Goal: Task Accomplishment & Management: Manage account settings

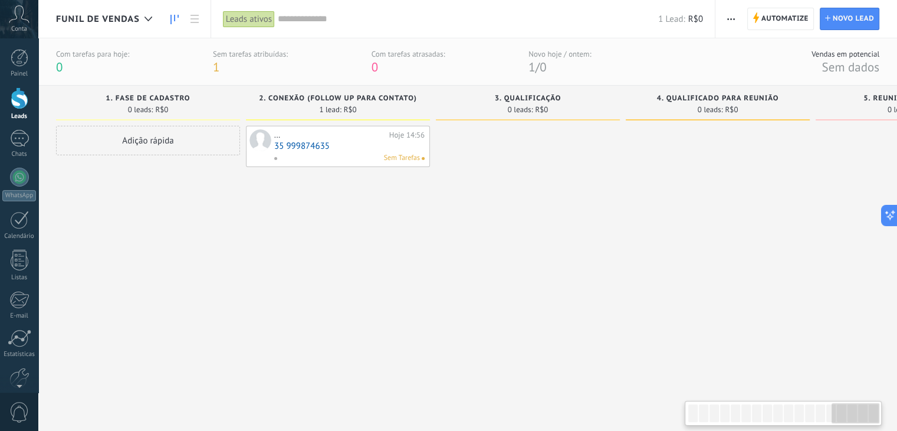
drag, startPoint x: 655, startPoint y: 236, endPoint x: 868, endPoint y: 237, distance: 212.9
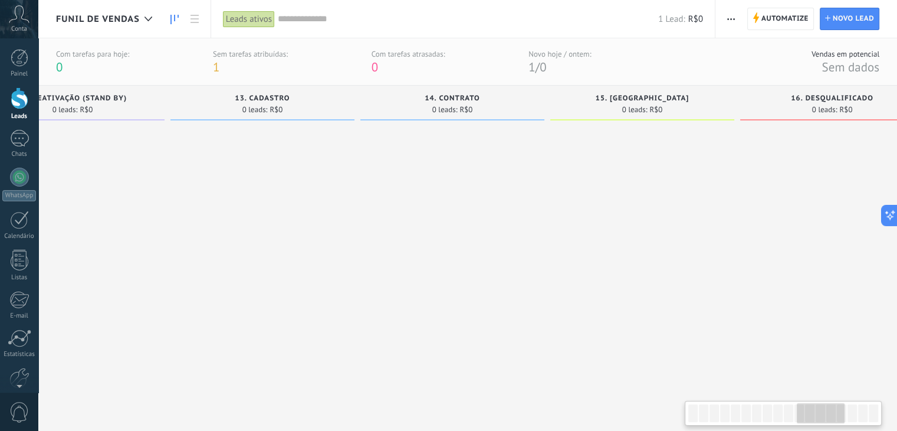
drag, startPoint x: 531, startPoint y: 237, endPoint x: 592, endPoint y: 258, distance: 63.6
click at [354, 237] on div at bounding box center [262, 264] width 184 height 277
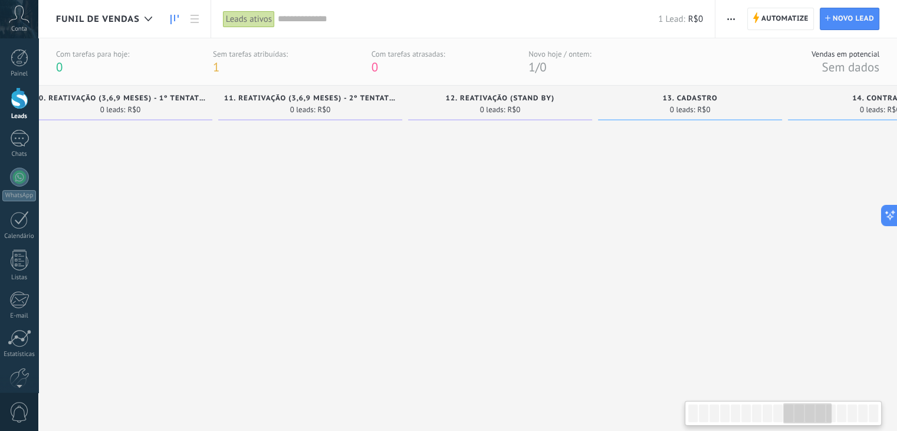
drag, startPoint x: 466, startPoint y: 248, endPoint x: 836, endPoint y: 263, distance: 370.1
click at [402, 254] on div at bounding box center [310, 264] width 184 height 277
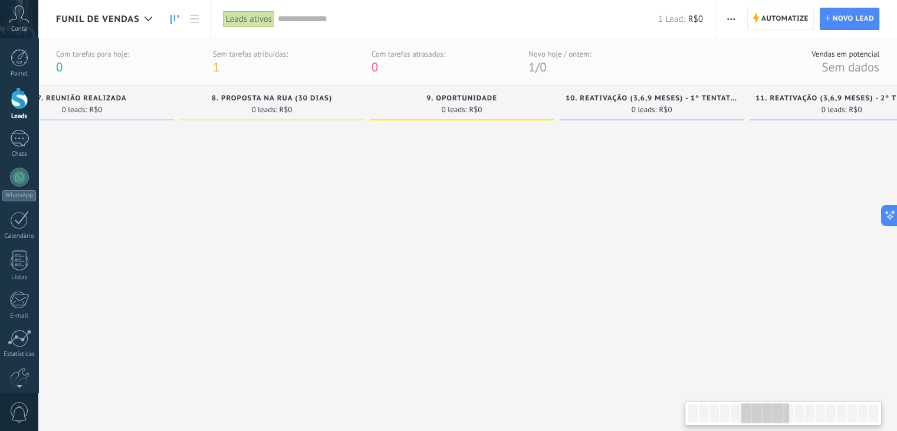
drag, startPoint x: 479, startPoint y: 241, endPoint x: 738, endPoint y: 244, distance: 259.5
click at [174, 241] on div at bounding box center [82, 264] width 184 height 277
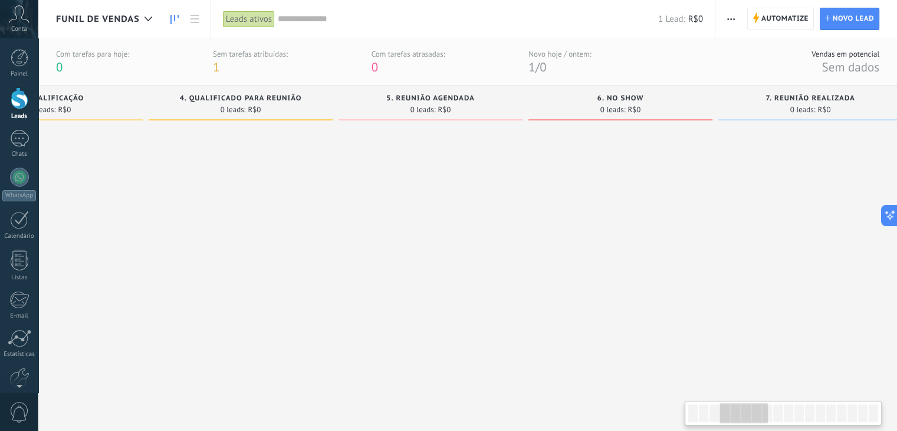
drag, startPoint x: 496, startPoint y: 238, endPoint x: 308, endPoint y: 242, distance: 187.6
click at [603, 241] on div at bounding box center [621, 264] width 184 height 277
drag, startPoint x: 528, startPoint y: 235, endPoint x: 659, endPoint y: 253, distance: 132.2
click at [344, 247] on div at bounding box center [252, 264] width 184 height 277
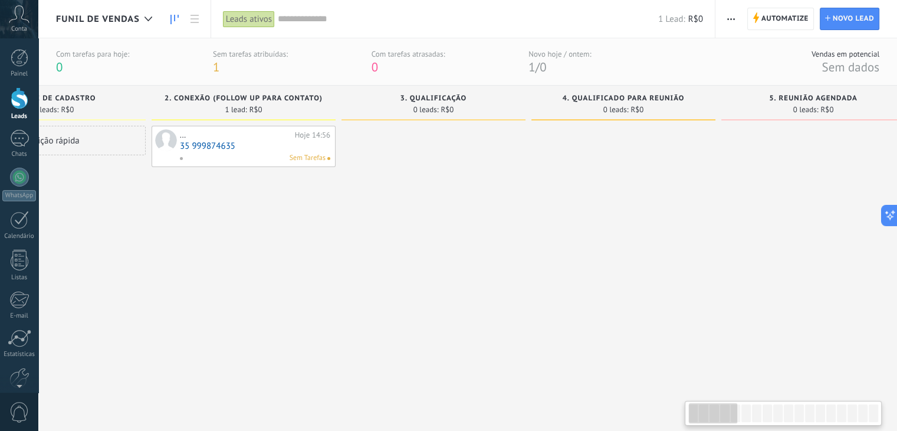
drag, startPoint x: 281, startPoint y: 240, endPoint x: 346, endPoint y: 248, distance: 65.3
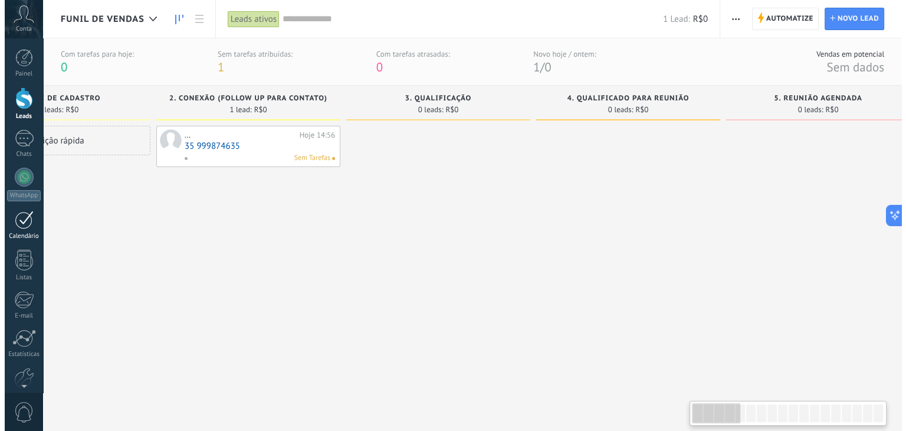
scroll to position [0, 0]
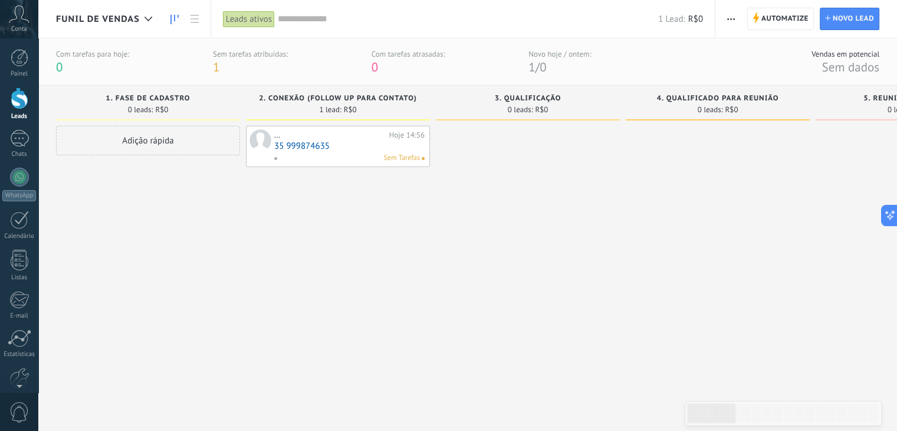
click at [342, 149] on link "35 999874635" at bounding box center [349, 146] width 150 height 10
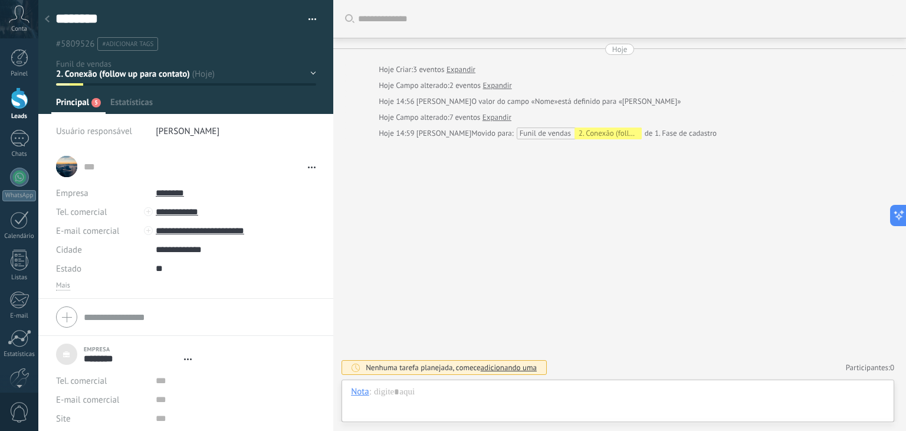
type textarea "***"
click at [309, 24] on button "button" at bounding box center [308, 20] width 17 height 18
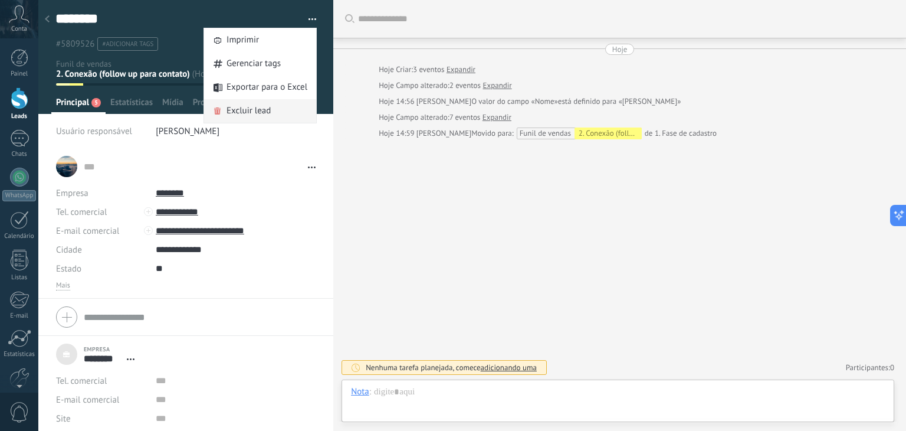
click at [248, 111] on span "Excluir lead" at bounding box center [248, 111] width 44 height 24
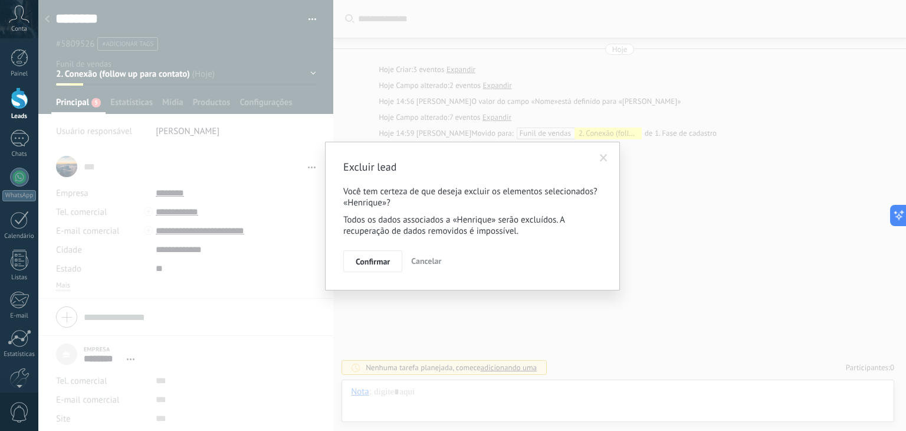
click at [421, 262] on span "Cancelar" at bounding box center [426, 260] width 30 height 11
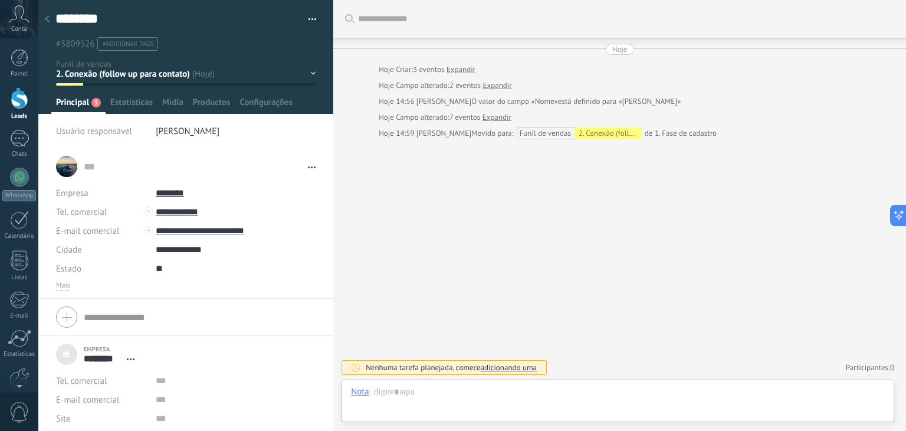
click at [310, 23] on button "button" at bounding box center [308, 20] width 17 height 18
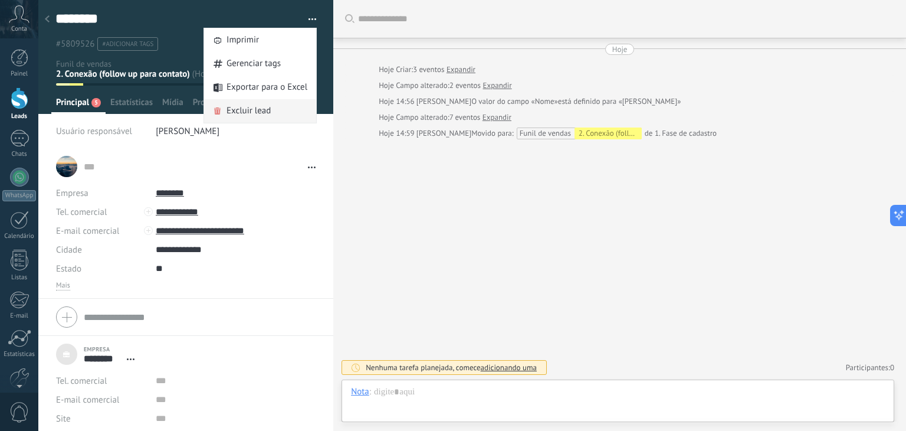
click at [269, 117] on div "Excluir lead" at bounding box center [260, 111] width 112 height 24
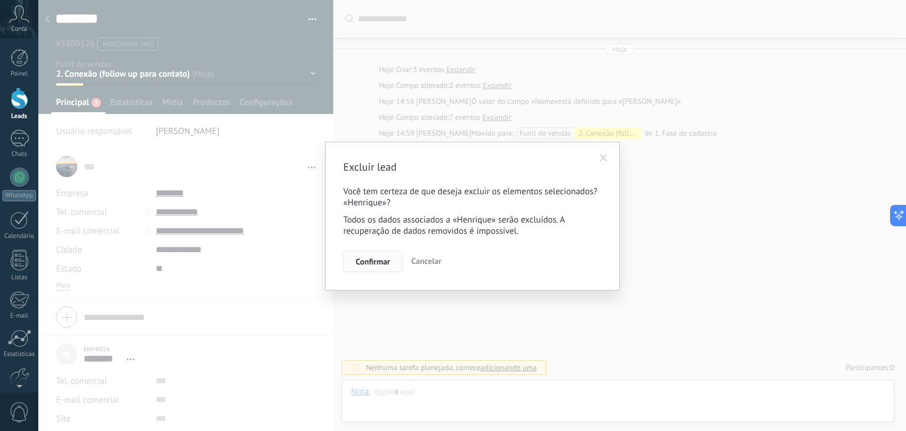
click at [373, 264] on span "Confirmar" at bounding box center [373, 261] width 34 height 8
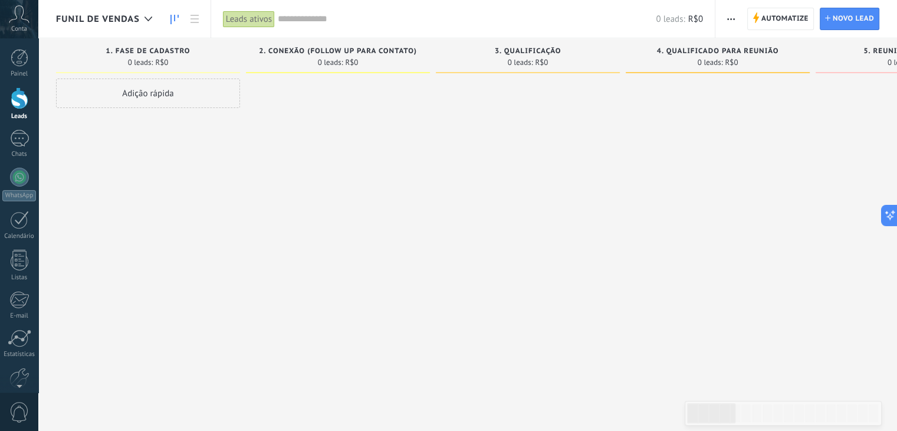
click at [189, 62] on div "0 leads: R$0" at bounding box center [148, 62] width 172 height 10
drag, startPoint x: 192, startPoint y: 45, endPoint x: 282, endPoint y: 75, distance: 95.5
click at [192, 45] on div "1. Fase de cadastro 0 leads: R$0" at bounding box center [148, 55] width 184 height 35
click at [328, 55] on span "2. Conexão (follow up para contato)" at bounding box center [338, 51] width 158 height 8
click at [345, 103] on div at bounding box center [338, 216] width 184 height 277
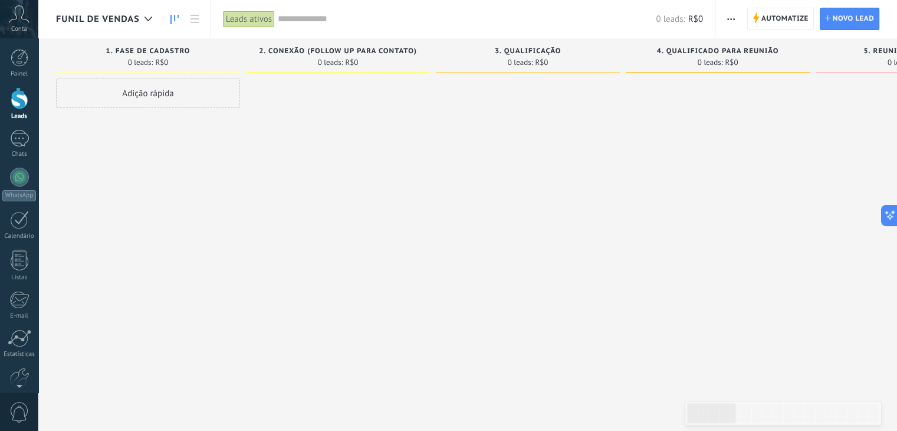
click at [241, 20] on div "Leads ativos" at bounding box center [249, 19] width 52 height 17
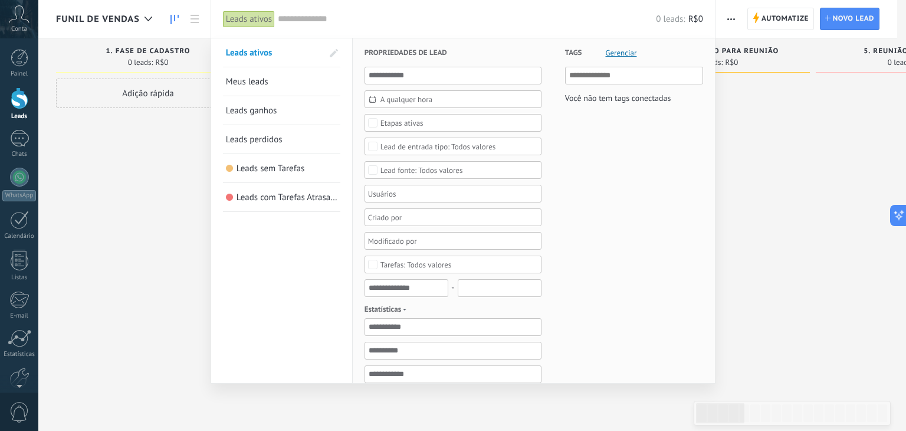
click at [800, 132] on div at bounding box center [453, 215] width 906 height 431
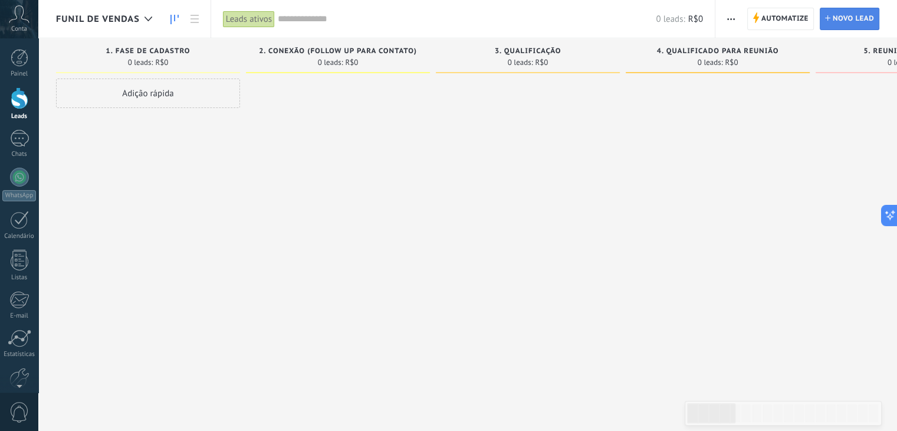
click at [854, 17] on span "Novo lead" at bounding box center [853, 18] width 41 height 21
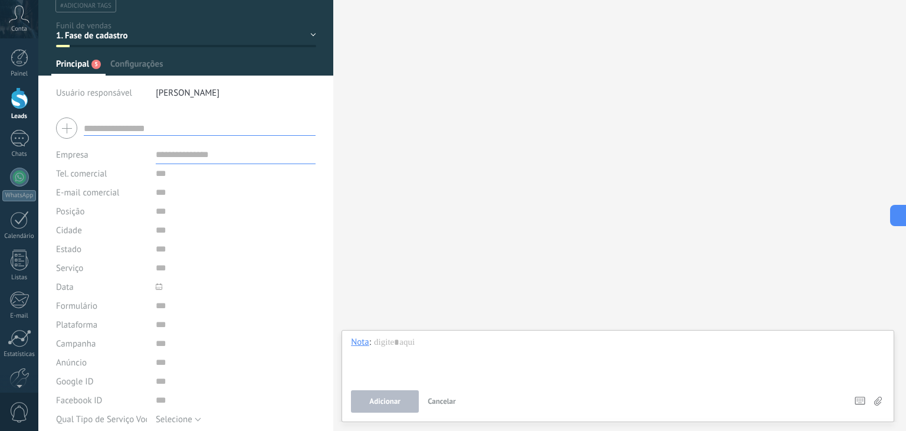
scroll to position [59, 0]
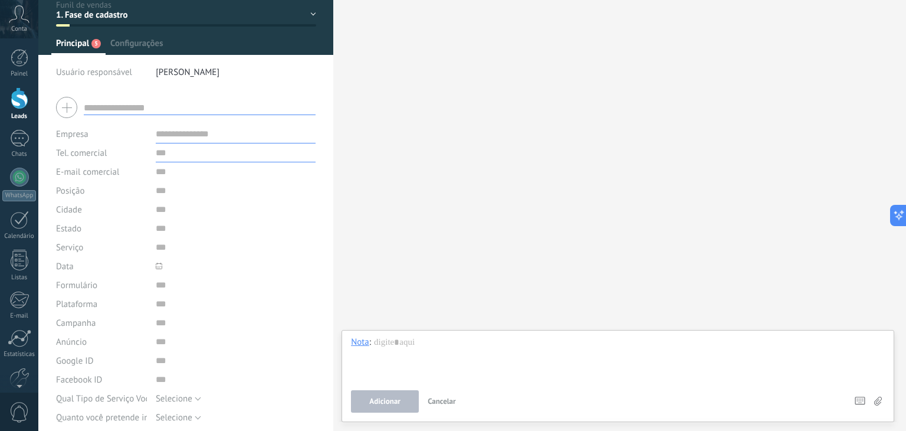
click at [218, 153] on input "text" at bounding box center [236, 152] width 160 height 19
click at [221, 173] on input "text" at bounding box center [236, 171] width 160 height 19
click at [204, 111] on input "text" at bounding box center [200, 107] width 232 height 15
click at [179, 103] on input "text" at bounding box center [200, 107] width 232 height 15
type input "**********"
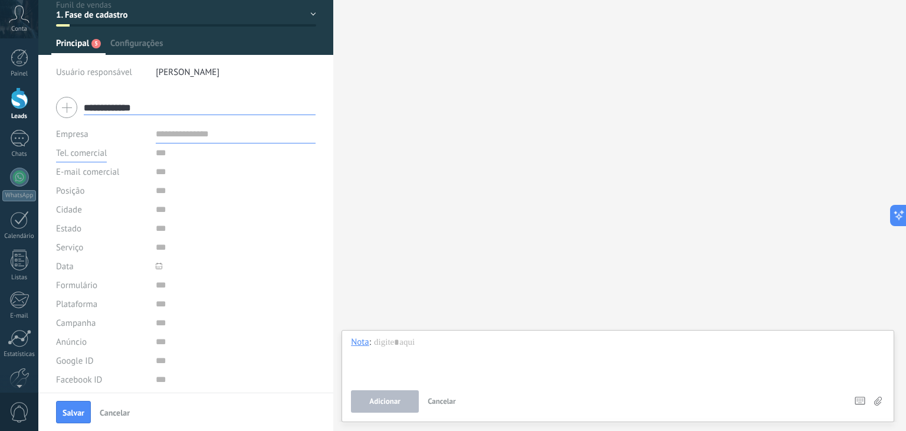
click at [100, 152] on span "Tel. comercial" at bounding box center [81, 152] width 51 height 11
click at [91, 199] on span "Celular" at bounding box center [90, 193] width 94 height 11
click at [84, 172] on span "E-mail comercial" at bounding box center [87, 171] width 63 height 11
click at [93, 192] on span "Email privado" at bounding box center [90, 191] width 94 height 11
click at [208, 161] on input "text" at bounding box center [236, 152] width 160 height 19
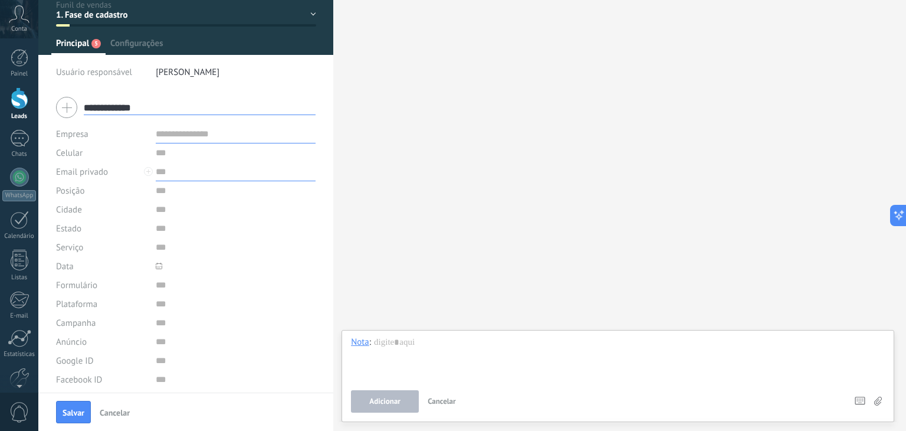
click at [206, 178] on input "text" at bounding box center [236, 171] width 160 height 19
paste input "**********"
type input "**********"
click at [196, 154] on input "text" at bounding box center [236, 152] width 160 height 19
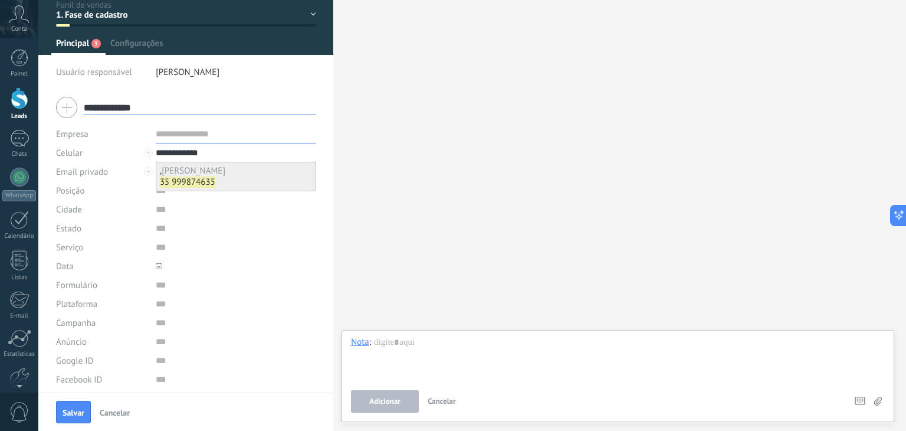
type input "**********"
click at [201, 185] on b "35 999874635" at bounding box center [187, 181] width 55 height 11
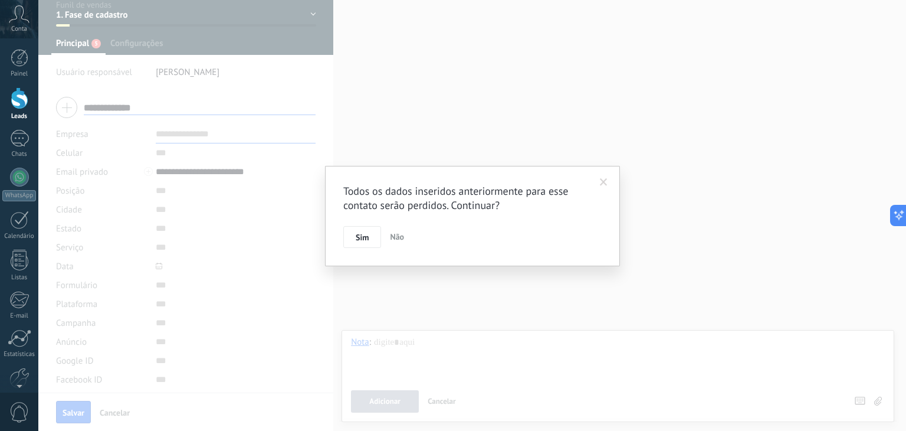
click at [394, 241] on span "Não" at bounding box center [397, 236] width 14 height 11
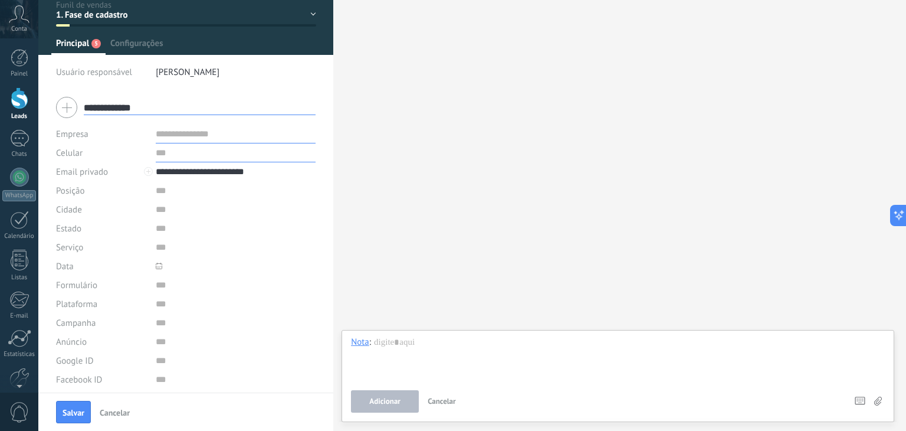
click at [188, 158] on input "text" at bounding box center [236, 152] width 160 height 19
type input "**********"
click at [211, 127] on input "text" at bounding box center [236, 133] width 160 height 19
click at [198, 224] on input "text" at bounding box center [236, 228] width 160 height 19
click at [191, 189] on input "text" at bounding box center [236, 190] width 160 height 19
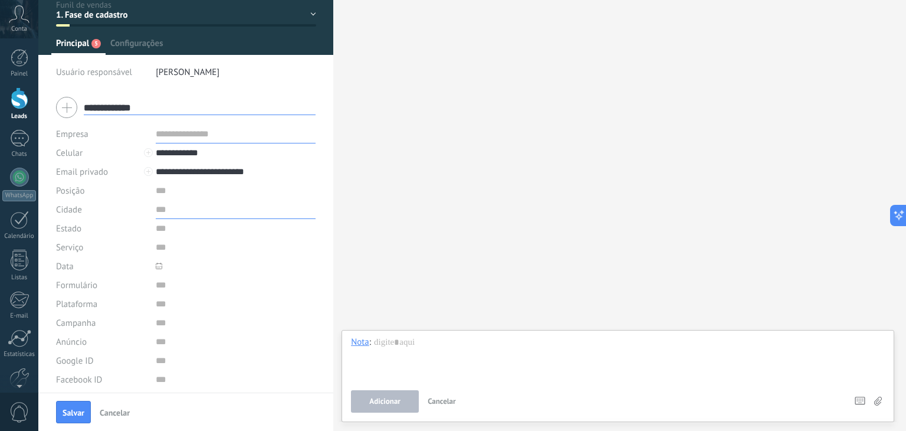
click at [201, 211] on input "text" at bounding box center [236, 209] width 160 height 19
click at [201, 213] on input "**********" at bounding box center [236, 209] width 160 height 19
type input "**********"
click at [170, 233] on input "text" at bounding box center [236, 228] width 160 height 19
type input "**"
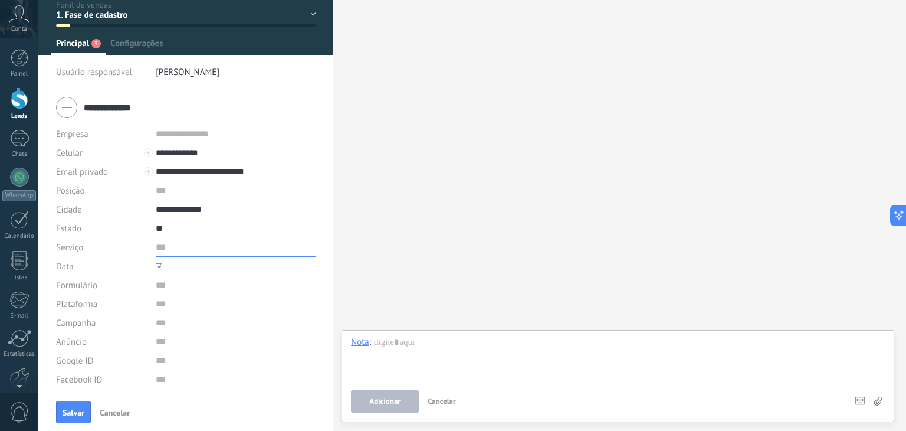
click at [175, 249] on input "text" at bounding box center [236, 247] width 160 height 19
type input "********"
click at [158, 266] on icon at bounding box center [159, 265] width 6 height 6
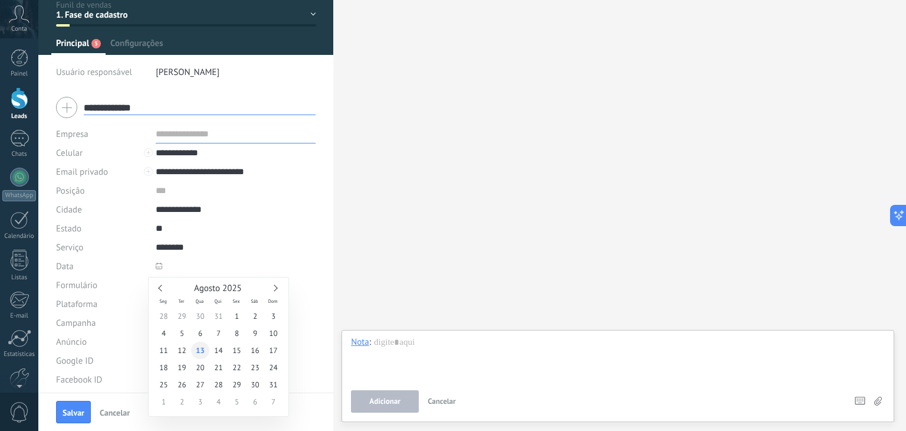
type input "**********"
click at [204, 347] on span "13" at bounding box center [200, 349] width 18 height 17
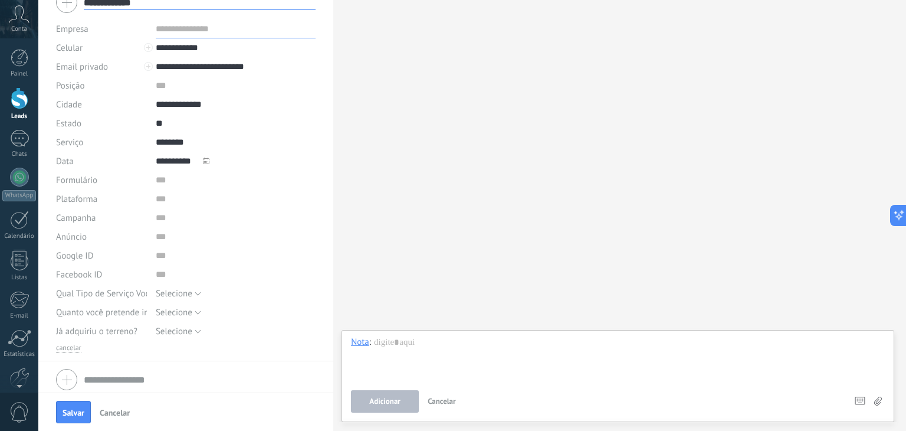
scroll to position [170, 0]
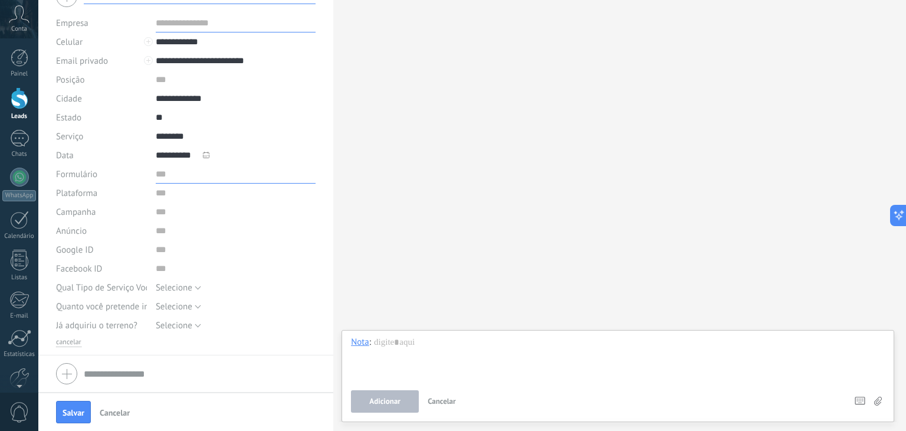
click at [173, 179] on input "text" at bounding box center [236, 174] width 160 height 19
paste input "**********"
type input "**********"
click at [212, 201] on input "text" at bounding box center [236, 192] width 160 height 19
type input "**"
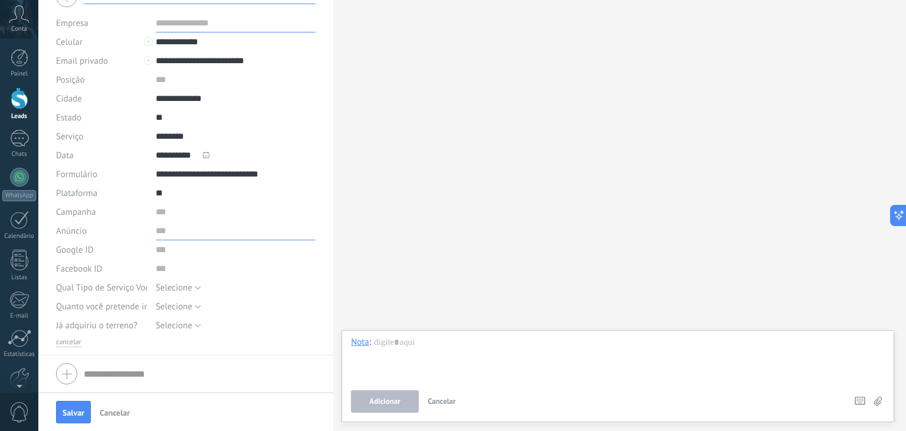
click at [201, 221] on input "text" at bounding box center [236, 230] width 160 height 19
click at [192, 217] on input "text" at bounding box center [236, 211] width 160 height 19
paste input "**********"
type input "**********"
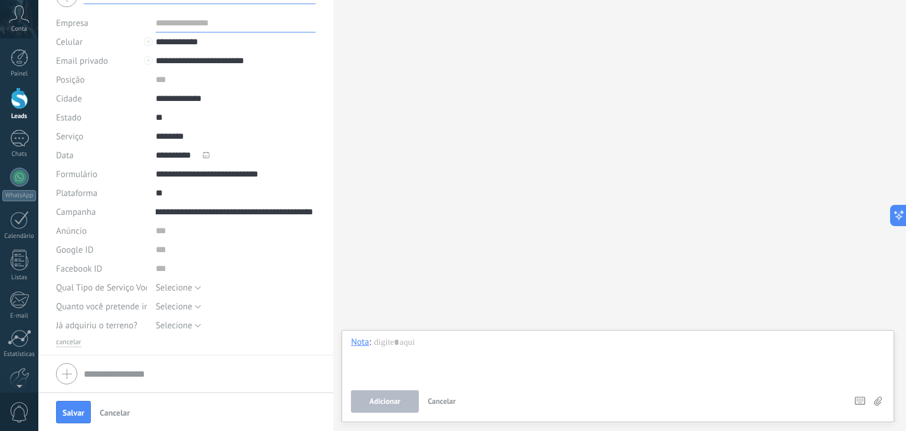
scroll to position [0, 0]
click at [172, 235] on input "text" at bounding box center [236, 230] width 160 height 19
paste input "**********"
type input "**********"
click at [170, 247] on input "url" at bounding box center [236, 249] width 160 height 19
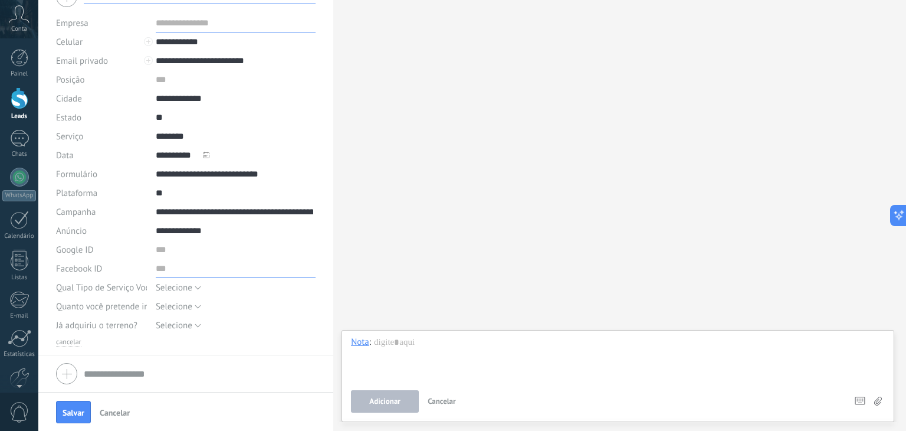
click at [212, 271] on input "url" at bounding box center [236, 268] width 160 height 19
paste input "**********"
type input "**********"
click at [252, 253] on input "url" at bounding box center [236, 249] width 160 height 19
click at [191, 286] on button "Selecione" at bounding box center [178, 287] width 45 height 19
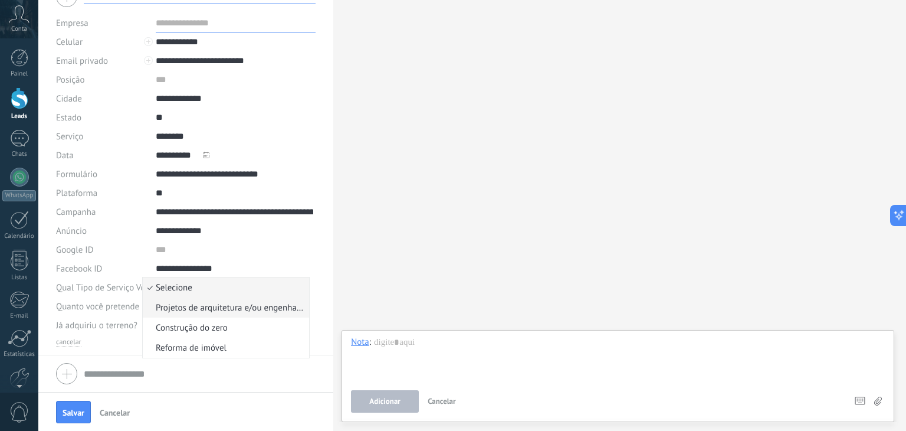
click at [215, 303] on span "Projetos de arquitetura e/ou engenharia" at bounding box center [224, 307] width 163 height 11
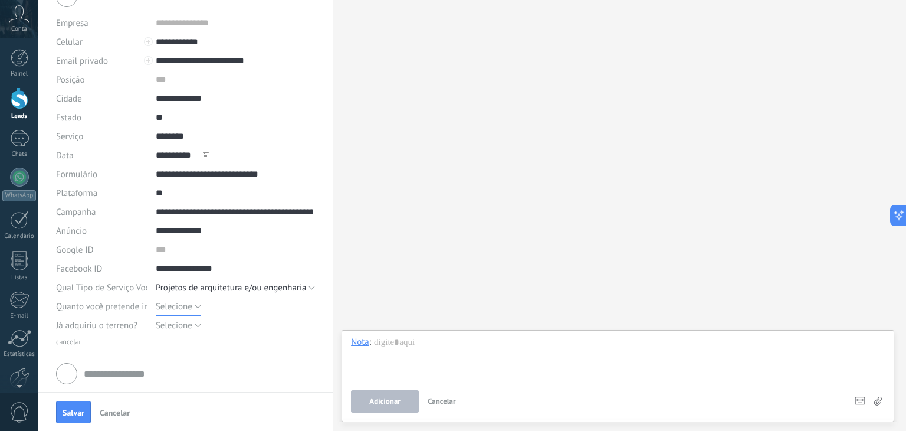
click at [187, 307] on span "Selecione" at bounding box center [174, 306] width 37 height 11
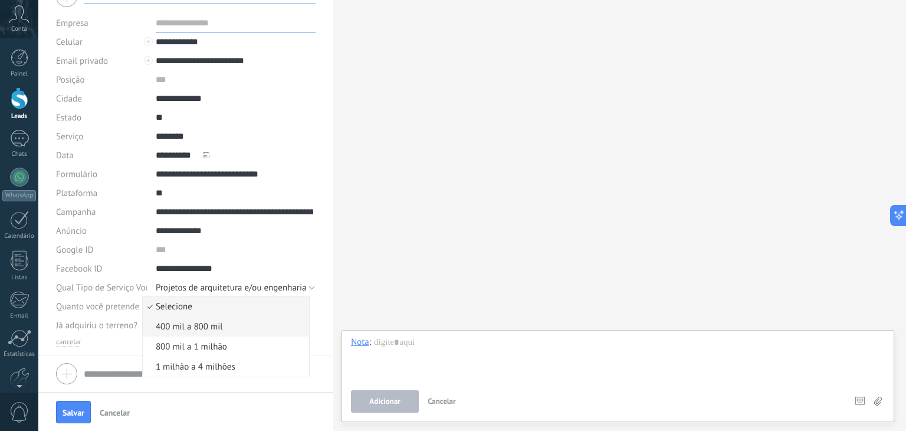
click at [197, 324] on span "400 mil a 800 mil" at bounding box center [224, 326] width 163 height 11
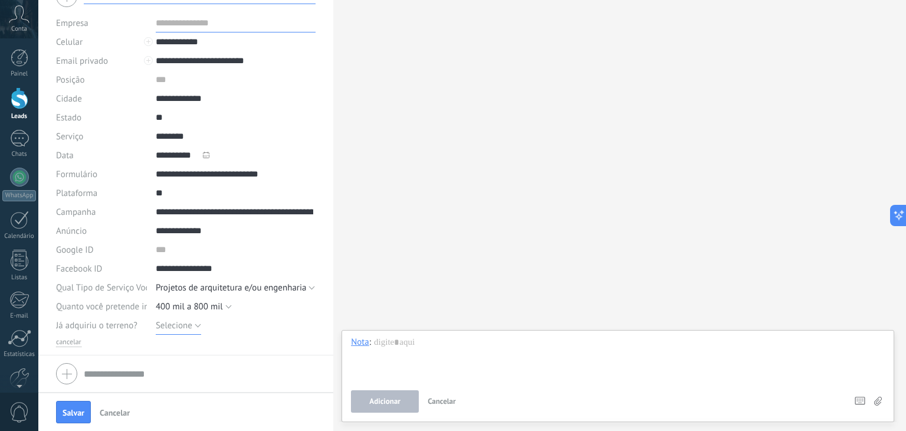
click at [186, 326] on span "Selecione" at bounding box center [174, 325] width 37 height 11
click at [187, 343] on span "Sim" at bounding box center [224, 345] width 163 height 11
click at [83, 411] on span "Salvar" at bounding box center [74, 412] width 22 height 8
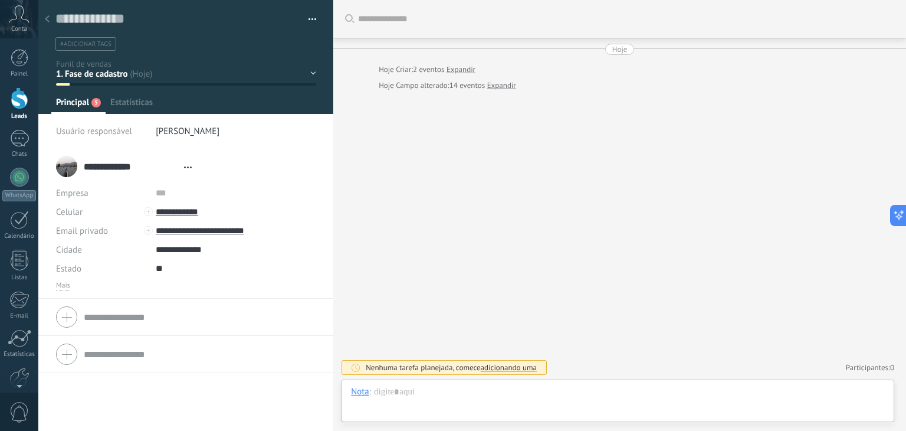
scroll to position [17, 0]
click at [46, 22] on icon at bounding box center [47, 18] width 5 height 7
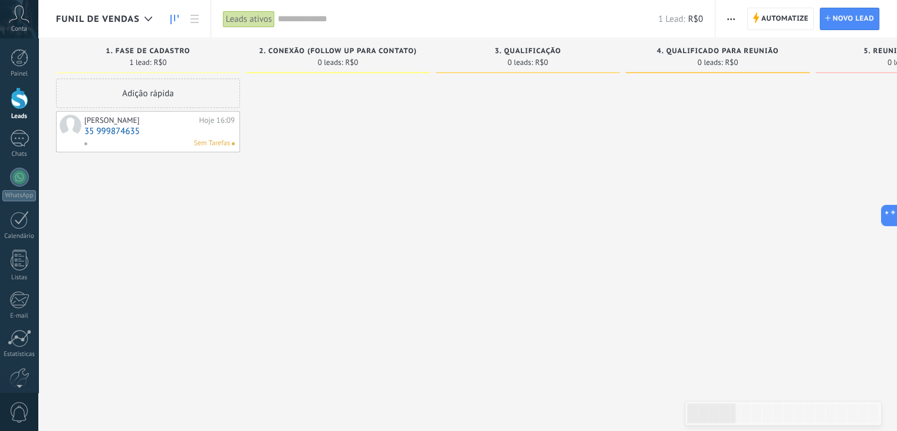
click at [137, 126] on link "35 999874635" at bounding box center [159, 131] width 150 height 10
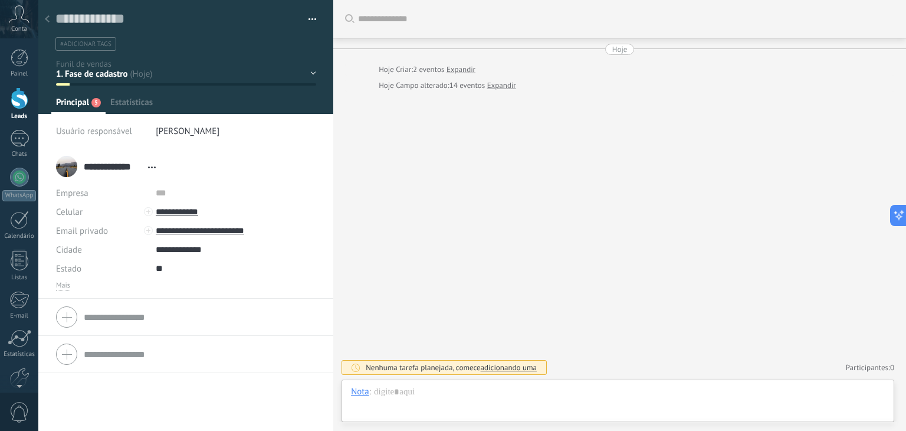
scroll to position [17, 0]
click at [58, 288] on span "Mais" at bounding box center [63, 285] width 14 height 9
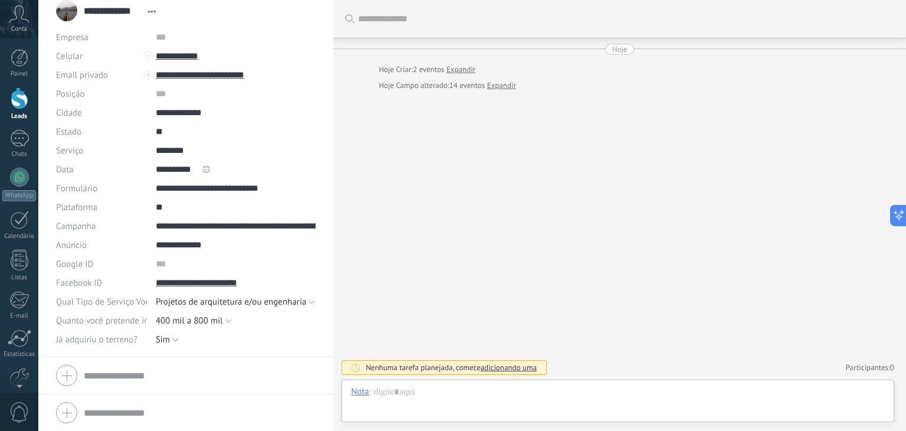
scroll to position [0, 0]
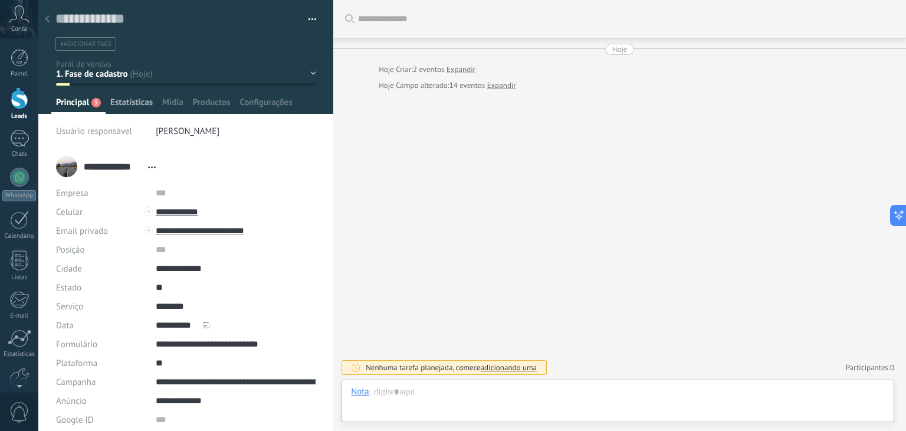
click at [144, 97] on span "Estatísticas" at bounding box center [131, 105] width 42 height 17
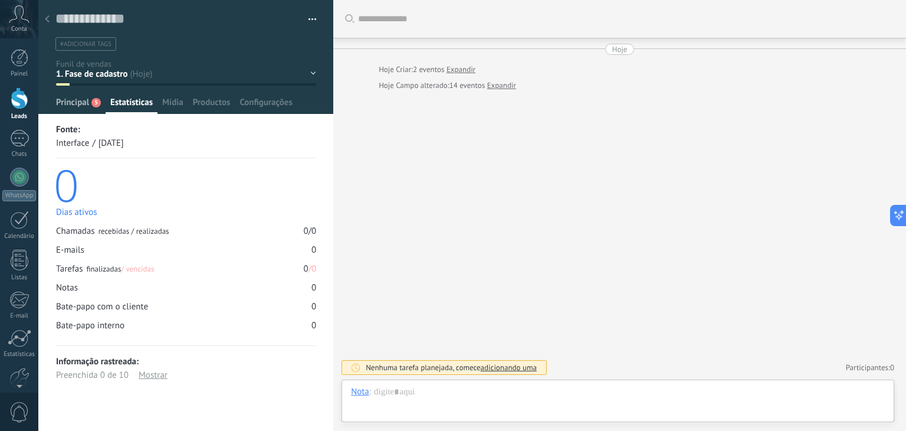
click at [87, 101] on span "Principal" at bounding box center [72, 105] width 33 height 17
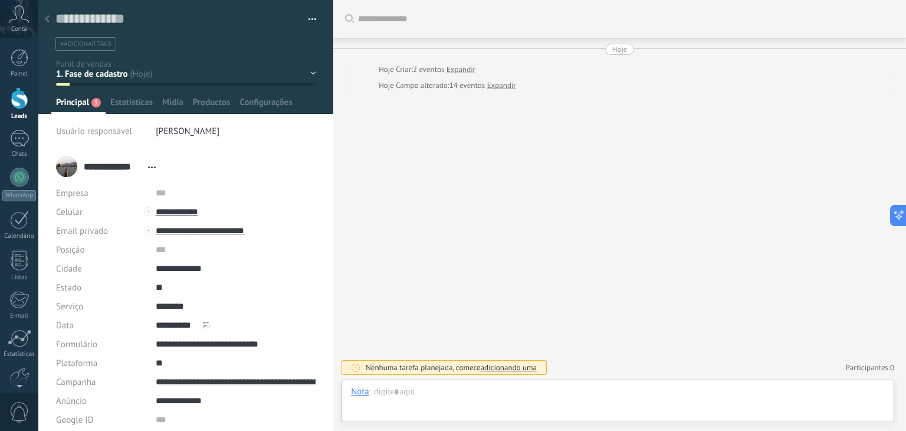
click at [47, 21] on use at bounding box center [47, 18] width 5 height 7
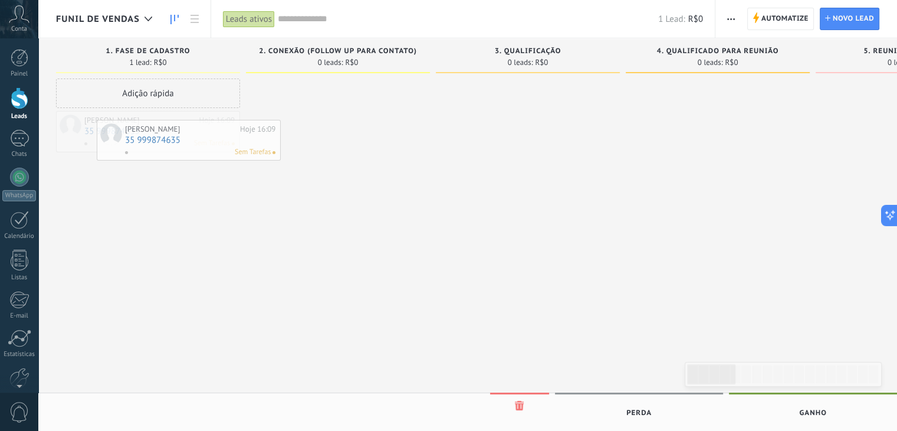
drag, startPoint x: 172, startPoint y: 136, endPoint x: 196, endPoint y: 146, distance: 26.0
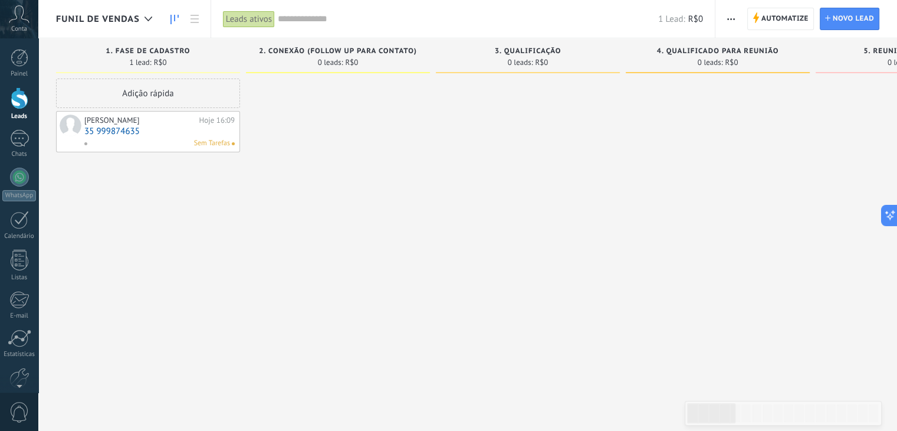
click at [178, 146] on div "Sem Tarefas" at bounding box center [157, 143] width 146 height 11
click at [162, 133] on link "35 999874635" at bounding box center [159, 131] width 150 height 10
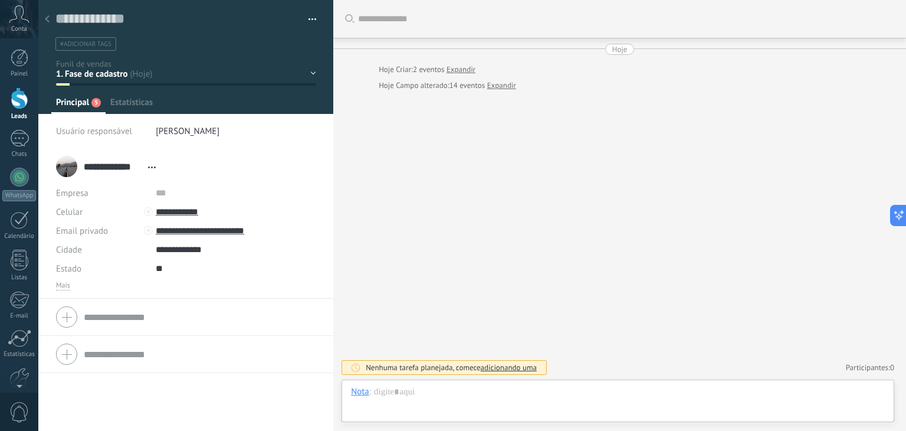
scroll to position [17, 0]
click at [132, 101] on span "Estatísticas" at bounding box center [131, 105] width 42 height 17
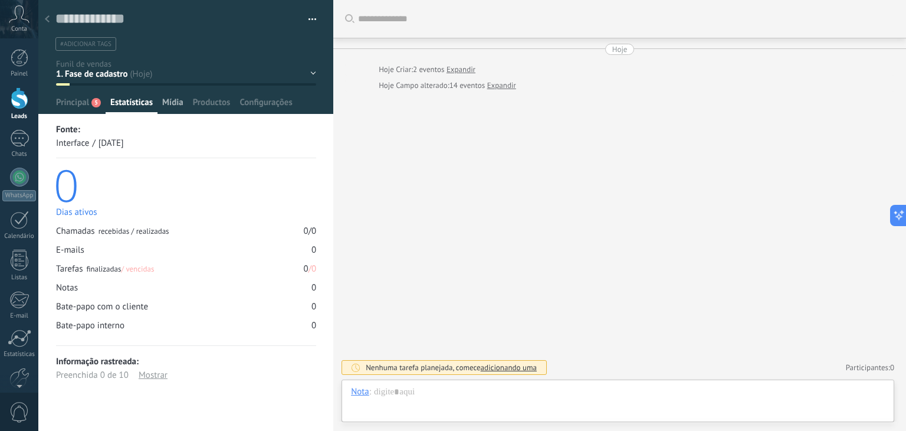
click at [165, 109] on span "Mídia" at bounding box center [172, 105] width 21 height 17
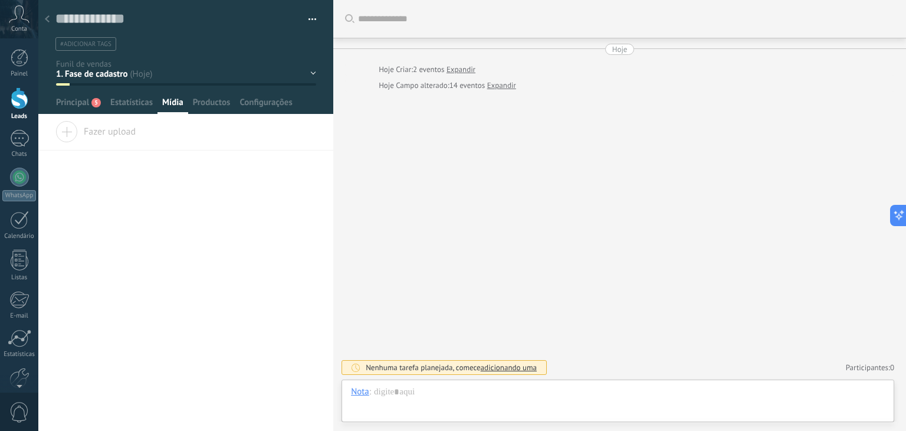
click at [71, 129] on span "Fazer upload" at bounding box center [95, 129] width 80 height 17
click at [0, 0] on input "Fazer upload" at bounding box center [0, 0] width 0 height 0
click at [208, 104] on span "Productos" at bounding box center [212, 105] width 38 height 17
click at [257, 103] on span "Configurações" at bounding box center [265, 105] width 52 height 17
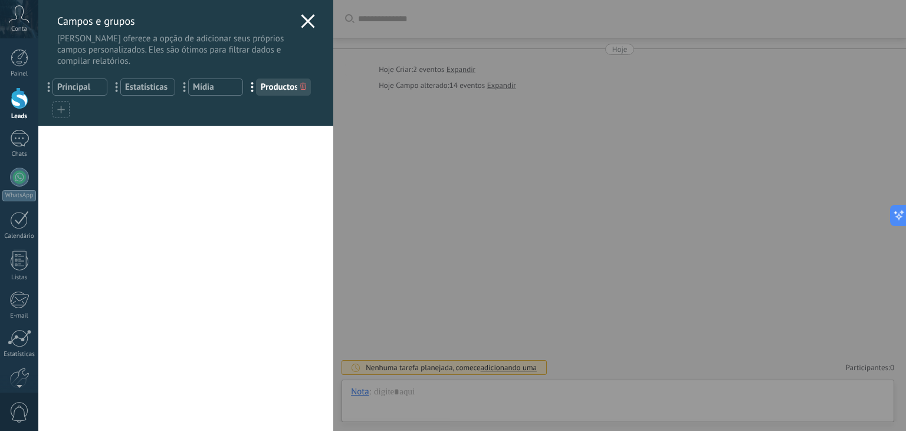
click at [304, 21] on use at bounding box center [308, 21] width 14 height 14
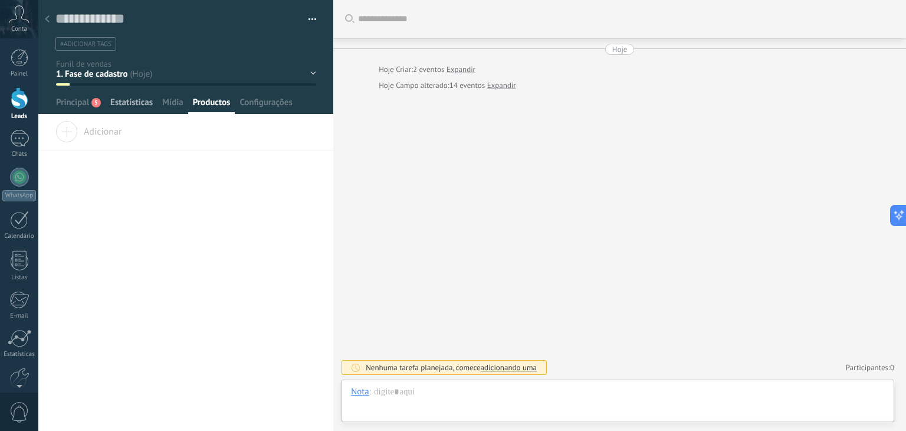
click at [136, 107] on span "Estatísticas" at bounding box center [131, 105] width 42 height 17
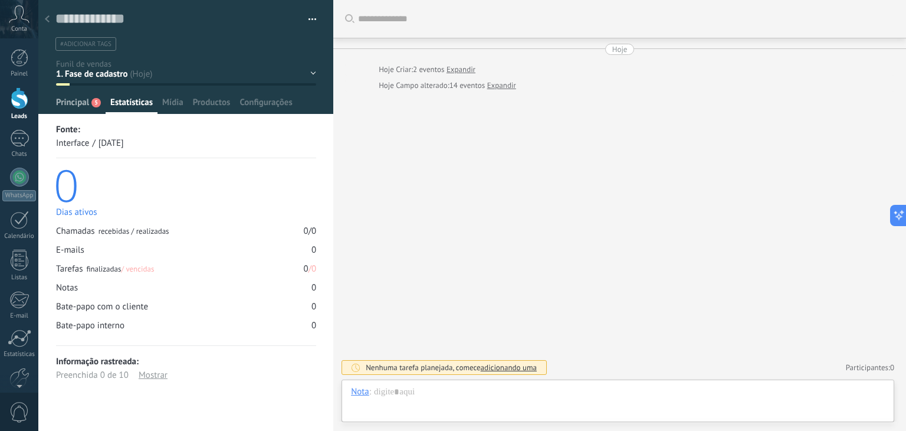
click at [78, 98] on span "Principal" at bounding box center [72, 105] width 33 height 17
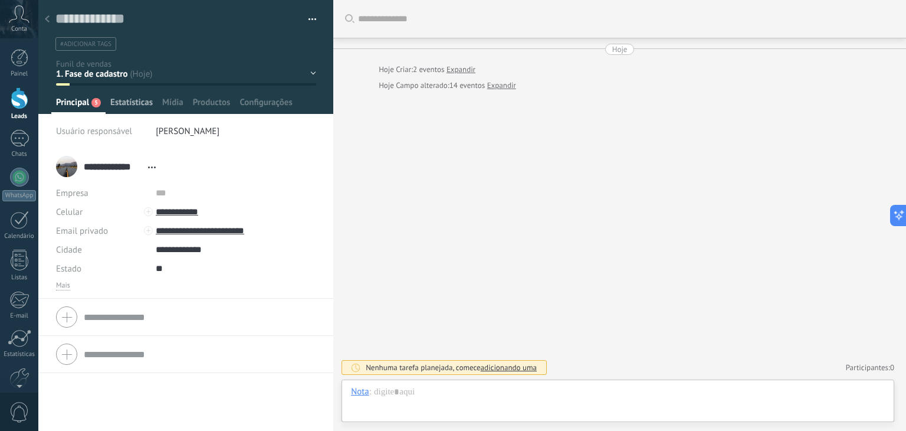
click at [138, 101] on span "Estatísticas" at bounding box center [131, 105] width 42 height 17
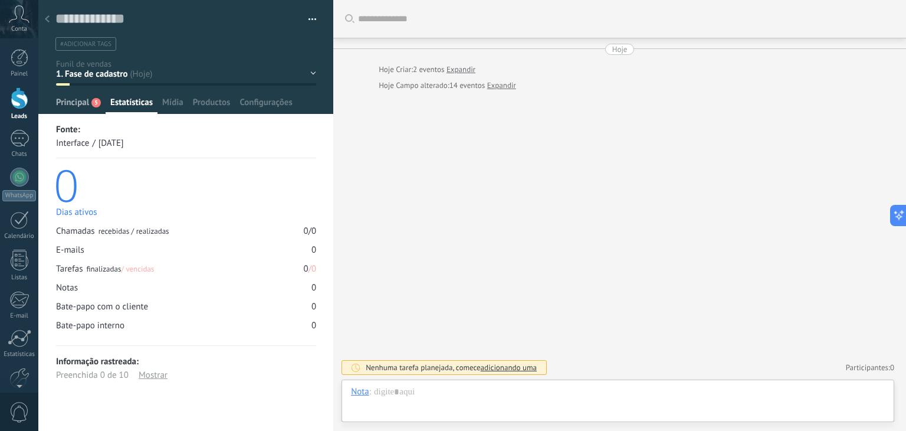
click at [78, 102] on span "Principal" at bounding box center [72, 105] width 33 height 17
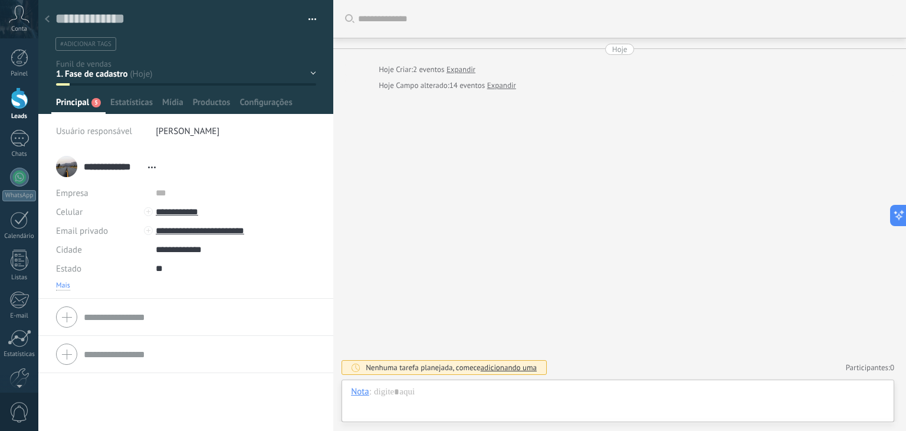
click at [69, 287] on span "Mais" at bounding box center [63, 285] width 14 height 9
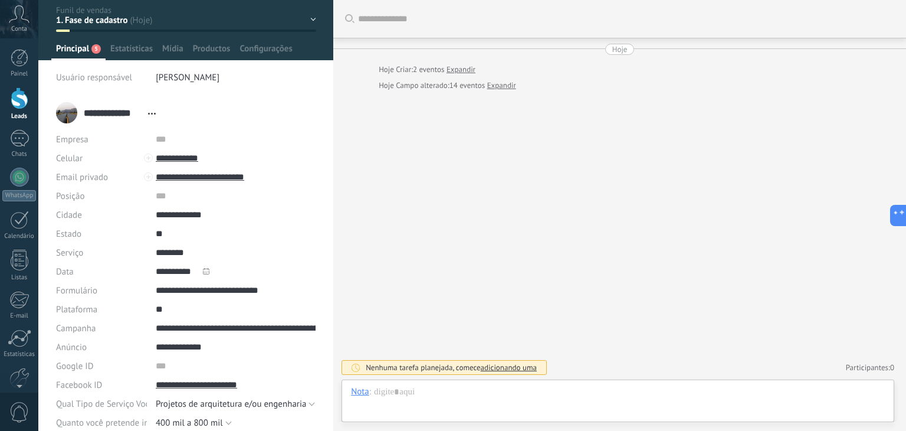
scroll to position [118, 0]
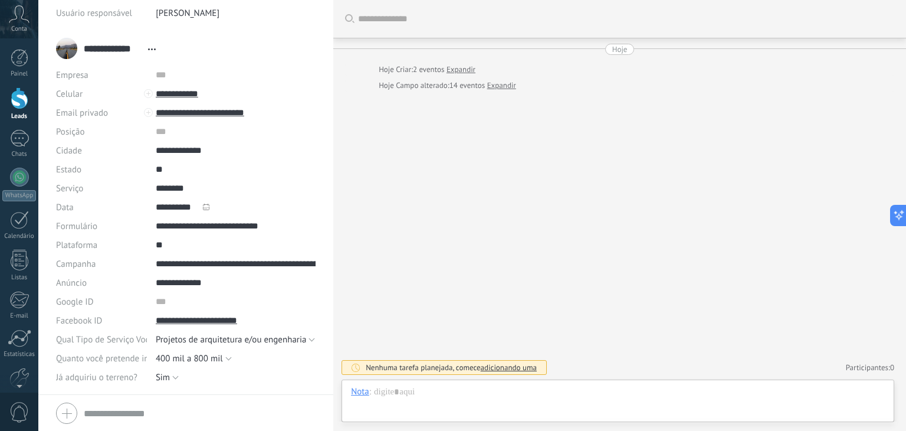
click at [64, 47] on div "**********" at bounding box center [109, 48] width 106 height 29
click at [155, 48] on use at bounding box center [152, 49] width 8 height 2
click at [491, 156] on div "Buscar Carregar mais Hoje Hoje Criar: 2 eventos Expandir Hoje Campo alterado: 1…" at bounding box center [619, 215] width 573 height 431
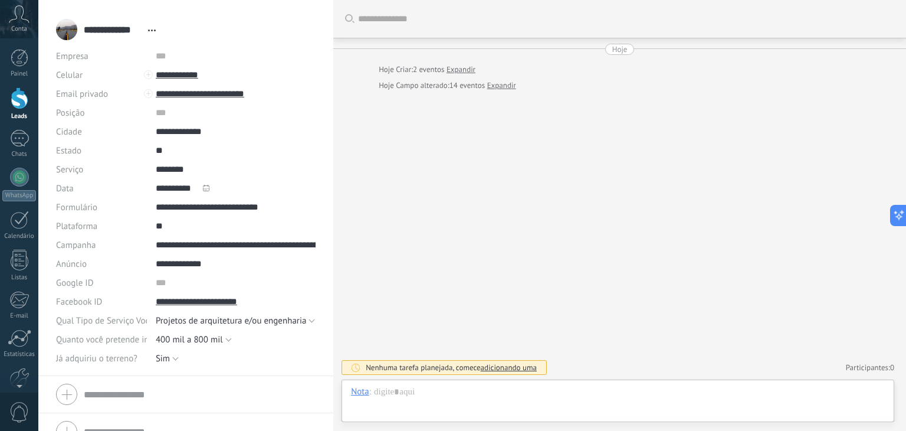
scroll to position [156, 0]
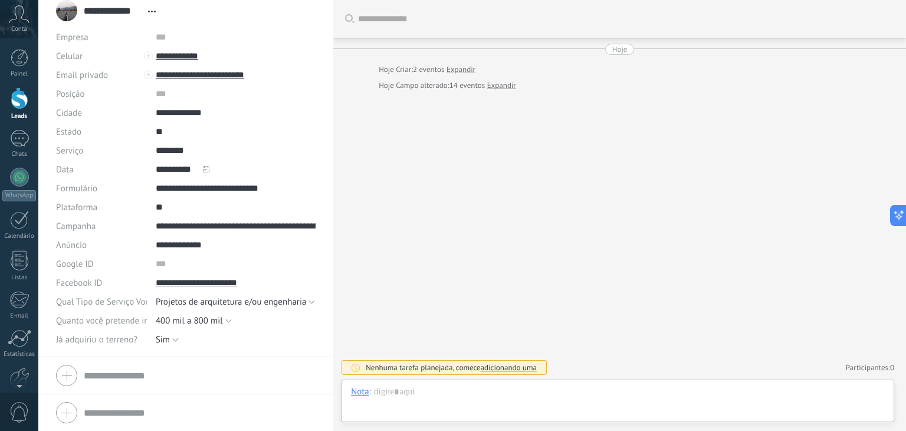
click at [129, 374] on form "Empresa Tel. comercial Comercial direto Celular Faz Casa Outros Tel. comercial …" at bounding box center [185, 374] width 259 height 29
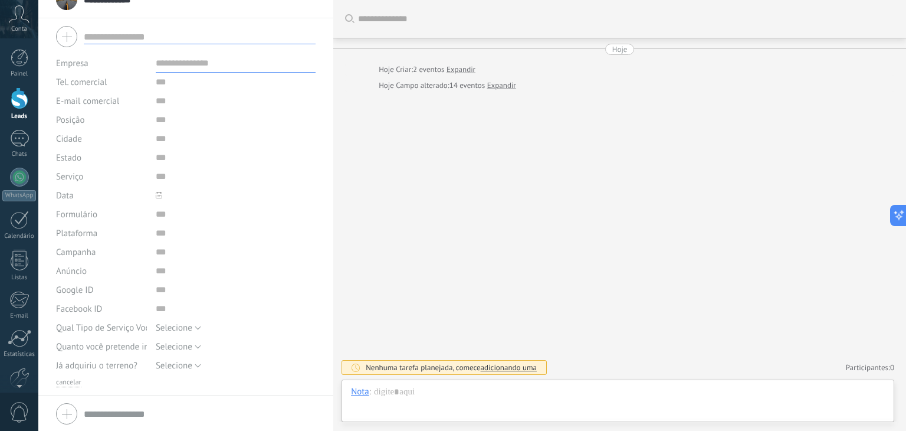
scroll to position [169, 0]
click at [448, 193] on div "Buscar Carregar mais Hoje Hoje Criar: 2 eventos Expandir Hoje Campo alterado: 1…" at bounding box center [619, 215] width 573 height 431
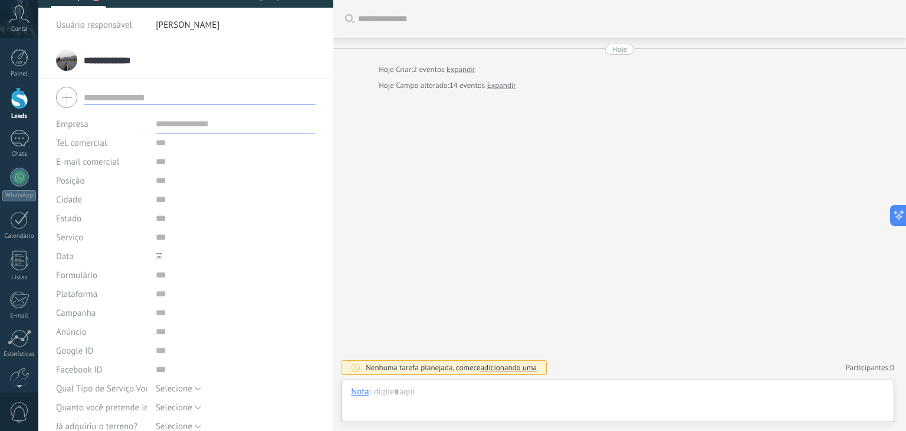
scroll to position [0, 0]
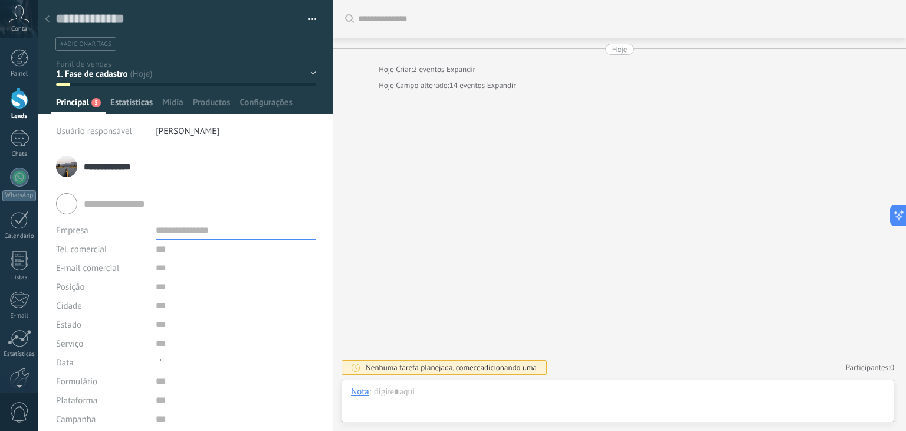
click at [139, 109] on span "Estatísticas" at bounding box center [131, 105] width 42 height 17
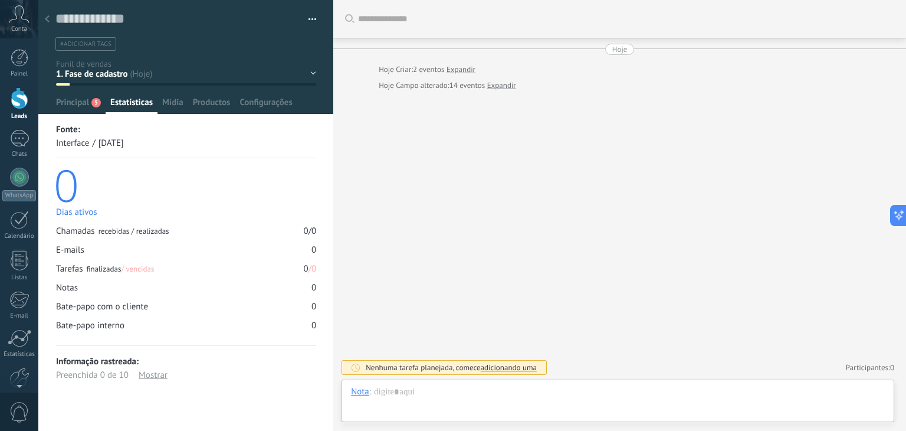
click at [504, 126] on div "Buscar Carregar mais Hoje Hoje Criar: 2 eventos Expandir Hoje Campo alterado: 1…" at bounding box center [619, 215] width 573 height 431
click at [45, 22] on icon at bounding box center [47, 18] width 5 height 7
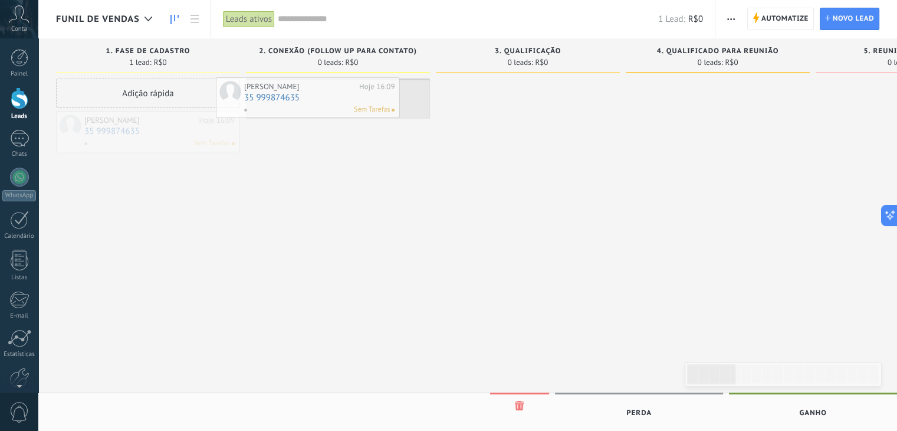
drag, startPoint x: 152, startPoint y: 140, endPoint x: 312, endPoint y: 107, distance: 163.3
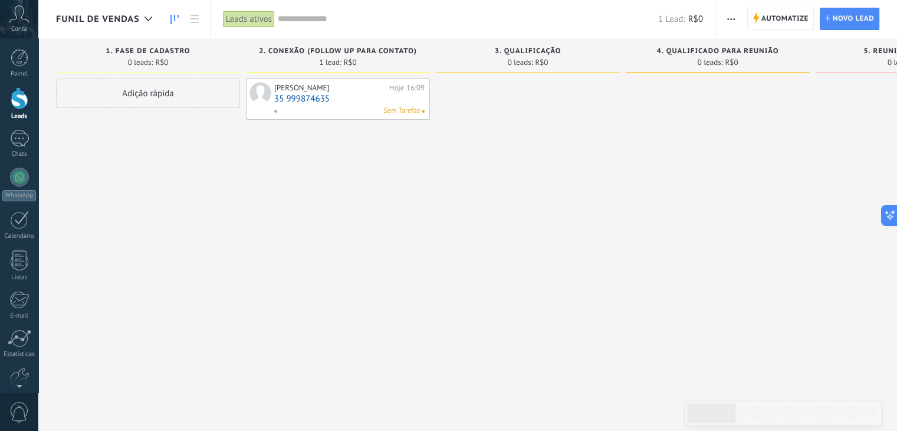
click at [321, 104] on div "[PERSON_NAME] Hoje 16:09 35 999874635 Sem Tarefas" at bounding box center [349, 99] width 150 height 34
click at [734, 12] on span "button" at bounding box center [731, 19] width 8 height 22
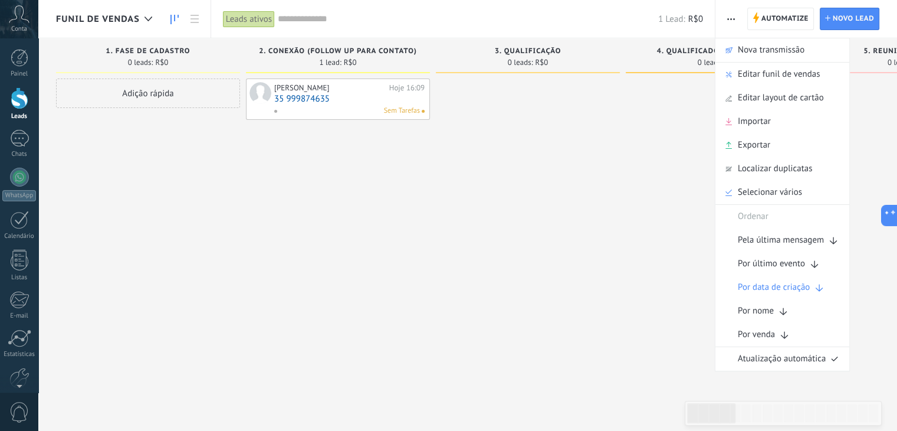
click at [312, 137] on div "[PERSON_NAME] Hoje 16:09 35 999874635 Sem Tarefas" at bounding box center [338, 216] width 184 height 277
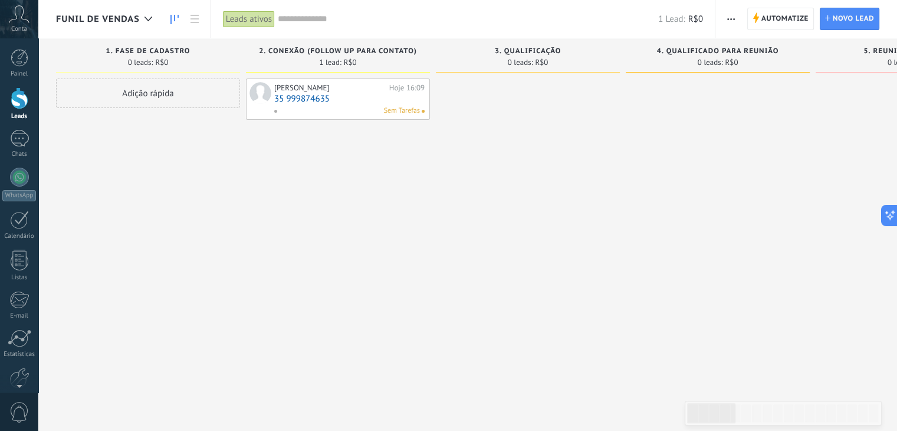
click at [336, 89] on div "[PERSON_NAME]" at bounding box center [330, 87] width 112 height 9
click at [373, 104] on div "[PERSON_NAME] Hoje 16:09 35 999874635 Sem Tarefas" at bounding box center [349, 99] width 150 height 34
click at [328, 119] on div "[PERSON_NAME] Hoje 16:09 35 999874635 Sem Tarefas" at bounding box center [338, 216] width 184 height 277
click at [327, 109] on div "Sem Tarefas" at bounding box center [347, 111] width 146 height 11
click at [380, 86] on div "[PERSON_NAME]" at bounding box center [330, 87] width 112 height 9
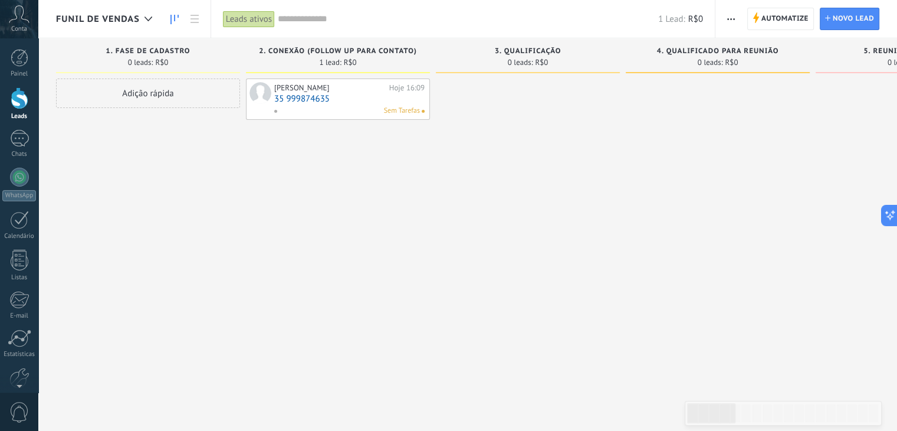
click at [313, 108] on div "Sem Tarefas" at bounding box center [347, 111] width 146 height 11
click at [311, 88] on div "[PERSON_NAME]" at bounding box center [330, 87] width 112 height 9
click at [330, 88] on div "[PERSON_NAME]" at bounding box center [330, 87] width 112 height 9
click at [340, 229] on div "[PERSON_NAME] Hoje 16:09 35 999874635 Sem Tarefas" at bounding box center [338, 216] width 184 height 277
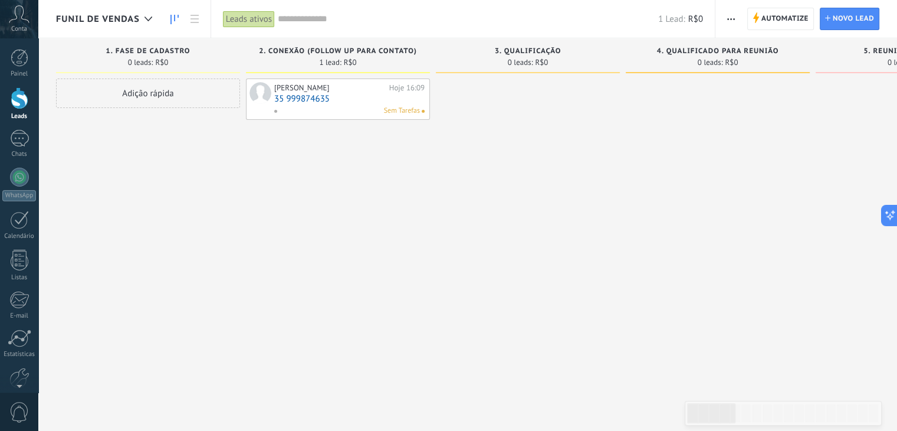
click at [347, 95] on link "35 999874635" at bounding box center [349, 99] width 150 height 10
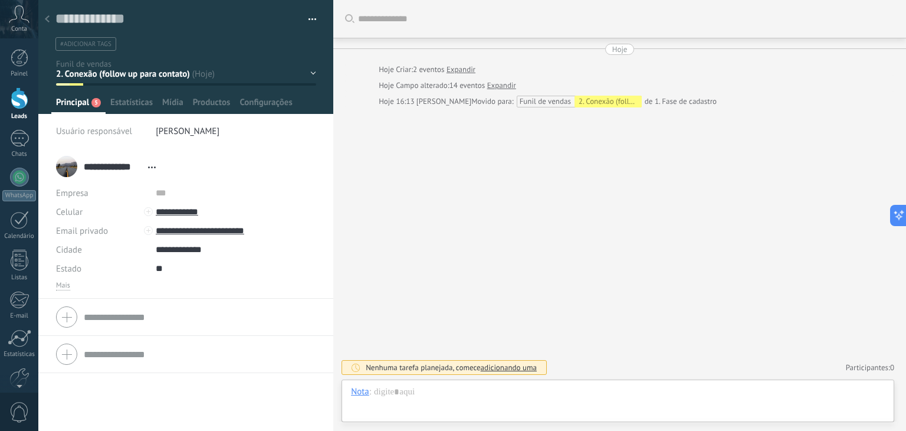
click at [50, 19] on div at bounding box center [47, 19] width 17 height 23
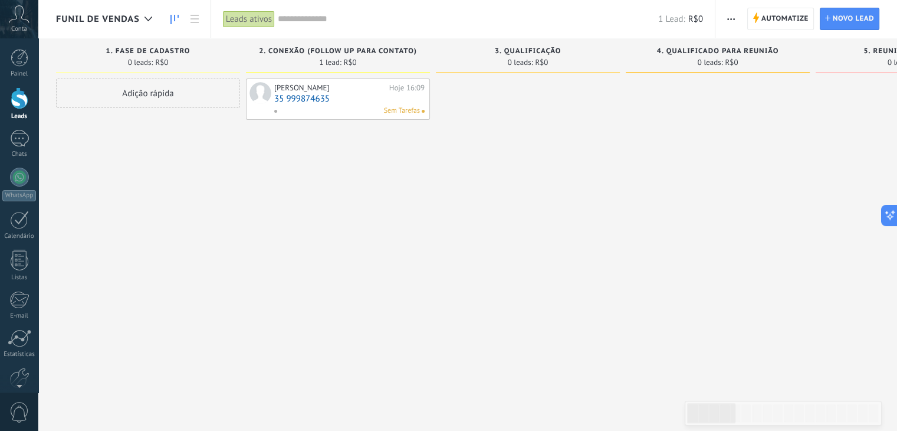
click at [347, 97] on link "35 999874635" at bounding box center [349, 99] width 150 height 10
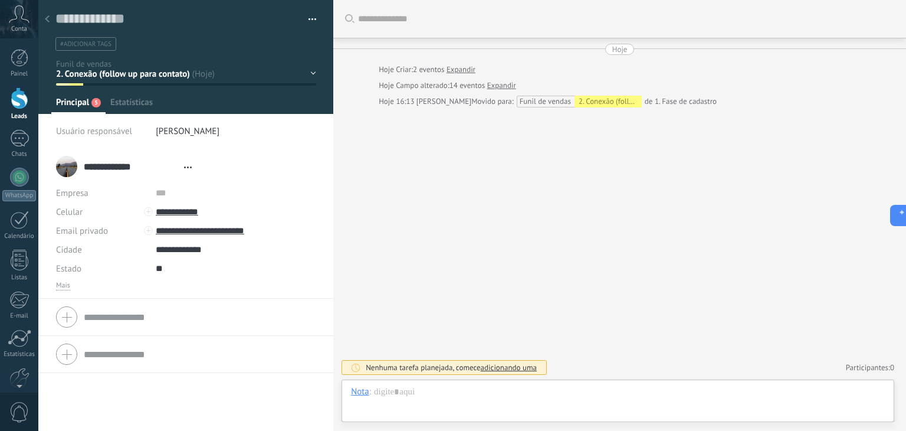
scroll to position [17, 0]
click at [169, 130] on span "[PERSON_NAME]" at bounding box center [188, 131] width 64 height 11
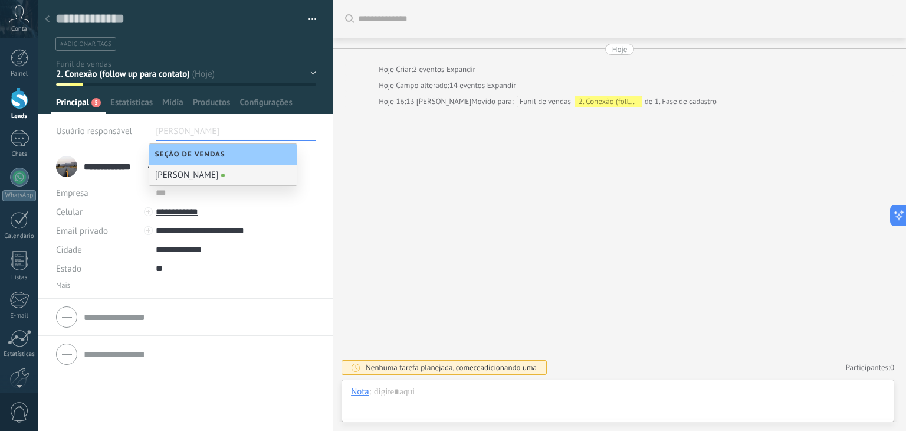
click at [503, 175] on div "Buscar Carregar mais Hoje Hoje Criar: 2 eventos Expandir Hoje Campo alterado: 1…" at bounding box center [619, 215] width 573 height 431
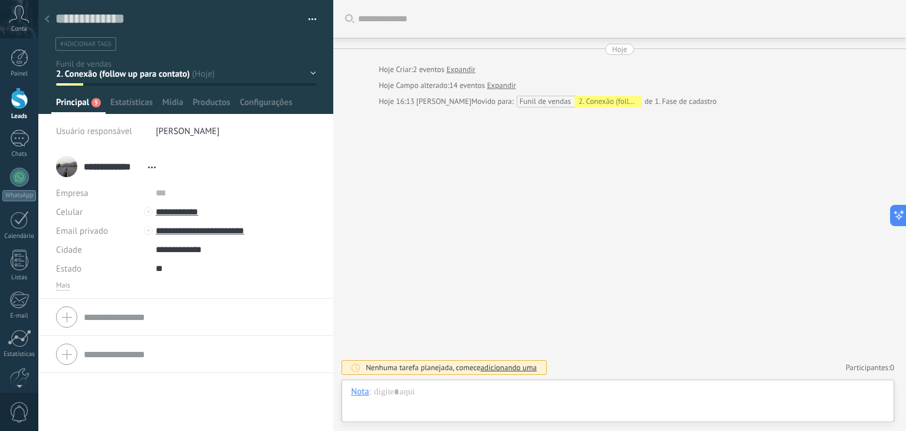
click at [189, 133] on span "[PERSON_NAME]" at bounding box center [188, 131] width 64 height 11
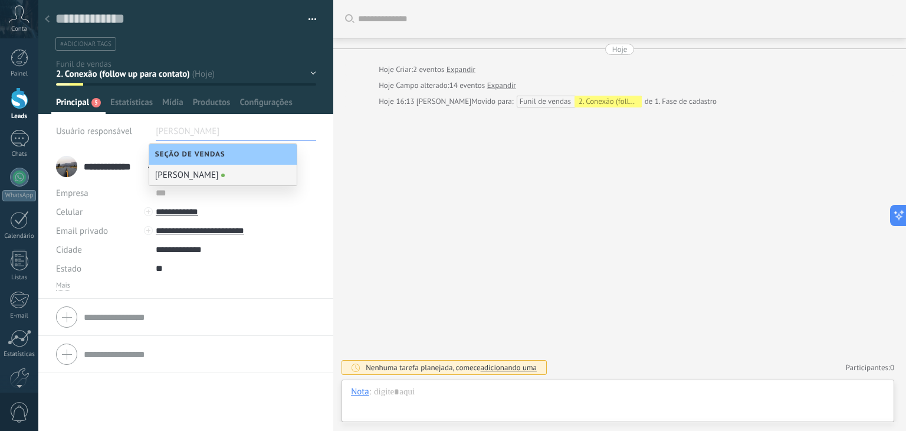
click at [219, 176] on div "[PERSON_NAME]" at bounding box center [222, 175] width 147 height 21
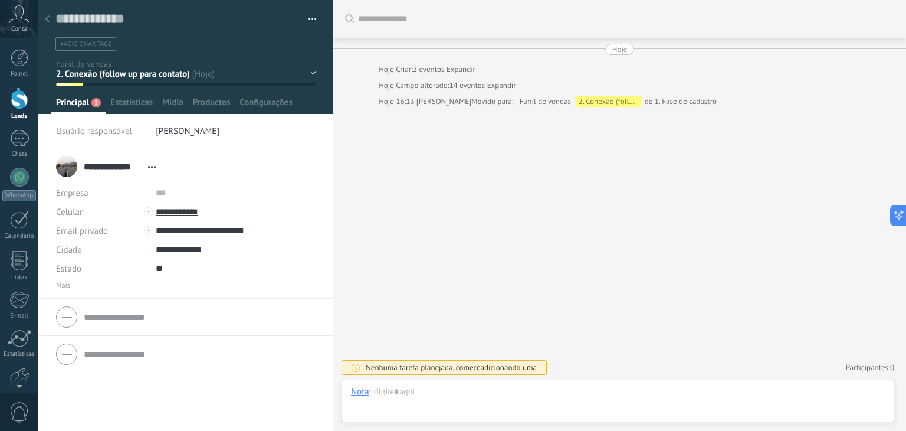
click at [0, 0] on div "1. Fase de cadastro 2. Conexão (follow up para contato) 3. Qualificação 4. Qual…" at bounding box center [0, 0] width 0 height 0
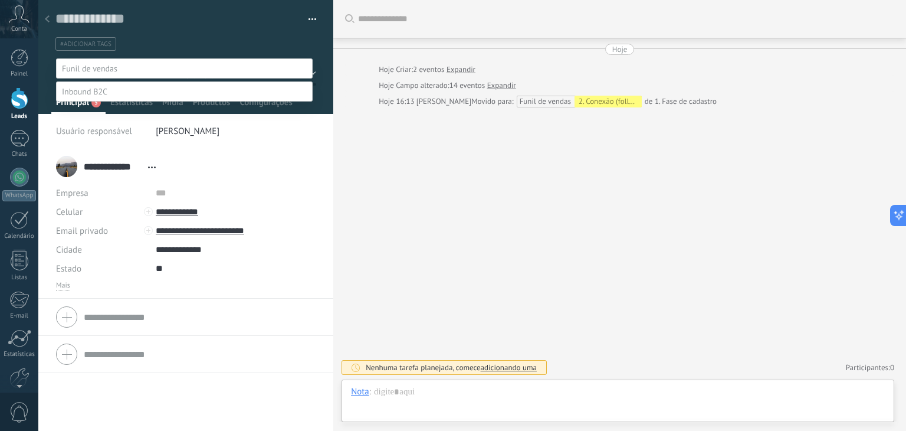
click at [459, 224] on div at bounding box center [471, 215] width 867 height 431
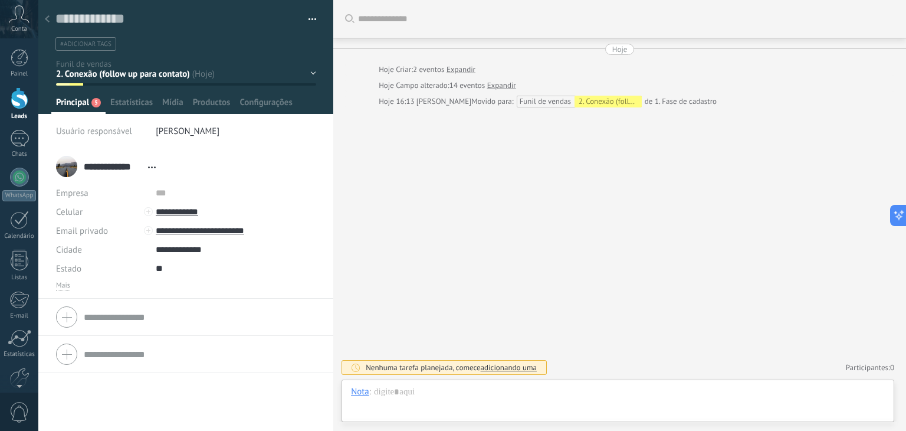
click at [123, 316] on form "Empresa Tel. comercial Comercial direto Celular Faz Casa Outros Tel. comercial …" at bounding box center [185, 316] width 259 height 29
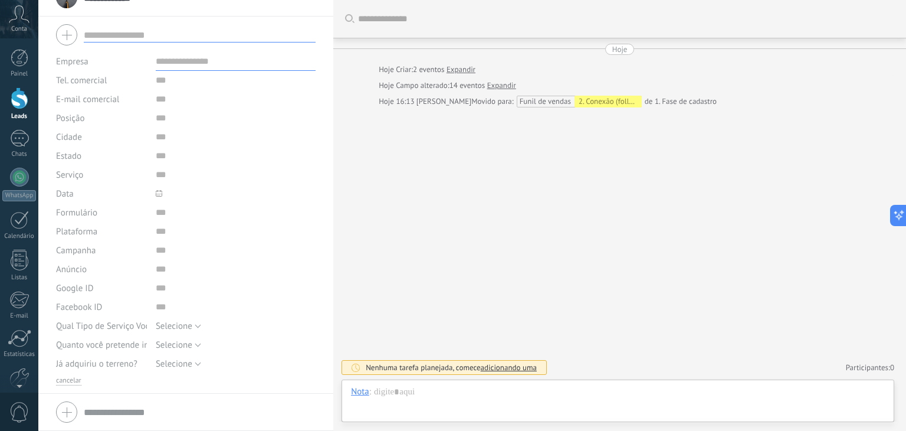
scroll to position [0, 0]
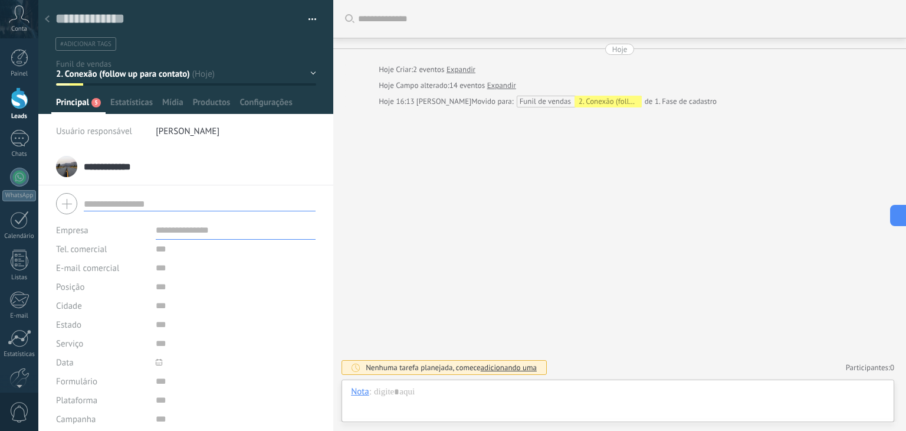
click at [0, 0] on div "1. Fase de cadastro 2. Conexão (follow up para contato) 3. Qualificação 4. Qual…" at bounding box center [0, 0] width 0 height 0
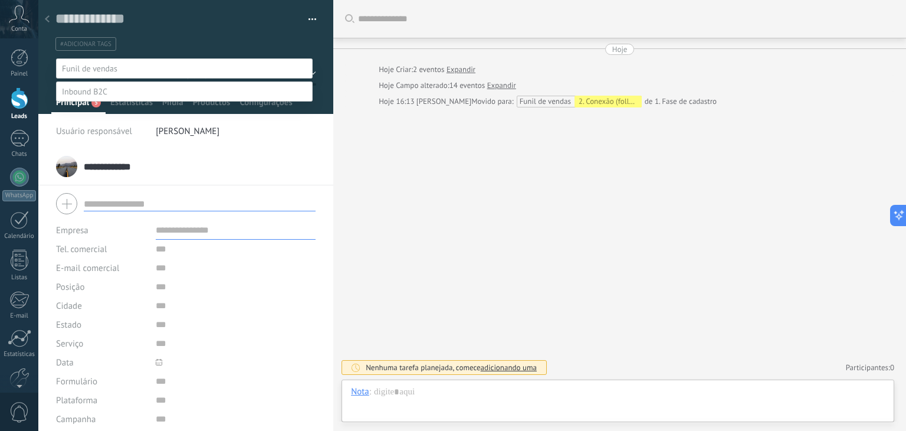
click at [0, 0] on label "3. Qualificação" at bounding box center [0, 0] width 0 height 0
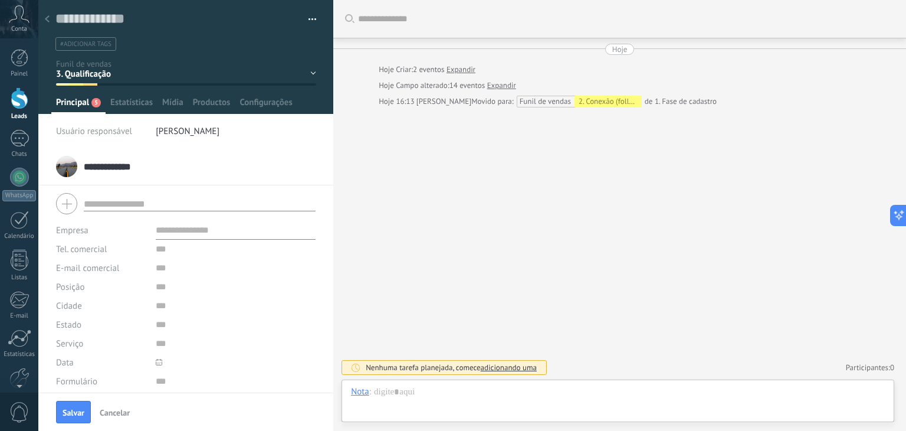
click at [0, 0] on div "1. Fase de cadastro 2. Conexão (follow up para contato) 3. Qualificação 4. Qual…" at bounding box center [0, 0] width 0 height 0
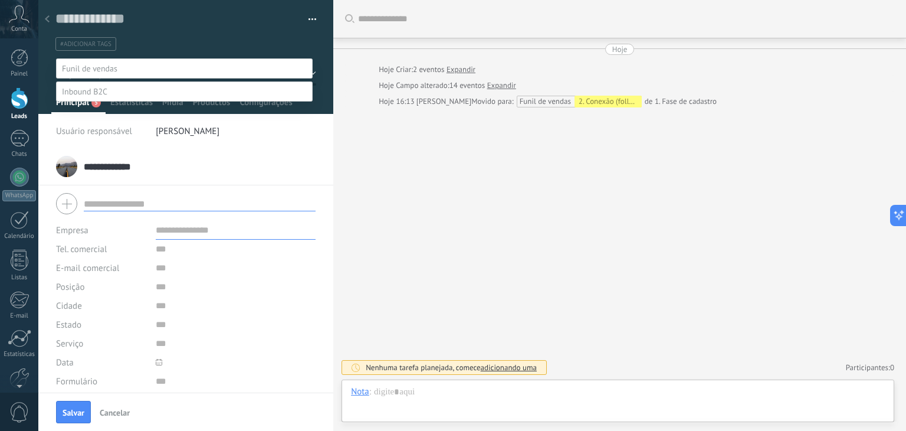
click at [0, 0] on label "2. Conexão (follow up para contato)" at bounding box center [0, 0] width 0 height 0
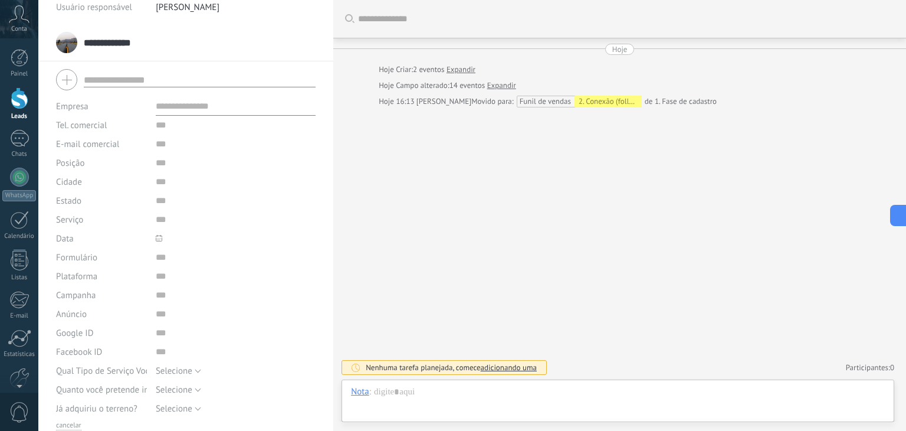
scroll to position [169, 0]
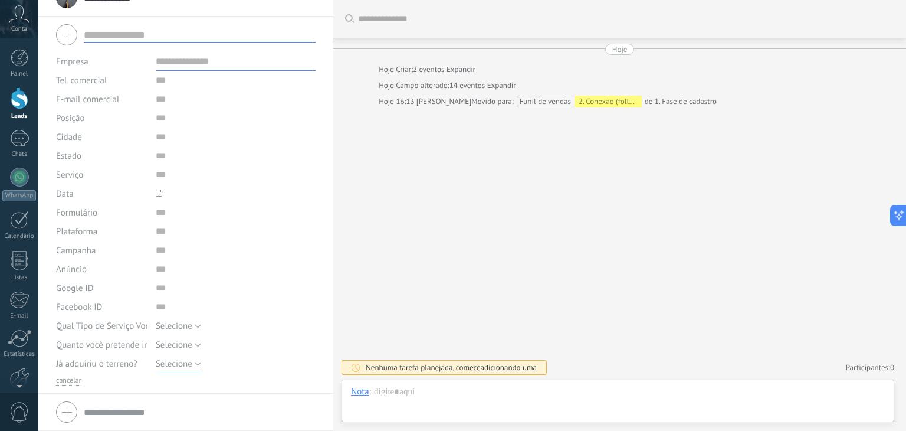
click at [199, 366] on button "Selecione" at bounding box center [178, 363] width 45 height 19
click at [117, 366] on span "Já adquiriu o terreno?" at bounding box center [96, 363] width 81 height 9
click at [226, 366] on div "Selecione Sim Não Selecione" at bounding box center [236, 363] width 160 height 19
click at [76, 378] on button "cancelar" at bounding box center [68, 380] width 25 height 9
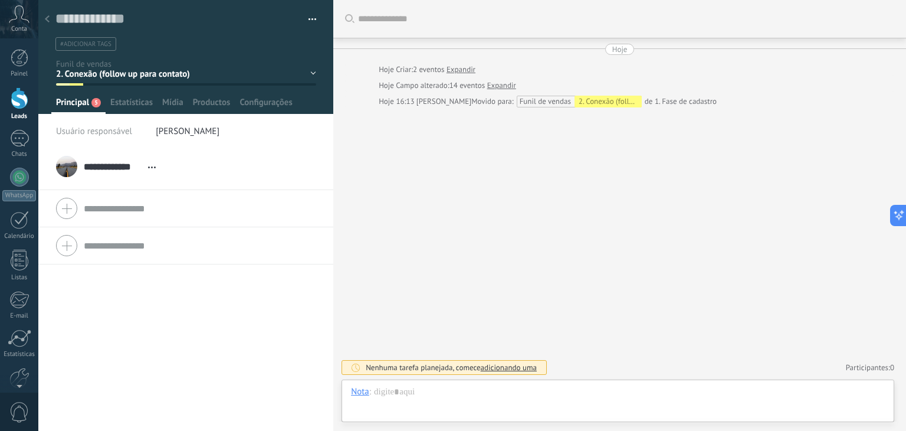
scroll to position [0, 0]
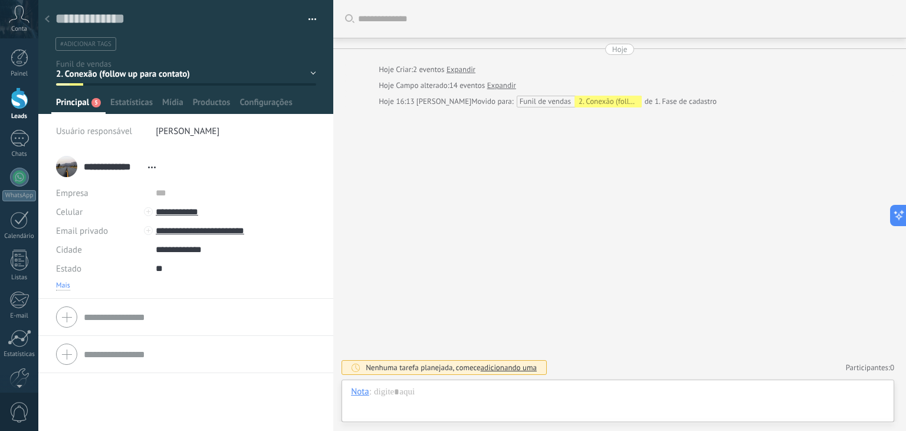
click at [67, 288] on span "Mais" at bounding box center [63, 285] width 14 height 9
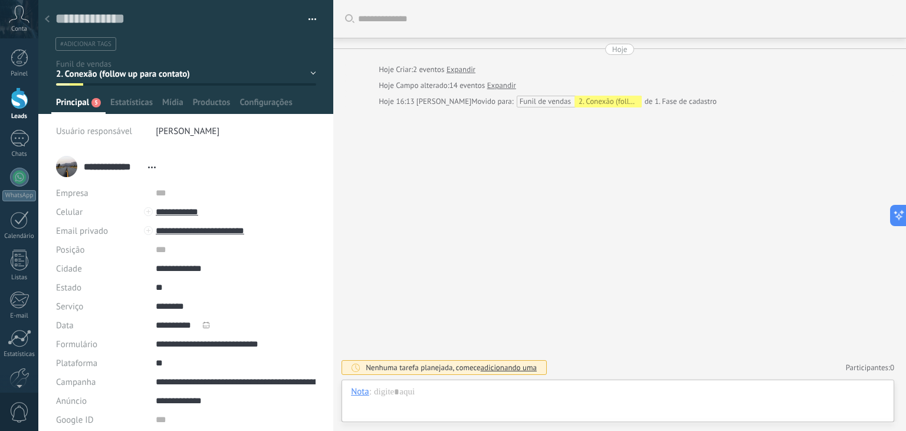
click at [152, 166] on icon at bounding box center [152, 167] width 8 height 2
click at [259, 173] on div "**********" at bounding box center [185, 166] width 259 height 29
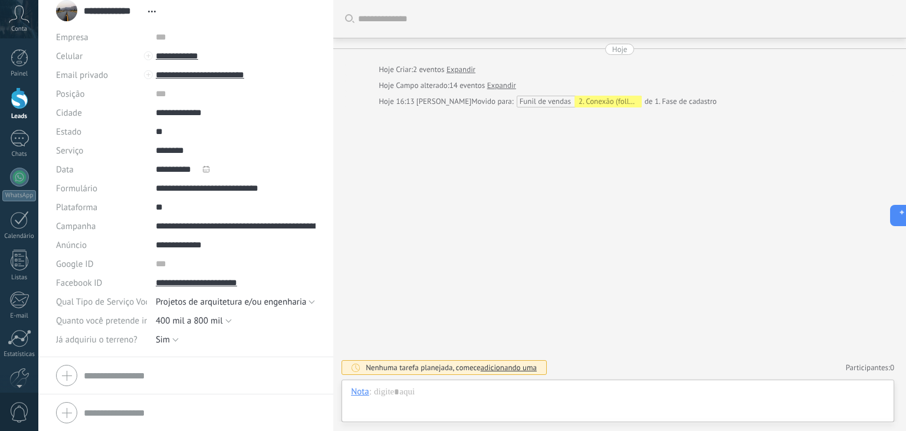
scroll to position [97, 0]
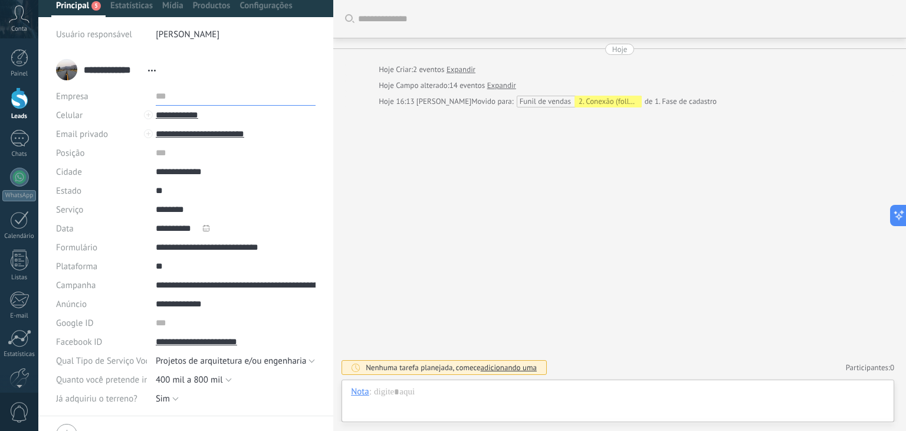
click at [158, 100] on input "text" at bounding box center [236, 96] width 160 height 19
click at [186, 120] on input "**********" at bounding box center [236, 115] width 160 height 19
click at [241, 108] on input "**********" at bounding box center [236, 115] width 160 height 19
click at [314, 107] on li "**********" at bounding box center [185, 233] width 295 height 364
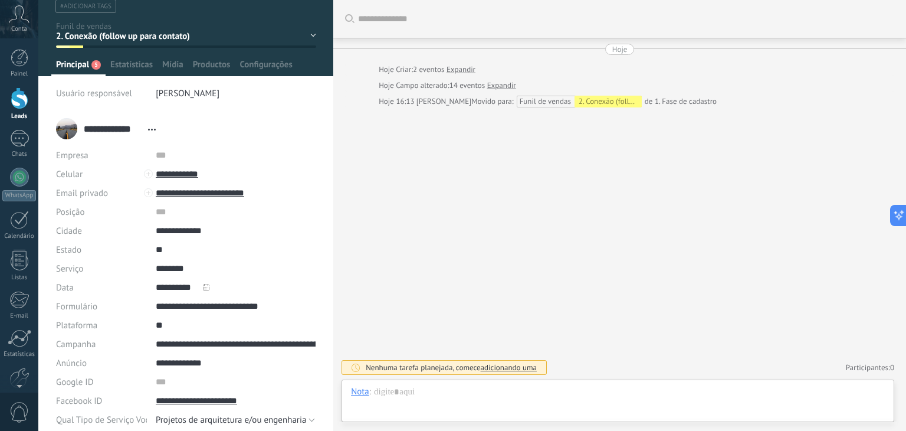
scroll to position [59, 0]
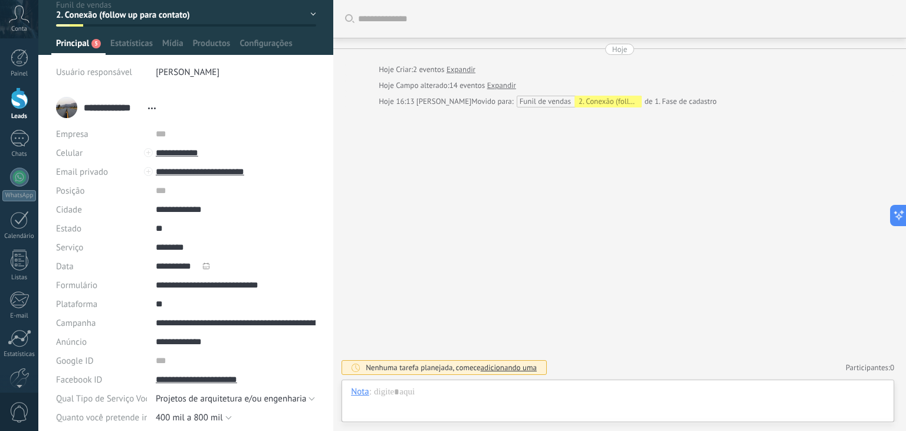
click at [0, 0] on div "1. Fase de cadastro 2. Conexão (follow up para contato) 3. Qualificação 4. Qual…" at bounding box center [0, 0] width 0 height 0
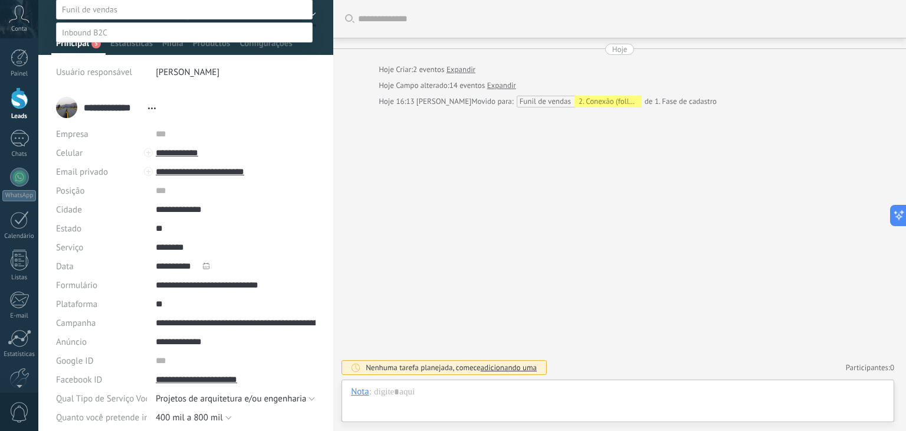
click at [432, 196] on div at bounding box center [471, 215] width 867 height 431
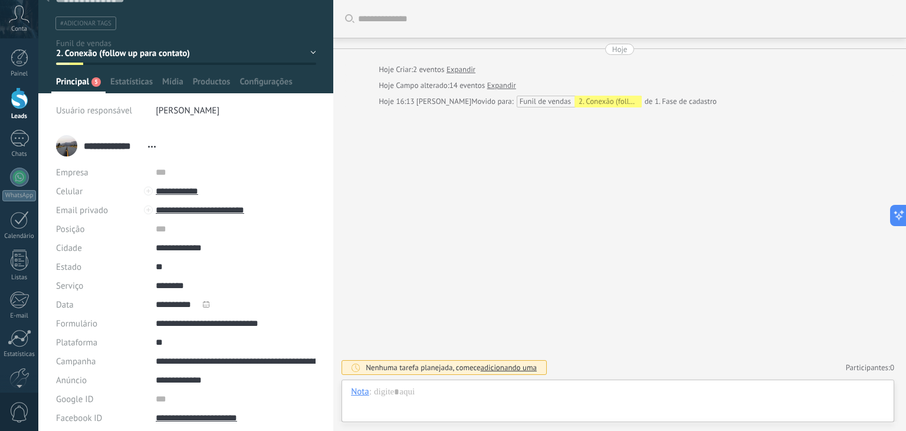
scroll to position [0, 0]
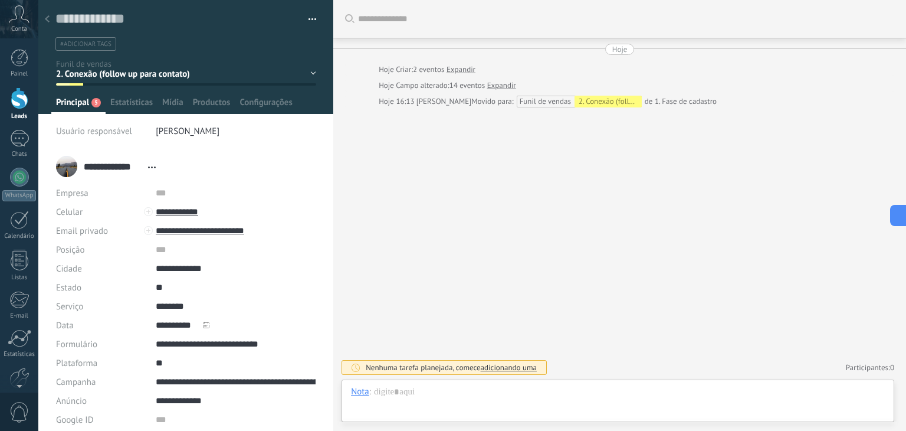
click at [310, 21] on span "button" at bounding box center [312, 21] width 8 height 2
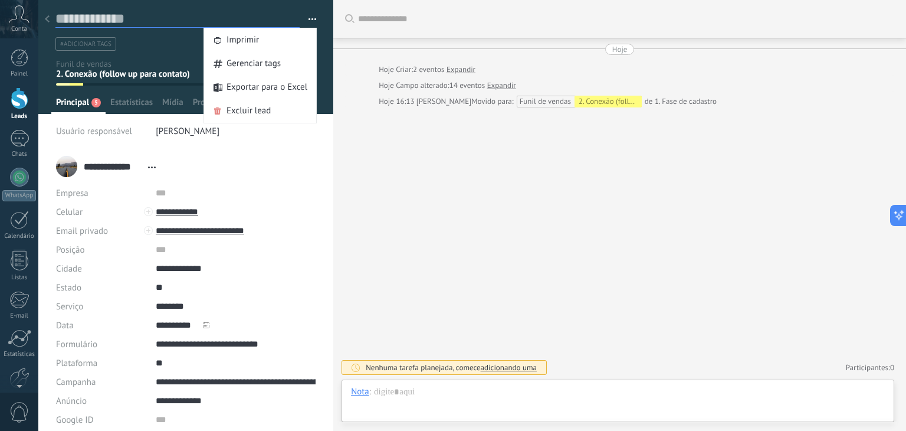
click at [143, 24] on textarea at bounding box center [177, 19] width 244 height 18
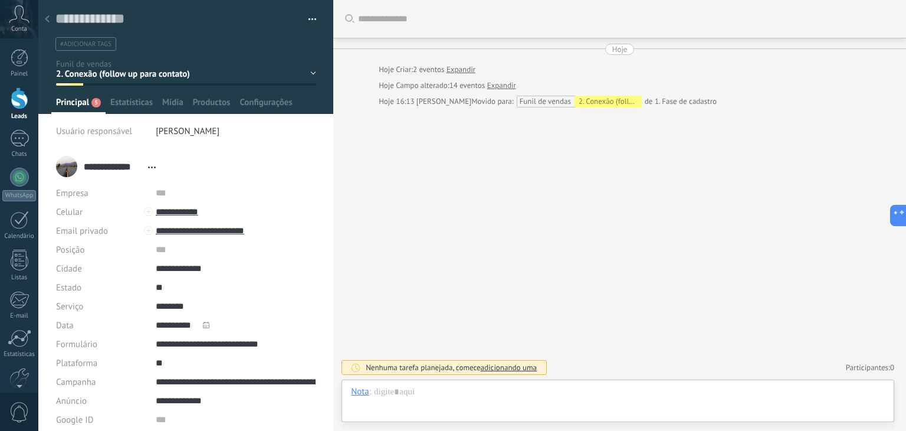
click at [51, 22] on div at bounding box center [47, 19] width 17 height 23
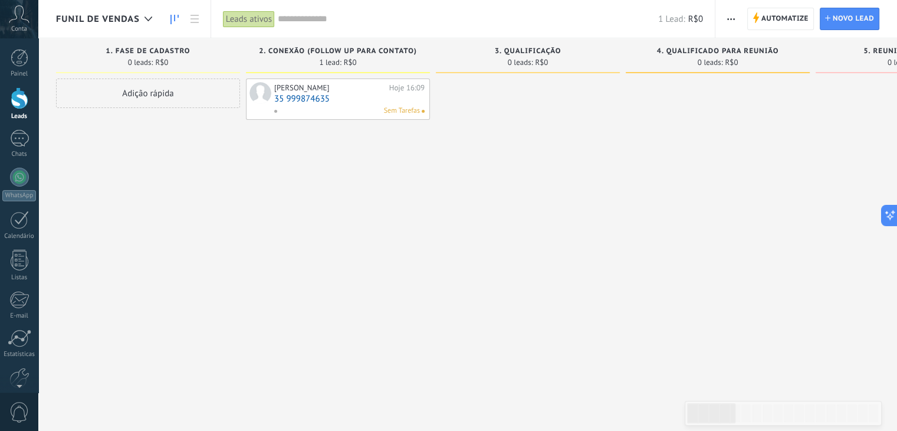
click at [354, 98] on link "35 999874635" at bounding box center [349, 99] width 150 height 10
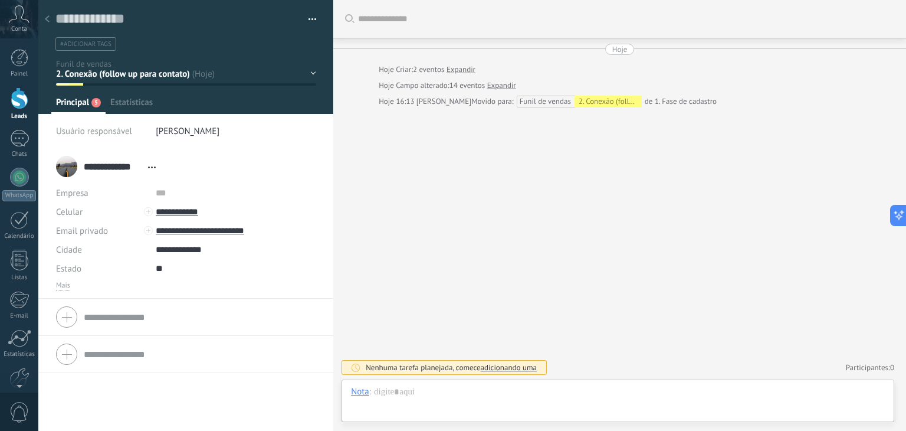
scroll to position [17, 0]
click at [51, 17] on div at bounding box center [47, 19] width 17 height 23
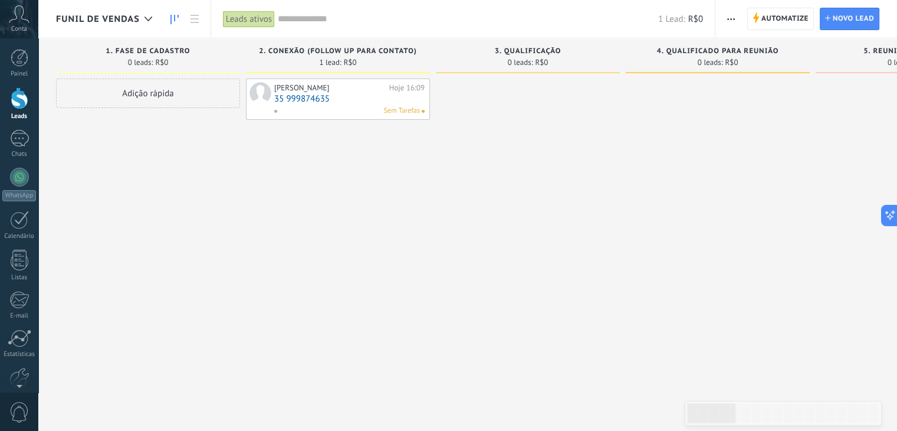
click at [303, 106] on div "Sem Tarefas" at bounding box center [347, 111] width 146 height 11
click at [408, 101] on link "35 999874635" at bounding box center [349, 99] width 150 height 10
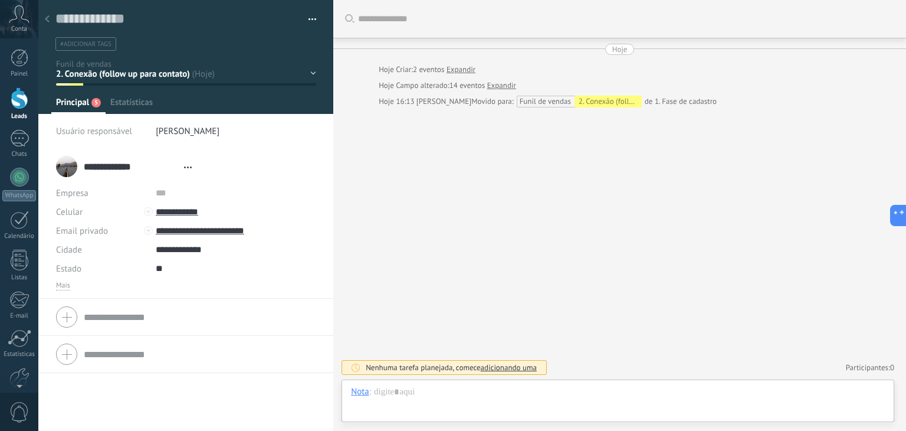
type textarea "**********"
click at [0, 0] on div "1. Fase de cadastro 2. Conexão (follow up para contato) 3. Qualificação 4. Qual…" at bounding box center [0, 0] width 0 height 0
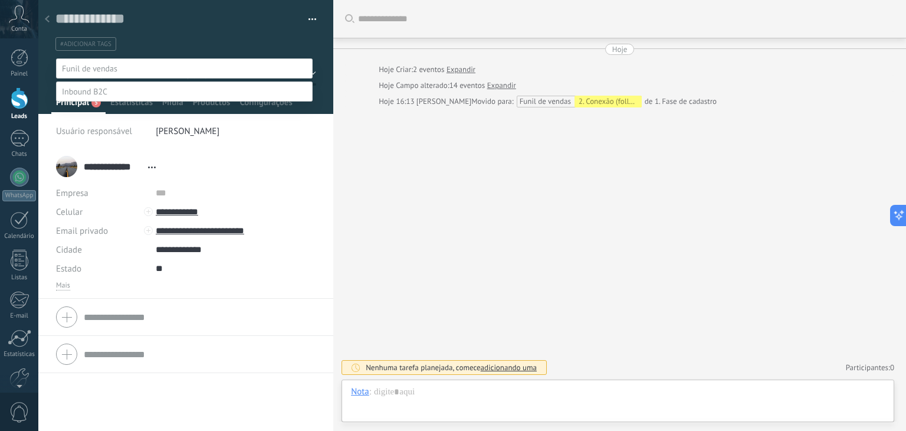
click at [0, 0] on label "1. Fase de cadastro" at bounding box center [0, 0] width 0 height 0
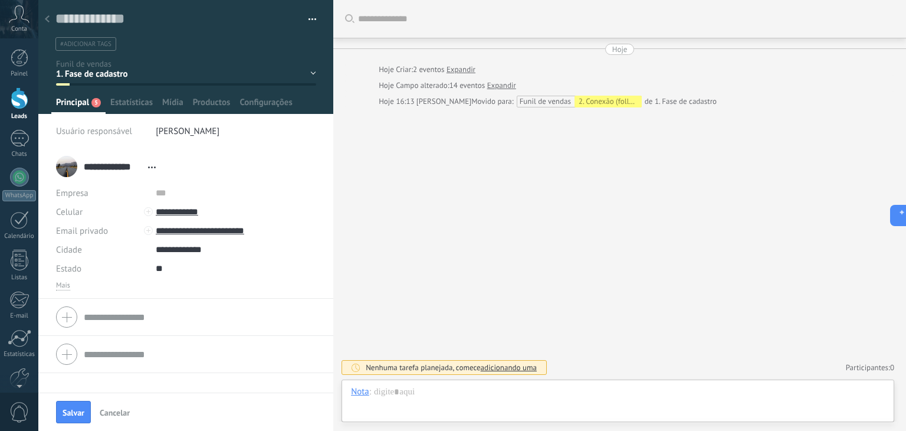
drag, startPoint x: 58, startPoint y: 285, endPoint x: 88, endPoint y: 260, distance: 39.0
click at [59, 285] on span "Mais" at bounding box center [63, 285] width 14 height 9
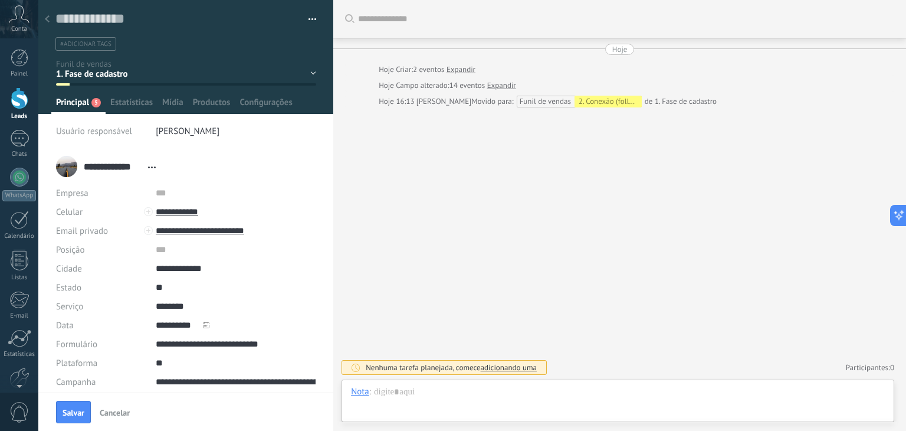
click at [312, 22] on span "button" at bounding box center [312, 21] width 8 height 2
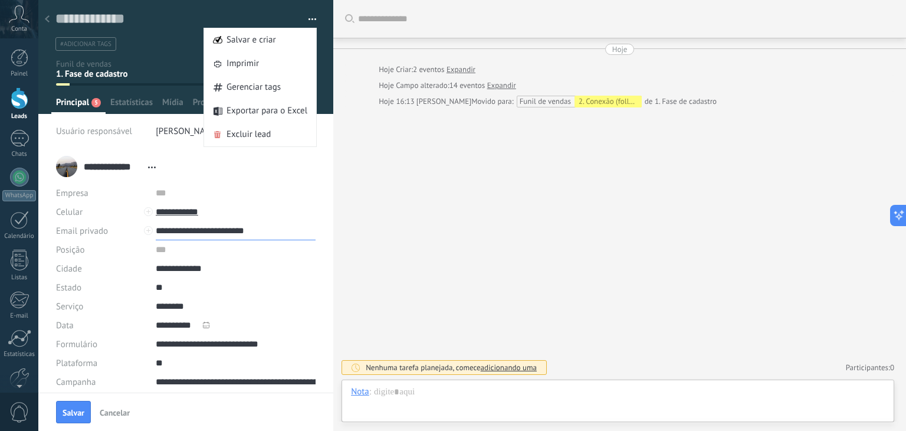
click at [206, 226] on input "**********" at bounding box center [236, 230] width 160 height 19
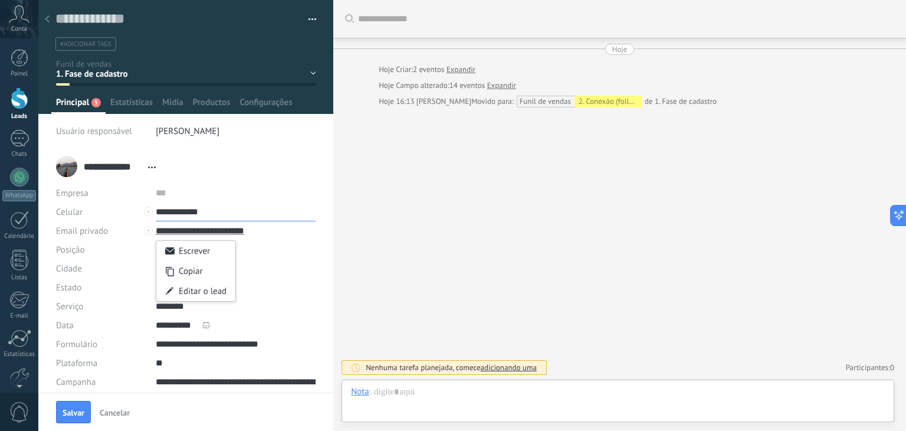
click at [271, 214] on input "**********" at bounding box center [236, 211] width 160 height 19
click at [156, 197] on input "text" at bounding box center [236, 192] width 160 height 19
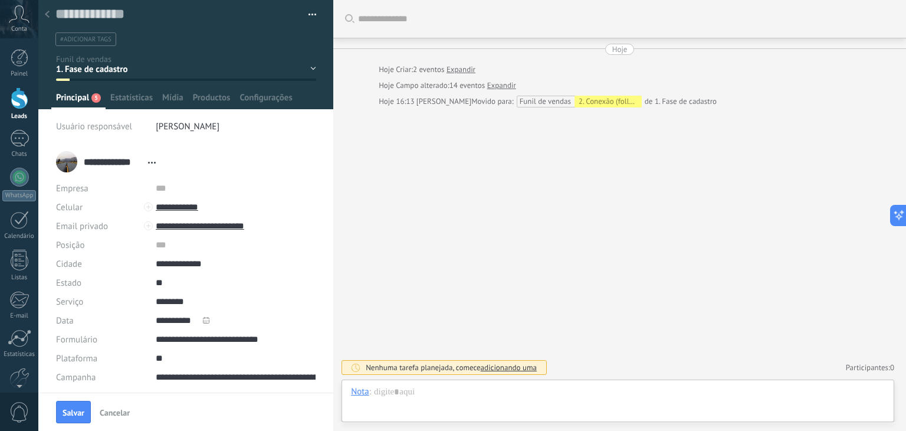
scroll to position [0, 0]
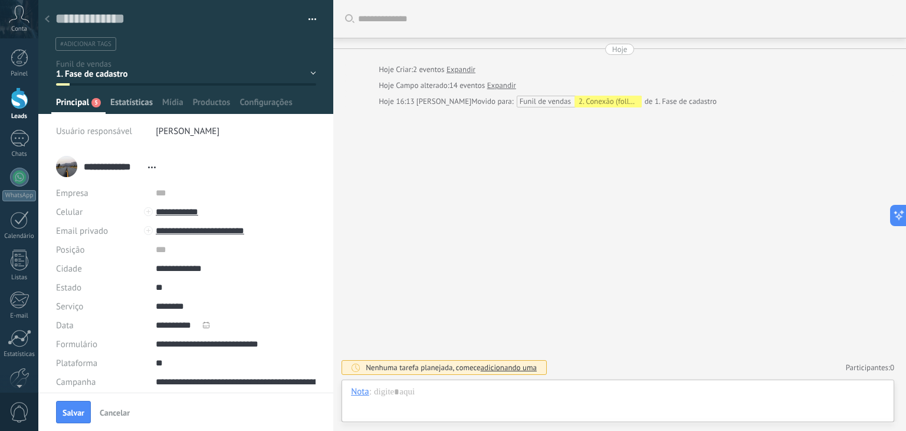
click at [133, 105] on span "Estatísticas" at bounding box center [131, 105] width 42 height 17
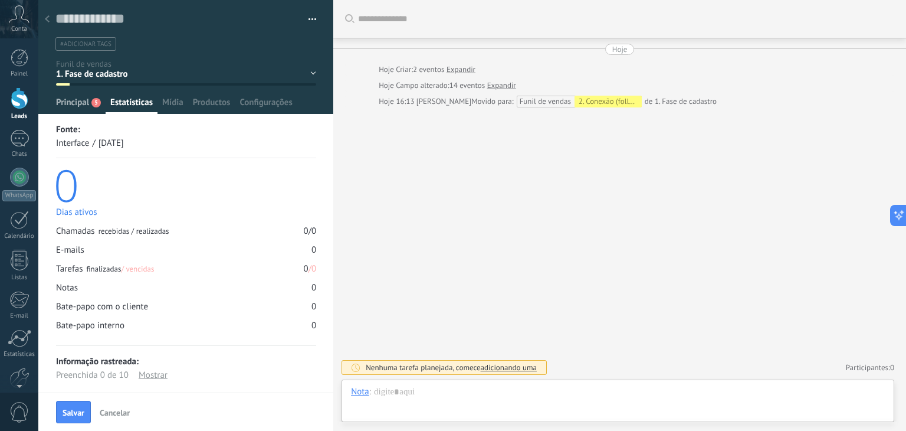
click at [75, 102] on span "Principal" at bounding box center [72, 105] width 33 height 17
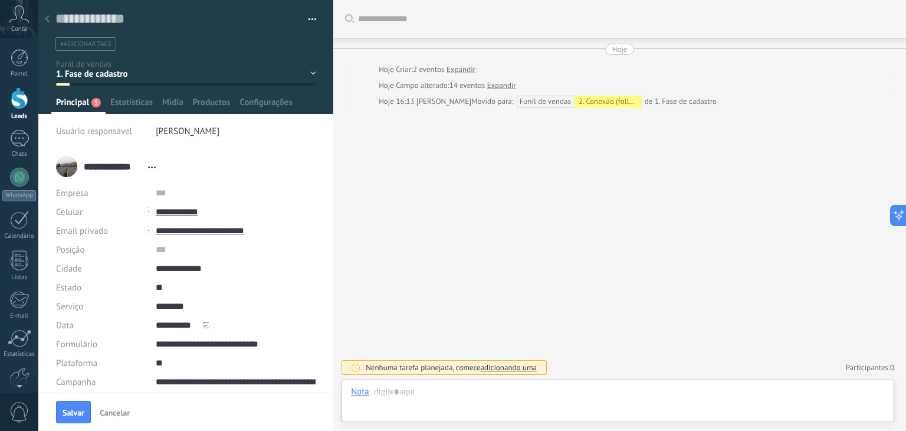
click at [0, 0] on div "1. Fase de cadastro 2. Conexão (follow up para contato) 3. Qualificação 4. Qual…" at bounding box center [0, 0] width 0 height 0
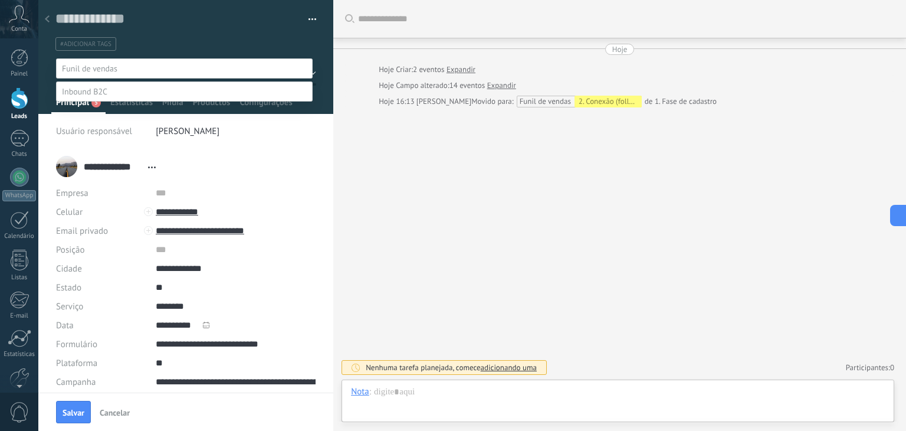
click at [0, 0] on label "2. Conexão (follow up para contato)" at bounding box center [0, 0] width 0 height 0
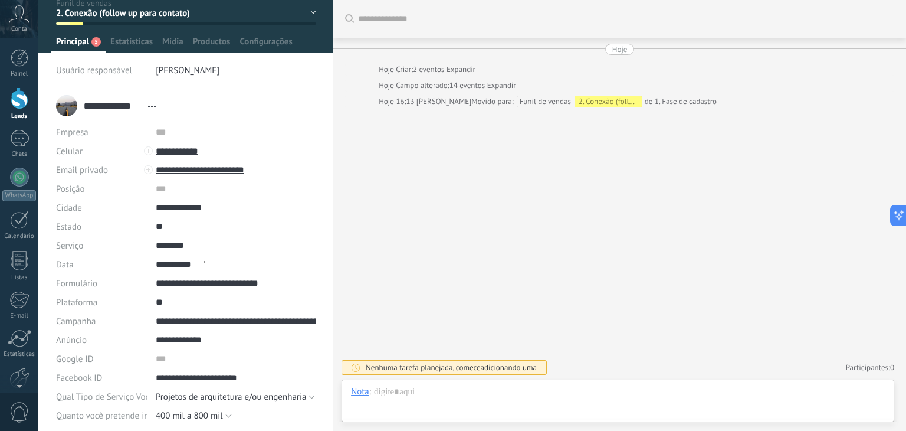
scroll to position [118, 0]
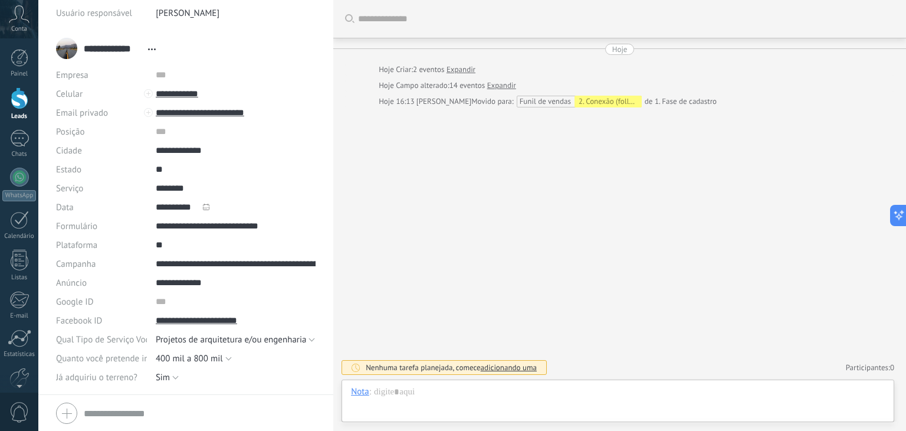
click at [149, 45] on span "Abrir detalhes Copiar nome Desvincular Contato principal" at bounding box center [151, 49] width 19 height 9
click at [187, 50] on div "**********" at bounding box center [185, 48] width 259 height 29
click at [238, 77] on input "text" at bounding box center [236, 74] width 160 height 19
click at [271, 93] on input "**********" at bounding box center [236, 93] width 160 height 19
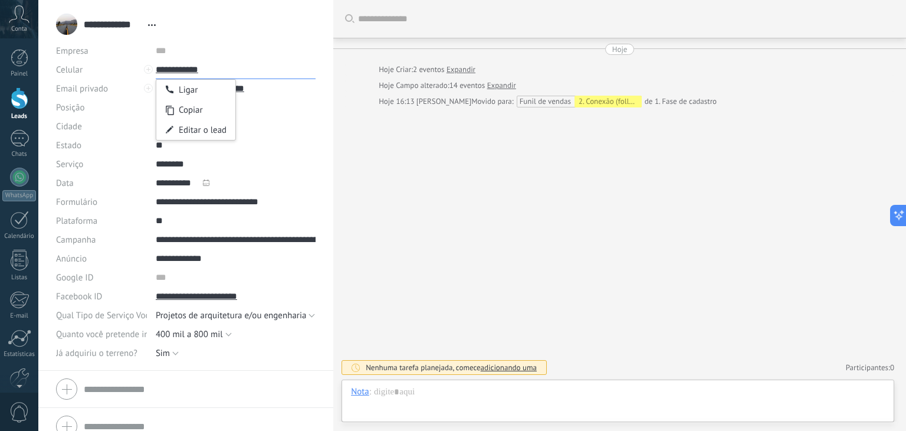
scroll to position [156, 0]
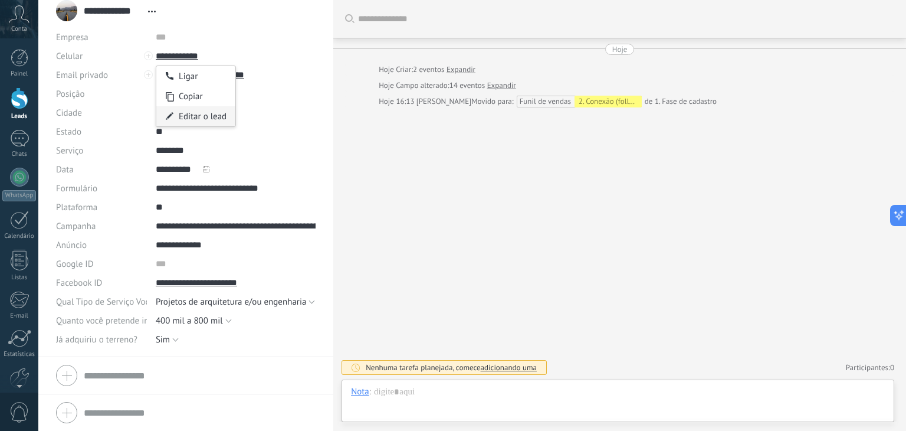
click at [193, 117] on div "Editar o lead" at bounding box center [195, 116] width 79 height 20
click at [302, 65] on input "**********" at bounding box center [236, 74] width 160 height 19
click at [212, 94] on div "Escrever" at bounding box center [195, 95] width 79 height 20
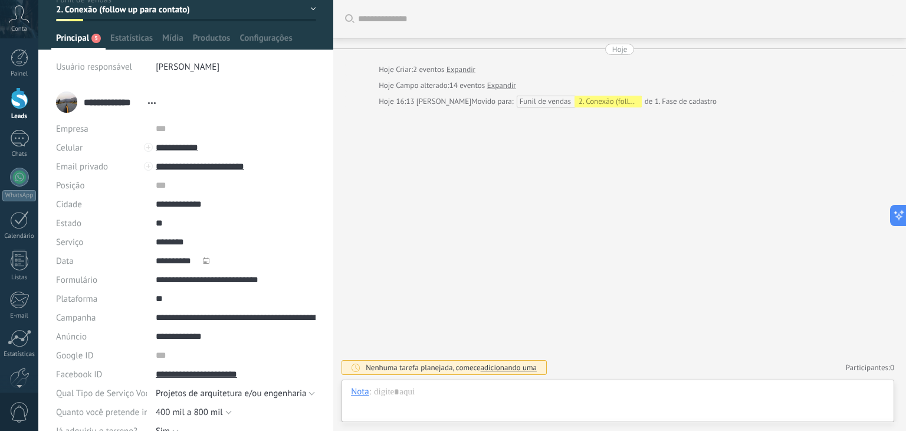
scroll to position [0, 0]
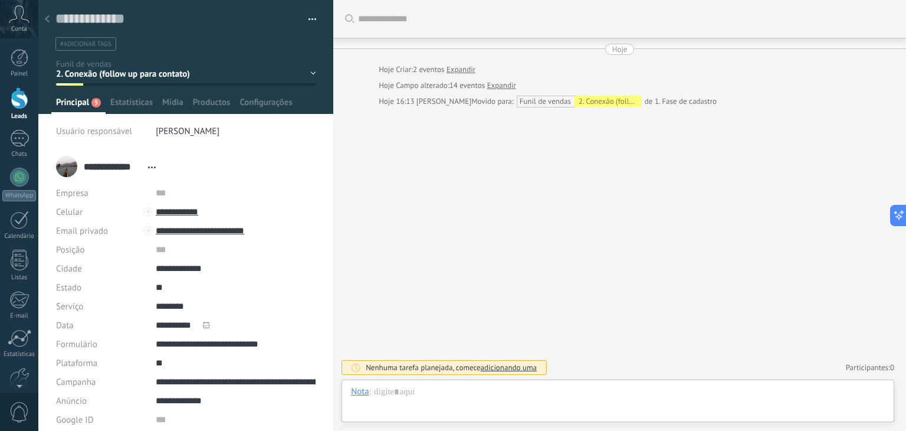
click at [0, 0] on div "1. Fase de cadastro 2. Conexão (follow up para contato) 3. Qualificação 4. Qual…" at bounding box center [0, 0] width 0 height 0
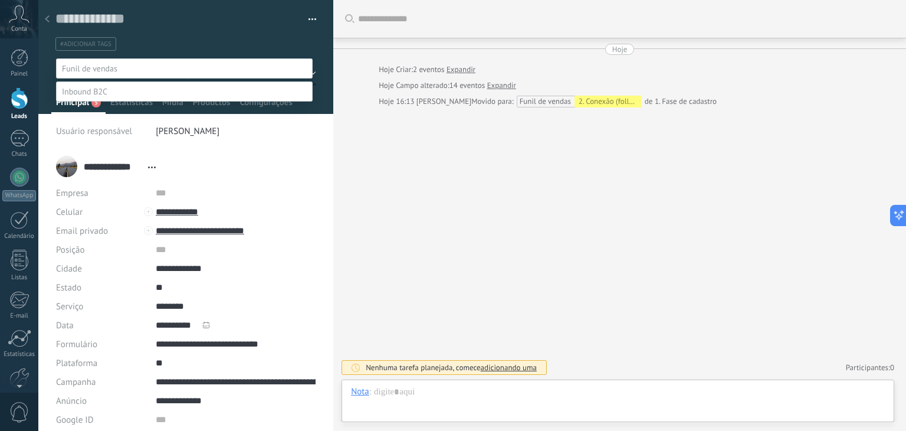
click at [0, 0] on label "2. Conexão (follow up para contato)" at bounding box center [0, 0] width 0 height 0
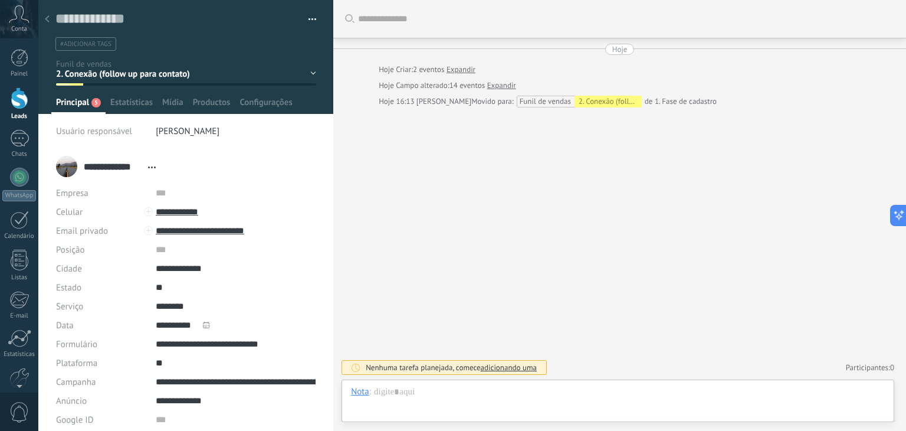
click at [312, 15] on button "button" at bounding box center [308, 20] width 17 height 18
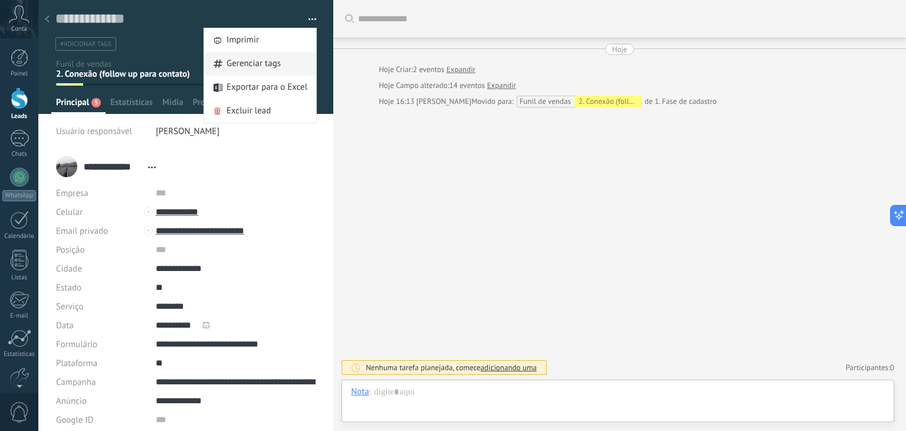
click at [288, 61] on div "Gerenciar tags" at bounding box center [260, 64] width 112 height 24
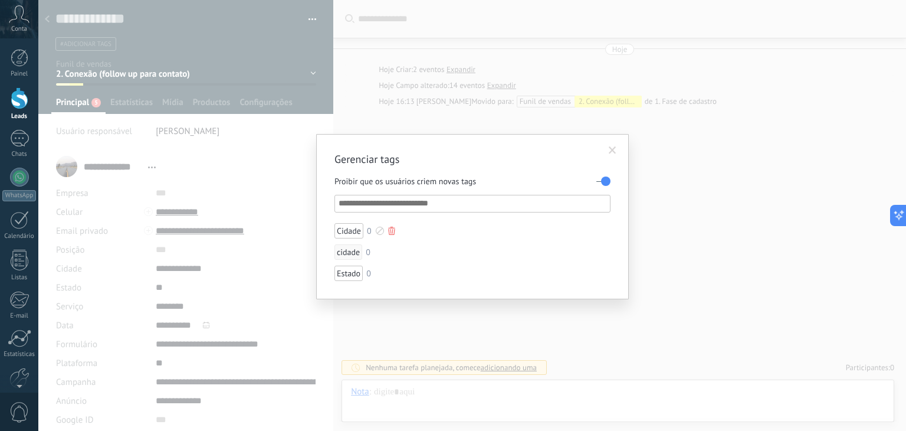
click at [390, 229] on div at bounding box center [391, 230] width 7 height 8
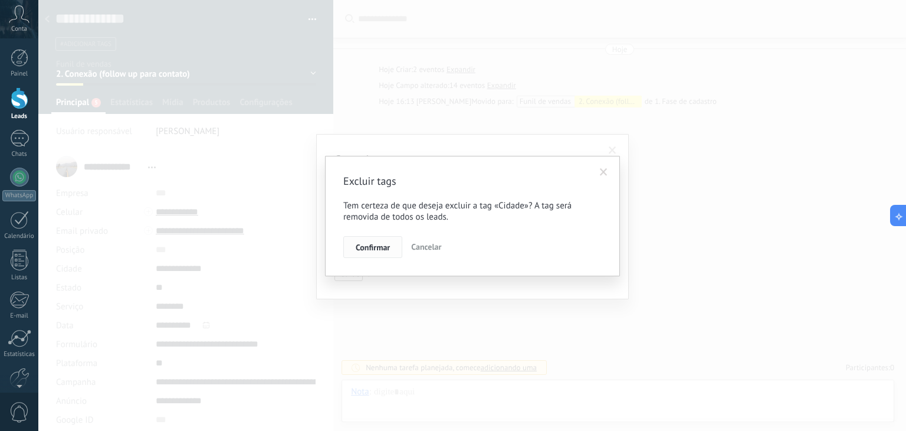
click at [389, 245] on span "Confirmar" at bounding box center [373, 247] width 34 height 8
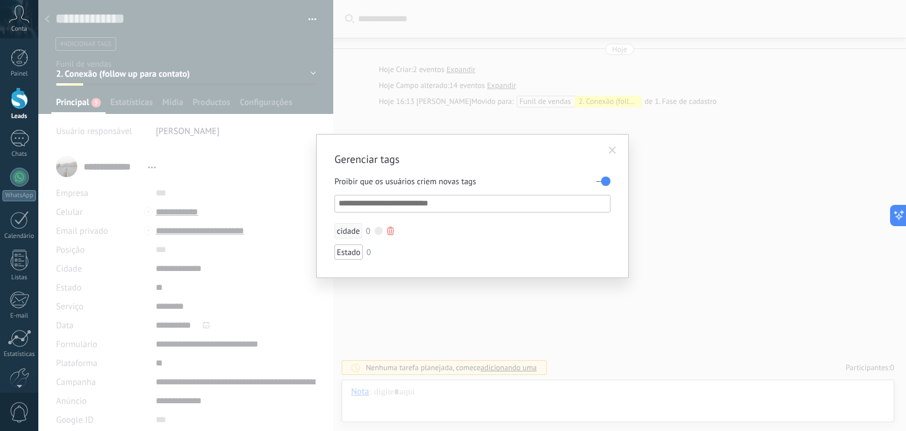
click at [392, 233] on div at bounding box center [390, 230] width 7 height 8
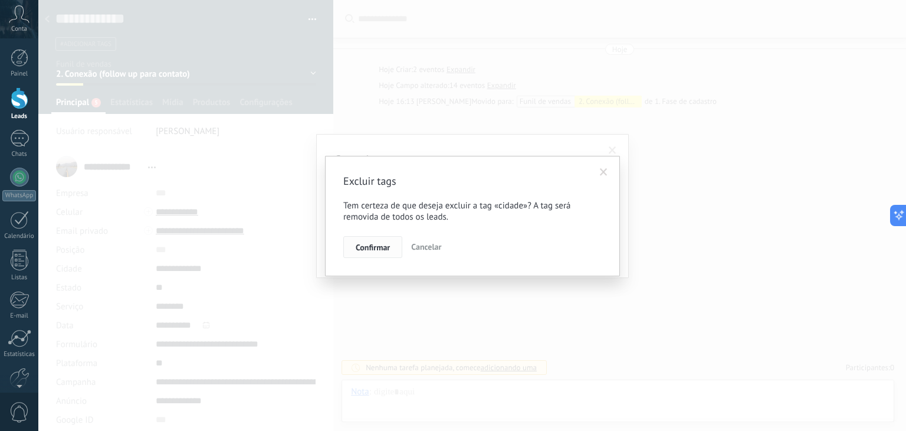
click at [374, 251] on span "Confirmar" at bounding box center [373, 247] width 34 height 8
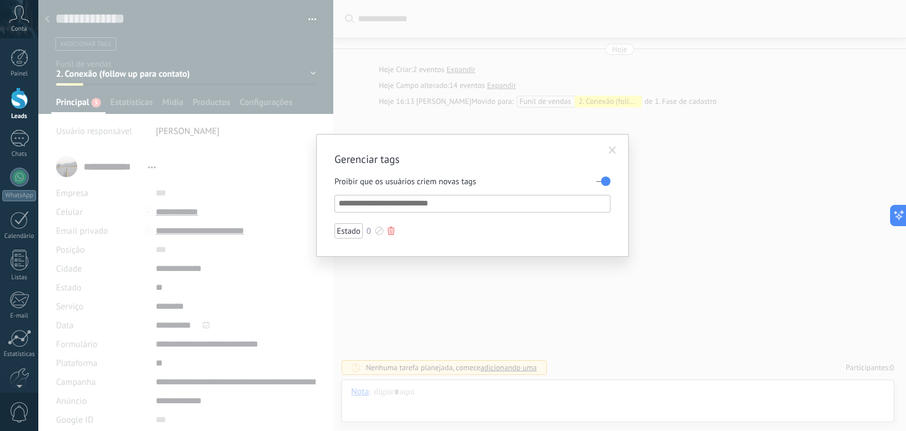
click at [387, 232] on div at bounding box center [390, 230] width 7 height 8
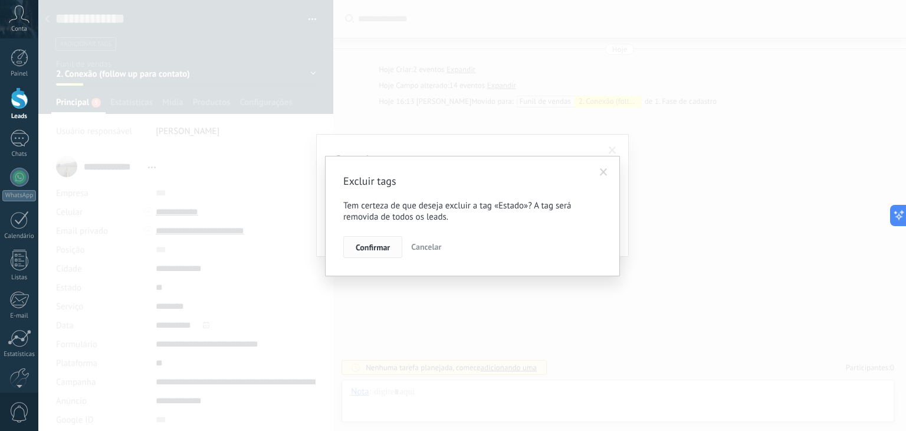
click at [376, 246] on span "Confirmar" at bounding box center [373, 247] width 34 height 8
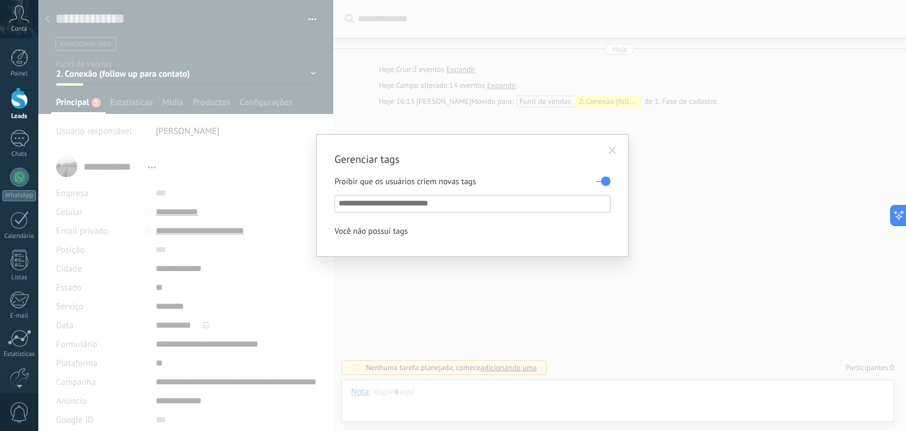
click at [389, 203] on input "text" at bounding box center [473, 203] width 269 height 14
type input "*"
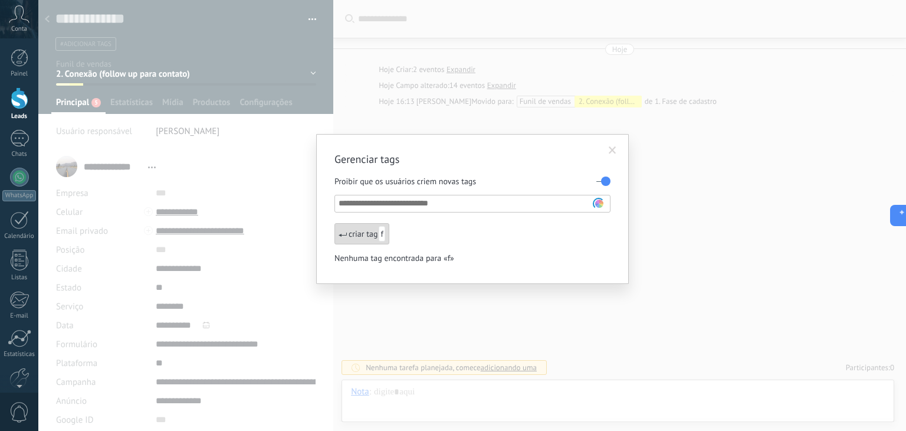
type input "*"
paste input "**********"
click at [379, 199] on input "**********" at bounding box center [467, 203] width 257 height 14
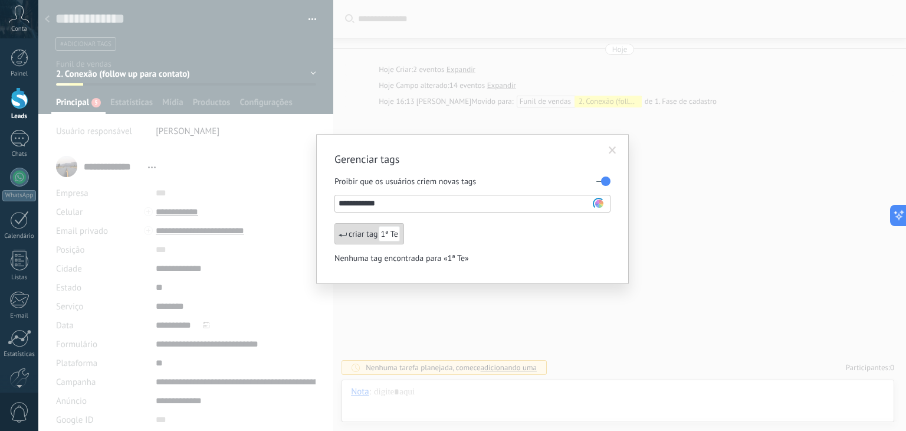
click at [379, 199] on input "**********" at bounding box center [467, 203] width 257 height 14
type input "**********"
click at [552, 246] on ul "criar tag 1ª Tentativa Nenhuma tag encontrada para «1ª Tentativa»" at bounding box center [472, 244] width 276 height 42
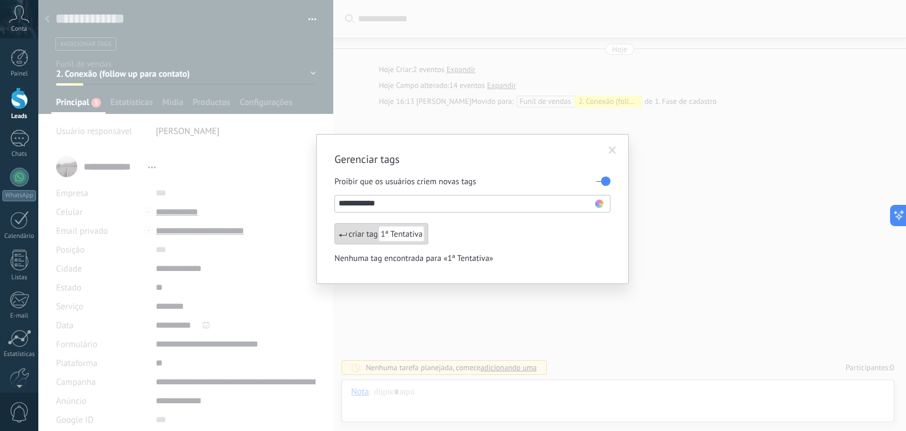
click at [359, 228] on div "criar tag 1ª Tentativa" at bounding box center [381, 233] width 94 height 21
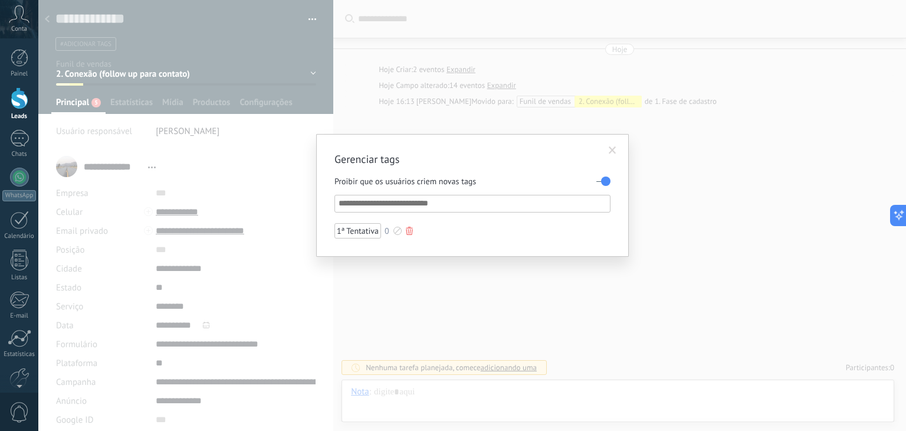
click at [409, 227] on div at bounding box center [409, 230] width 7 height 8
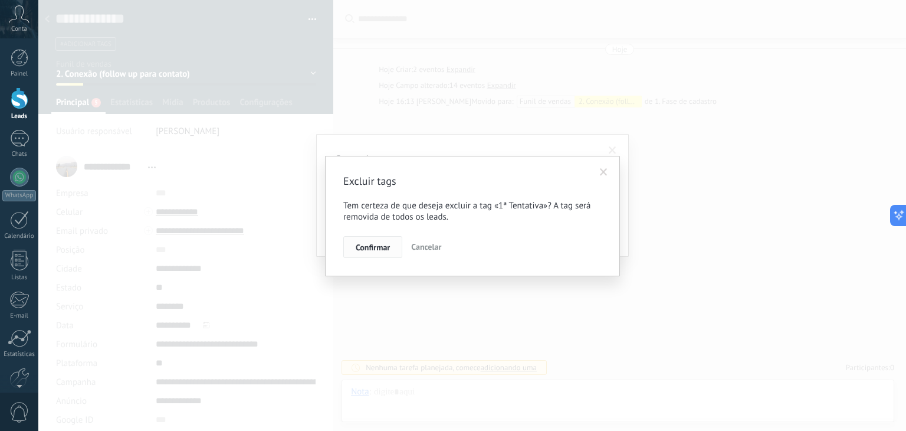
click at [385, 247] on span "Confirmar" at bounding box center [373, 247] width 34 height 8
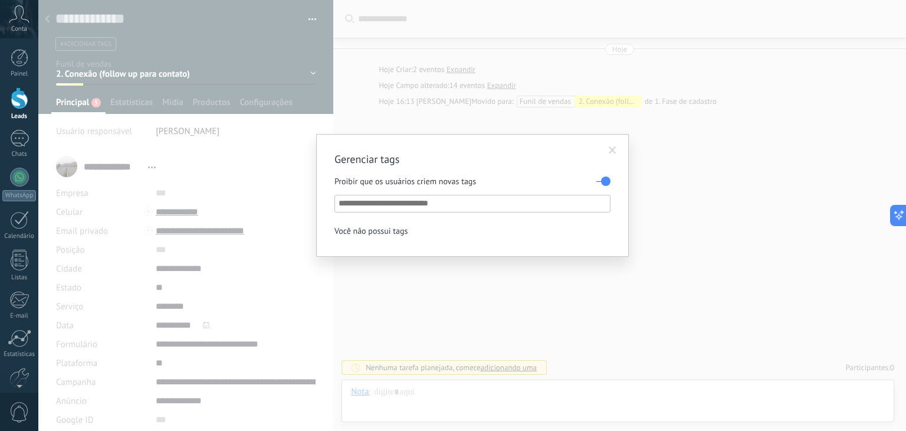
click at [384, 202] on input "text" at bounding box center [473, 203] width 269 height 14
paste input "**********"
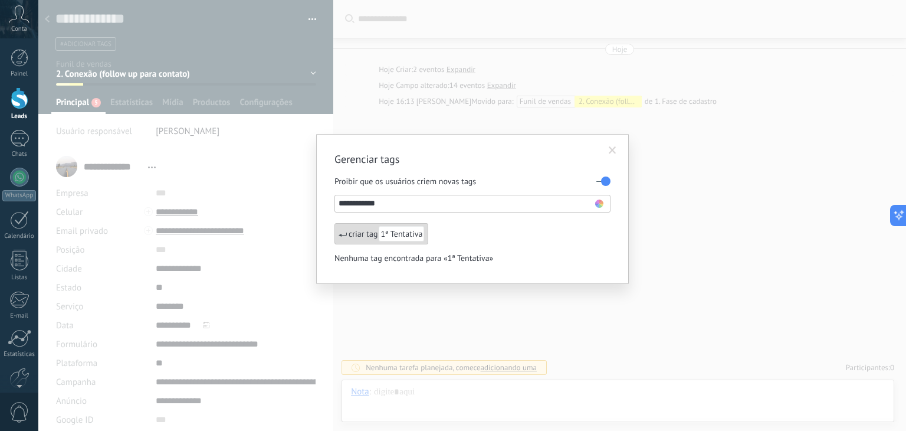
type input "**********"
click at [599, 203] on use at bounding box center [599, 203] width 8 height 8
click at [555, 222] on span at bounding box center [555, 219] width 8 height 8
click at [492, 236] on li "criar tag 1ª Tentativa" at bounding box center [430, 233] width 193 height 21
click at [360, 235] on div "criar tag 1ª Tentativa" at bounding box center [381, 233] width 94 height 21
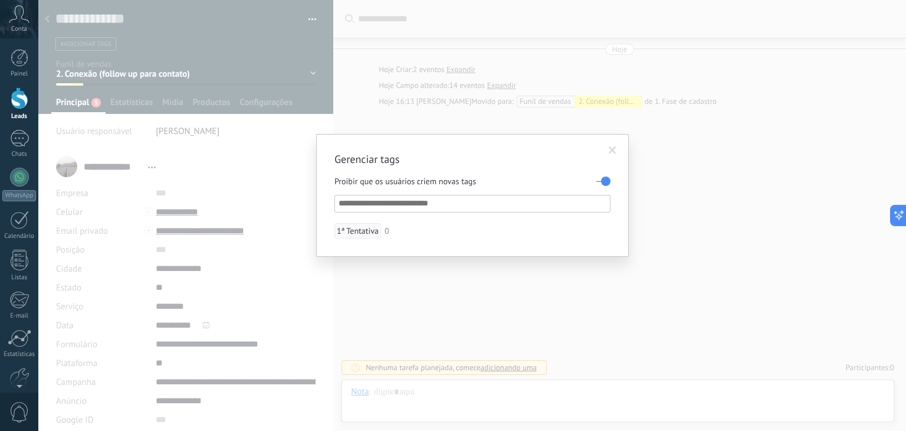
paste input "**********"
click at [342, 199] on input "**********" at bounding box center [473, 203] width 269 height 14
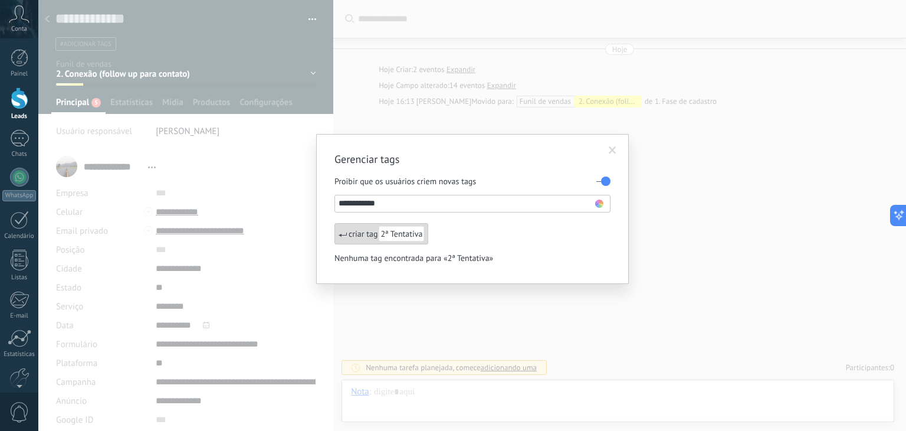
type input "**********"
click at [596, 203] on use at bounding box center [599, 203] width 8 height 8
click at [564, 219] on span at bounding box center [567, 219] width 8 height 8
click at [472, 231] on li "criar tag 2ª Tentativa" at bounding box center [430, 233] width 193 height 21
click at [416, 233] on span "2ª Tentativa" at bounding box center [401, 233] width 45 height 15
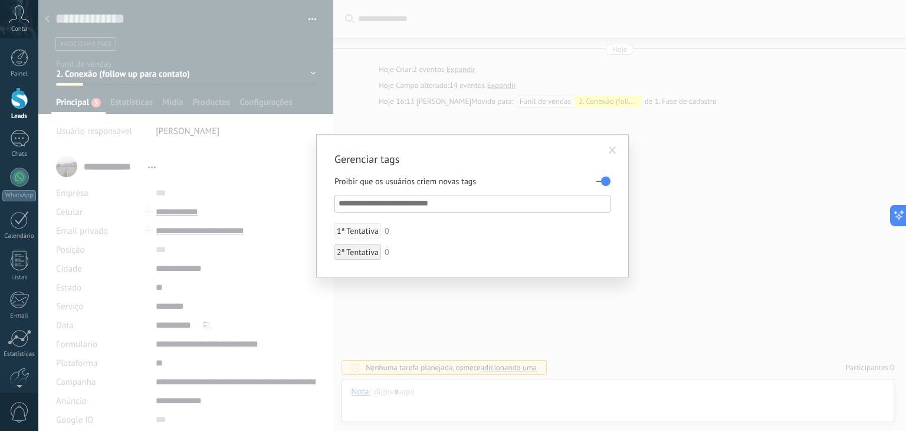
paste input "**********"
click at [342, 202] on input "**********" at bounding box center [473, 203] width 269 height 14
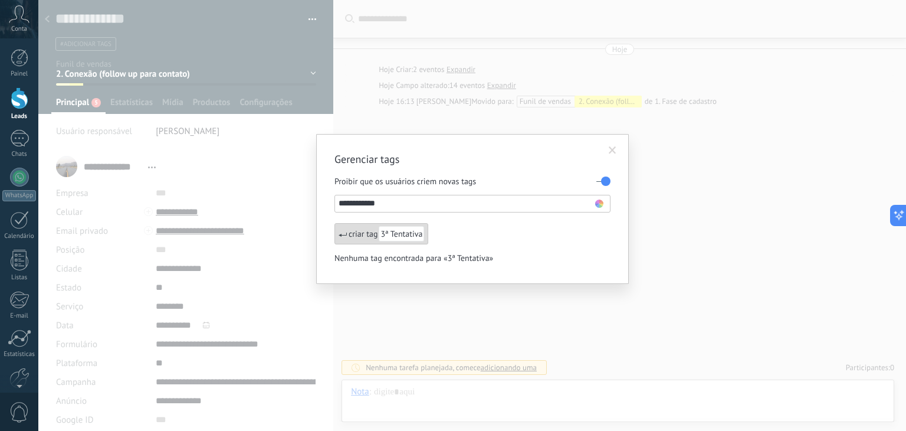
click at [593, 203] on input "**********" at bounding box center [467, 203] width 257 height 14
type input "**********"
click at [597, 203] on use at bounding box center [599, 203] width 8 height 8
click at [576, 222] on span at bounding box center [578, 218] width 11 height 11
click at [475, 242] on li "criar tag 3ª Tentativa" at bounding box center [430, 233] width 193 height 21
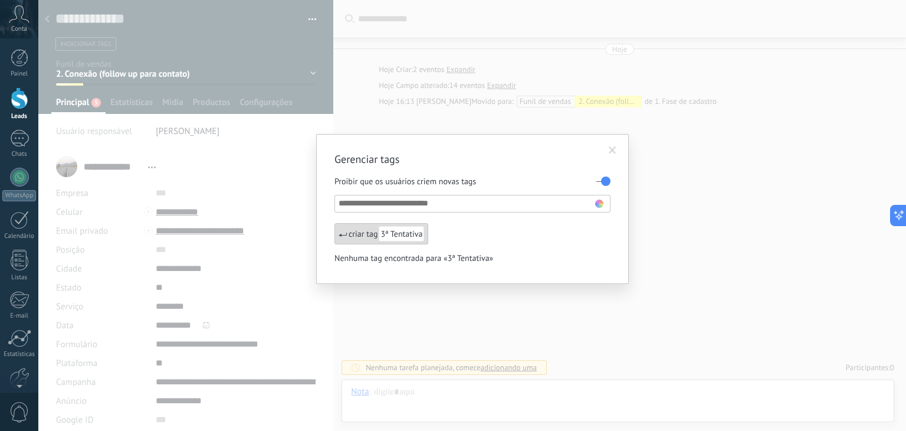
click at [369, 236] on div "criar tag 3ª Tentativa" at bounding box center [381, 233] width 94 height 21
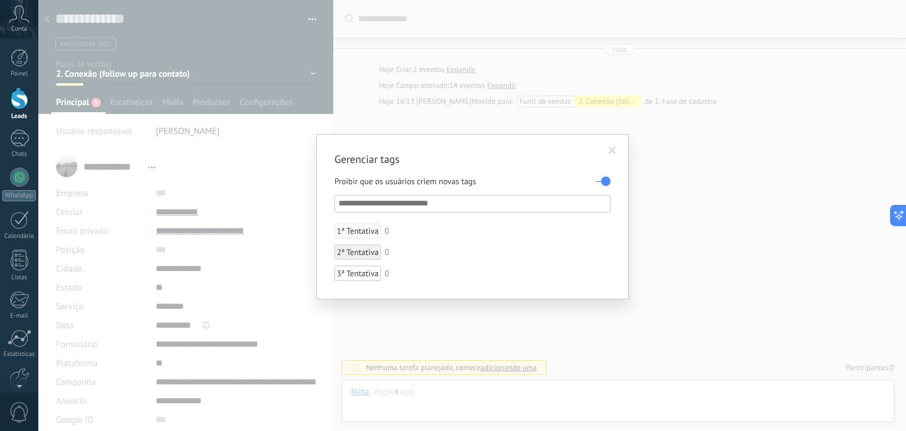
click at [385, 199] on input "text" at bounding box center [473, 203] width 269 height 14
paste input "**********"
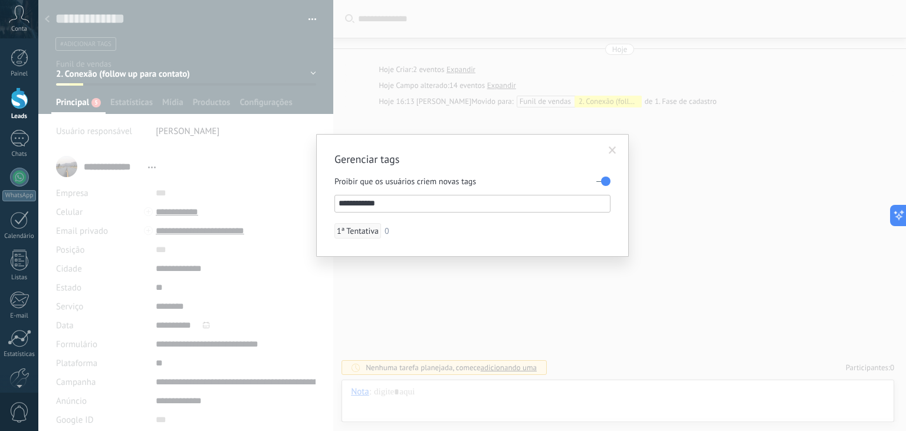
click at [341, 199] on input "**********" at bounding box center [473, 203] width 269 height 14
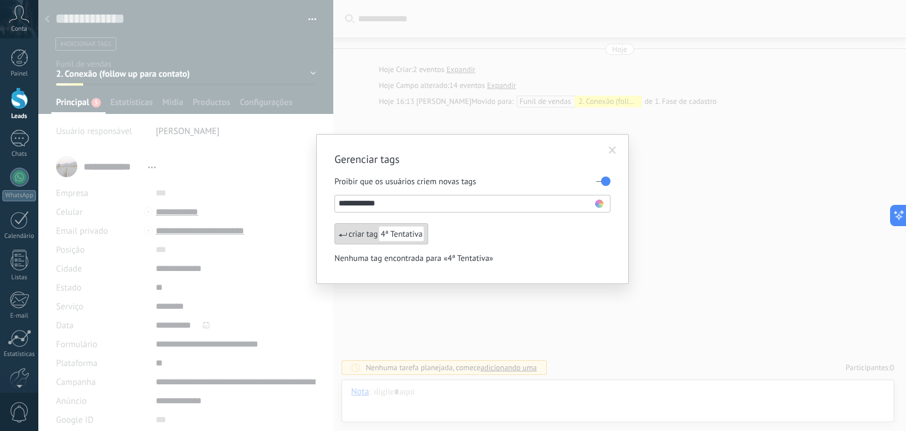
type input "**********"
click at [597, 205] on use at bounding box center [599, 203] width 8 height 8
click at [592, 219] on span at bounding box center [590, 219] width 8 height 8
click at [356, 234] on div "criar tag 4ª Tentativa" at bounding box center [381, 233] width 94 height 21
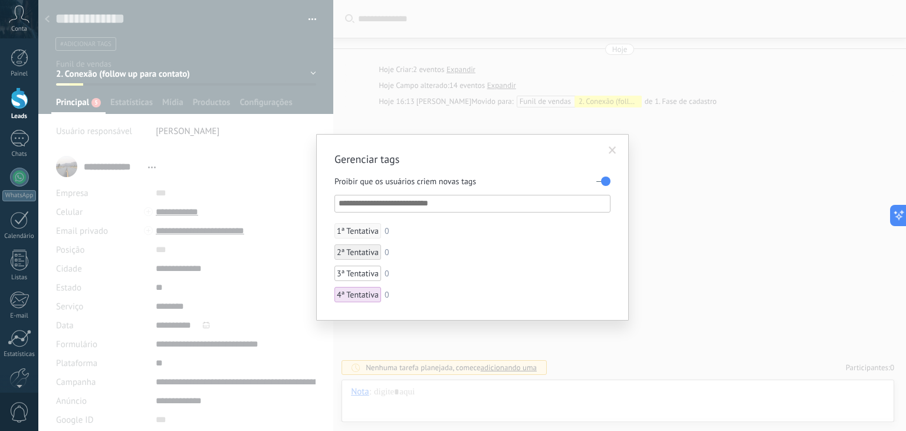
click at [391, 199] on input "text" at bounding box center [473, 203] width 269 height 14
paste input "**********"
click at [341, 201] on input "**********" at bounding box center [473, 203] width 269 height 14
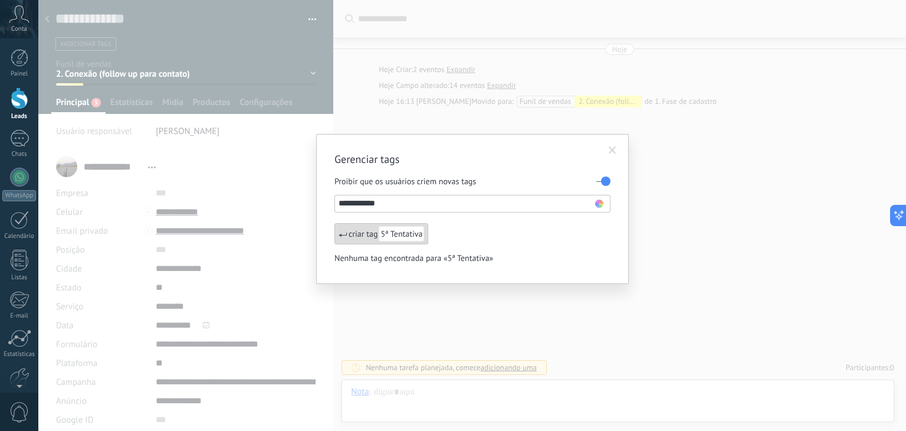
type input "**********"
click at [598, 202] on use at bounding box center [599, 203] width 8 height 8
click at [604, 219] on span at bounding box center [602, 219] width 8 height 8
click at [500, 235] on li "criar tag 5ª Tentativa" at bounding box center [430, 233] width 193 height 21
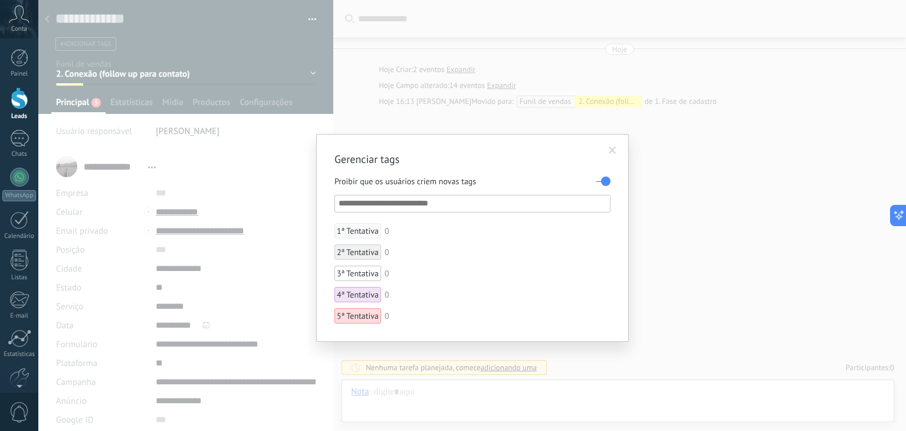
click at [724, 206] on div "Gerenciar tags Proibir que os usuários criem novas tags 1ª Tentativa 0 2ª Tenta…" at bounding box center [471, 215] width 867 height 431
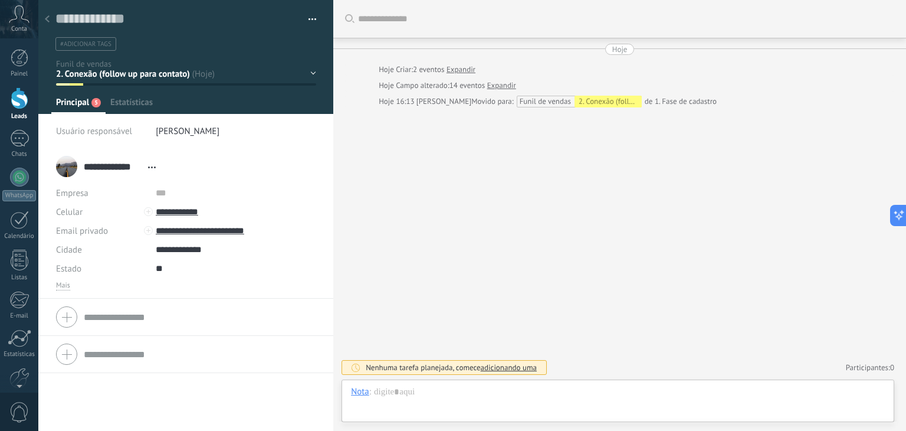
scroll to position [17, 0]
click at [87, 42] on span "#adicionar tags" at bounding box center [85, 44] width 51 height 8
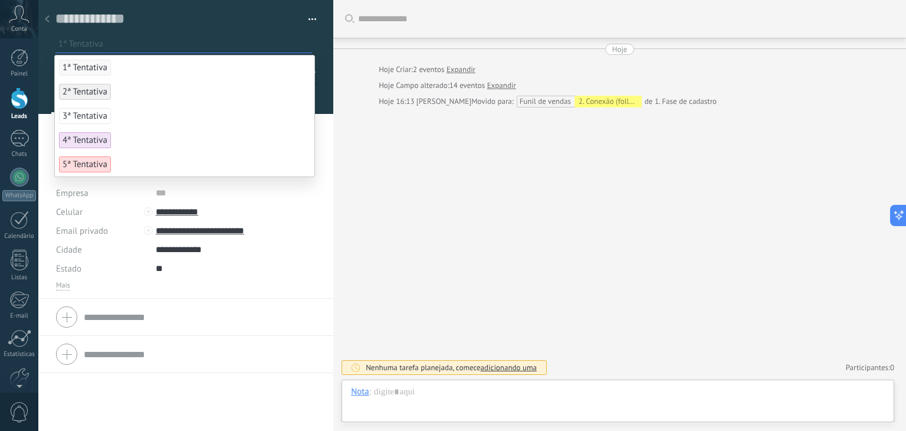
click at [87, 73] on span "1ª Tentativa" at bounding box center [85, 68] width 52 height 16
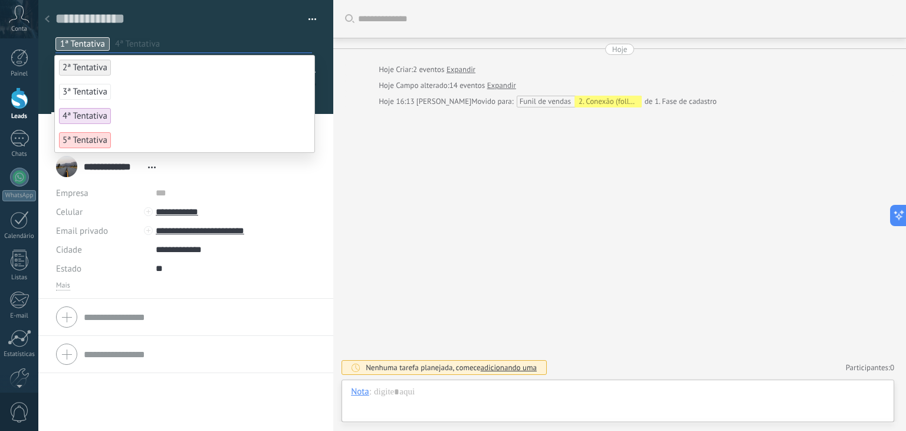
click at [575, 248] on div "Buscar Carregar mais Hoje Hoje Criar: 2 eventos Expandir Hoje Campo alterado: 1…" at bounding box center [619, 215] width 573 height 431
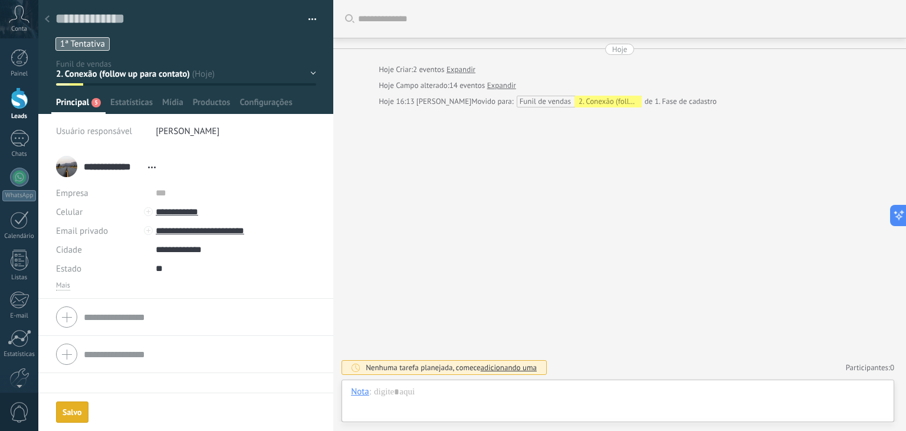
click at [47, 21] on use at bounding box center [47, 18] width 5 height 7
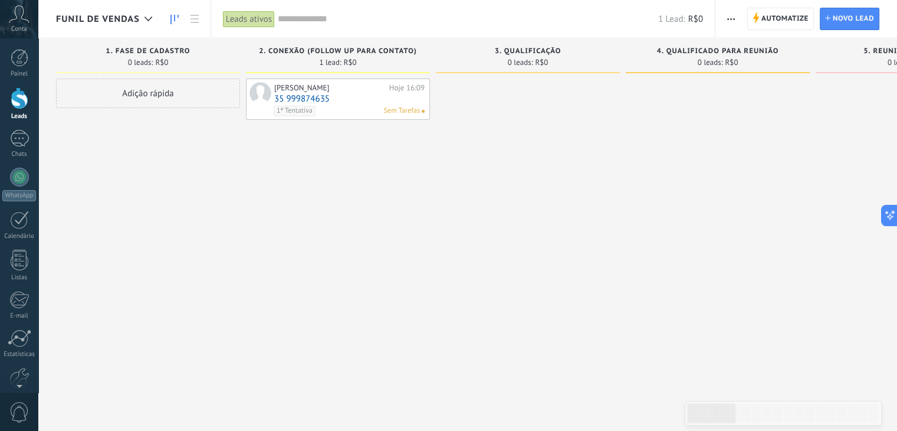
click at [330, 106] on div "1ª Tentativa Sem Tarefas" at bounding box center [347, 111] width 146 height 11
click at [351, 98] on link "35 999874635" at bounding box center [349, 99] width 150 height 10
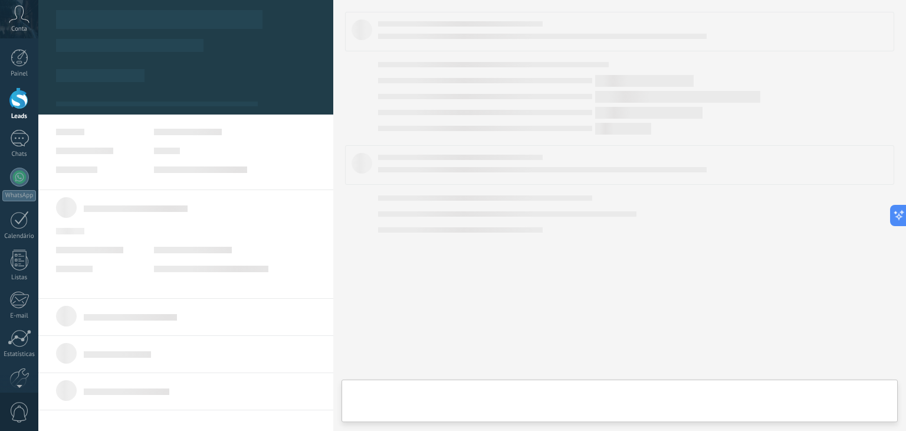
type textarea "**********"
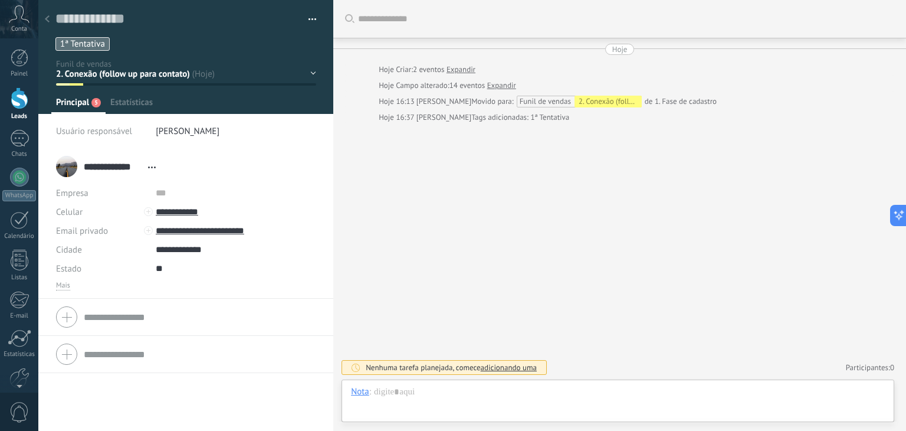
scroll to position [17, 0]
click at [392, 400] on div at bounding box center [618, 403] width 534 height 35
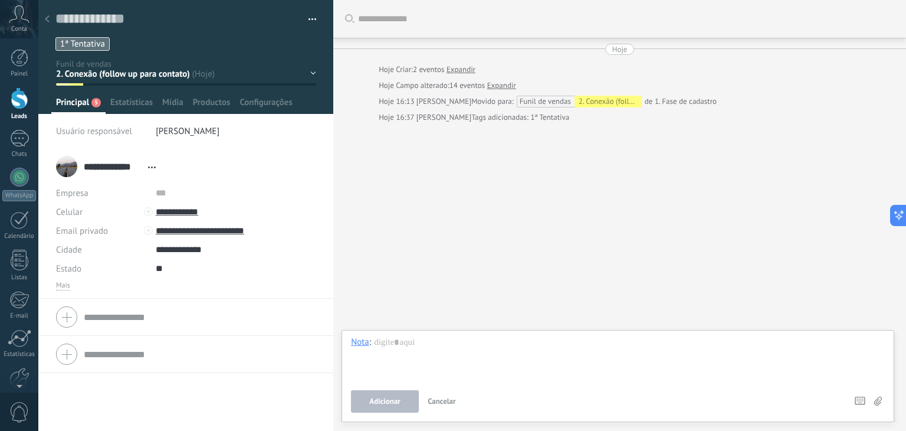
click at [493, 247] on div "Buscar Carregar mais Hoje Hoje Criar: 2 eventos Expandir Hoje Campo alterado: 1…" at bounding box center [619, 215] width 573 height 431
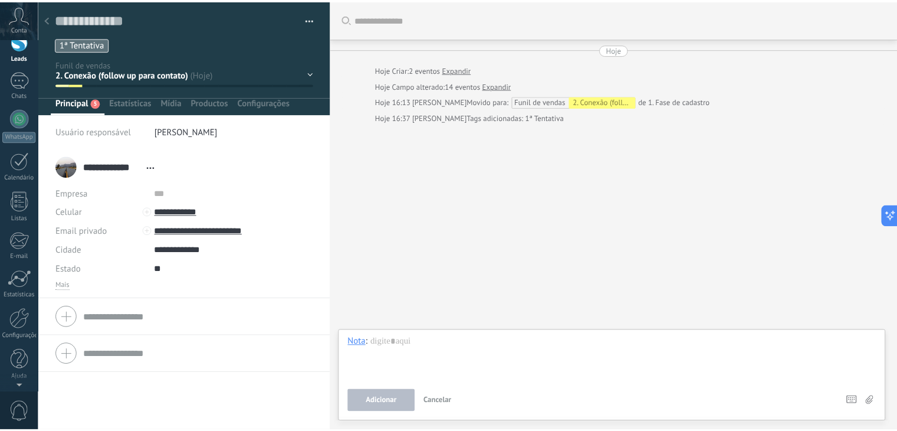
scroll to position [0, 0]
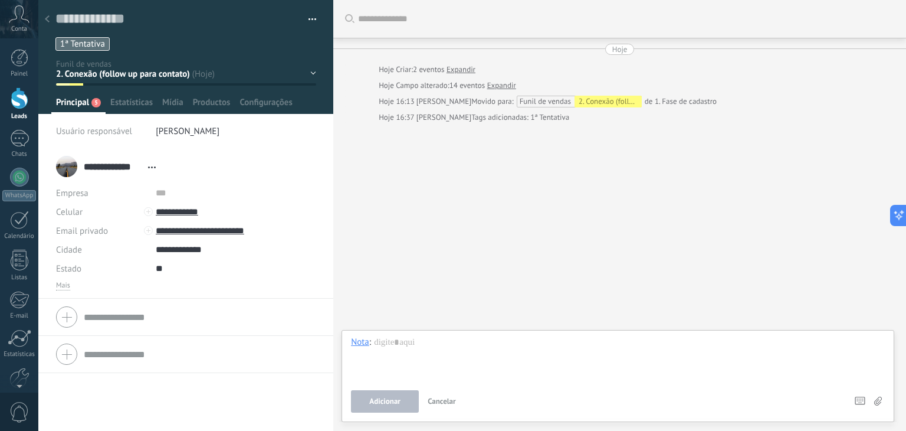
click at [313, 18] on button "button" at bounding box center [308, 20] width 17 height 18
click at [248, 199] on input "text" at bounding box center [236, 192] width 160 height 19
click at [130, 164] on input "**********" at bounding box center [113, 166] width 58 height 12
click at [0, 0] on div "1. Fase de cadastro 2. Conexão (follow up para contato) 3. Qualificação 4. Qual…" at bounding box center [0, 0] width 0 height 0
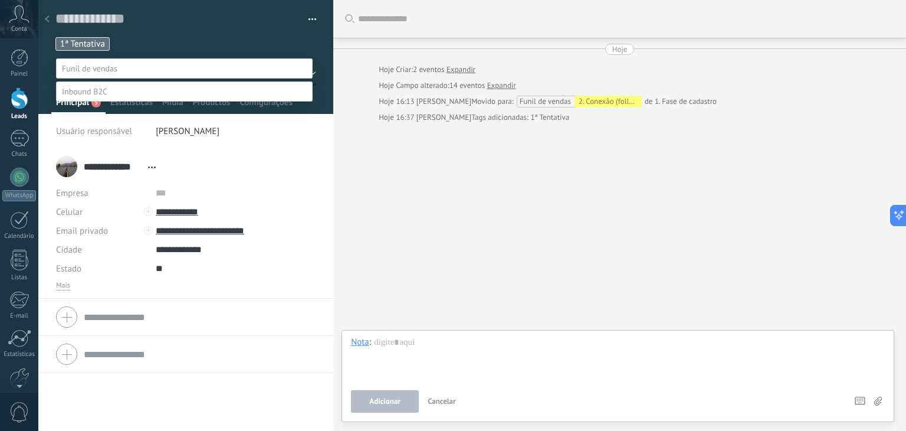
click at [0, 0] on label "1. Fase de cadastro" at bounding box center [0, 0] width 0 height 0
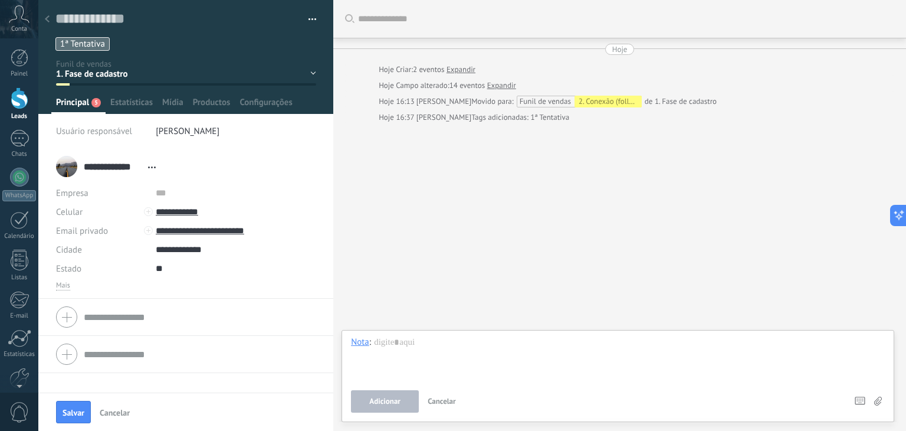
click at [307, 16] on button "button" at bounding box center [308, 20] width 17 height 18
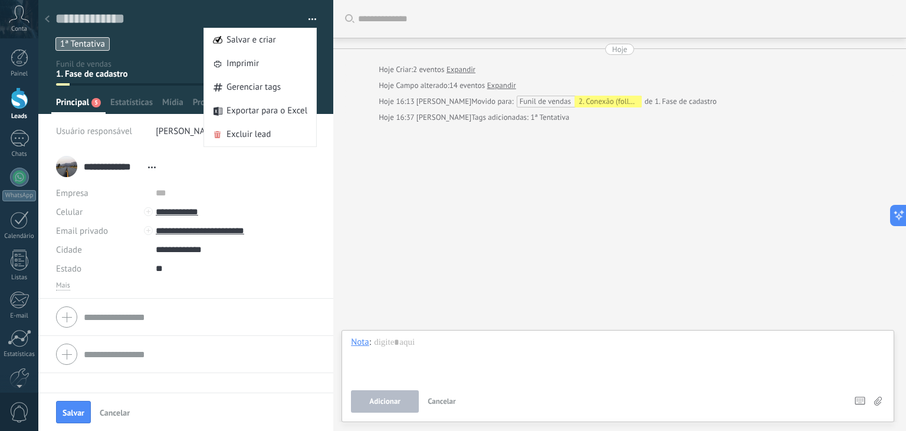
click at [24, 106] on div at bounding box center [20, 98] width 18 height 22
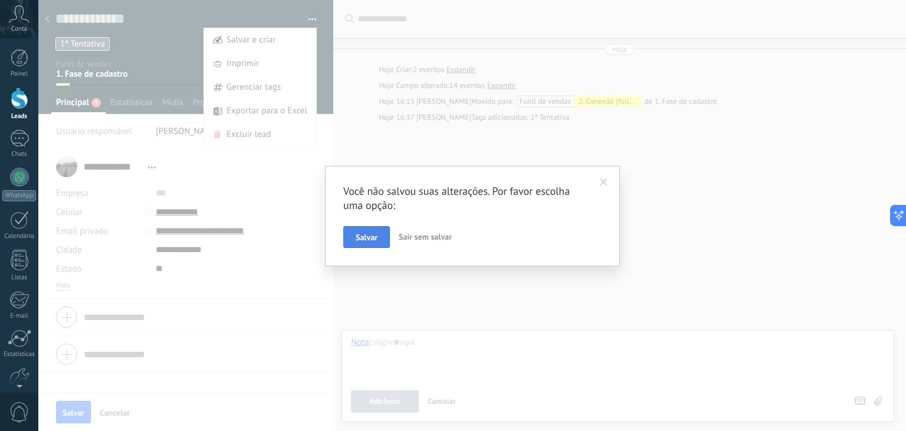
click at [364, 234] on span "Salvar" at bounding box center [367, 237] width 22 height 8
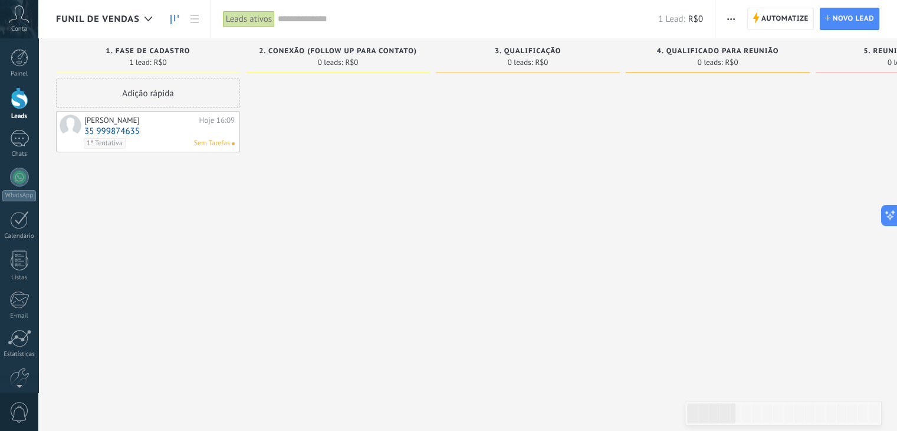
click at [184, 97] on div "Adição rápida" at bounding box center [148, 92] width 184 height 29
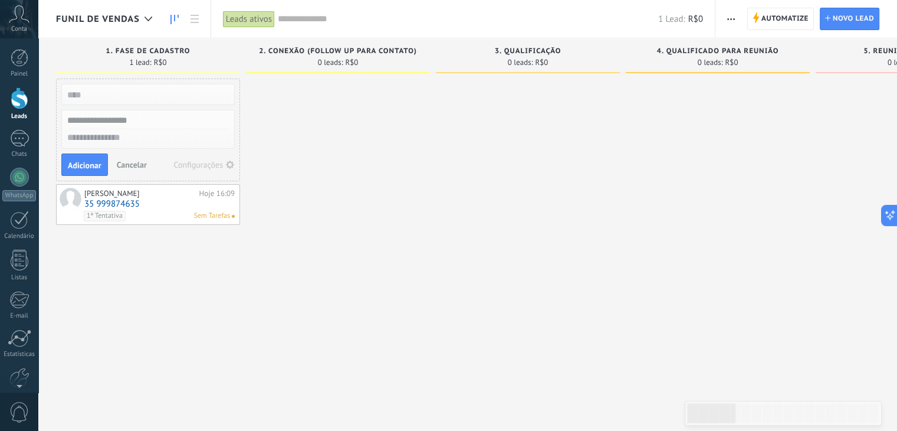
click at [228, 162] on use "button" at bounding box center [230, 164] width 8 height 8
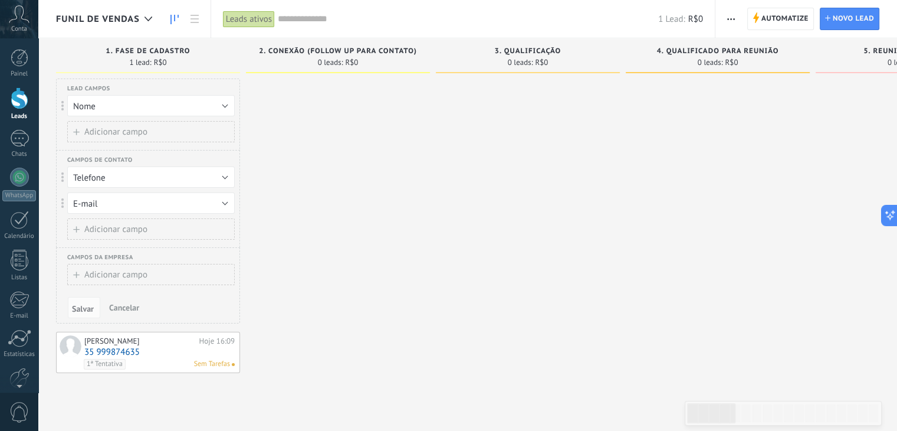
click at [340, 188] on div at bounding box center [338, 225] width 184 height 294
click at [297, 147] on div at bounding box center [338, 225] width 184 height 294
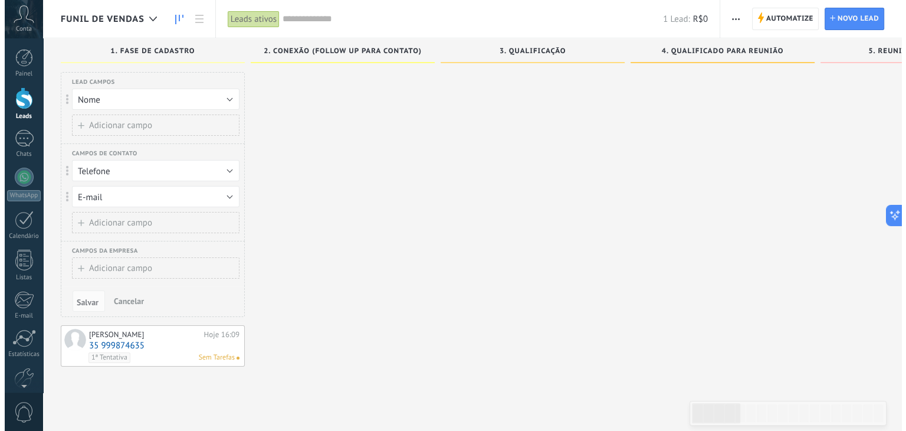
scroll to position [20, 0]
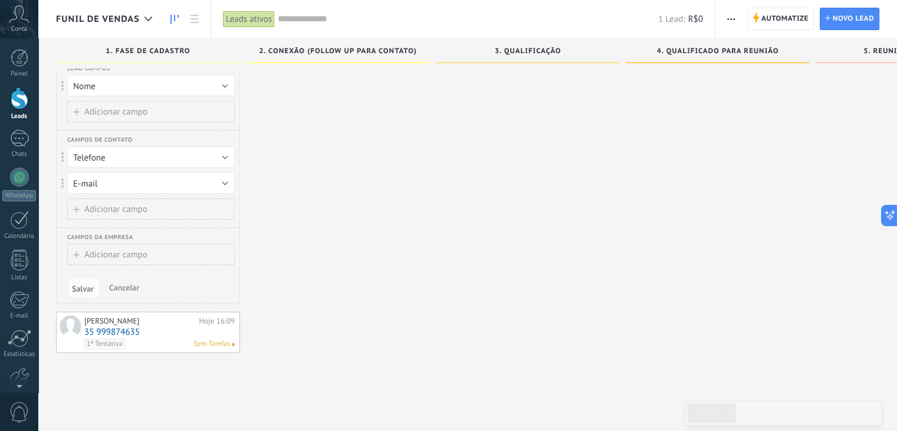
click at [117, 288] on span "Cancelar" at bounding box center [124, 287] width 30 height 11
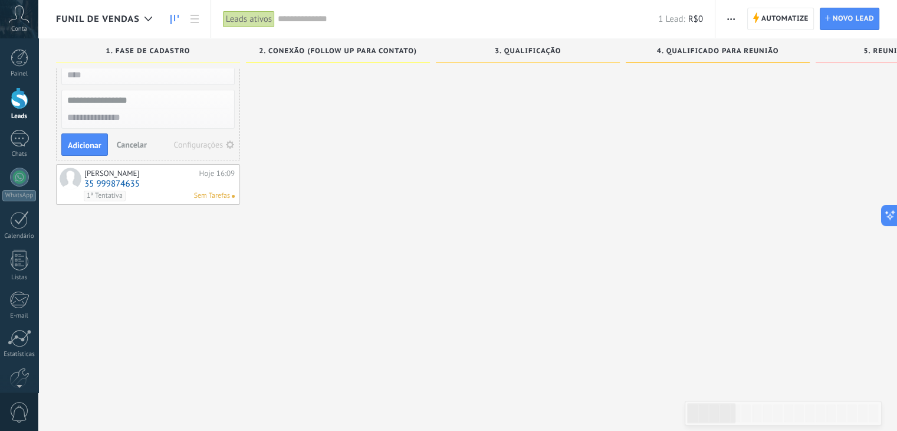
click at [327, 140] on div at bounding box center [338, 196] width 184 height 277
click at [736, 14] on button "button" at bounding box center [730, 19] width 17 height 22
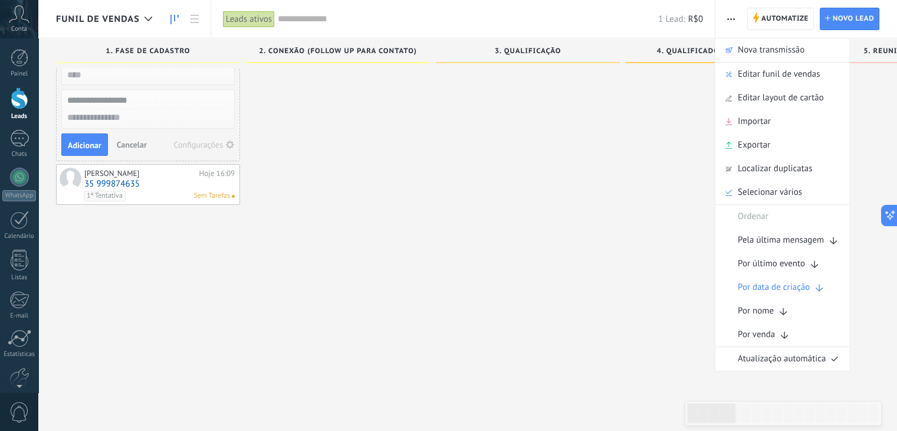
click at [192, 268] on div "Adição rápida Adicionar Cancelar Configurações [PERSON_NAME] Hoje 16:09 35 9998…" at bounding box center [148, 196] width 184 height 277
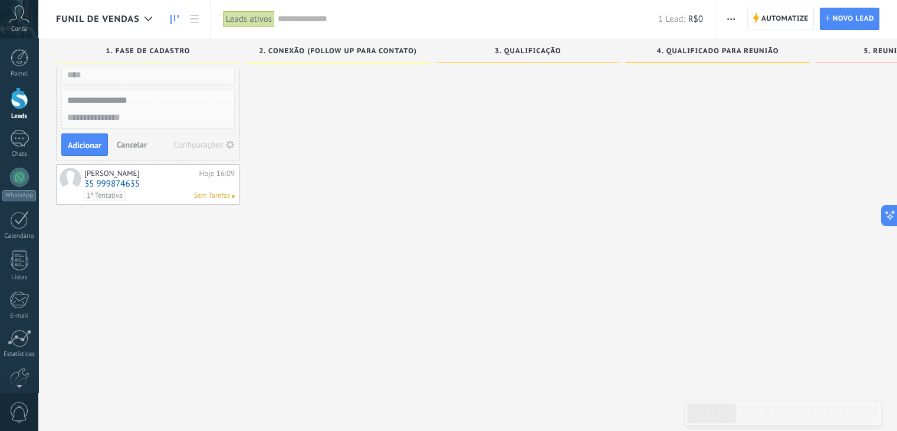
click at [130, 149] on button "Cancelar" at bounding box center [132, 145] width 40 height 18
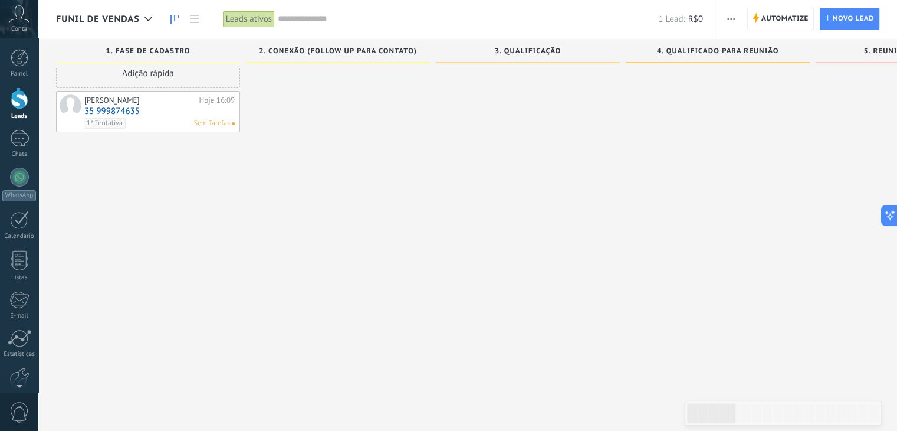
click at [184, 114] on link "35 999874635" at bounding box center [159, 111] width 150 height 10
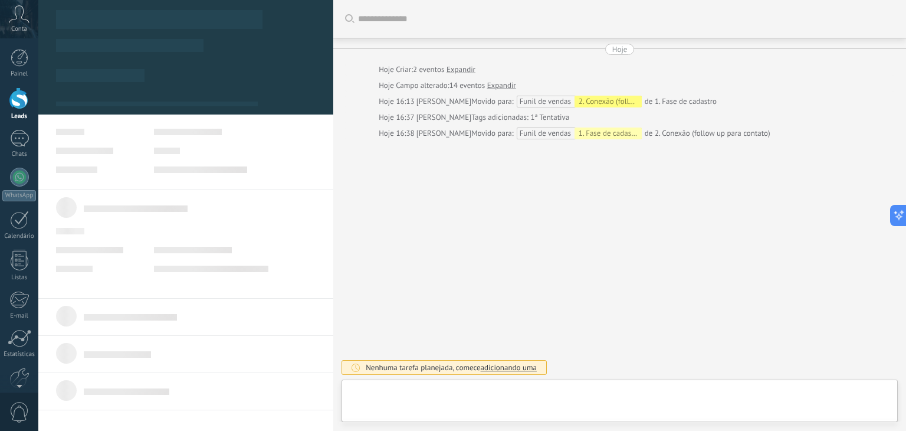
scroll to position [17, 0]
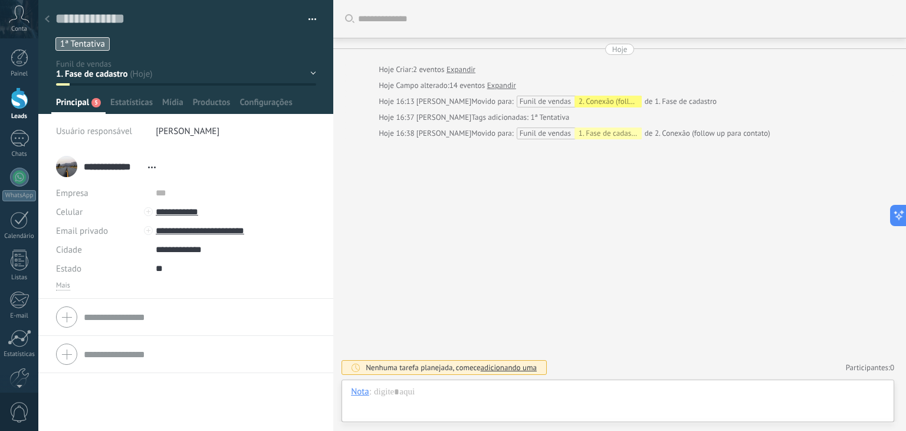
click at [311, 15] on button "button" at bounding box center [308, 20] width 17 height 18
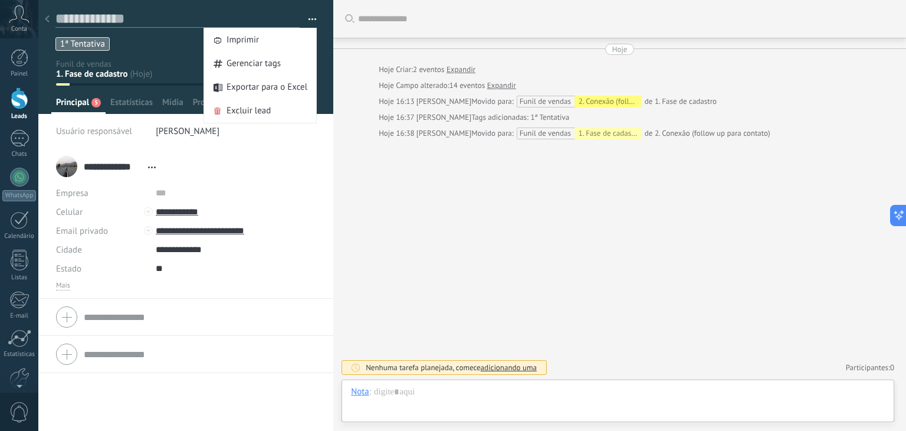
click at [185, 16] on textarea at bounding box center [177, 19] width 244 height 18
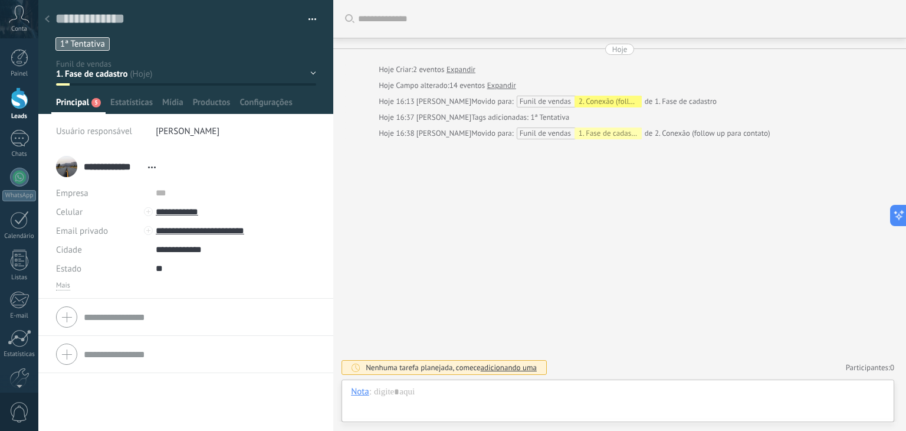
click at [91, 44] on span "1ª Tentativa" at bounding box center [82, 43] width 45 height 11
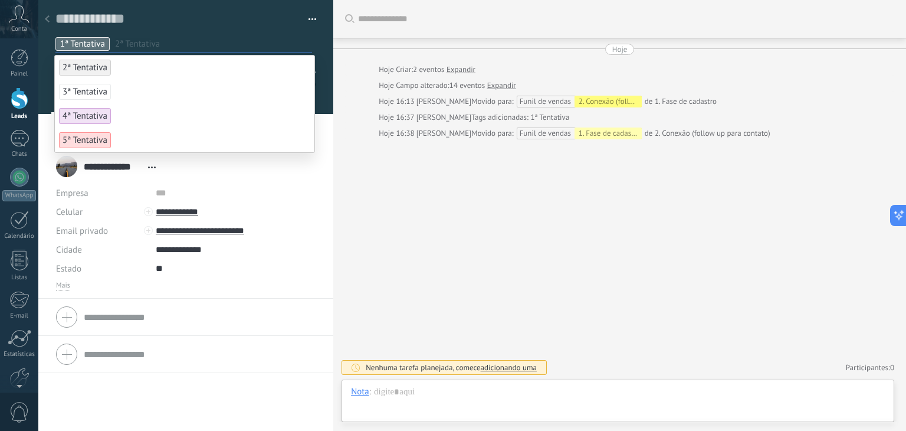
click at [85, 43] on span "1ª Tentativa" at bounding box center [82, 43] width 45 height 11
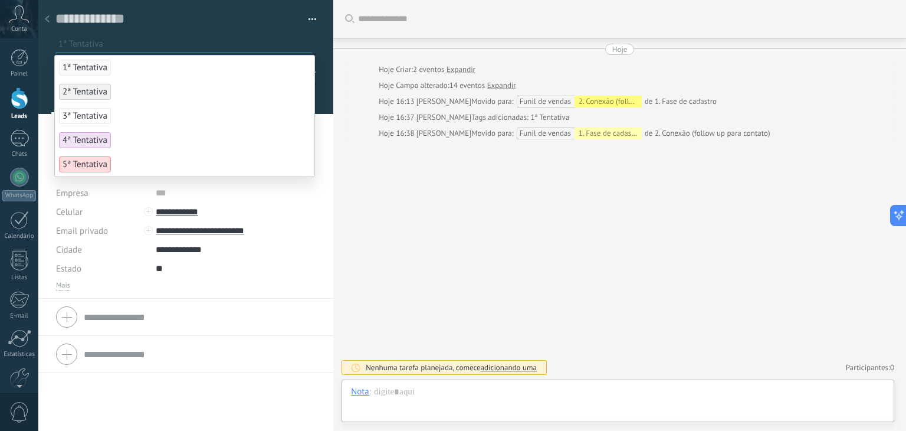
click at [159, 36] on ul "1ª Tentativa" at bounding box center [183, 44] width 259 height 16
click at [395, 191] on div "Buscar Carregar mais Hoje Hoje Criar: 2 eventos Expandir Hoje Campo alterado: 1…" at bounding box center [619, 215] width 573 height 431
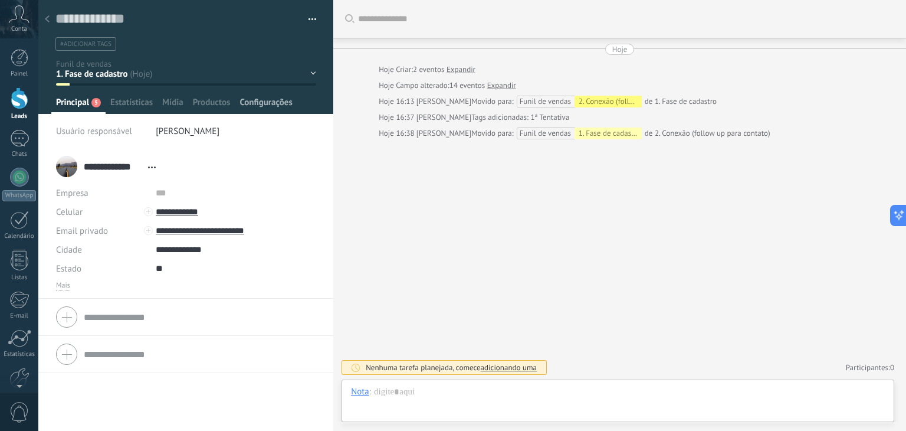
click at [277, 111] on span "Configurações" at bounding box center [265, 105] width 52 height 17
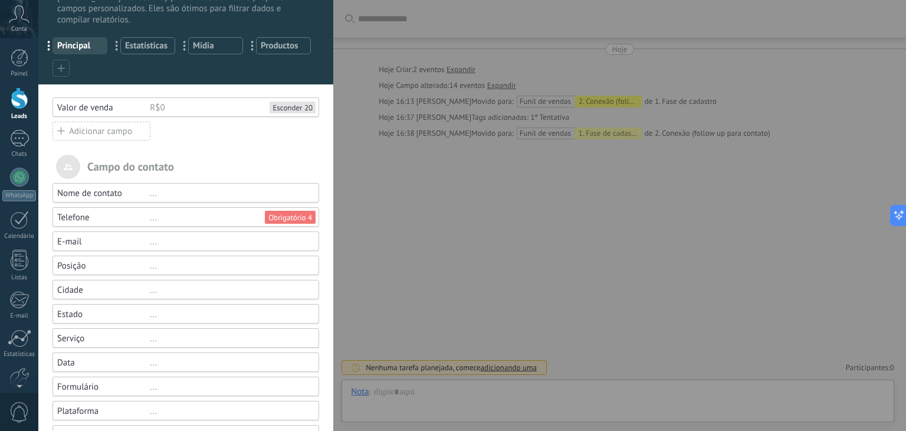
scroll to position [118, 0]
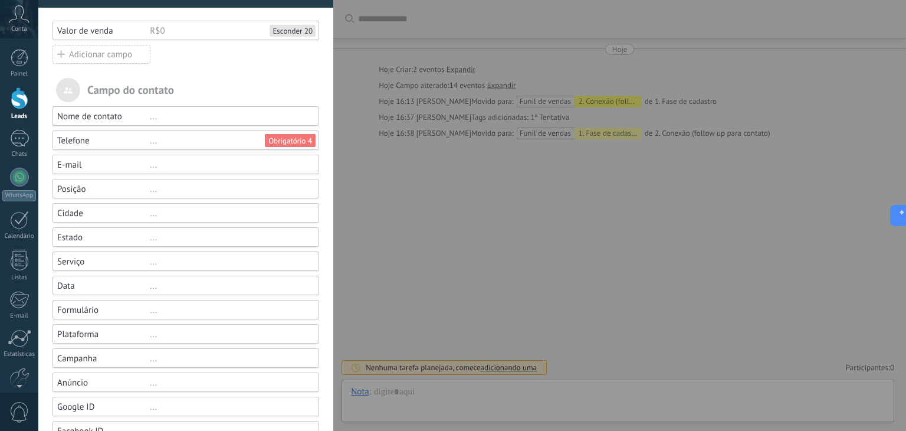
click at [156, 114] on div "..." at bounding box center [229, 116] width 159 height 11
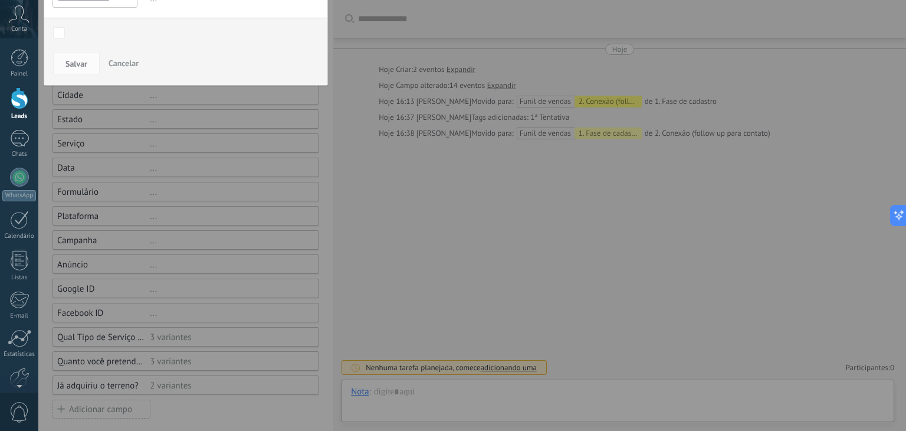
scroll to position [177, 0]
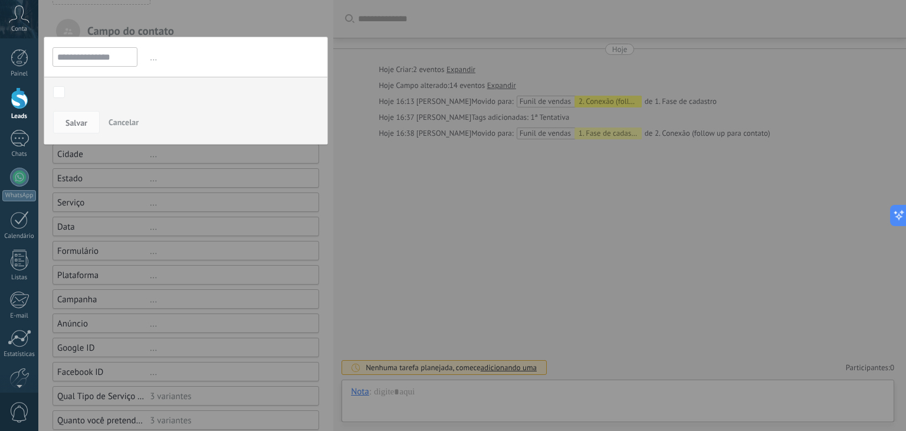
click at [0, 0] on div "1. Fase de cadastro 2. Conexão (follow up para contato) 3. Qualificação 4. Qual…" at bounding box center [0, 0] width 0 height 0
click at [0, 0] on div "1. Fase de cadastro" at bounding box center [0, 0] width 0 height 0
click at [0, 0] on div "2. Conexão (follow up para contato)" at bounding box center [0, 0] width 0 height 0
click at [0, 0] on label "3. Qualificação" at bounding box center [0, 0] width 0 height 0
click at [0, 0] on div "3. Qualificação" at bounding box center [0, 0] width 0 height 0
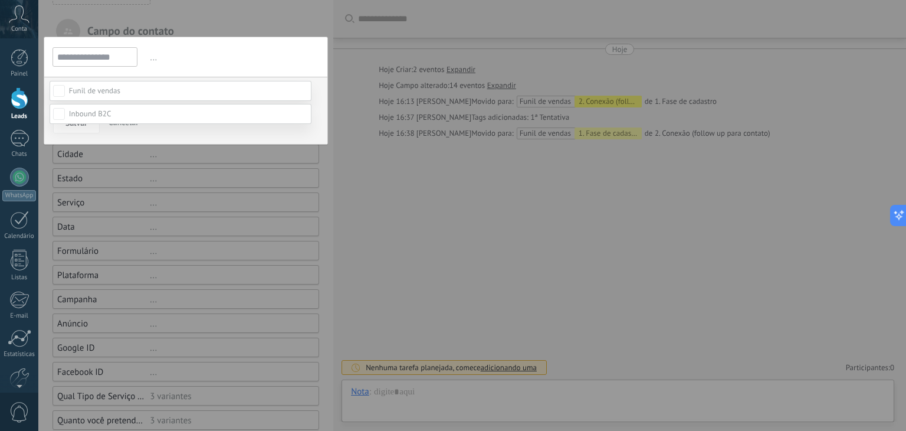
click at [0, 0] on div "3. Qualificação" at bounding box center [0, 0] width 0 height 0
click at [222, 67] on div at bounding box center [471, 215] width 867 height 431
click at [88, 114] on button "Salvar" at bounding box center [76, 122] width 47 height 22
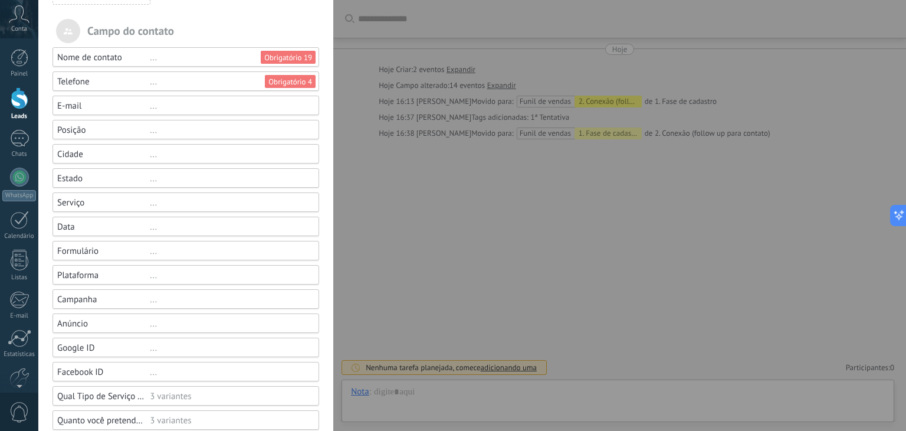
click at [114, 80] on div "Telefone" at bounding box center [103, 81] width 93 height 11
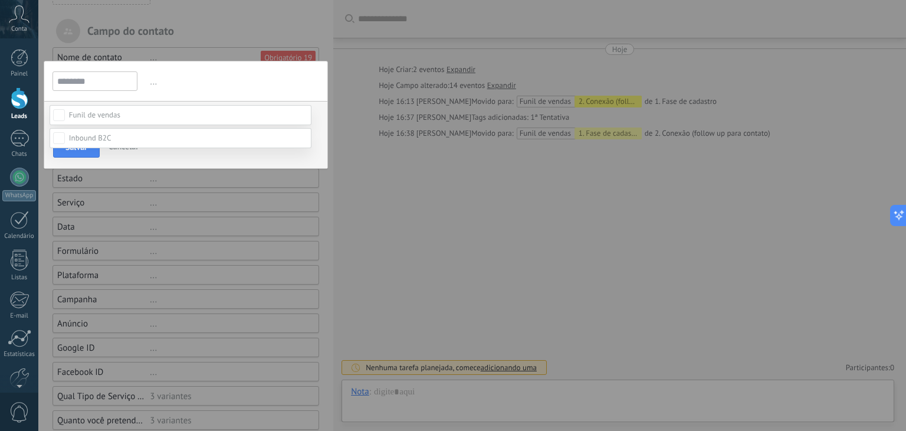
click at [167, 87] on div at bounding box center [471, 215] width 867 height 431
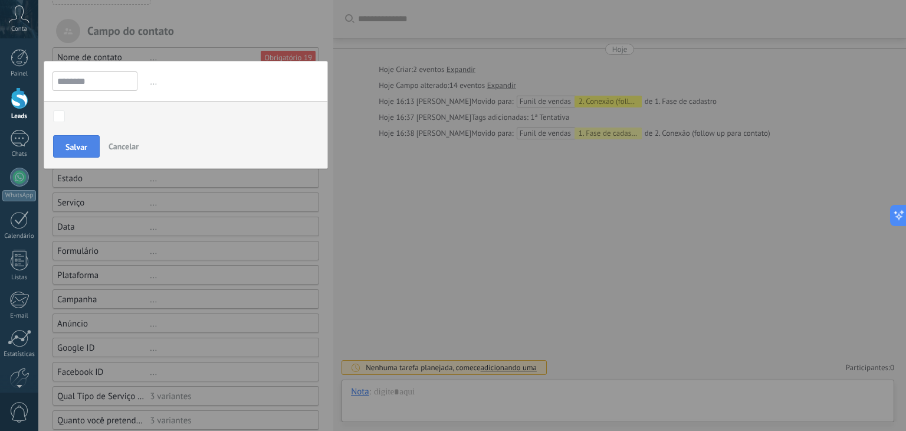
click at [90, 143] on button "Salvar" at bounding box center [76, 146] width 47 height 22
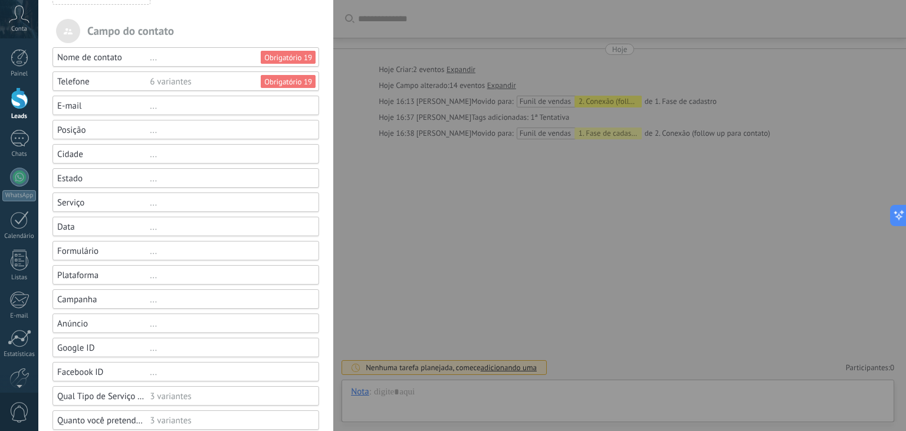
click at [201, 106] on div "..." at bounding box center [229, 105] width 159 height 11
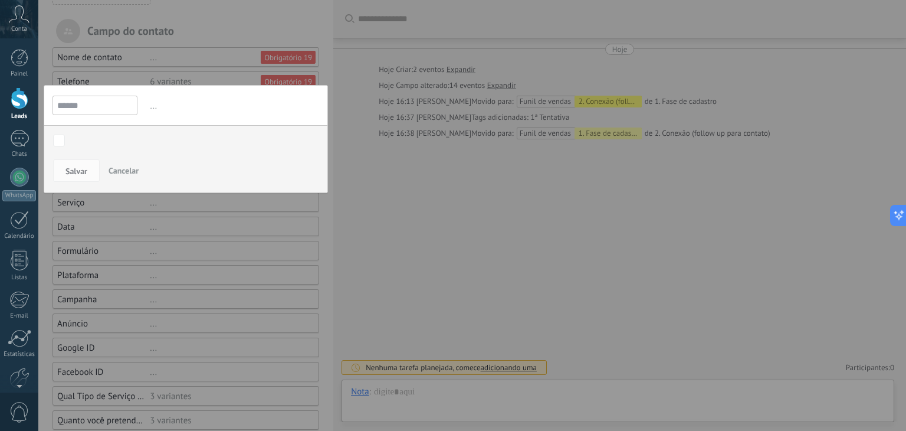
click at [86, 107] on input "******" at bounding box center [94, 105] width 85 height 19
click at [0, 0] on div "1. Fase de cadastro 2. Conexão (follow up para contato) 3. Qualificação 4. Qual…" at bounding box center [0, 0] width 0 height 0
click at [100, 140] on span at bounding box center [94, 139] width 51 height 10
click at [219, 114] on div at bounding box center [471, 215] width 867 height 431
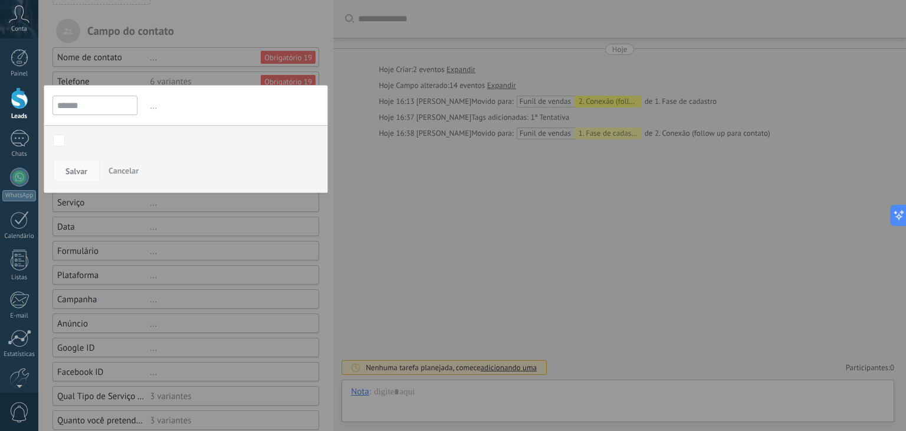
click at [79, 168] on span "Salvar" at bounding box center [76, 171] width 22 height 8
click at [132, 172] on span "Cancelar" at bounding box center [124, 170] width 30 height 11
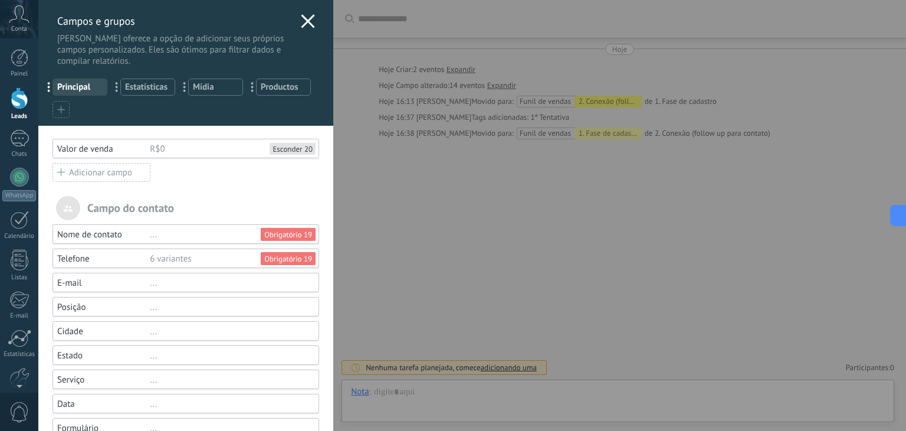
click at [74, 88] on span "Principal" at bounding box center [79, 86] width 45 height 11
click at [302, 22] on icon at bounding box center [308, 21] width 14 height 14
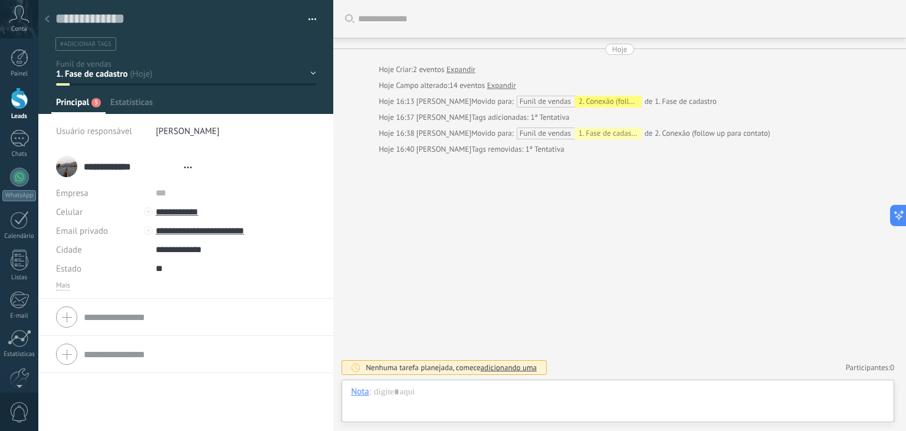
scroll to position [17, 0]
click at [0, 0] on div "1. Fase de cadastro 2. Conexão (follow up para contato) 3. Qualificação 4. Qual…" at bounding box center [0, 0] width 0 height 0
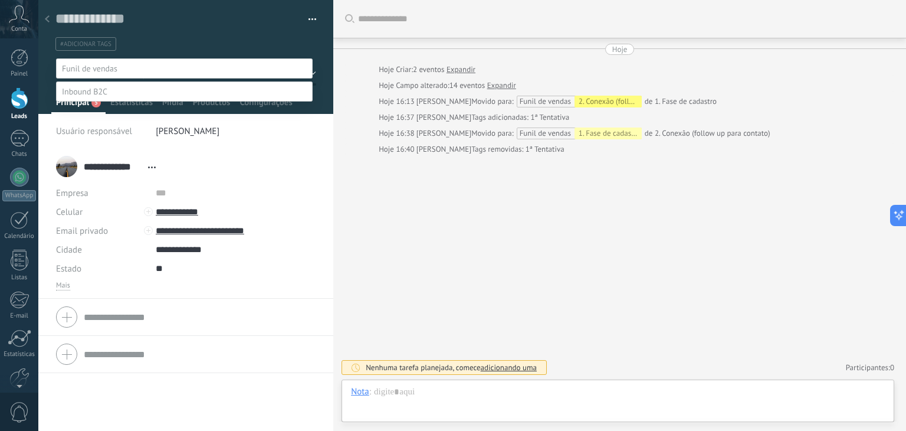
click at [0, 0] on label "2. Conexão (follow up para contato)" at bounding box center [0, 0] width 0 height 0
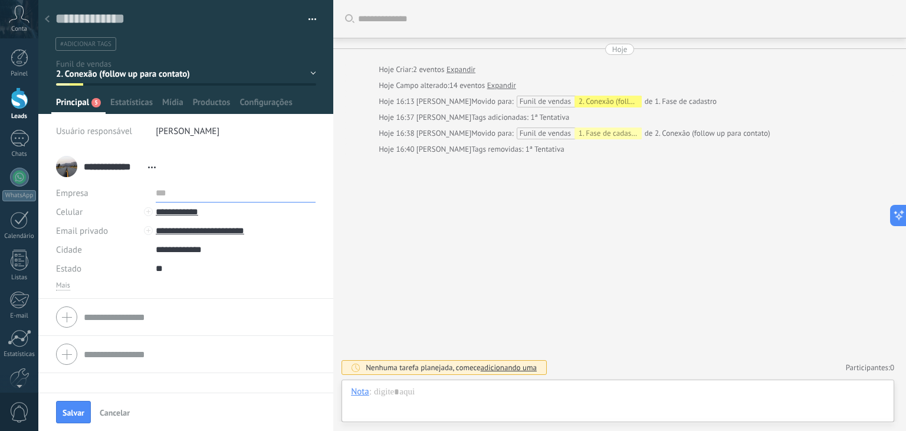
click at [156, 194] on input "text" at bounding box center [236, 192] width 160 height 19
click at [309, 22] on span "button" at bounding box center [312, 21] width 8 height 2
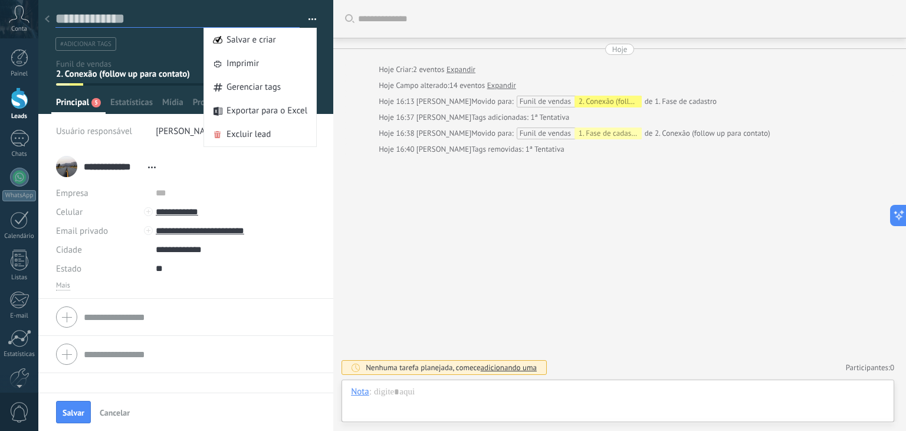
drag, startPoint x: 182, startPoint y: 15, endPoint x: 201, endPoint y: 47, distance: 37.0
click at [182, 15] on textarea at bounding box center [177, 19] width 244 height 18
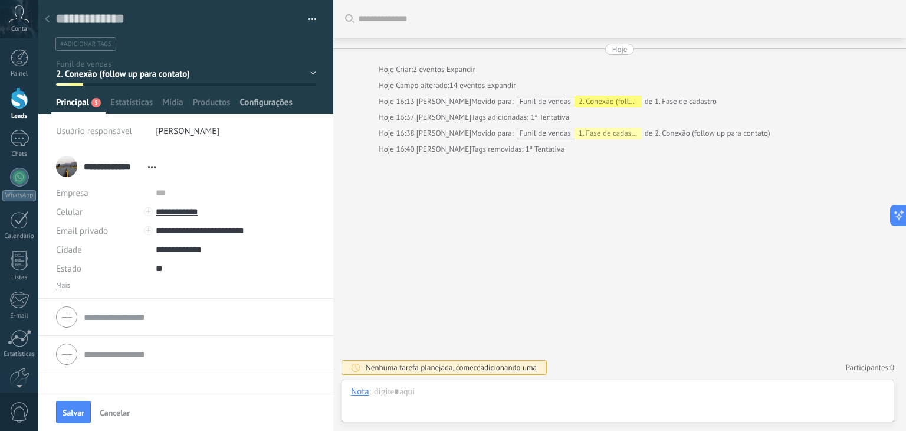
click at [271, 100] on span "Configurações" at bounding box center [265, 105] width 52 height 17
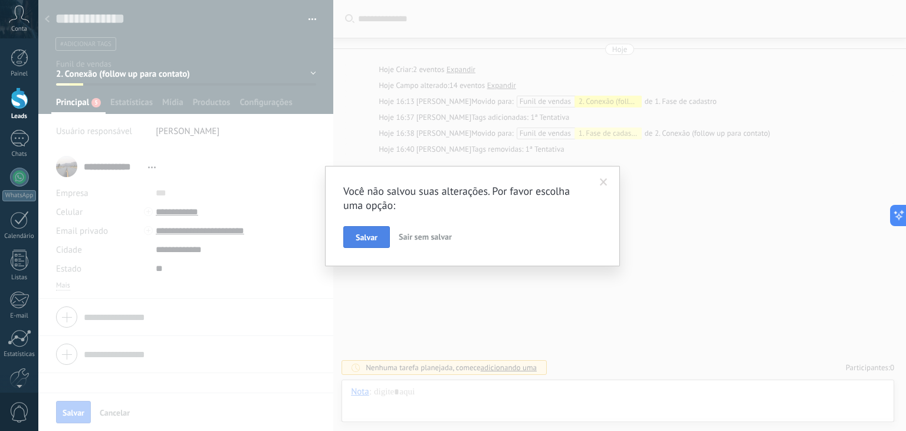
click at [376, 240] on span "Salvar" at bounding box center [367, 237] width 22 height 8
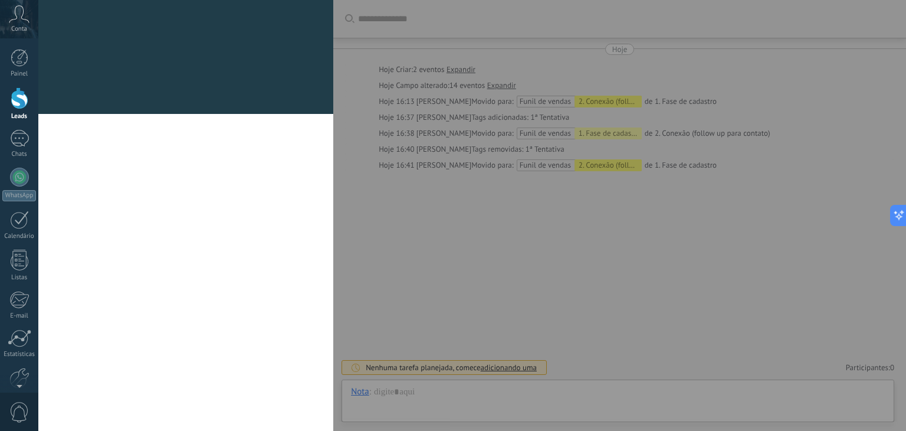
click at [287, 101] on div at bounding box center [185, 107] width 295 height 14
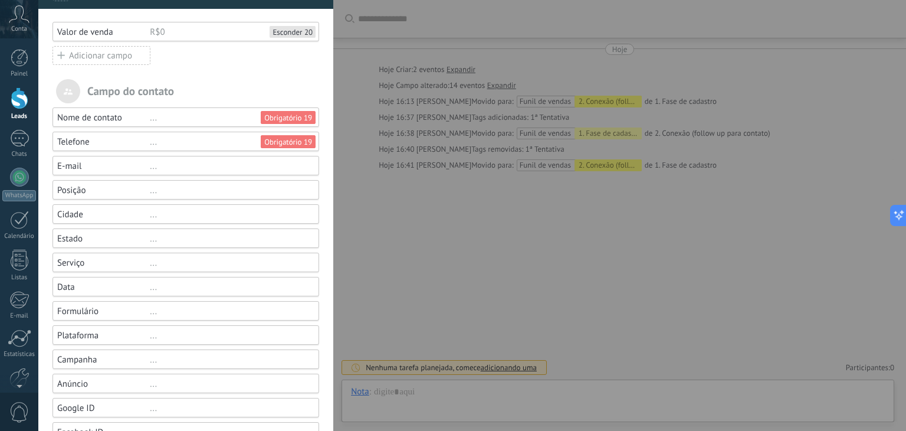
scroll to position [118, 0]
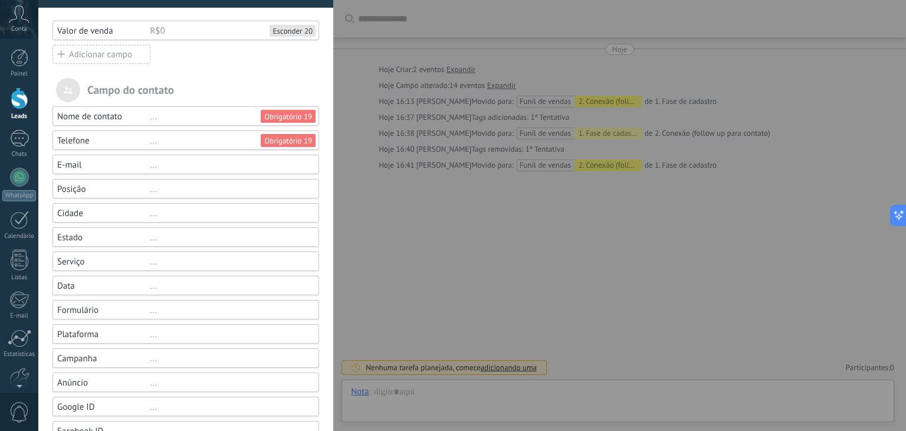
click at [146, 116] on div "Nome de contato" at bounding box center [103, 116] width 93 height 11
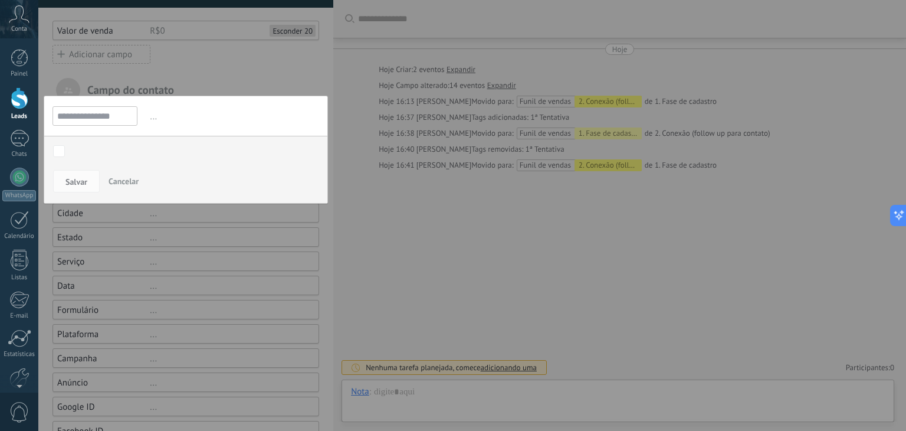
click at [124, 180] on span "Cancelar" at bounding box center [124, 181] width 30 height 11
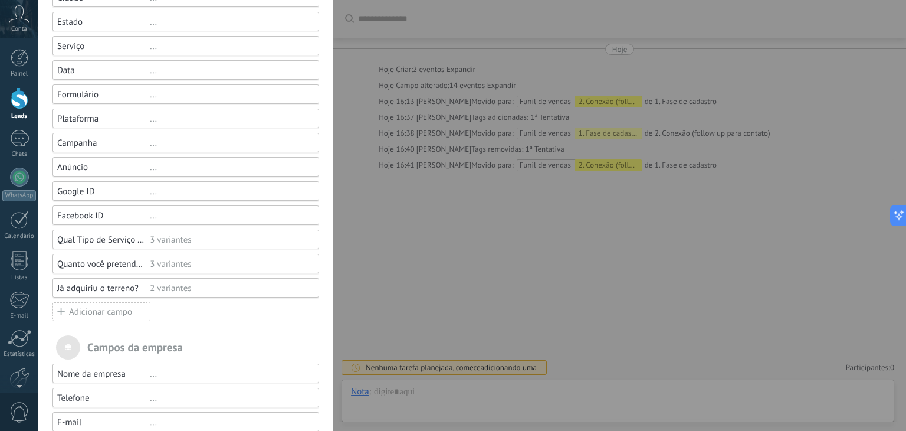
scroll to position [425, 0]
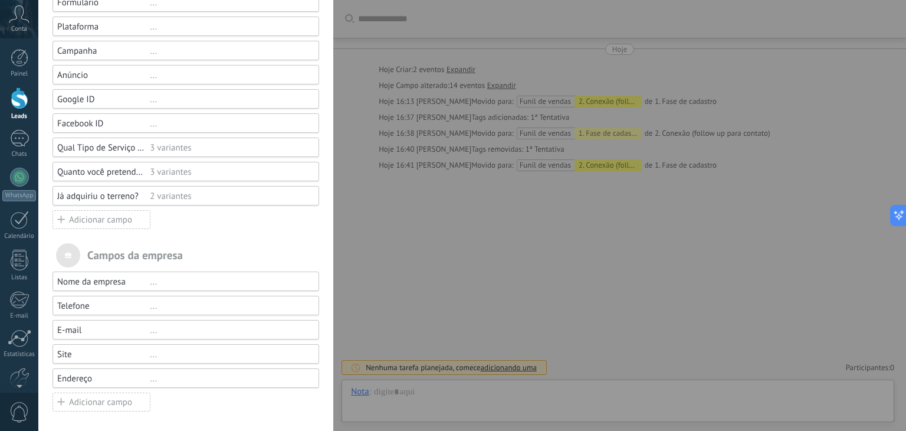
click at [200, 199] on div "2 variantes" at bounding box center [229, 195] width 159 height 11
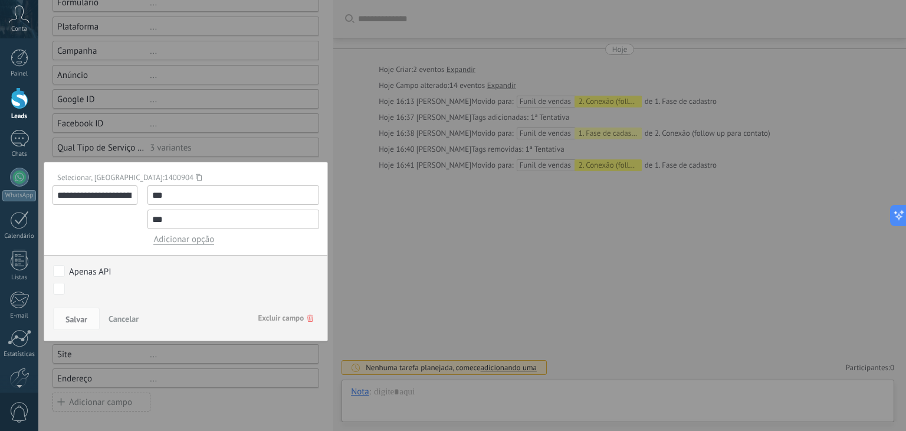
click at [303, 314] on span "Excluir campo" at bounding box center [285, 317] width 55 height 21
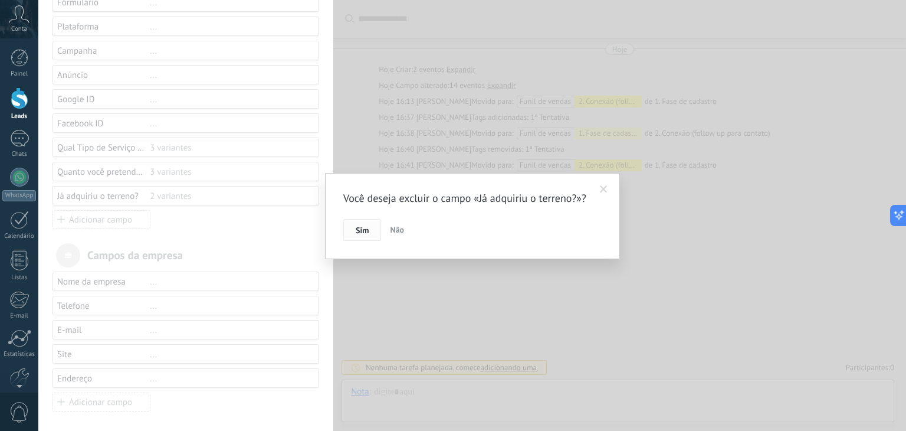
click at [366, 227] on span "Sim" at bounding box center [362, 230] width 13 height 8
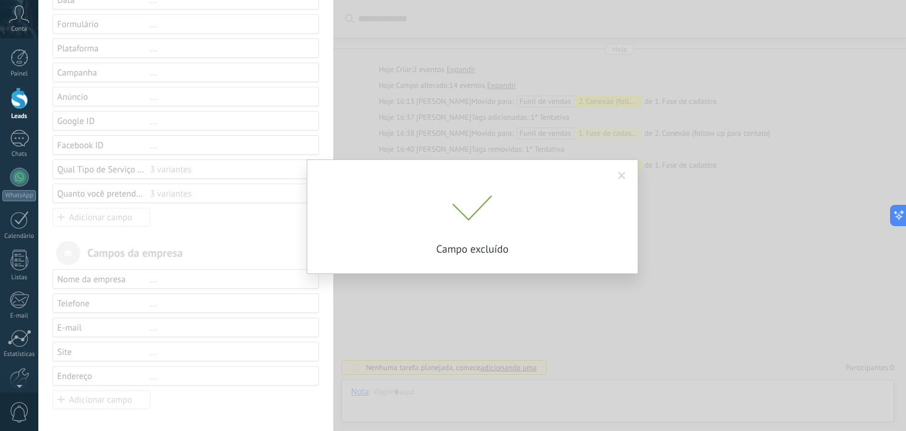
scroll to position [401, 0]
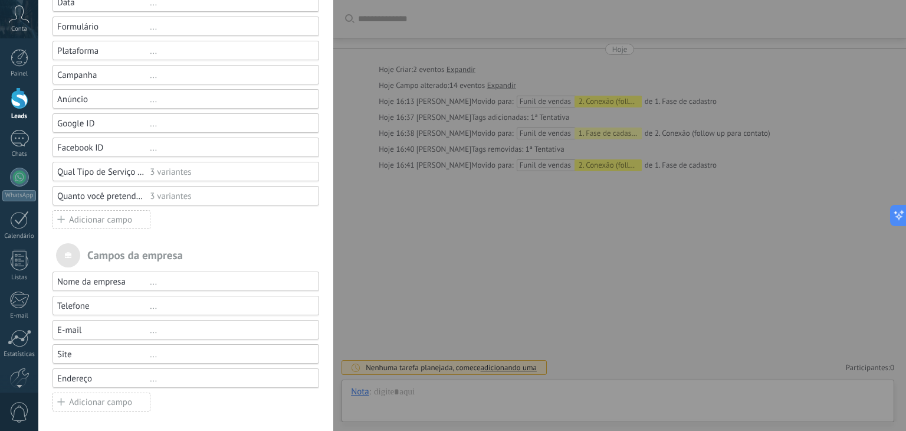
click at [218, 194] on div "3 variantes" at bounding box center [229, 195] width 159 height 11
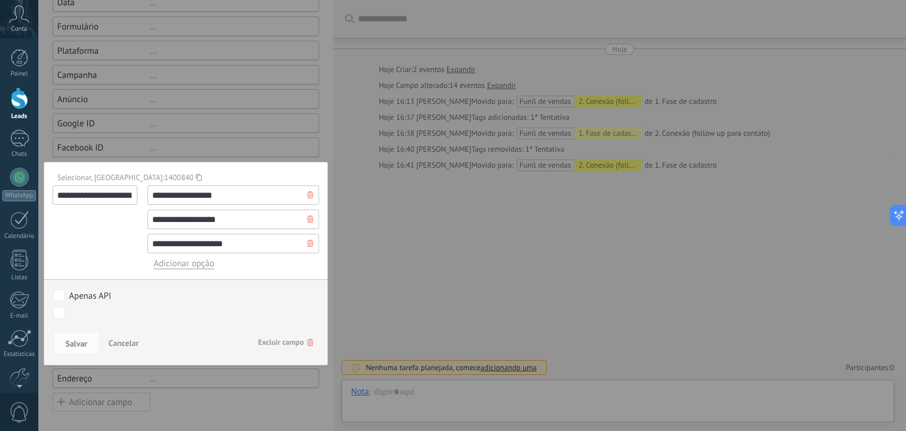
click at [307, 341] on use at bounding box center [310, 342] width 6 height 7
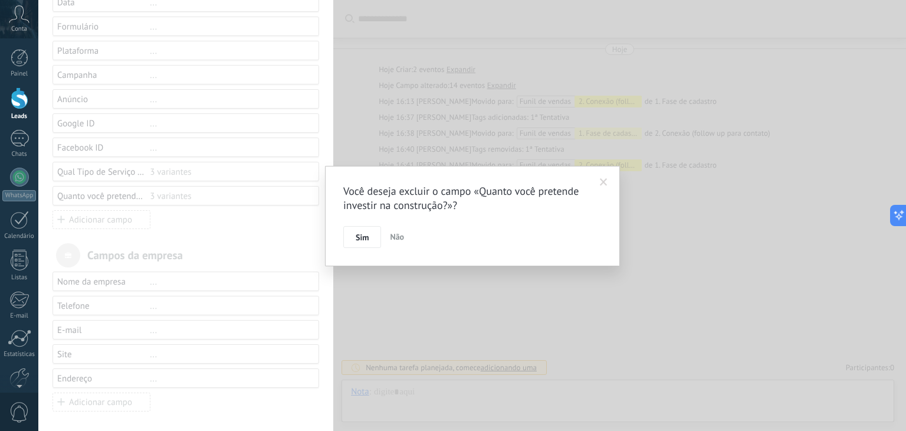
click at [355, 241] on button "Sim" at bounding box center [362, 237] width 38 height 22
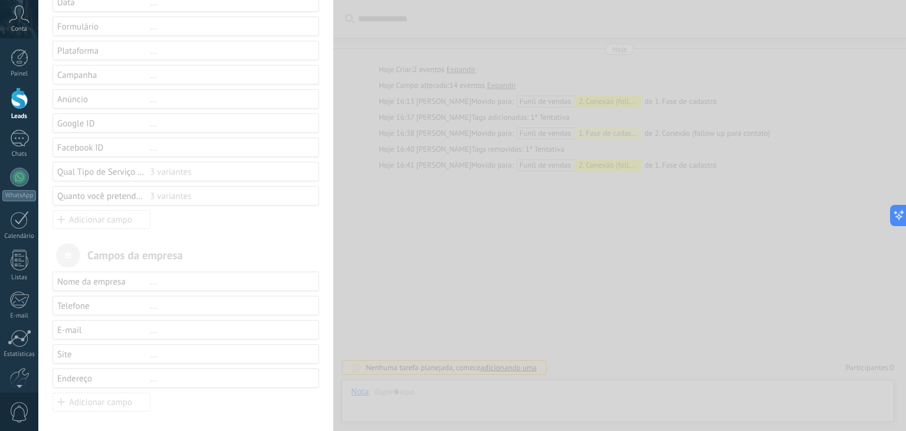
scroll to position [377, 0]
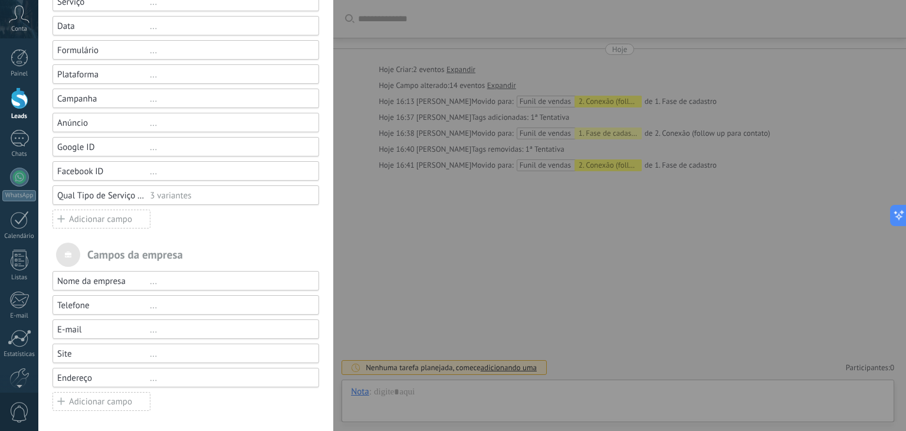
click at [286, 195] on div "3 variantes" at bounding box center [229, 195] width 159 height 11
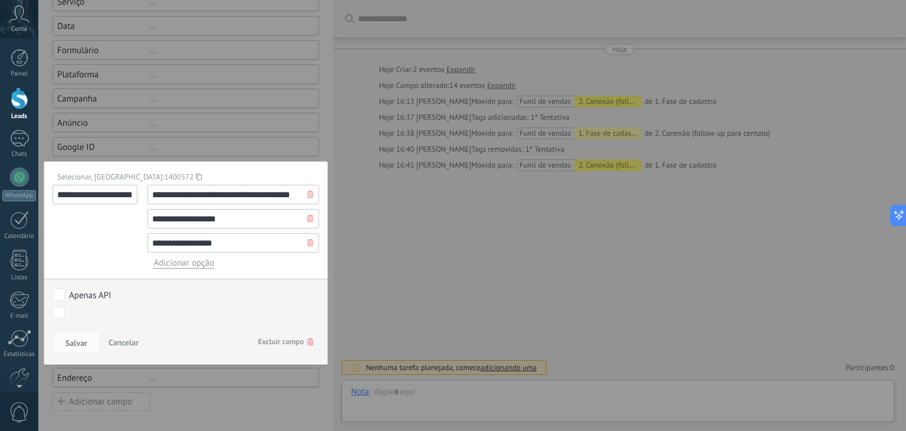
click at [305, 344] on span "Excluir campo" at bounding box center [285, 341] width 55 height 21
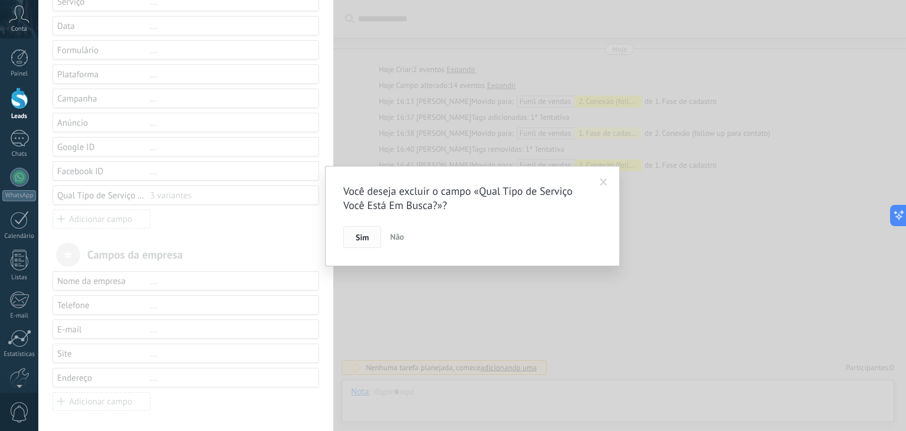
click at [351, 236] on button "Sim" at bounding box center [362, 237] width 38 height 22
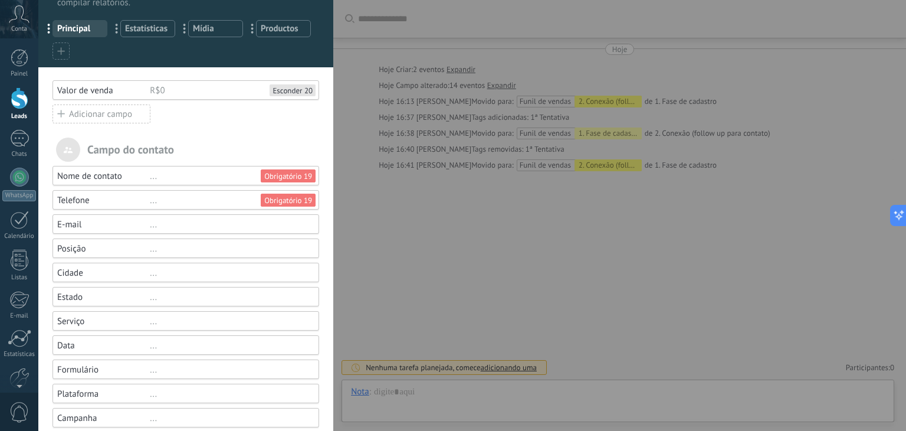
scroll to position [0, 0]
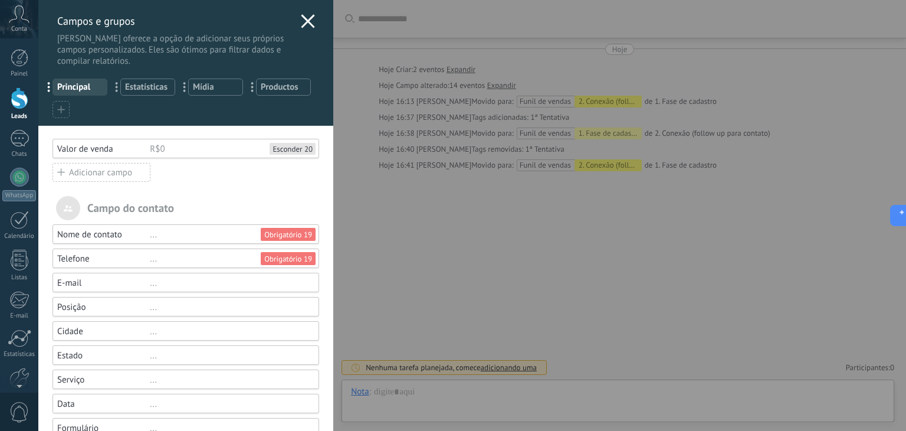
click at [309, 17] on use at bounding box center [308, 21] width 14 height 14
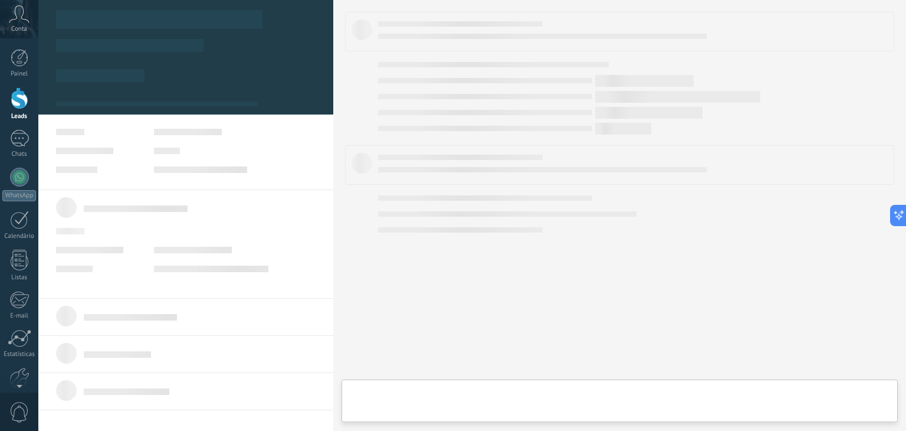
type textarea "**********"
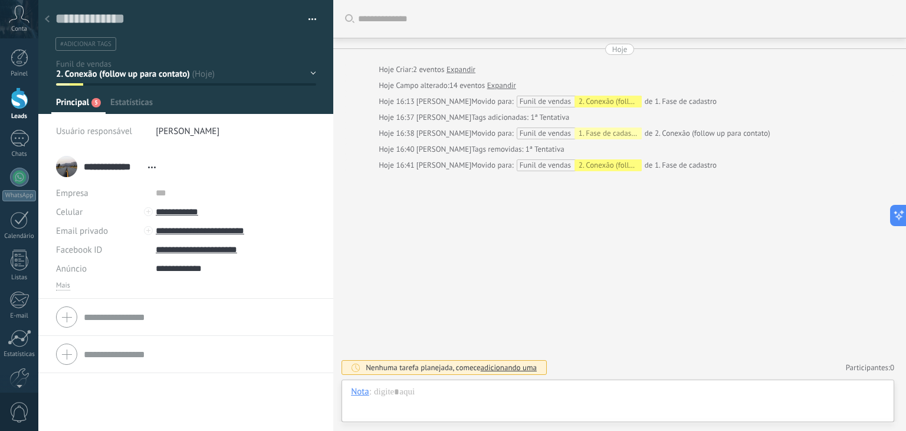
scroll to position [17, 0]
click at [61, 283] on span "Mais" at bounding box center [63, 285] width 14 height 9
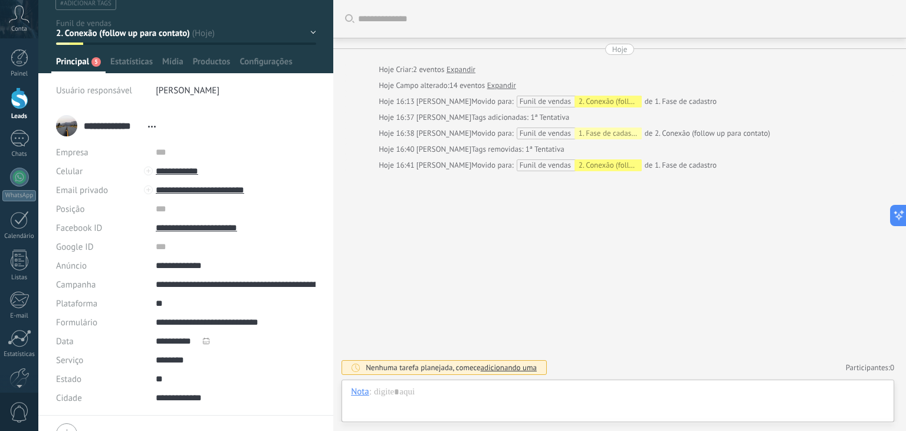
scroll to position [0, 0]
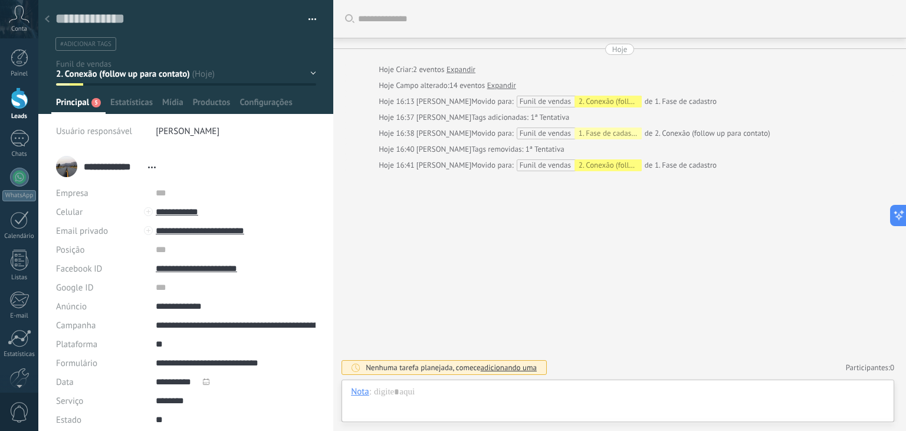
click at [0, 0] on div "1. Fase de cadastro 2. Conexão (follow up para contato) 3. Qualificação 4. Qual…" at bounding box center [0, 0] width 0 height 0
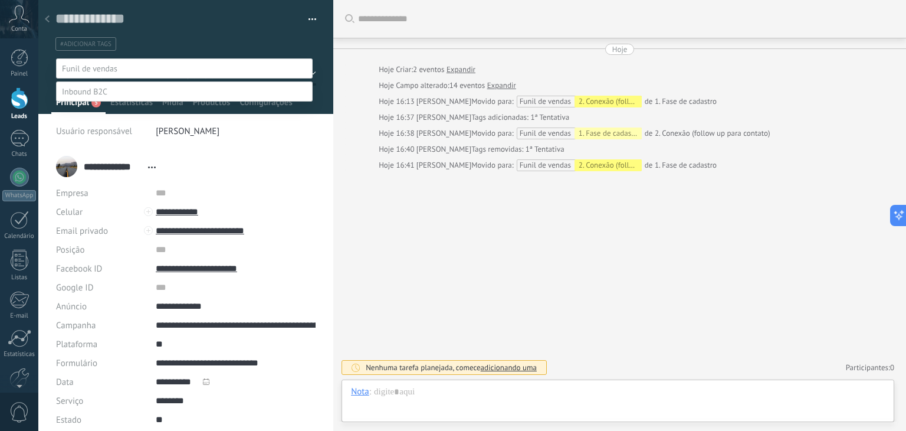
click at [0, 0] on label "1. Fase de cadastro" at bounding box center [0, 0] width 0 height 0
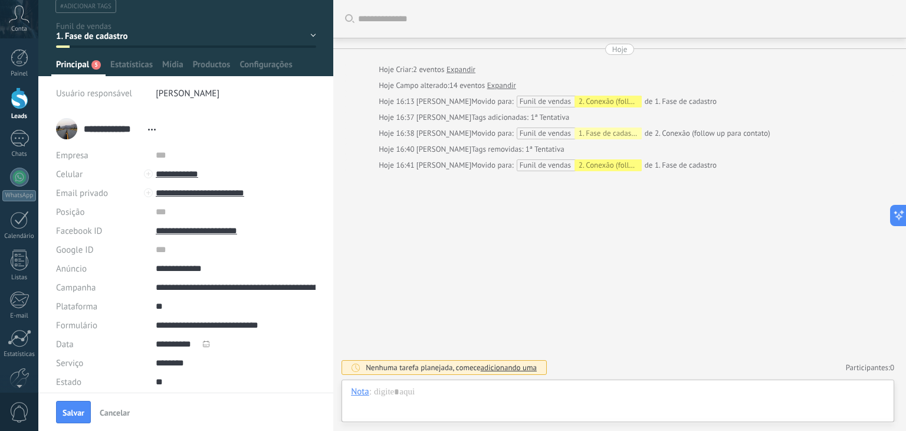
scroll to position [59, 0]
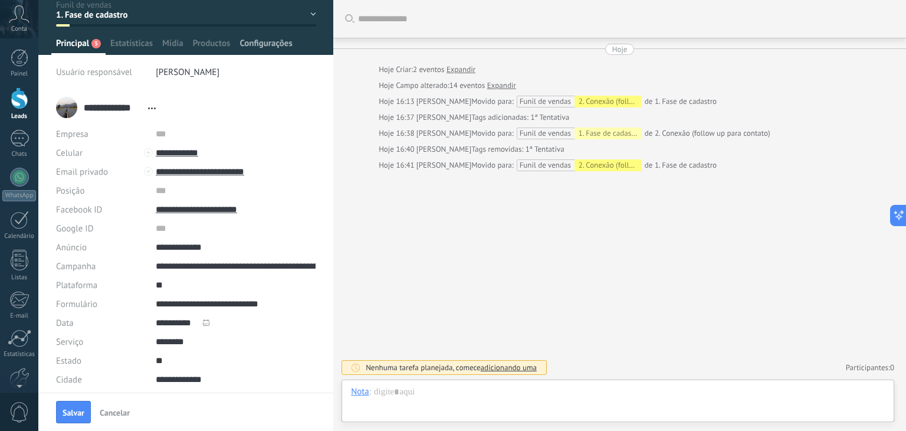
click at [257, 41] on span "Configurações" at bounding box center [265, 46] width 52 height 17
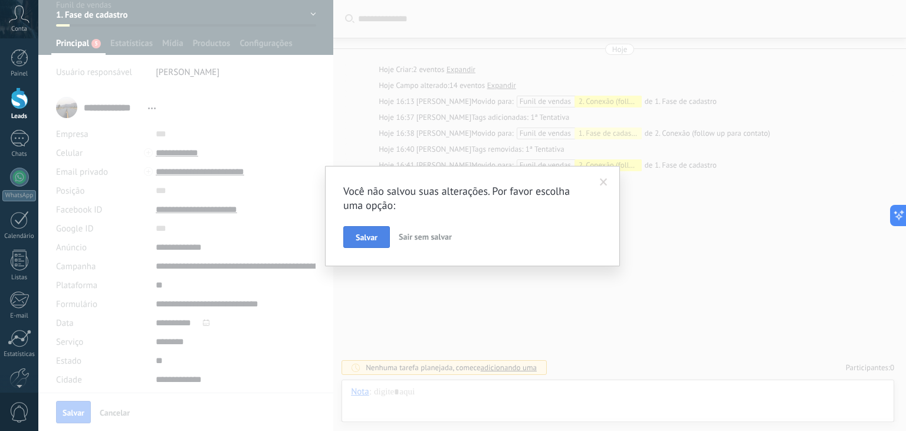
click at [374, 239] on span "Salvar" at bounding box center [367, 237] width 22 height 8
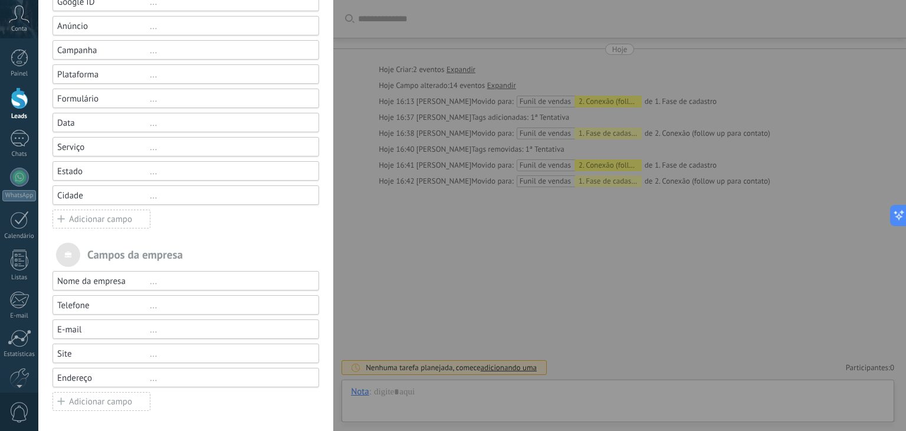
scroll to position [294, 0]
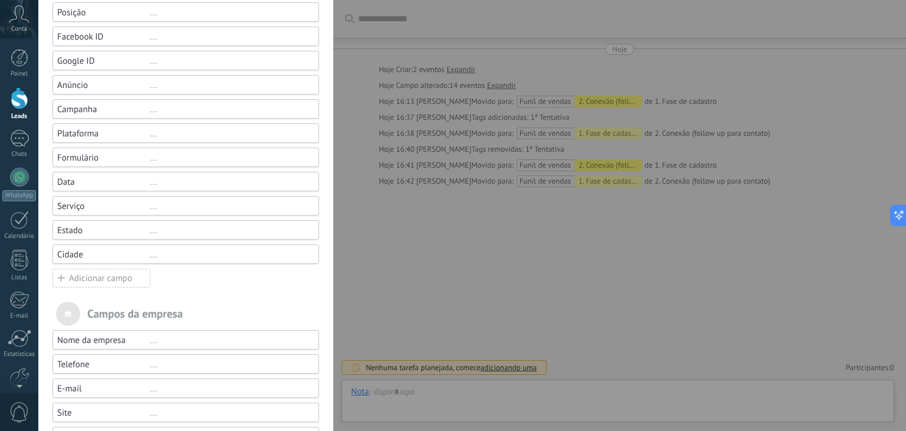
click at [153, 258] on div "..." at bounding box center [229, 254] width 159 height 11
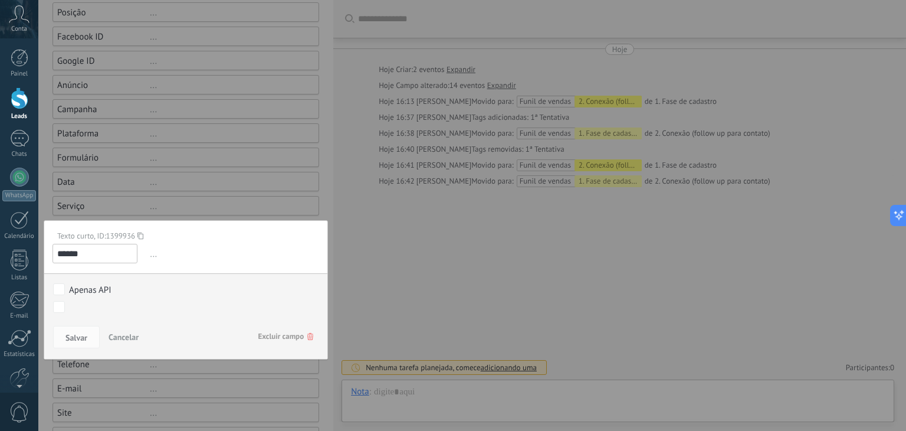
click at [0, 0] on div "1. Fase de cadastro 2. Conexão (follow up para contato) 3. Qualificação 4. Qual…" at bounding box center [0, 0] width 0 height 0
click at [0, 0] on div "1. Fase de cadastro" at bounding box center [0, 0] width 0 height 0
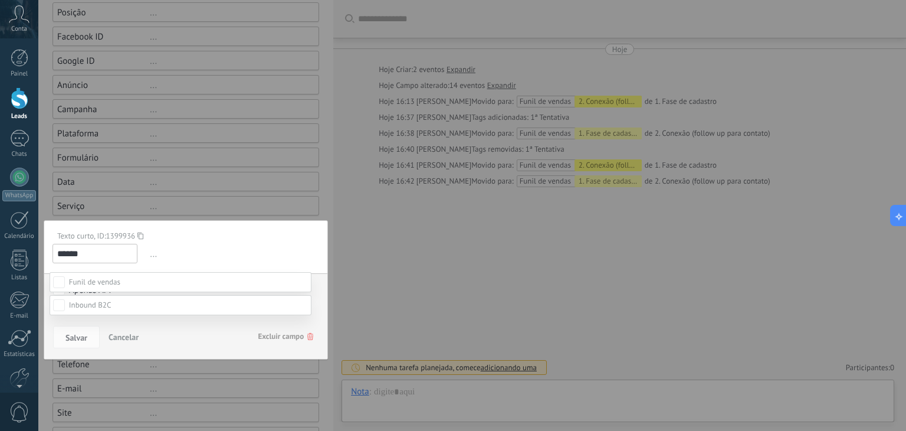
click at [0, 0] on div "1. Fase de cadastro" at bounding box center [0, 0] width 0 height 0
click at [144, 236] on div at bounding box center [471, 191] width 867 height 431
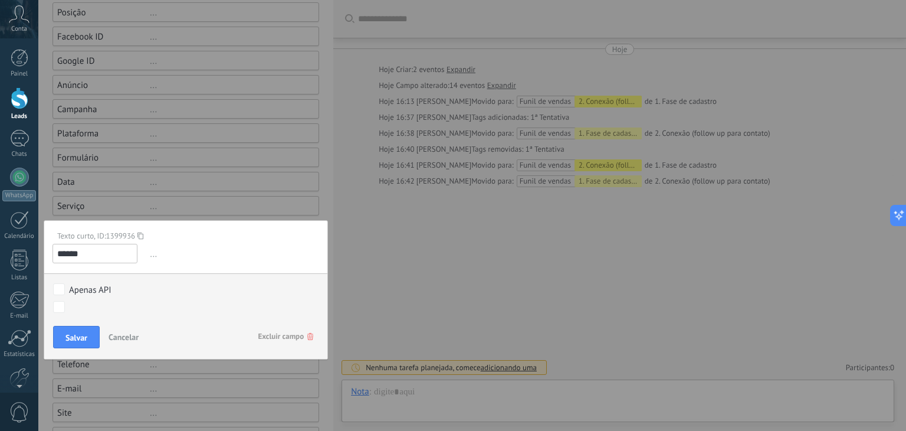
click at [123, 336] on span "Cancelar" at bounding box center [124, 336] width 30 height 11
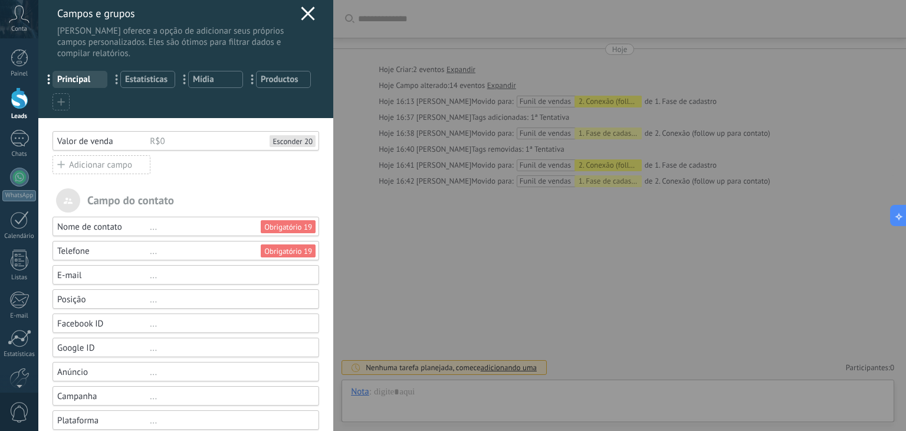
scroll to position [0, 0]
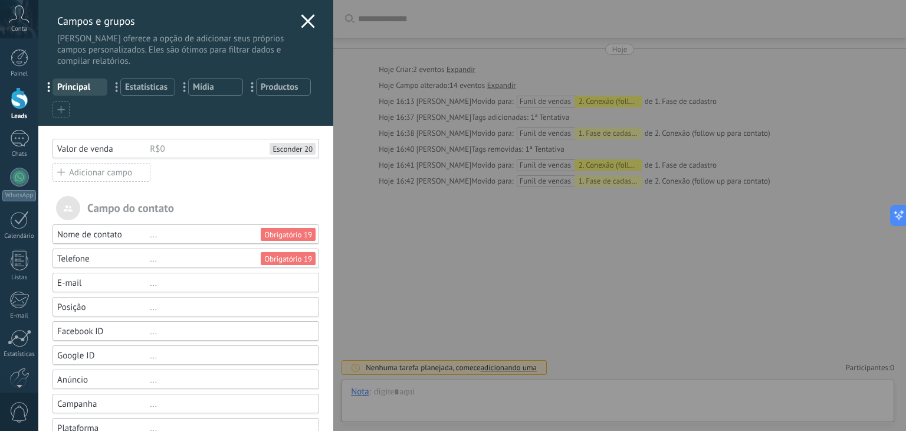
click at [303, 17] on icon at bounding box center [308, 21] width 14 height 14
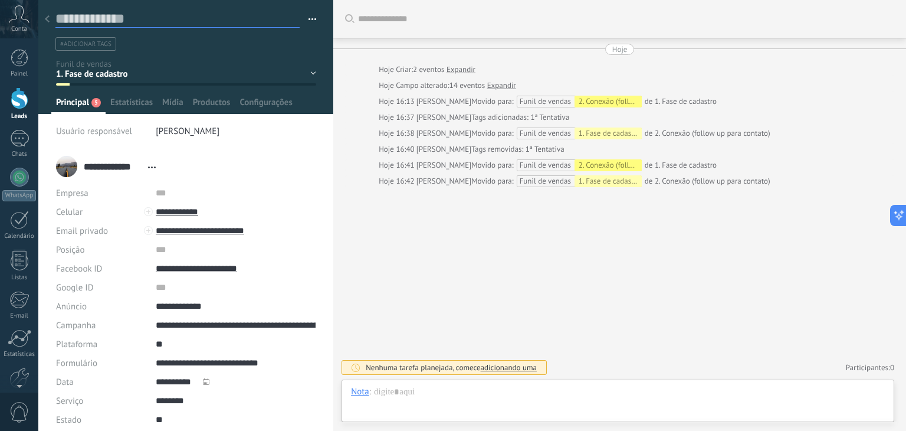
click at [83, 21] on textarea at bounding box center [177, 19] width 244 height 18
click at [83, 17] on textarea at bounding box center [177, 19] width 244 height 18
drag, startPoint x: 264, startPoint y: 91, endPoint x: 270, endPoint y: 99, distance: 9.3
click at [267, 93] on div at bounding box center [185, 57] width 295 height 114
click at [270, 99] on span "Configurações" at bounding box center [265, 105] width 52 height 17
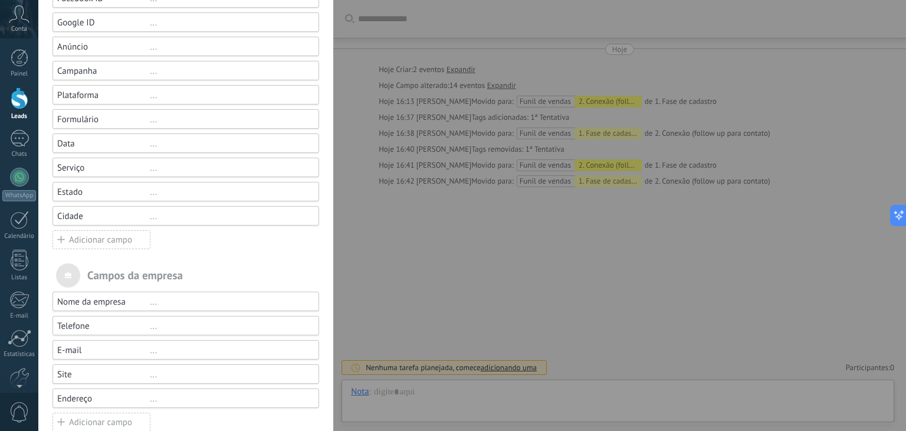
scroll to position [353, 0]
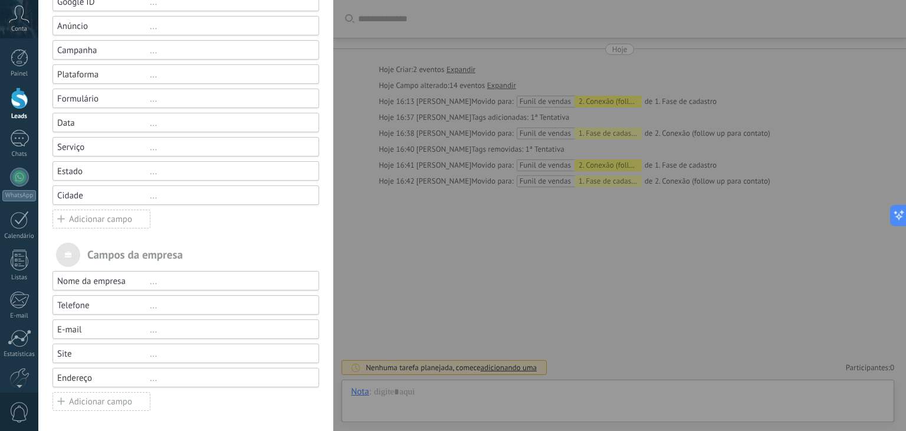
click at [93, 218] on div "Adicionar campo" at bounding box center [101, 218] width 98 height 19
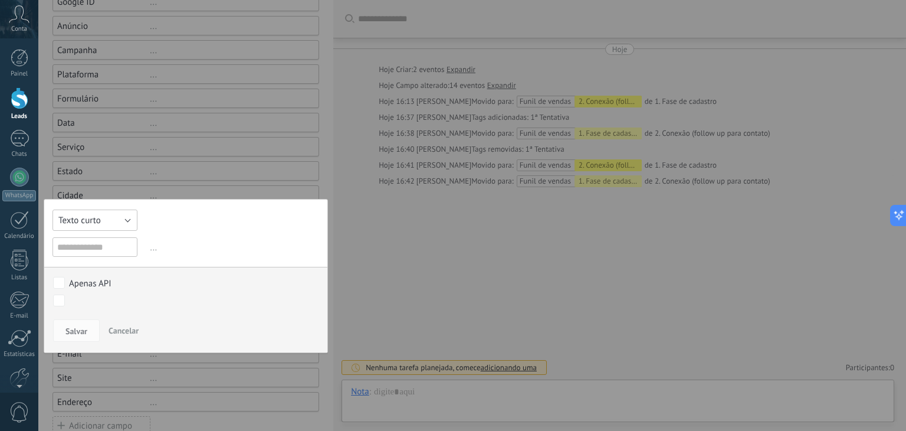
click at [97, 222] on span "Texto curto" at bounding box center [79, 220] width 42 height 11
click at [167, 244] on span "..." at bounding box center [233, 247] width 172 height 19
click at [93, 243] on input "text" at bounding box center [94, 246] width 85 height 19
type input "***"
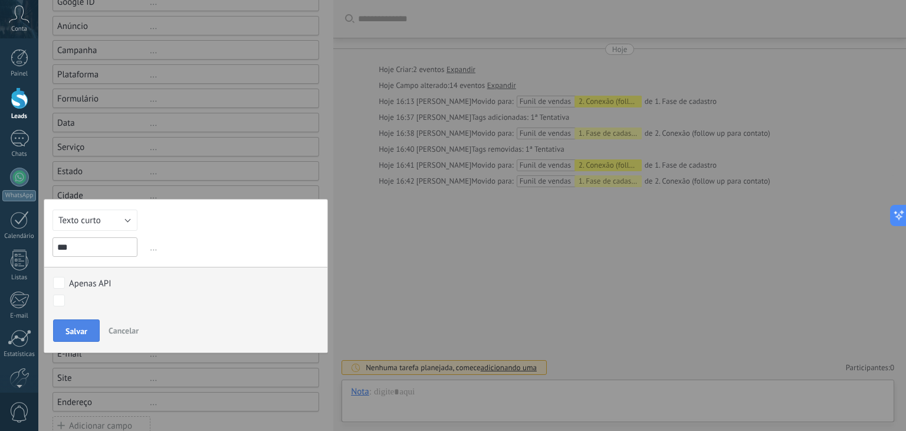
click at [85, 333] on span "Salvar" at bounding box center [76, 331] width 22 height 8
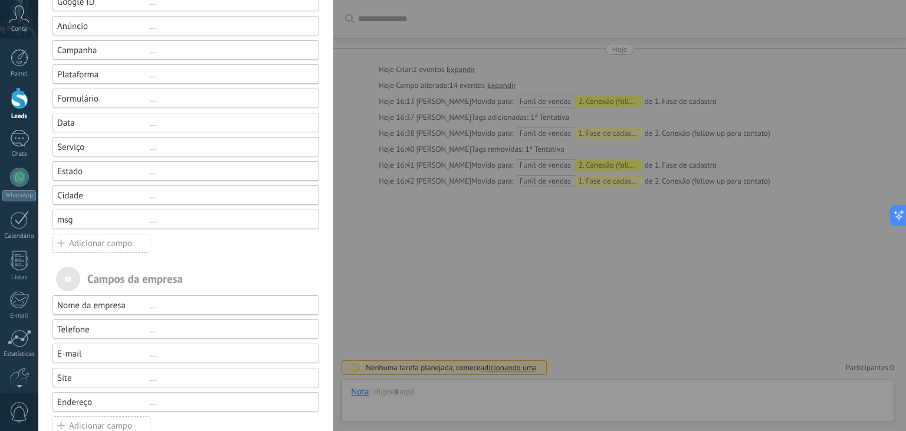
click at [262, 222] on div "..." at bounding box center [229, 219] width 159 height 11
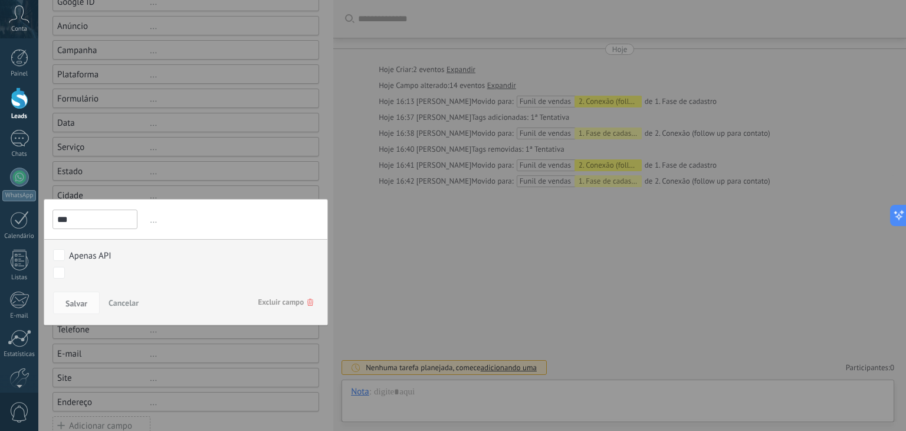
click at [112, 218] on input "***" at bounding box center [94, 218] width 85 height 19
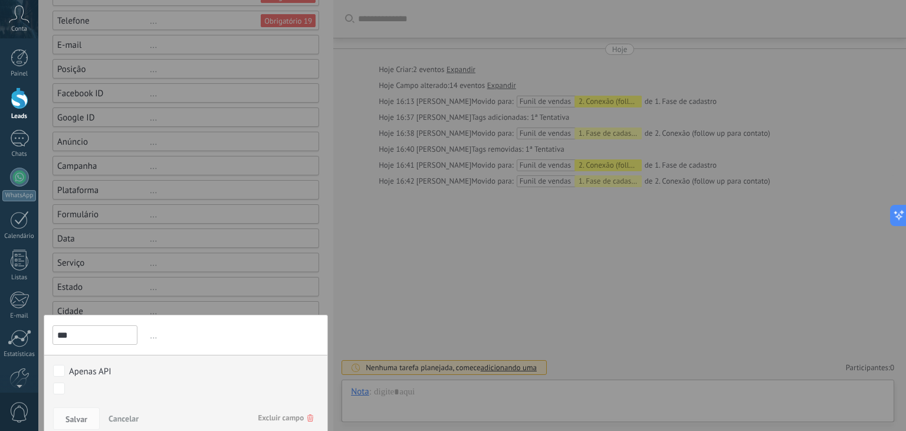
scroll to position [294, 0]
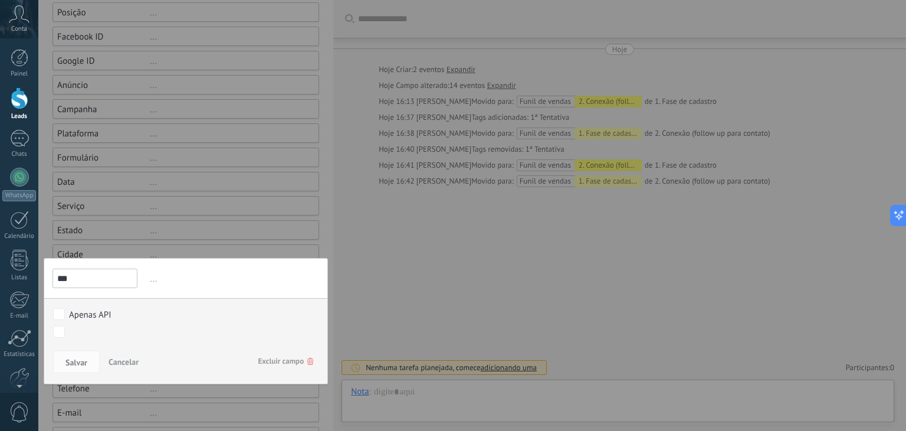
click at [310, 362] on div "Salvar Cancelar Excluir campo" at bounding box center [185, 364] width 283 height 37
click at [308, 362] on icon at bounding box center [310, 360] width 6 height 7
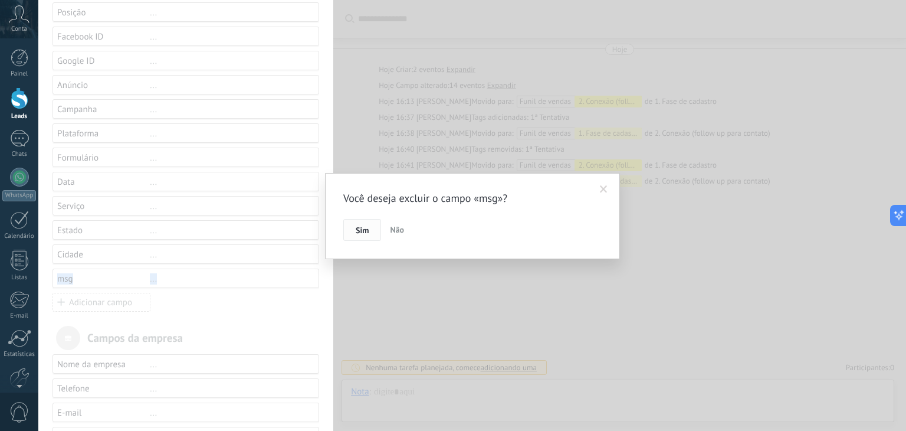
click at [357, 227] on span "Sim" at bounding box center [362, 230] width 13 height 8
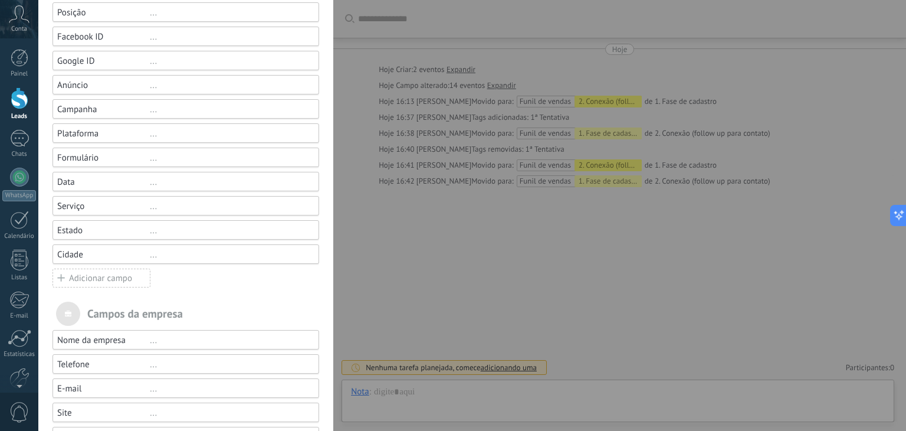
click at [459, 71] on div "[PERSON_NAME] e grupos Kommo oferece a opção de adicionar seus próprios campos …" at bounding box center [471, 215] width 867 height 431
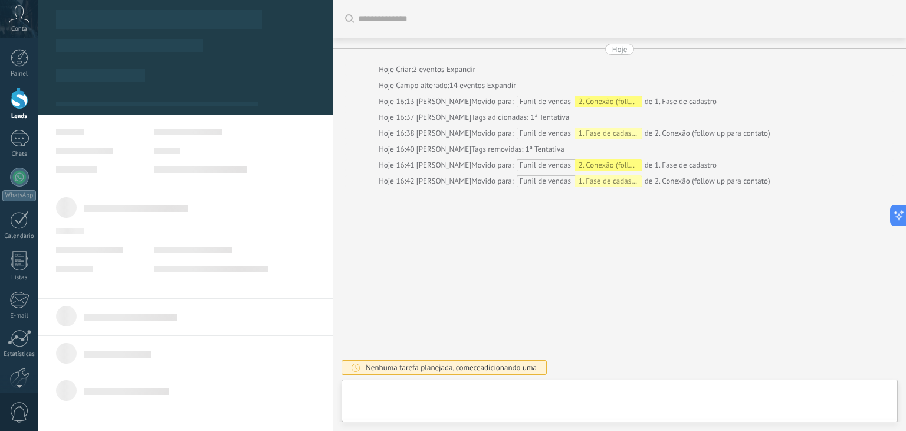
type textarea "**********"
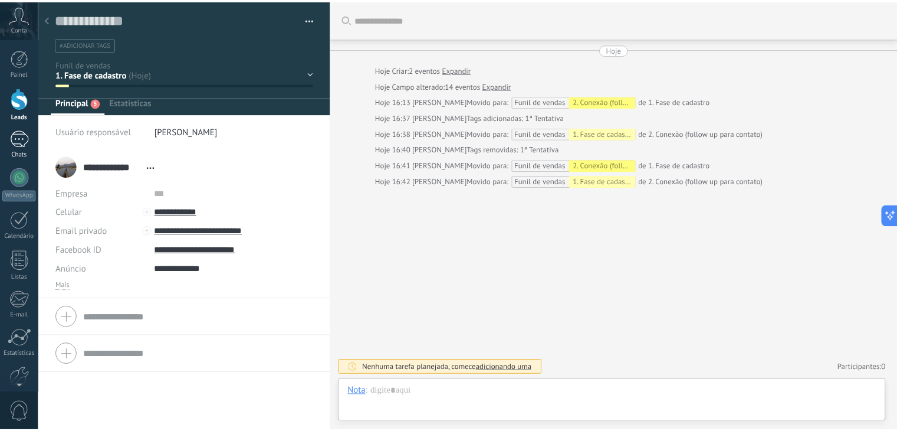
scroll to position [17, 0]
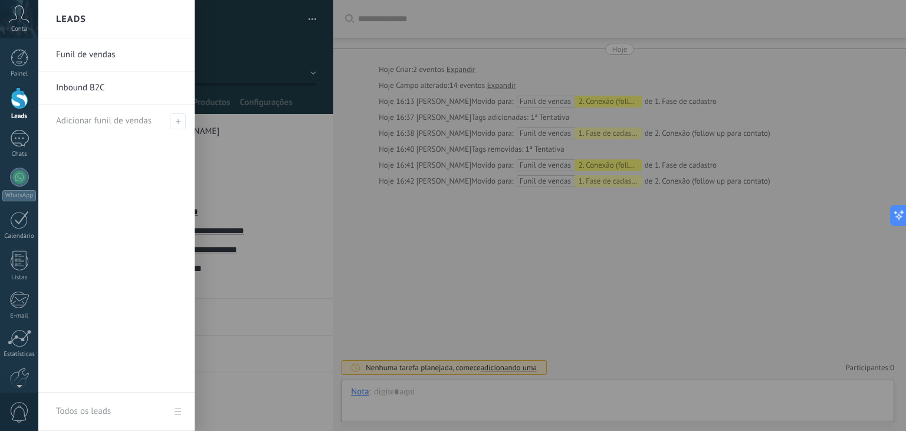
click at [21, 104] on div at bounding box center [20, 98] width 18 height 22
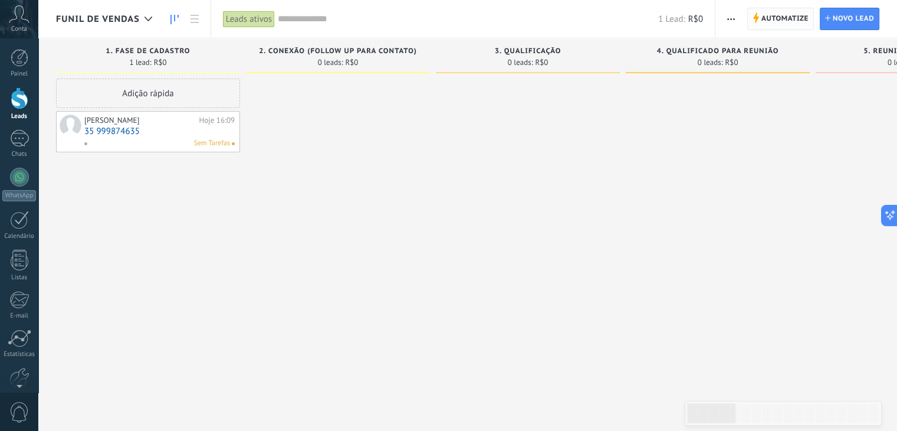
click at [789, 19] on span "Automatize" at bounding box center [784, 18] width 47 height 21
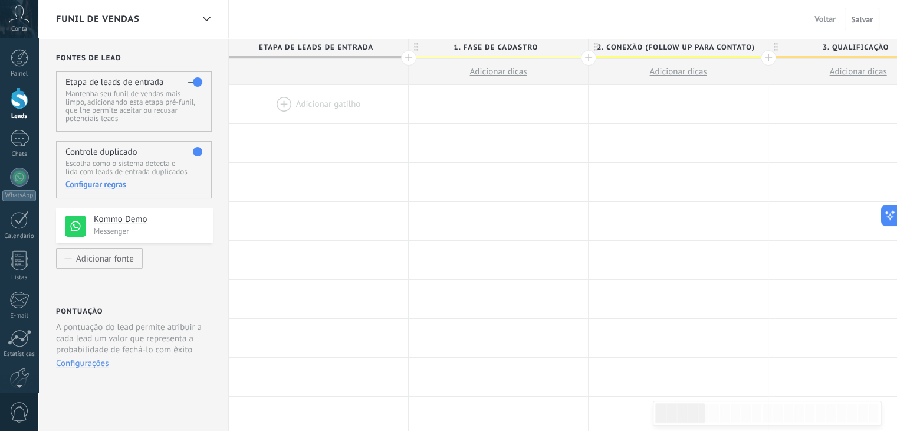
click at [333, 100] on div at bounding box center [318, 104] width 179 height 38
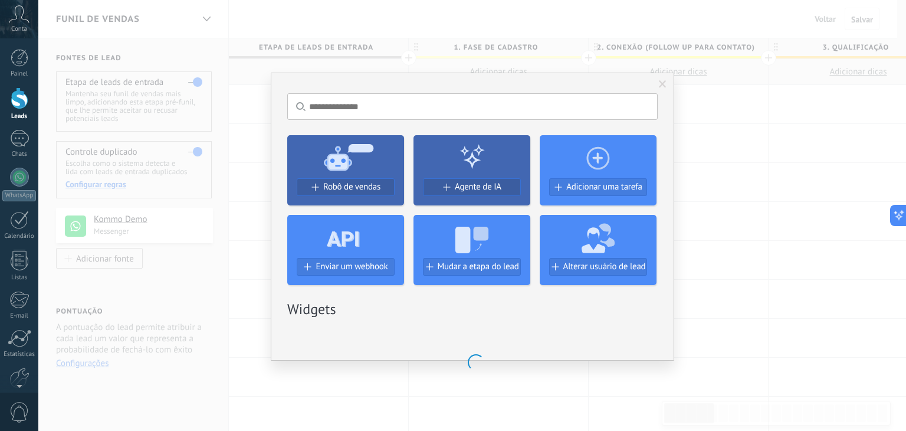
click at [769, 190] on div "Sem resultados. Robô de vendas Agente de IA Adicionar uma tarefa Enviar um webh…" at bounding box center [471, 215] width 867 height 431
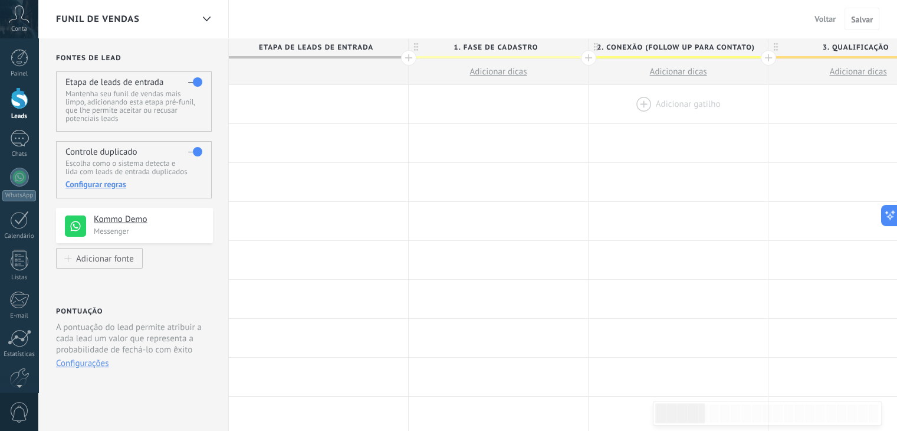
click at [678, 99] on div at bounding box center [678, 104] width 179 height 38
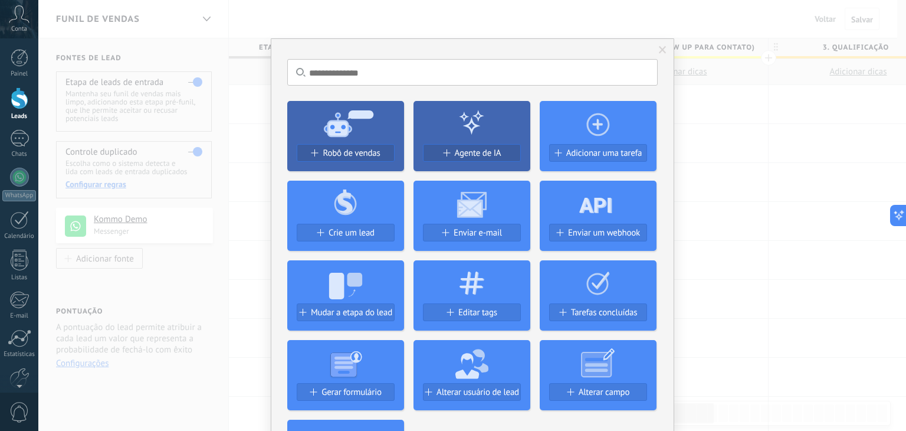
click at [598, 126] on icon at bounding box center [598, 122] width 117 height 42
click at [599, 153] on span "Adicionar uma tarefa" at bounding box center [604, 153] width 76 height 10
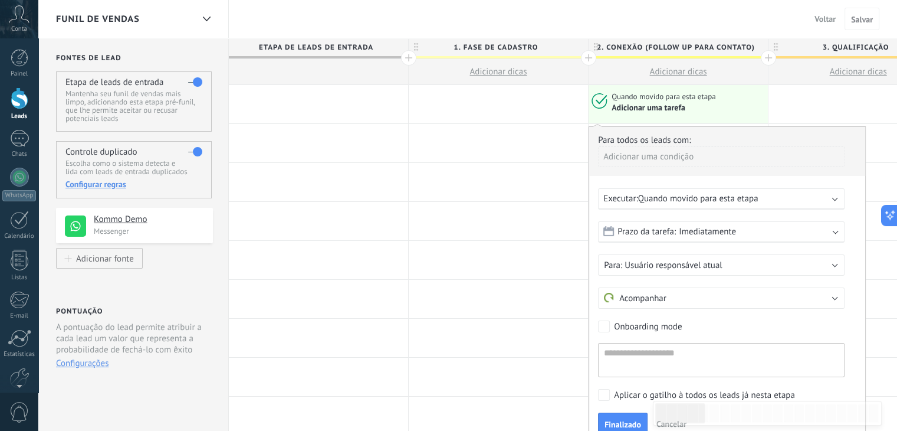
scroll to position [59, 0]
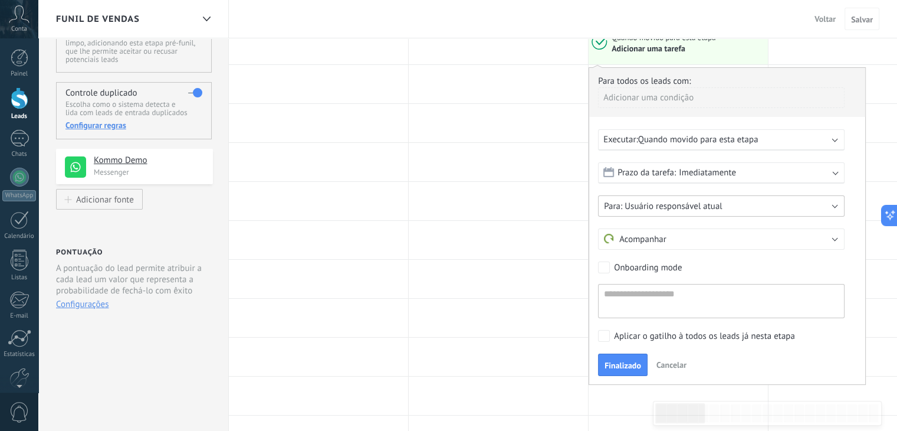
click at [663, 207] on span "Usuário responsável atual" at bounding box center [673, 206] width 97 height 11
click at [670, 243] on span "[PERSON_NAME]" at bounding box center [715, 246] width 249 height 11
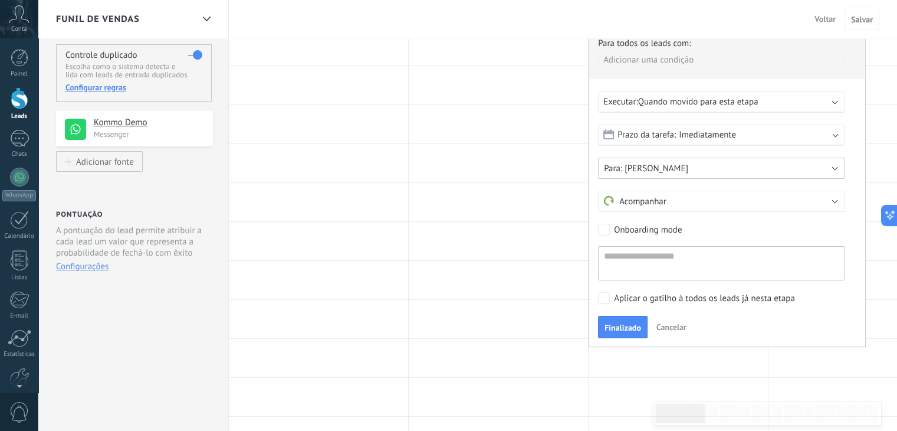
scroll to position [118, 0]
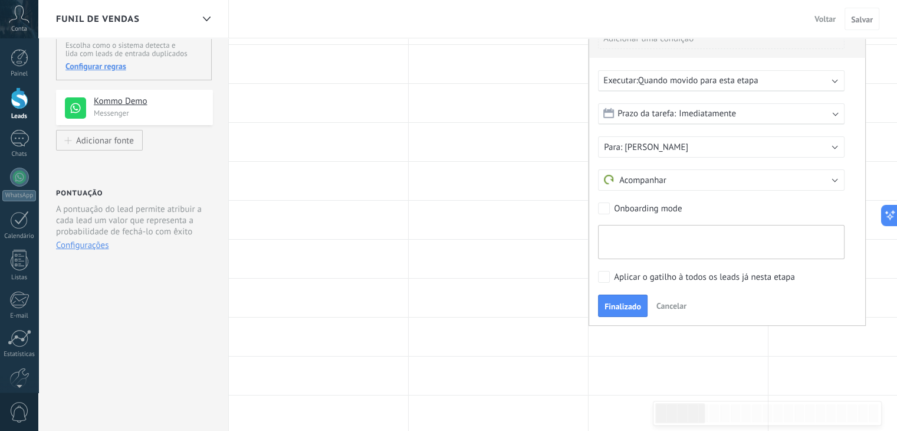
click at [666, 252] on textarea at bounding box center [721, 242] width 247 height 34
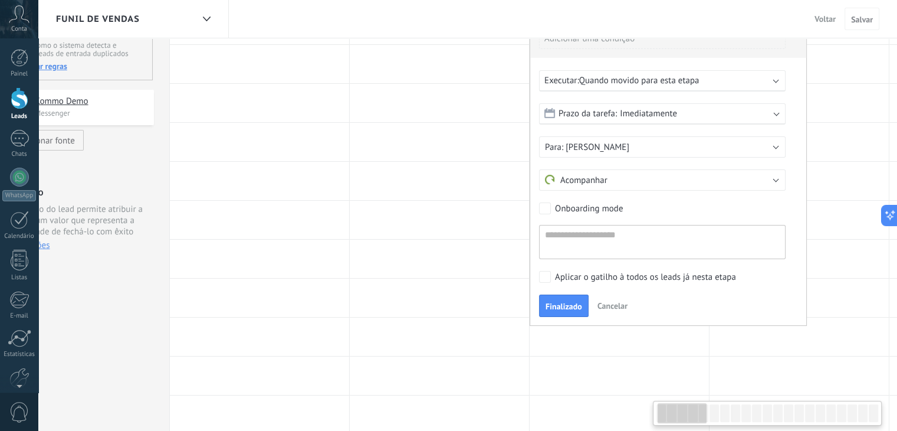
drag, startPoint x: 689, startPoint y: 208, endPoint x: 630, endPoint y: 211, distance: 59.0
click at [636, 211] on div "Onboarding mode" at bounding box center [668, 209] width 258 height 15
click at [609, 209] on div "Onboarding mode" at bounding box center [594, 209] width 68 height 12
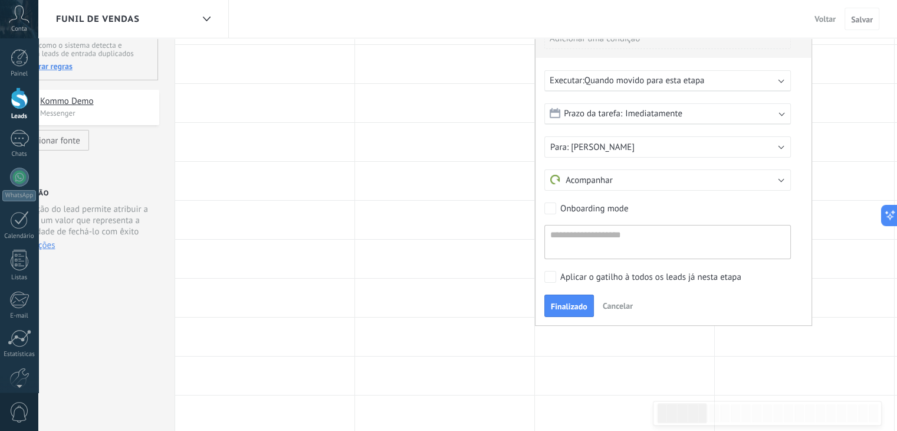
click at [609, 209] on div "Onboarding mode" at bounding box center [594, 209] width 68 height 12
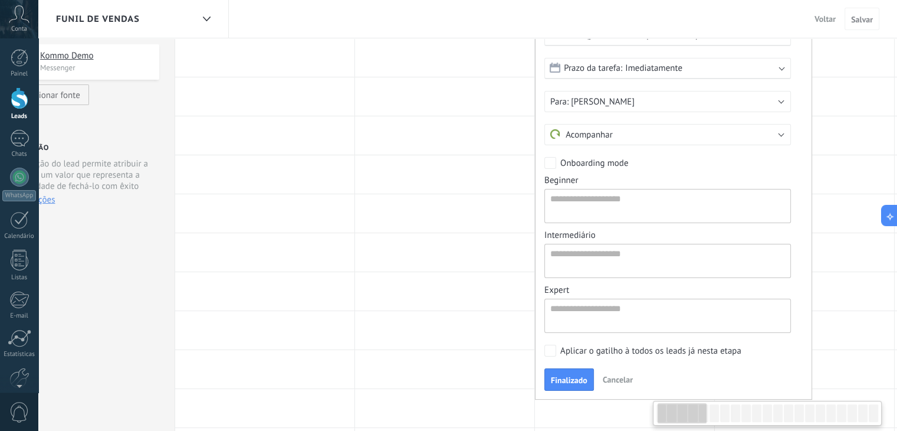
scroll to position [177, 0]
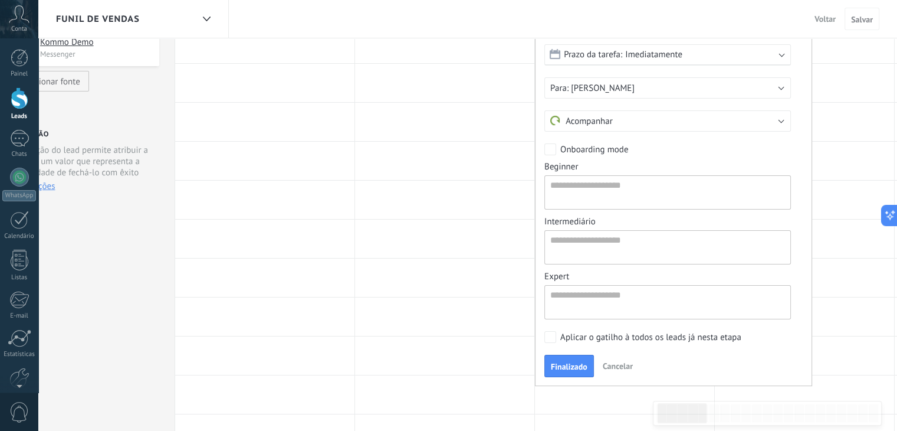
click at [590, 149] on div "Onboarding mode" at bounding box center [594, 150] width 68 height 12
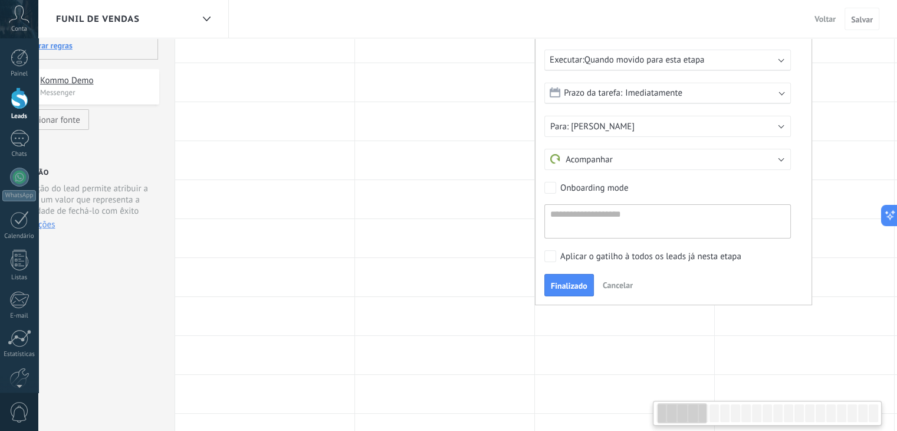
scroll to position [118, 0]
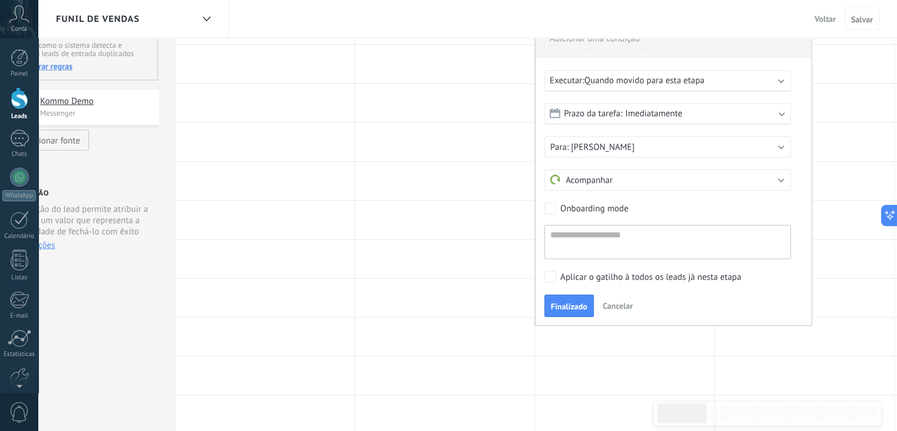
click at [664, 114] on span "Imediatamente" at bounding box center [653, 113] width 57 height 11
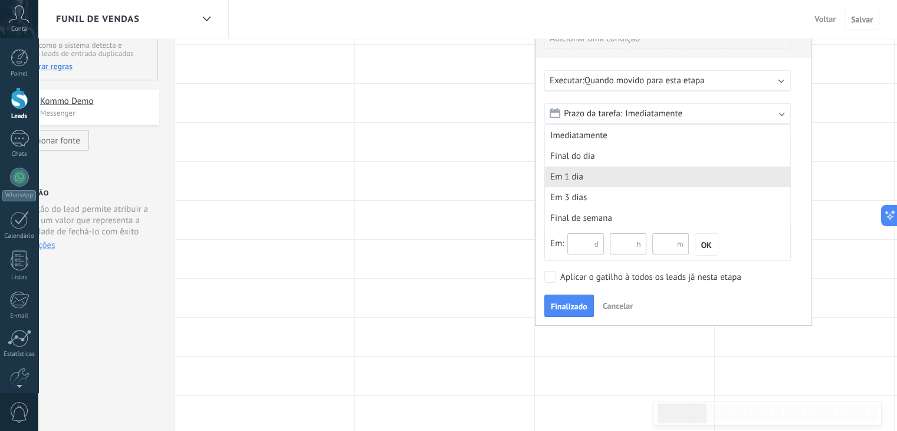
click at [594, 173] on div "Em 1 dia" at bounding box center [667, 176] width 245 height 21
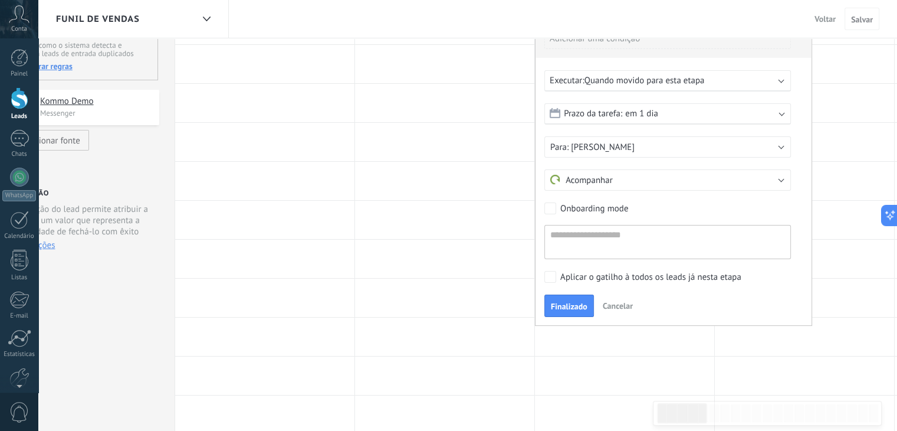
click at [632, 117] on span "em 1 dia" at bounding box center [641, 113] width 33 height 11
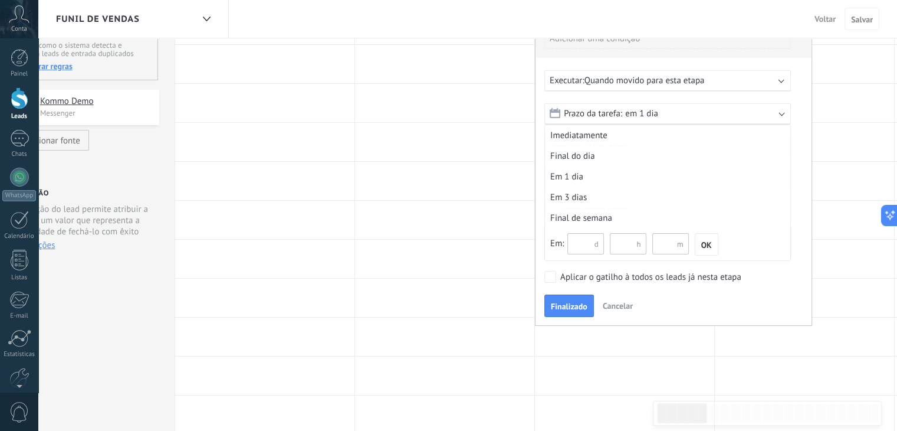
click at [587, 241] on input "text" at bounding box center [585, 243] width 37 height 21
click at [608, 111] on span "Prazo da tarefa:" at bounding box center [593, 113] width 58 height 11
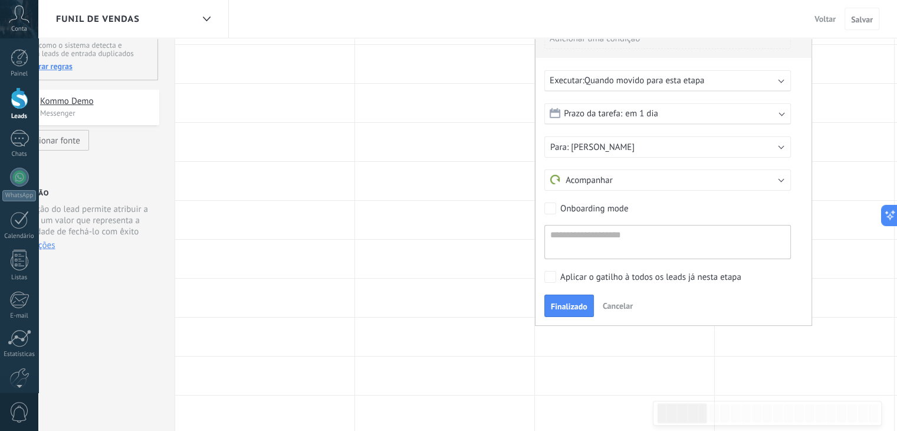
click at [787, 112] on div "Prazo da tarefa: em 1 dia" at bounding box center [667, 113] width 247 height 21
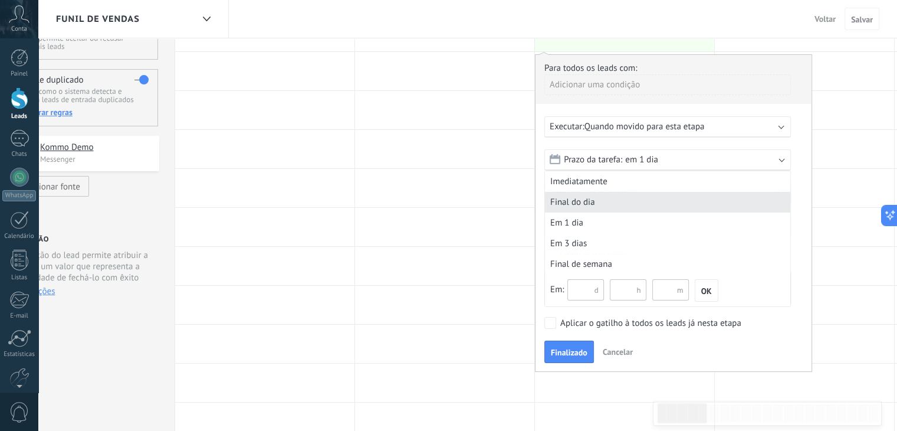
scroll to position [0, 0]
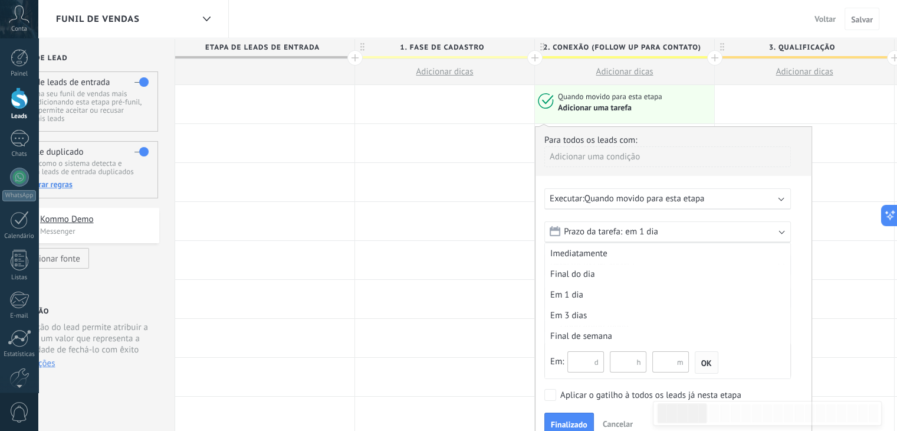
click at [709, 363] on span "OK" at bounding box center [706, 363] width 11 height 8
click at [592, 359] on input "text" at bounding box center [585, 361] width 37 height 21
type input "*"
click at [626, 363] on input "text" at bounding box center [628, 361] width 37 height 21
type input "*"
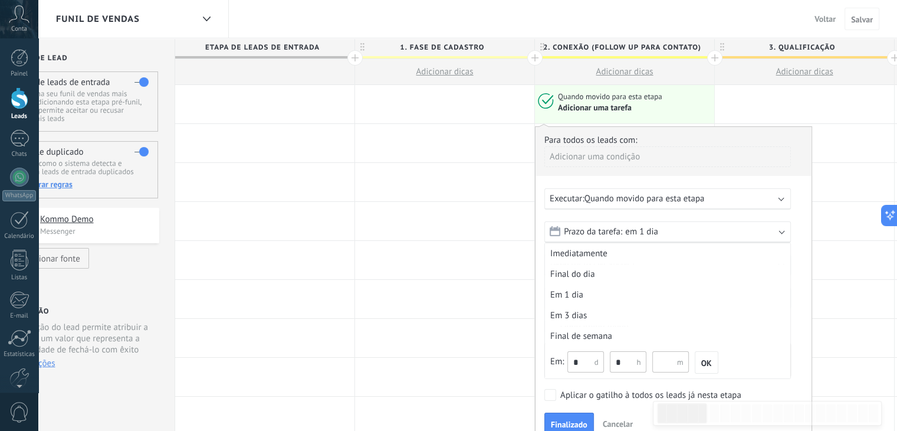
click at [670, 364] on input "text" at bounding box center [670, 361] width 37 height 21
type input "*"
click at [707, 367] on span "OK" at bounding box center [706, 363] width 11 height 8
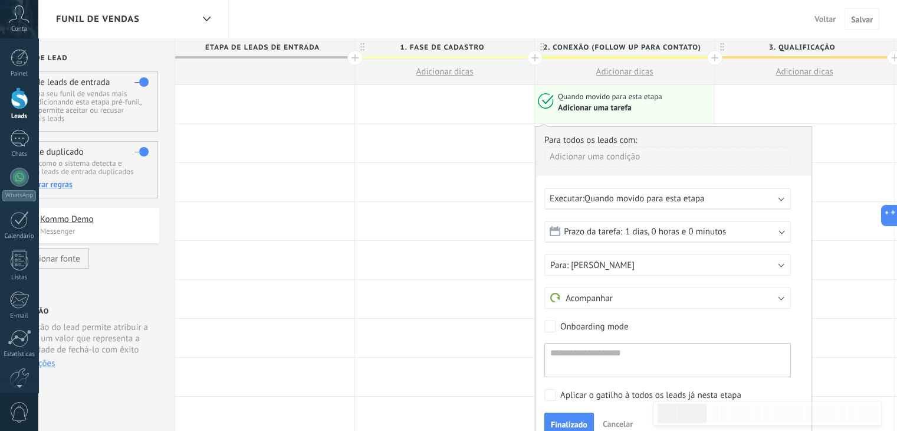
click at [656, 202] on span "Quando movido para esta etapa" at bounding box center [644, 198] width 120 height 11
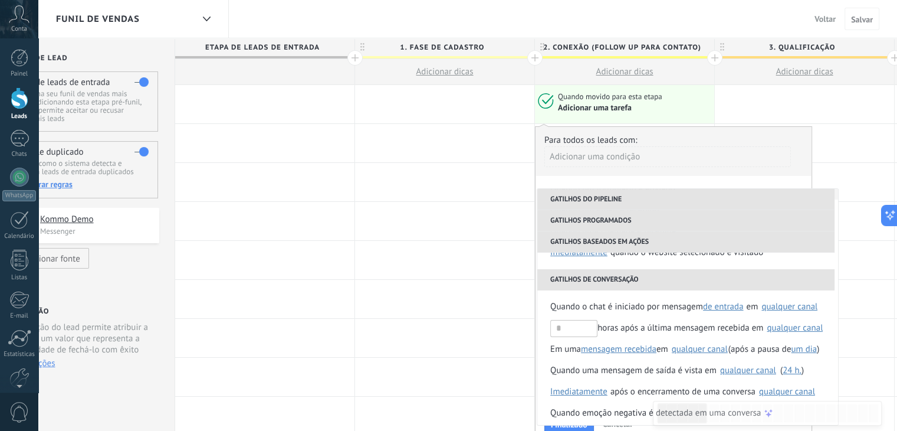
scroll to position [300, 0]
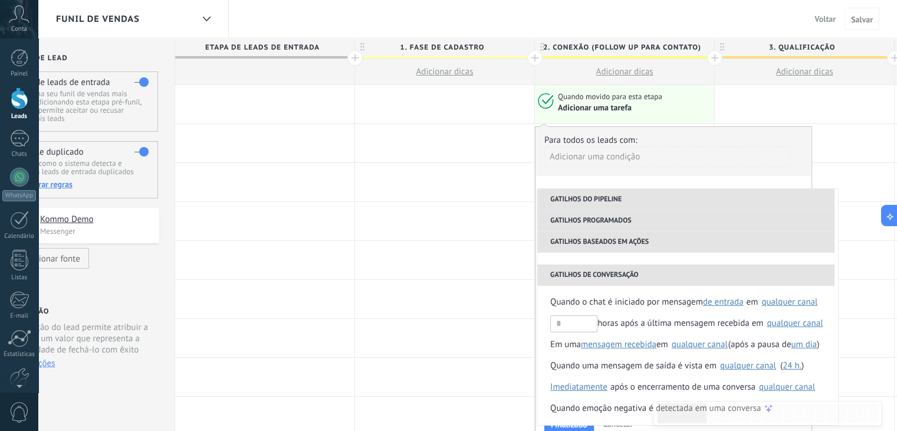
click at [696, 161] on div "Adicionar uma condição" at bounding box center [667, 156] width 247 height 21
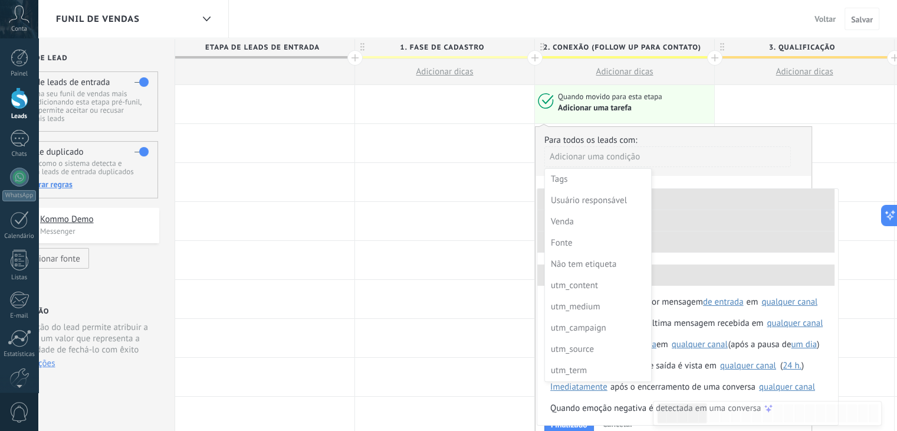
click at [744, 180] on div at bounding box center [673, 284] width 276 height 315
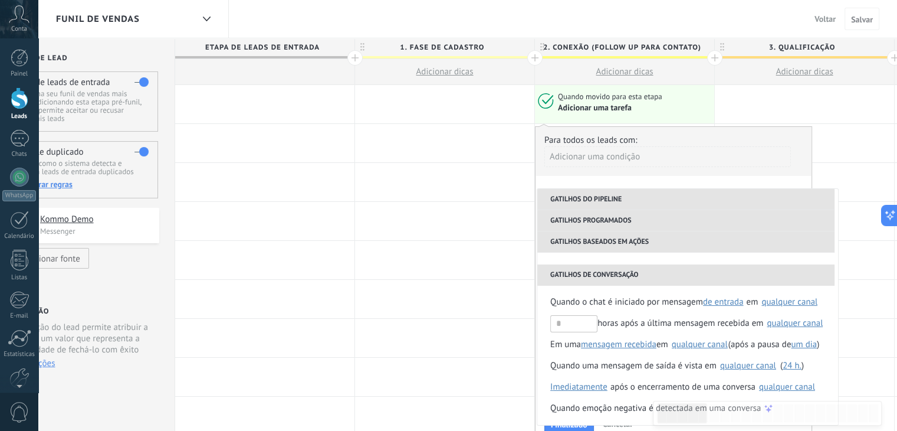
click at [774, 168] on div "Adicionar uma condição" at bounding box center [667, 160] width 247 height 29
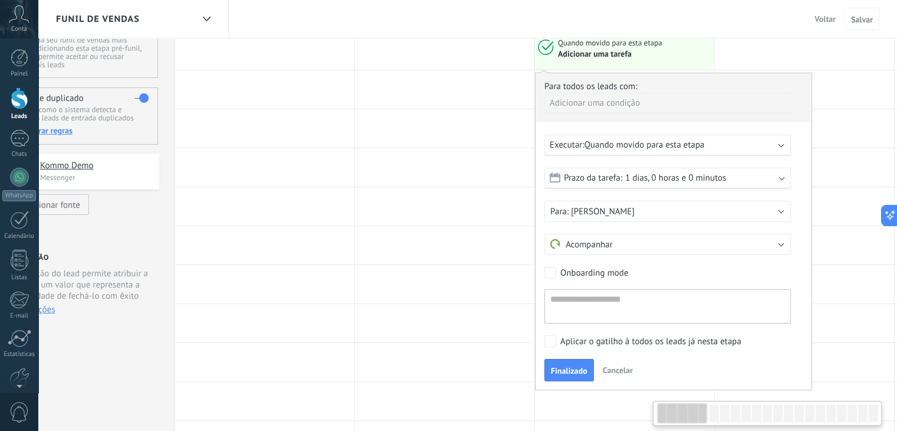
scroll to position [118, 0]
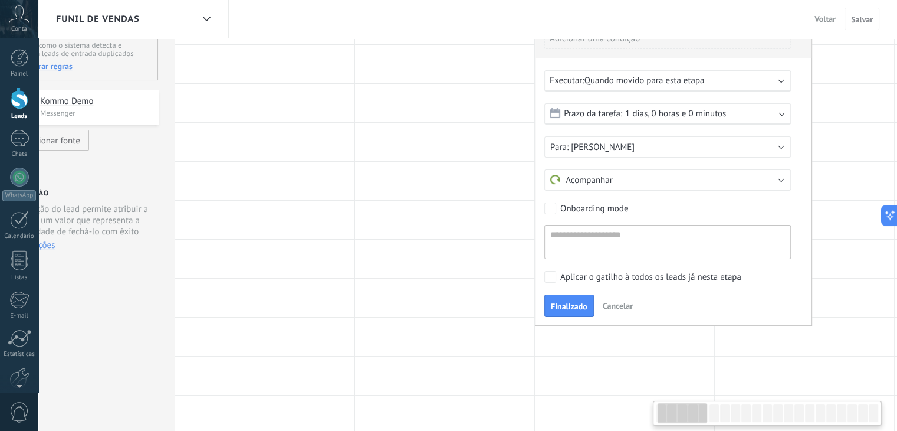
click at [623, 300] on span "Cancelar" at bounding box center [618, 305] width 30 height 11
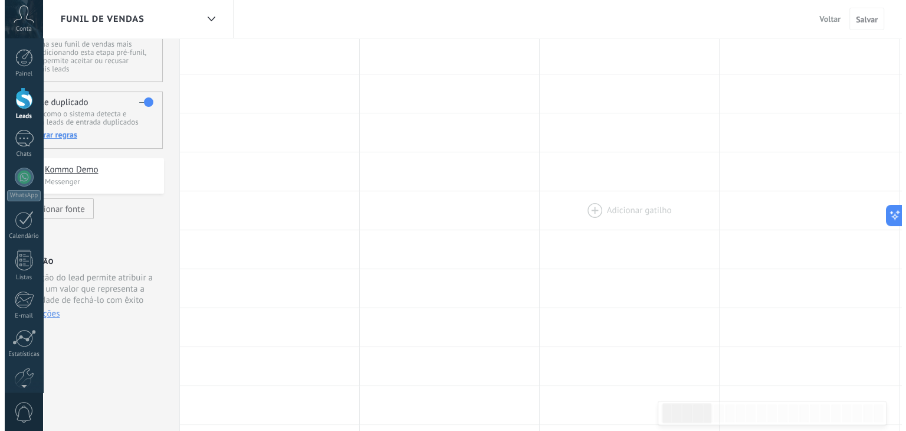
scroll to position [0, 0]
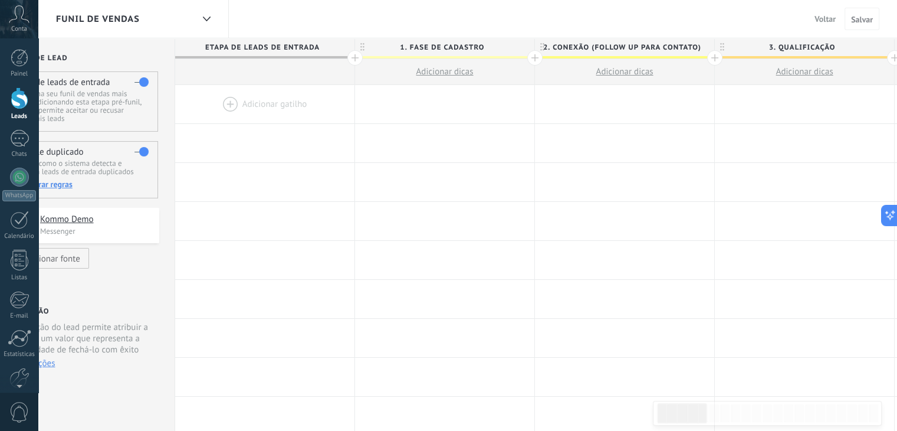
click at [639, 99] on div at bounding box center [624, 104] width 179 height 38
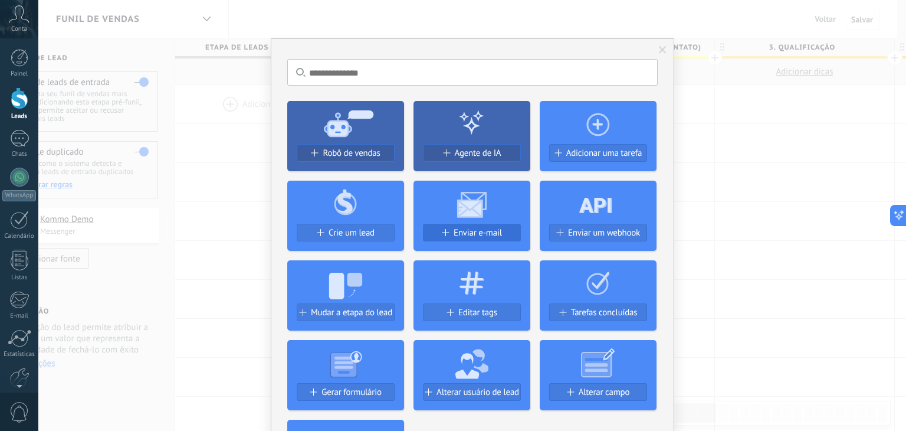
scroll to position [59, 0]
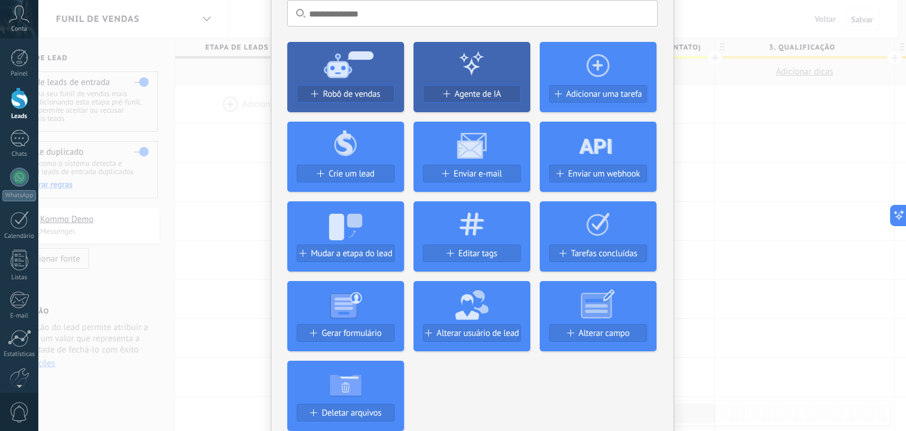
click at [630, 331] on div "Alterar campo" at bounding box center [598, 333] width 97 height 10
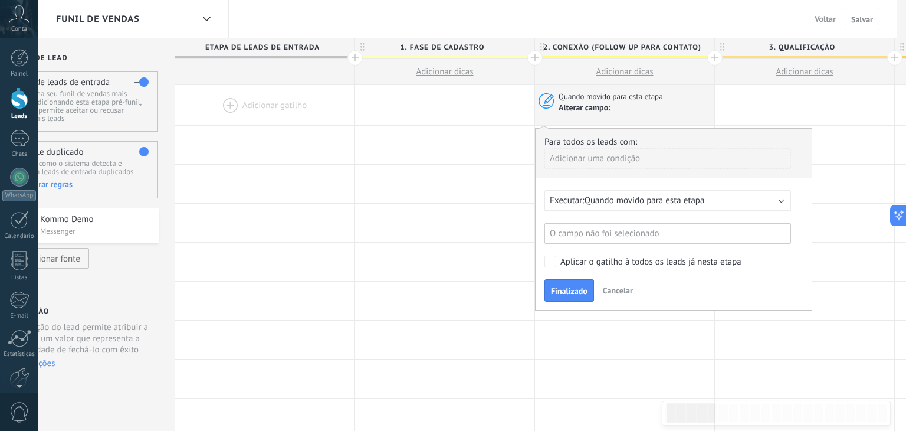
scroll to position [0, 0]
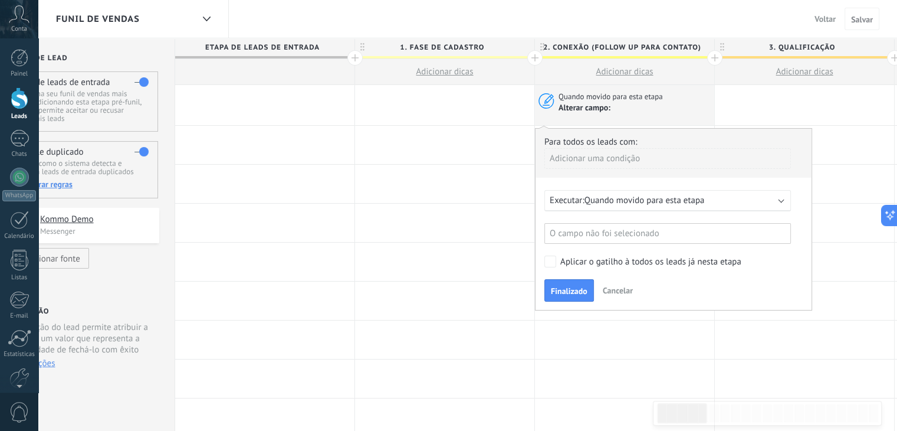
click at [632, 196] on span "Quando movido para esta etapa" at bounding box center [644, 200] width 120 height 11
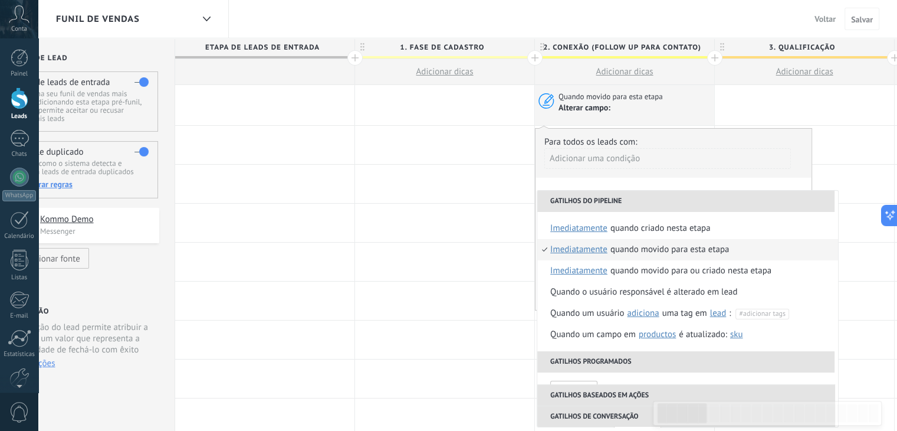
click at [632, 196] on li "Gatilhos do pipeline" at bounding box center [685, 200] width 297 height 21
click at [696, 183] on div "**********" at bounding box center [673, 219] width 277 height 182
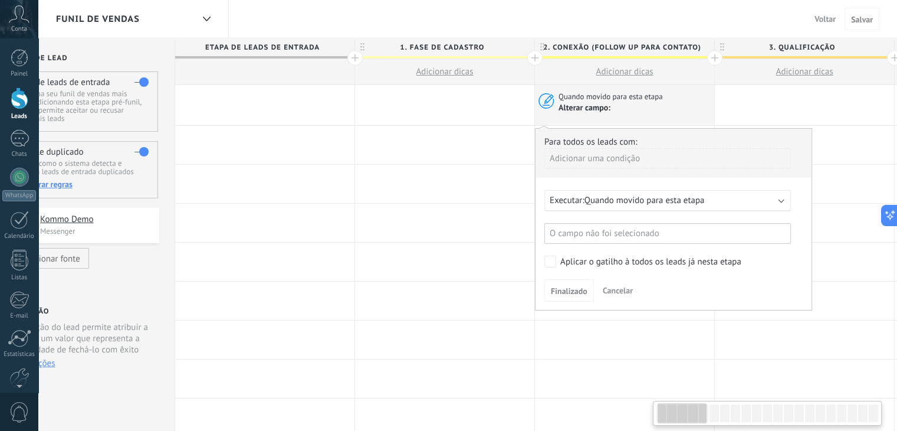
click at [706, 163] on div "Adicionar uma condição" at bounding box center [667, 158] width 247 height 21
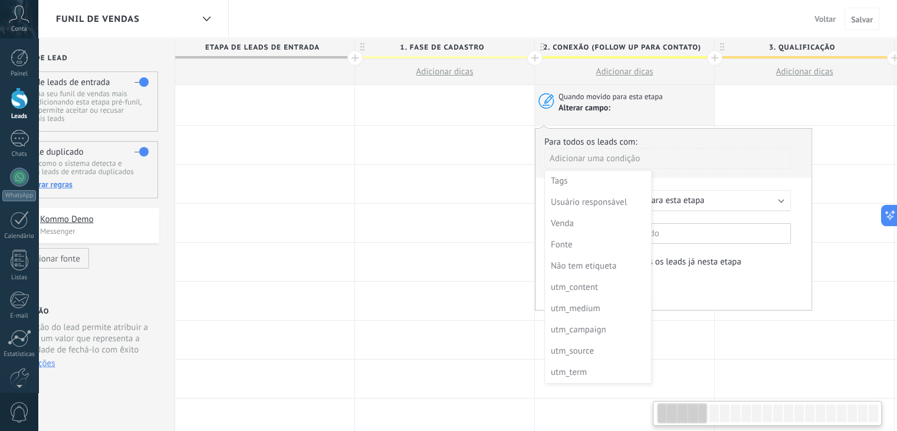
click at [706, 163] on div at bounding box center [673, 219] width 276 height 180
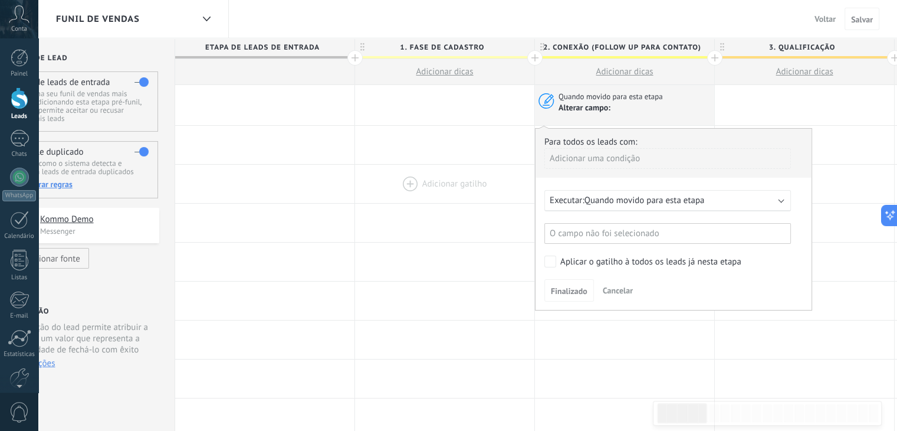
click at [466, 167] on div at bounding box center [444, 184] width 179 height 38
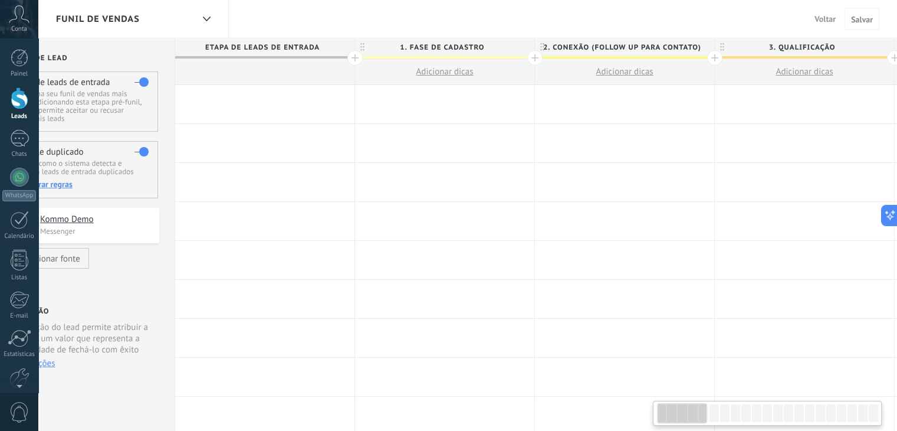
click at [592, 106] on div at bounding box center [624, 104] width 179 height 38
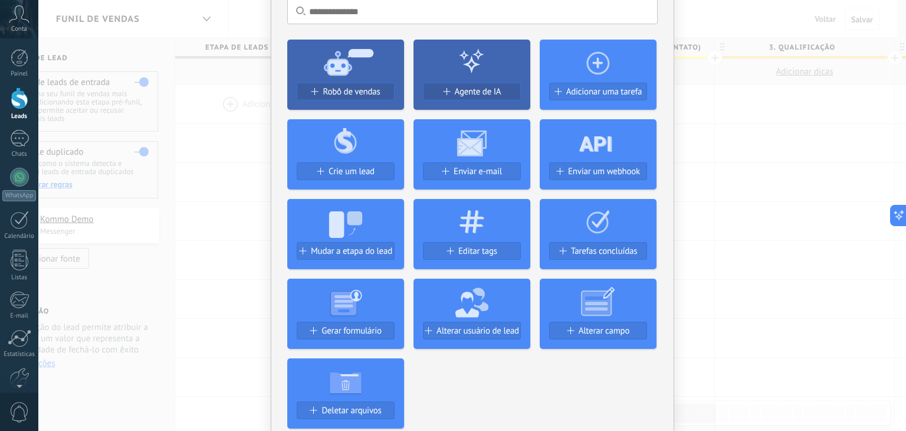
scroll to position [59, 0]
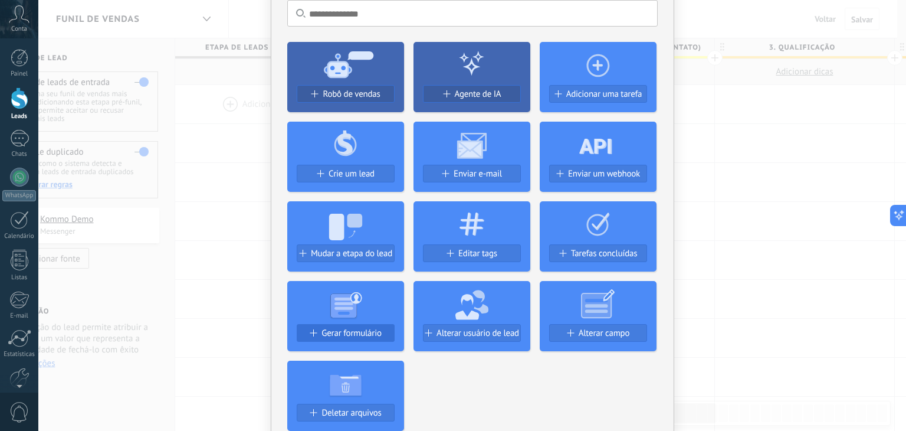
click at [364, 336] on span "Gerar formulário" at bounding box center [351, 333] width 60 height 10
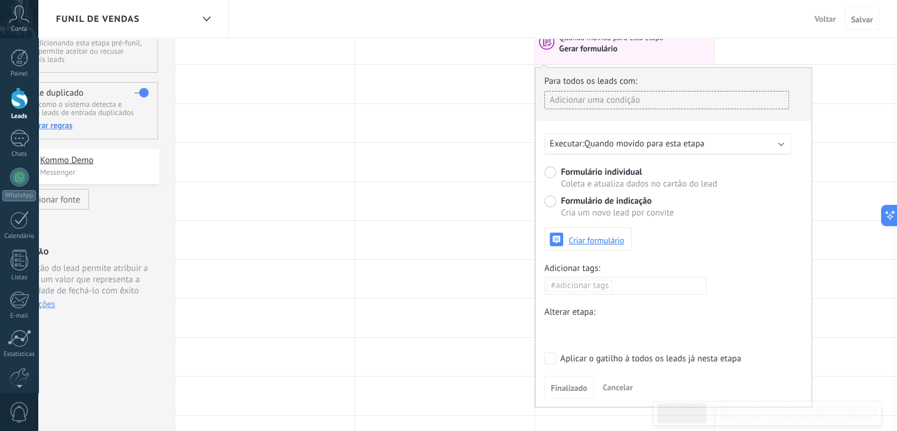
click at [0, 0] on div at bounding box center [0, 0] width 0 height 0
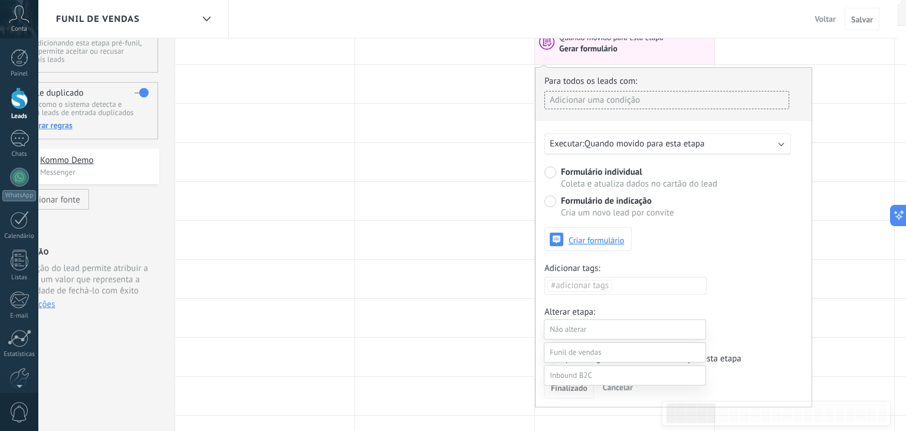
click at [605, 372] on label at bounding box center [625, 375] width 162 height 20
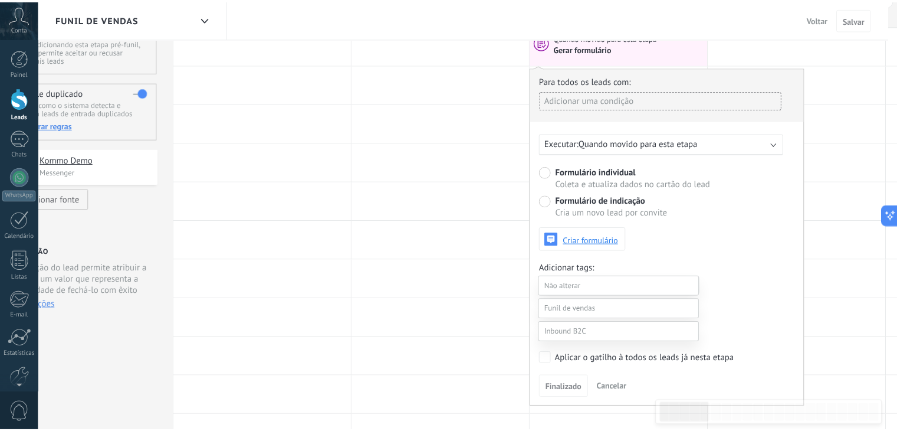
scroll to position [64, 0]
click at [0, 0] on label "Contato inicial" at bounding box center [0, 0] width 0 height 0
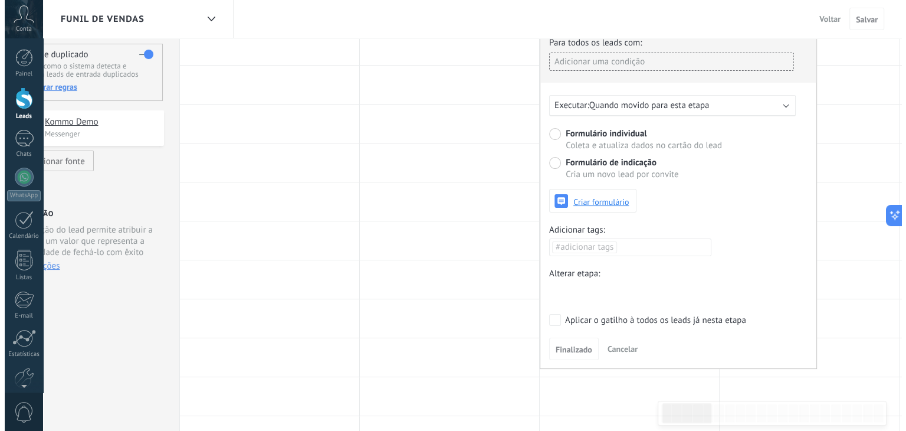
scroll to position [118, 0]
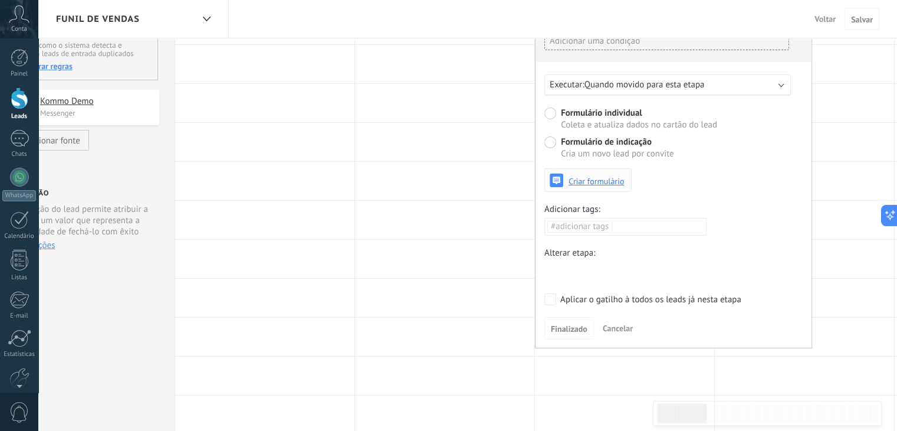
click at [600, 181] on span "Criar formulário" at bounding box center [596, 181] width 55 height 8
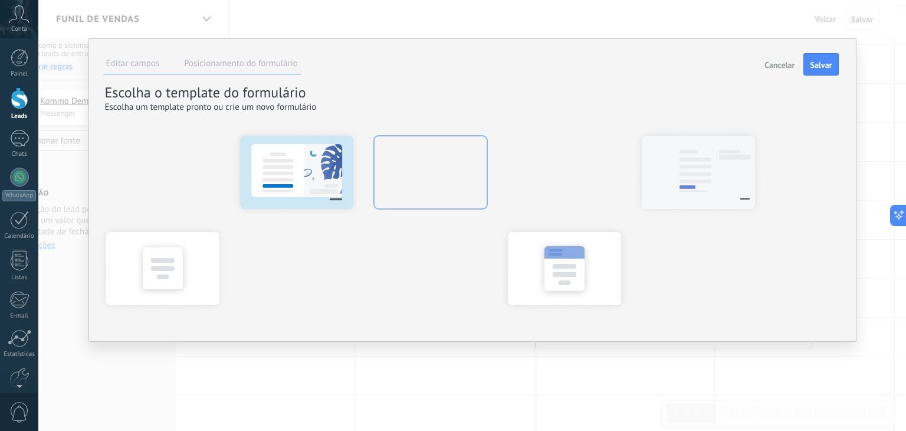
click at [429, 177] on div at bounding box center [431, 171] width 130 height 88
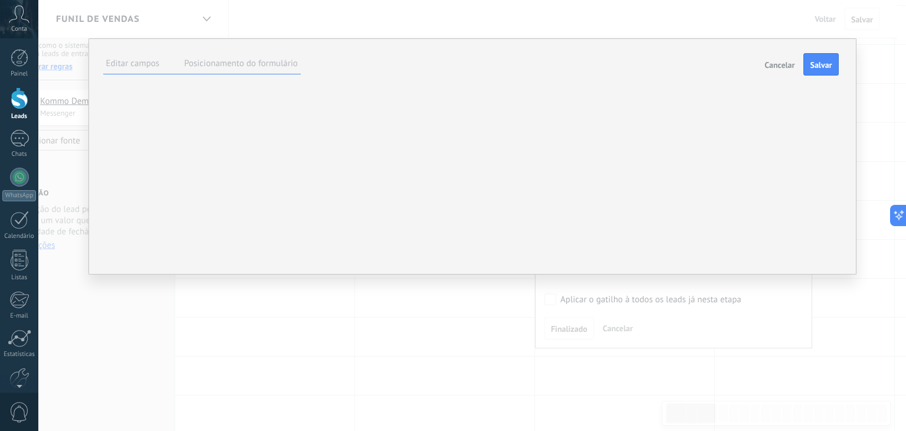
scroll to position [0, 0]
click at [0, 0] on span "Estilo de campo" at bounding box center [0, 0] width 0 height 0
click at [0, 0] on div "Texto Posição do nome Fonte Borda do formulário Estilo de campo CSS Deletar for…" at bounding box center [0, 0] width 0 height 0
click at [0, 0] on div "**********" at bounding box center [0, 0] width 0 height 0
click at [0, 0] on icon at bounding box center [0, 0] width 0 height 0
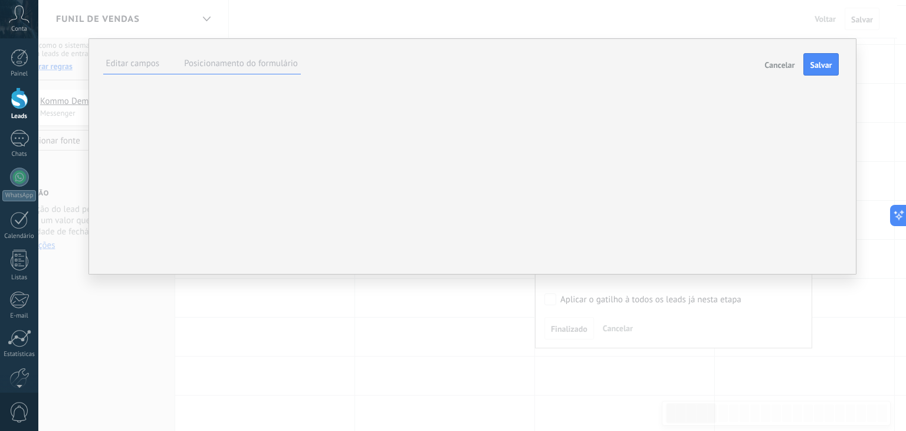
click at [0, 0] on div "**********" at bounding box center [0, 0] width 0 height 0
click at [0, 0] on use at bounding box center [0, 0] width 0 height 0
click at [0, 0] on div "**********" at bounding box center [0, 0] width 0 height 0
click at [0, 0] on icon at bounding box center [0, 0] width 0 height 0
click at [0, 0] on div "**********" at bounding box center [0, 0] width 0 height 0
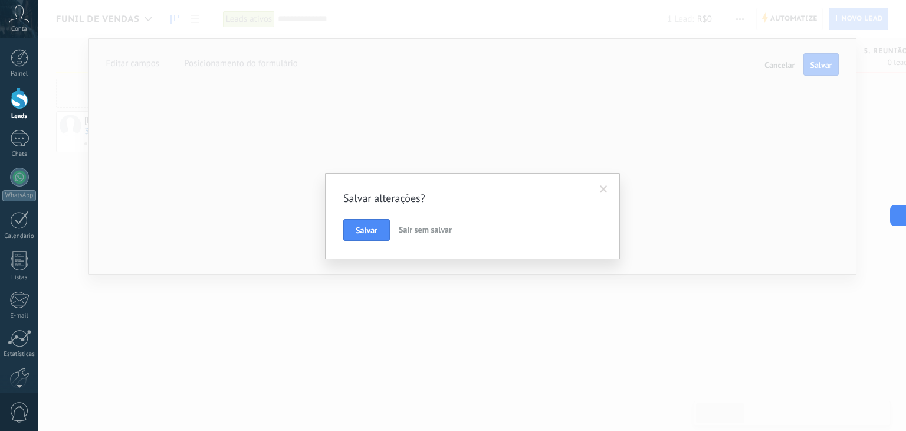
click at [410, 233] on span "Sair sem salvar" at bounding box center [425, 229] width 53 height 11
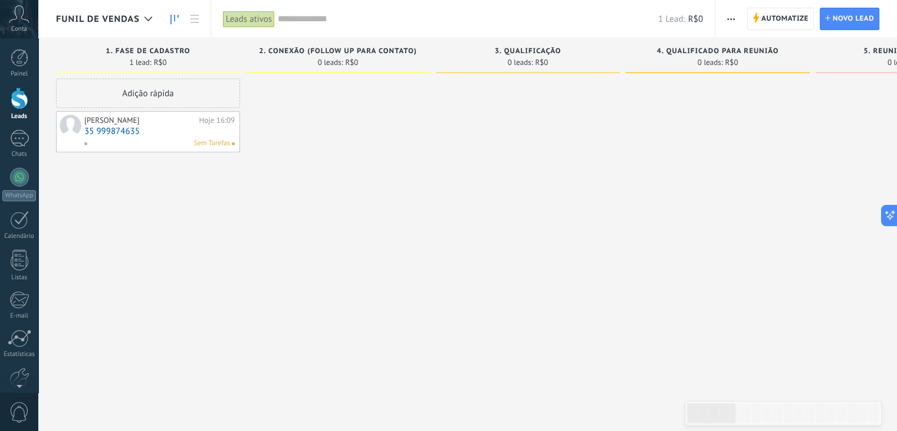
click at [327, 128] on div at bounding box center [338, 216] width 184 height 277
click at [807, 22] on span "Automatize" at bounding box center [784, 18] width 47 height 21
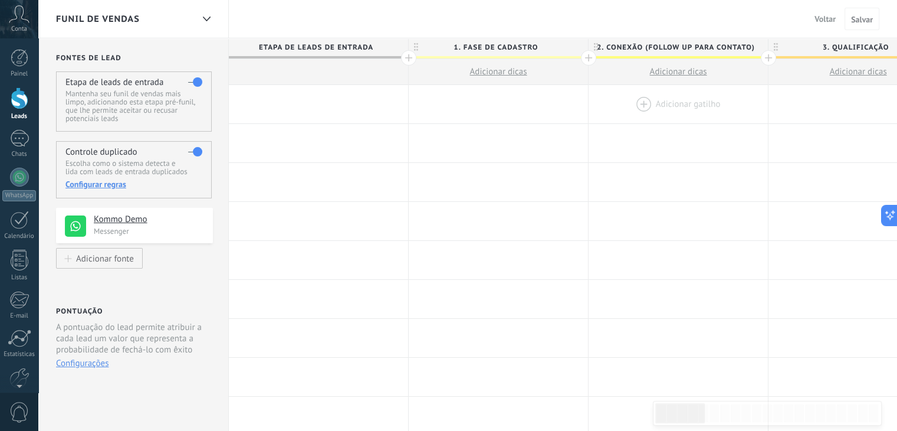
click at [646, 116] on div at bounding box center [678, 104] width 179 height 38
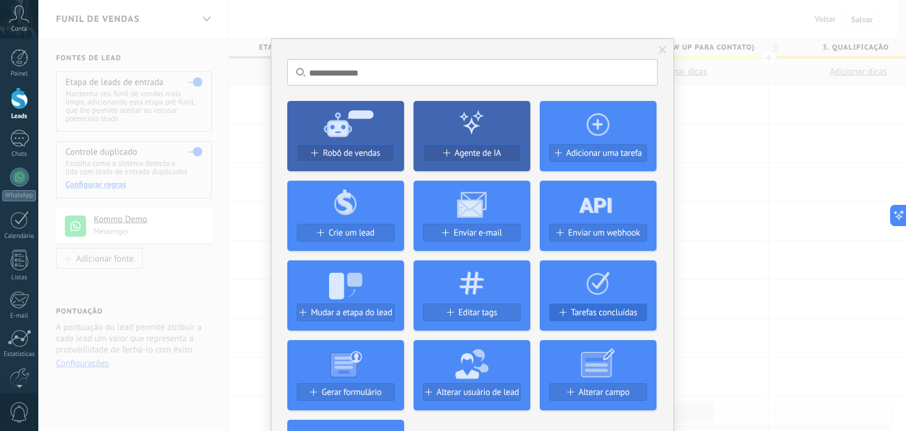
click at [617, 314] on span "Tarefas concluídas" at bounding box center [604, 312] width 67 height 10
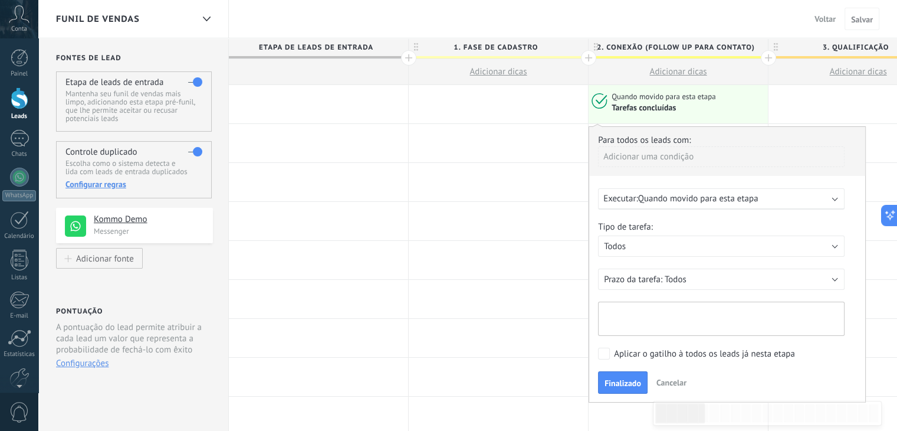
click at [691, 308] on textarea at bounding box center [721, 318] width 247 height 34
click at [675, 12] on div "Funil de vendas Voltar Cancelar Salvar" at bounding box center [467, 19] width 859 height 38
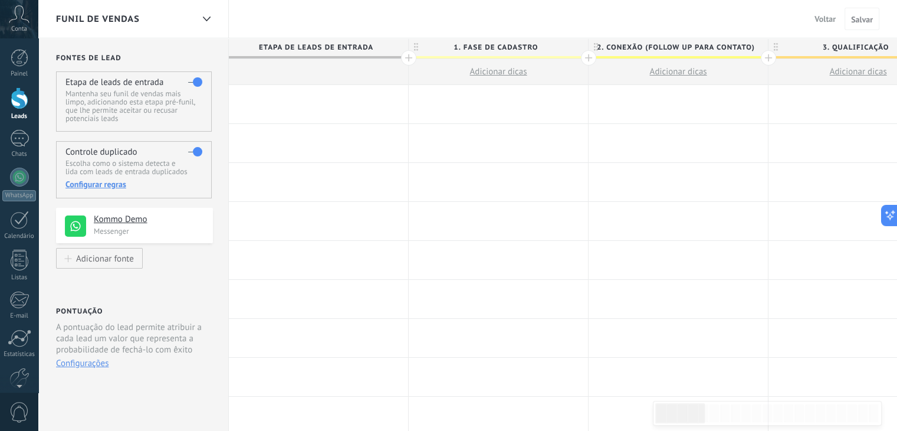
click at [686, 102] on div at bounding box center [678, 104] width 179 height 38
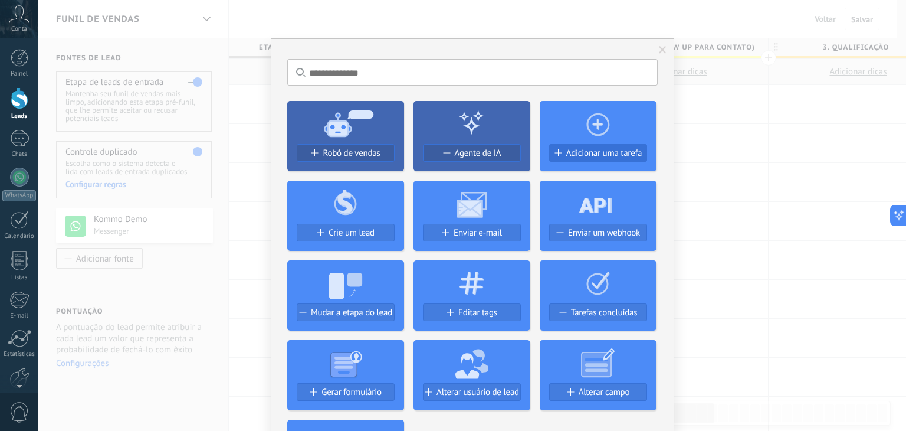
click at [583, 153] on span "Adicionar uma tarefa" at bounding box center [604, 153] width 76 height 10
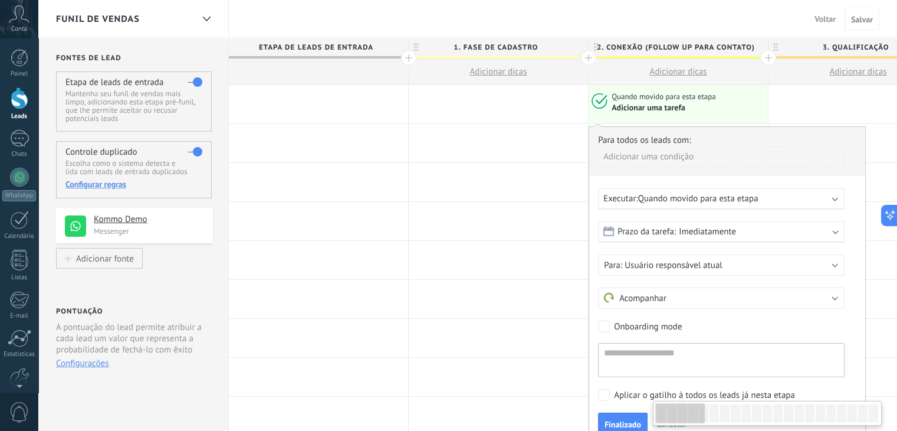
click at [640, 153] on div "Adicionar uma condição" at bounding box center [721, 156] width 247 height 21
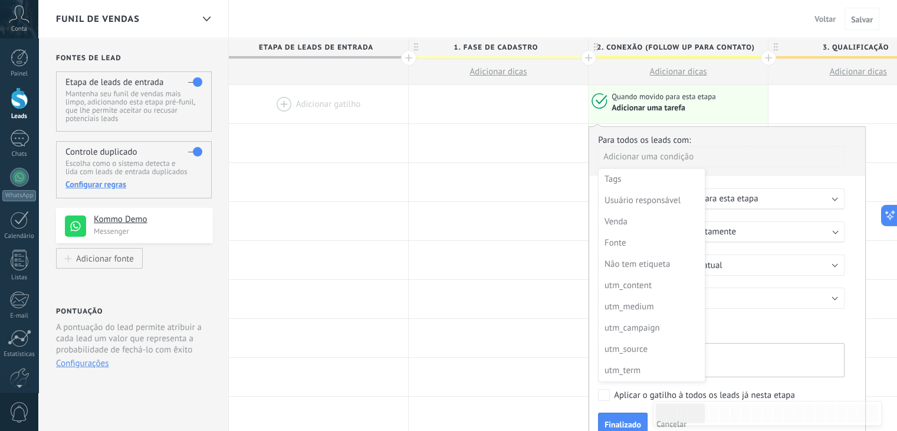
click at [718, 16] on div "Funil de vendas Voltar Cancelar Salvar" at bounding box center [467, 19] width 859 height 38
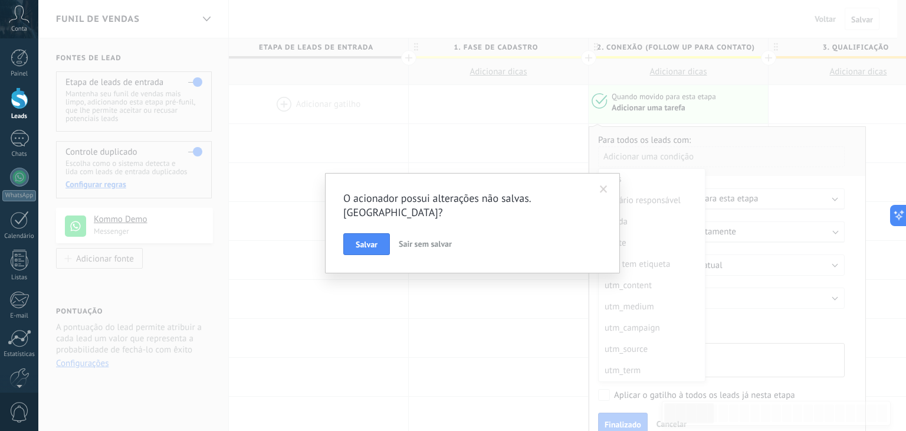
click at [420, 238] on span "Sair sem salvar" at bounding box center [425, 243] width 53 height 11
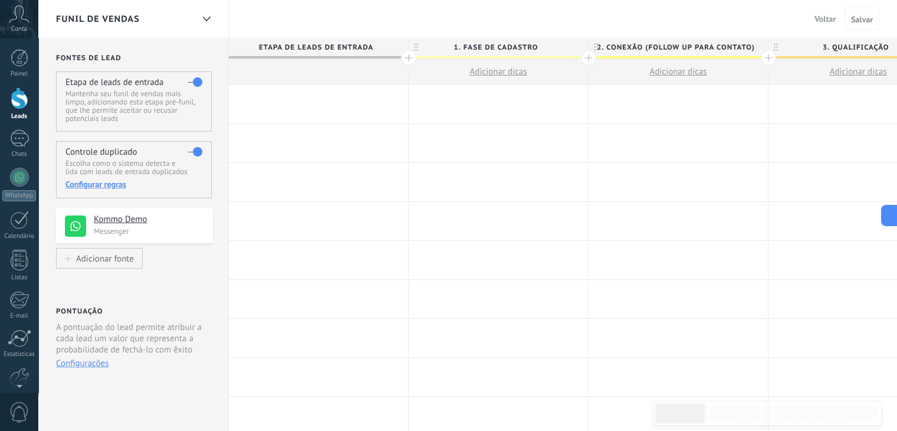
click at [691, 102] on div at bounding box center [678, 104] width 179 height 38
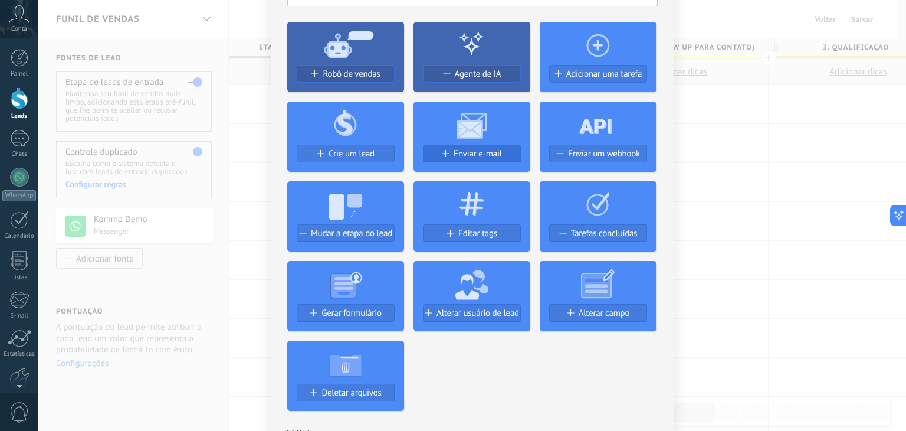
scroll to position [59, 0]
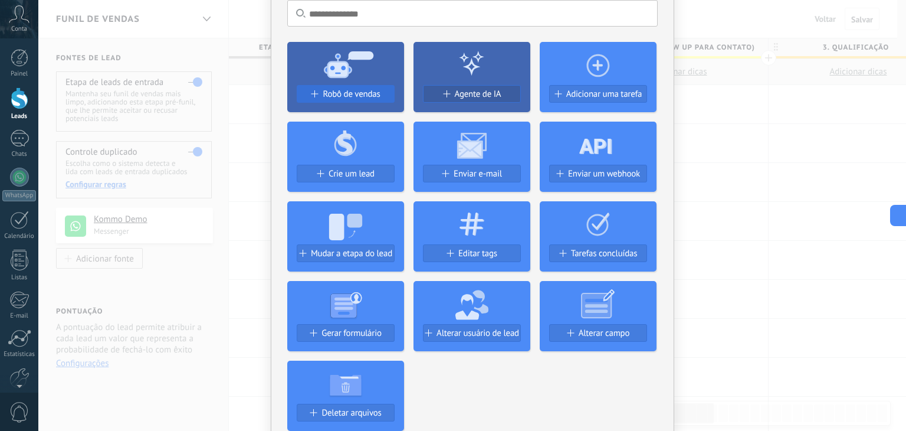
click at [356, 101] on button "Robô de vendas" at bounding box center [346, 94] width 98 height 18
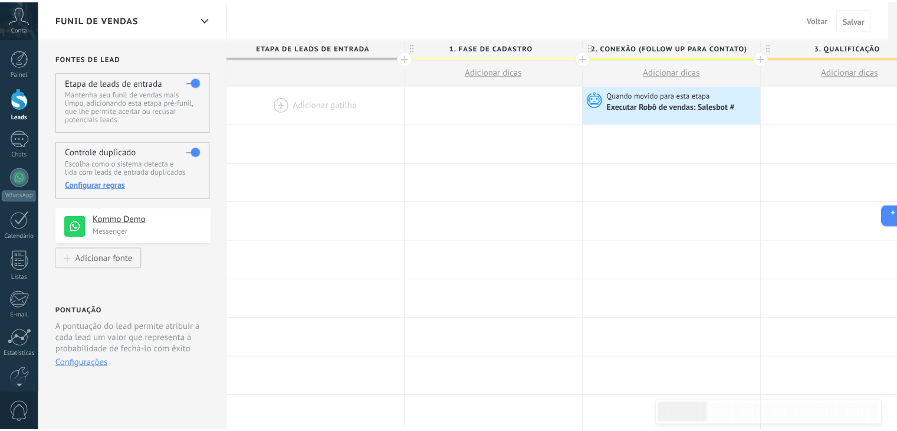
scroll to position [0, 0]
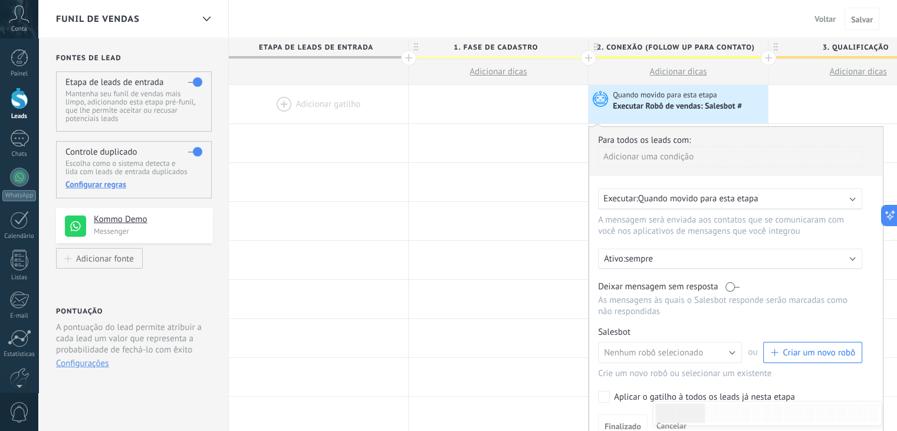
click at [622, 15] on div "Funil de vendas Voltar Cancelar Salvar" at bounding box center [467, 19] width 859 height 38
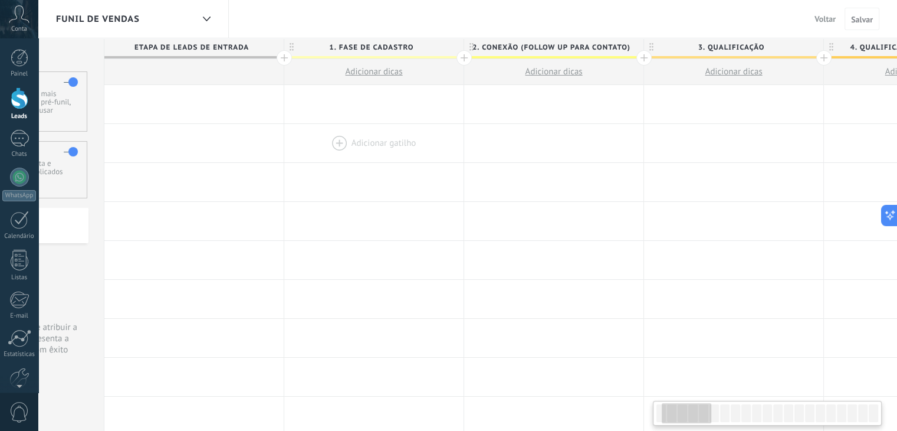
drag, startPoint x: 573, startPoint y: 158, endPoint x: 448, endPoint y: 161, distance: 125.1
click at [448, 161] on div at bounding box center [373, 143] width 179 height 38
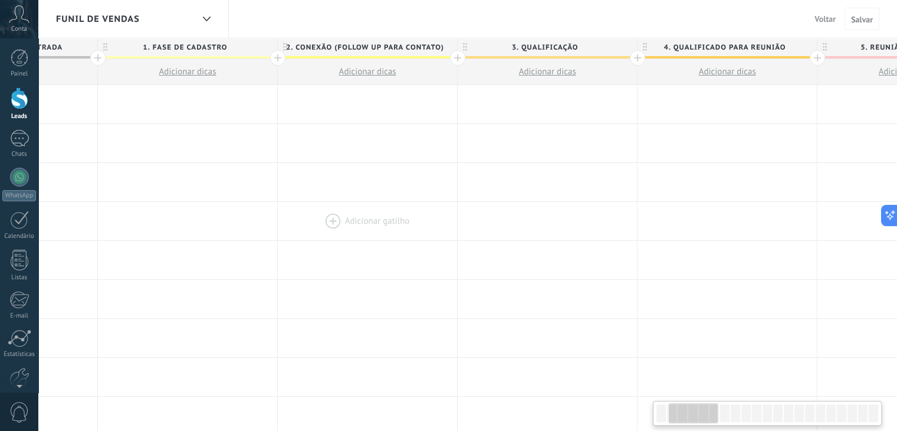
drag, startPoint x: 538, startPoint y: 198, endPoint x: 425, endPoint y: 219, distance: 115.1
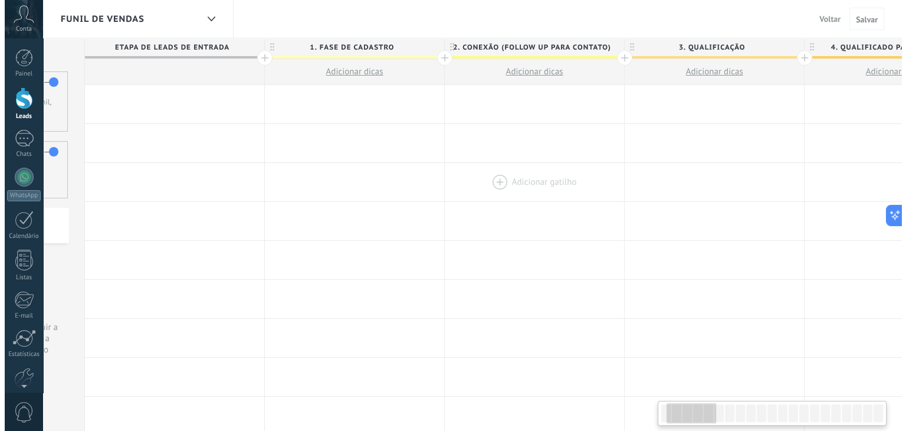
scroll to position [0, 123]
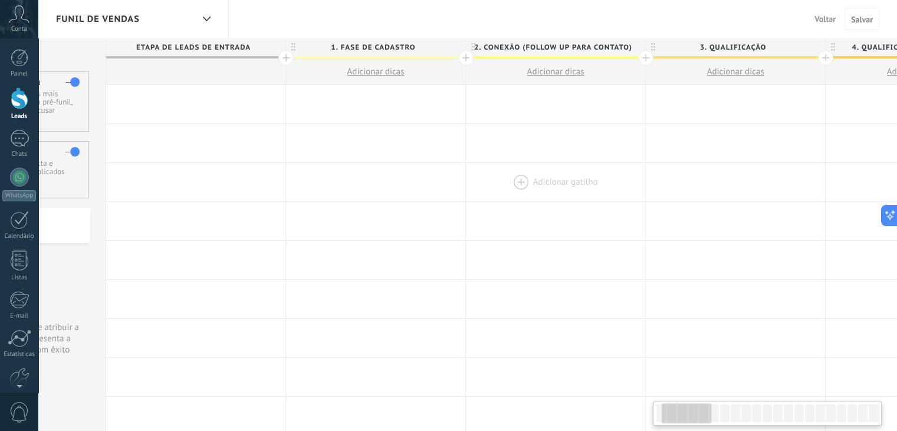
drag, startPoint x: 304, startPoint y: 199, endPoint x: 521, endPoint y: 199, distance: 217.0
click at [521, 199] on div at bounding box center [555, 182] width 179 height 38
click at [559, 70] on span "Adicionar dicas" at bounding box center [555, 71] width 57 height 11
type textarea "*********"
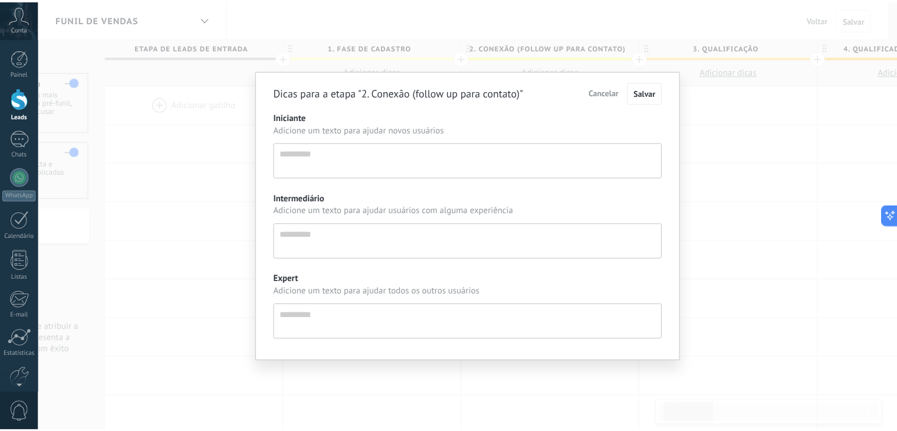
scroll to position [11, 0]
click at [769, 130] on div "Dicas para a etapa "2. Conexão (follow up para contato)" Cancelar Salvar Inicia…" at bounding box center [471, 215] width 867 height 431
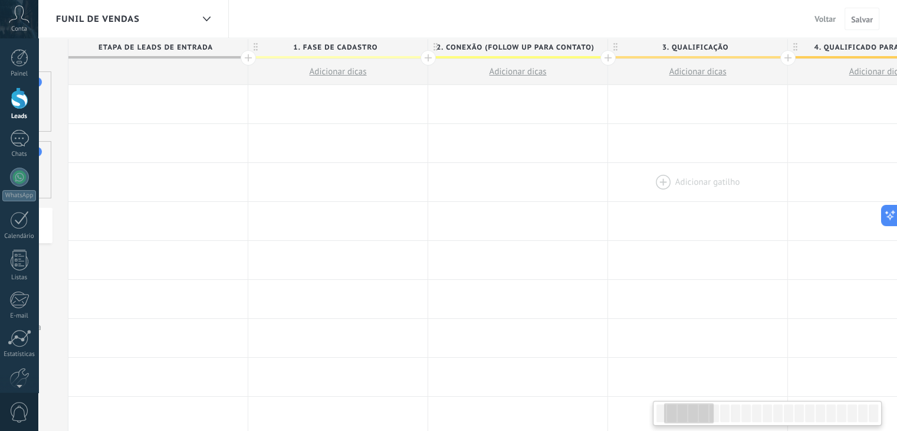
scroll to position [0, 147]
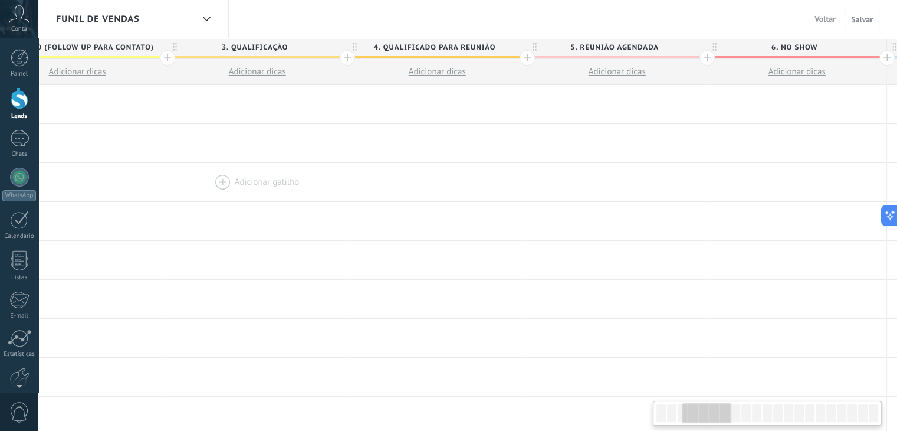
drag, startPoint x: 637, startPoint y: 161, endPoint x: 189, endPoint y: 196, distance: 449.6
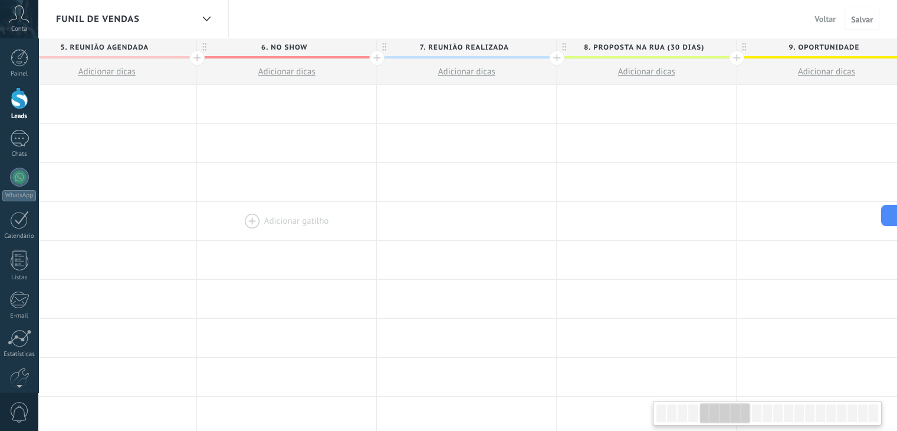
drag, startPoint x: 590, startPoint y: 226, endPoint x: 164, endPoint y: 208, distance: 426.2
click at [197, 223] on div at bounding box center [286, 221] width 179 height 38
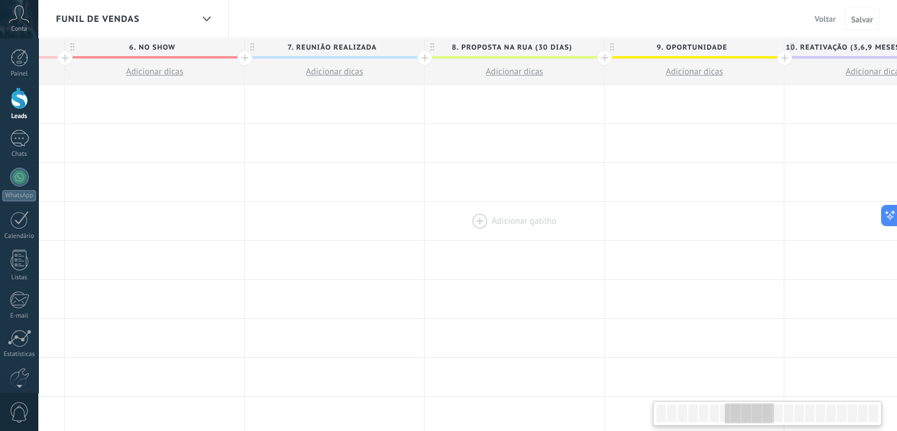
drag, startPoint x: 392, startPoint y: 213, endPoint x: 346, endPoint y: 202, distance: 47.9
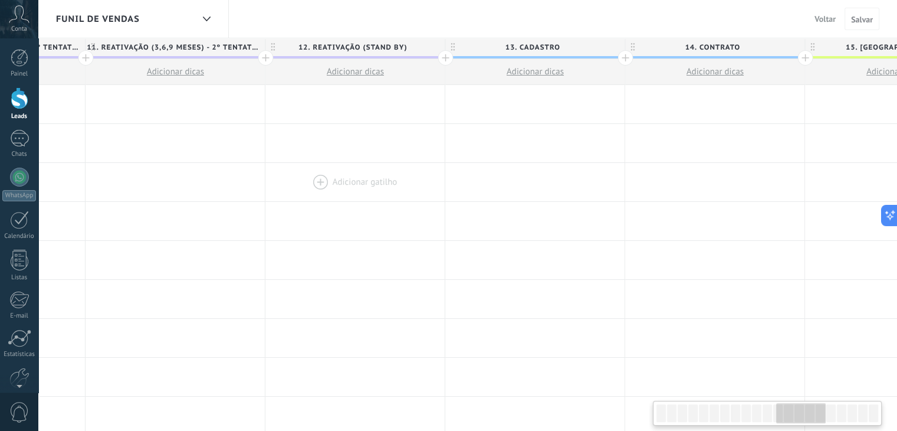
drag, startPoint x: 610, startPoint y: 167, endPoint x: 333, endPoint y: 185, distance: 277.7
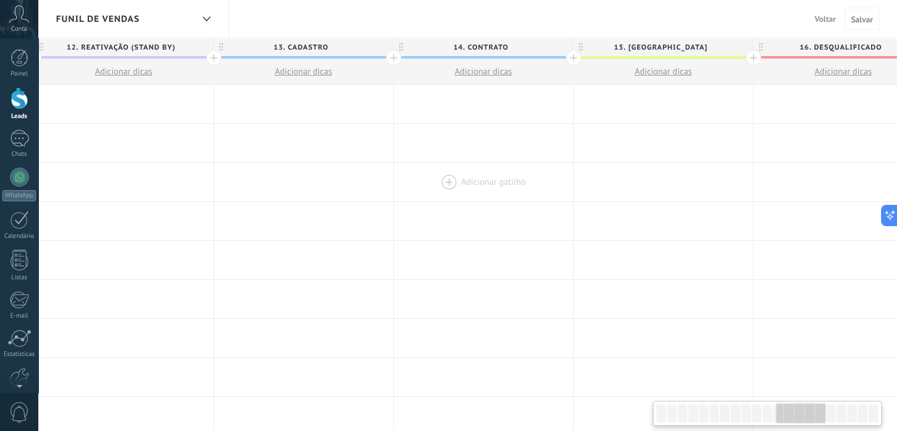
drag, startPoint x: 686, startPoint y: 159, endPoint x: 360, endPoint y: 187, distance: 327.3
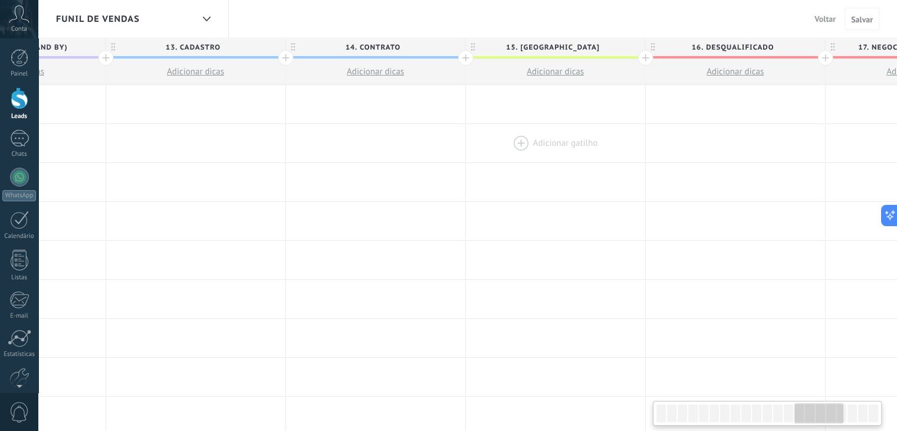
drag, startPoint x: 406, startPoint y: 158, endPoint x: 290, endPoint y: 155, distance: 116.2
click at [466, 158] on div at bounding box center [555, 143] width 179 height 38
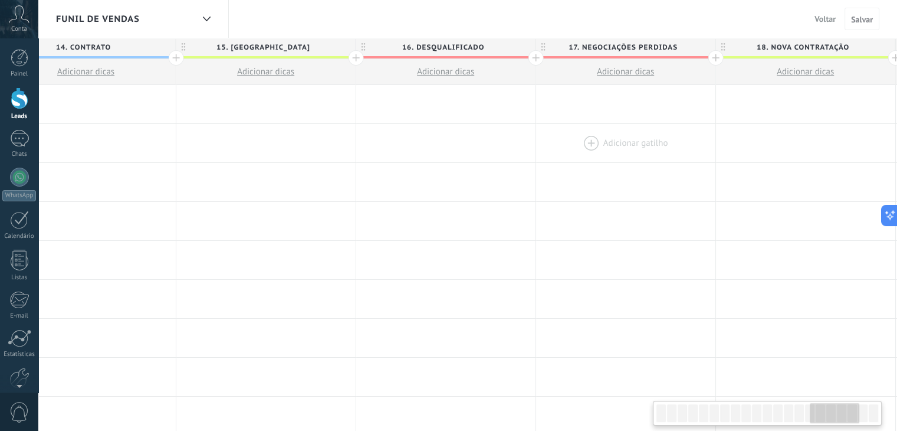
drag, startPoint x: 599, startPoint y: 147, endPoint x: 489, endPoint y: 149, distance: 110.3
click at [536, 149] on div at bounding box center [625, 143] width 179 height 38
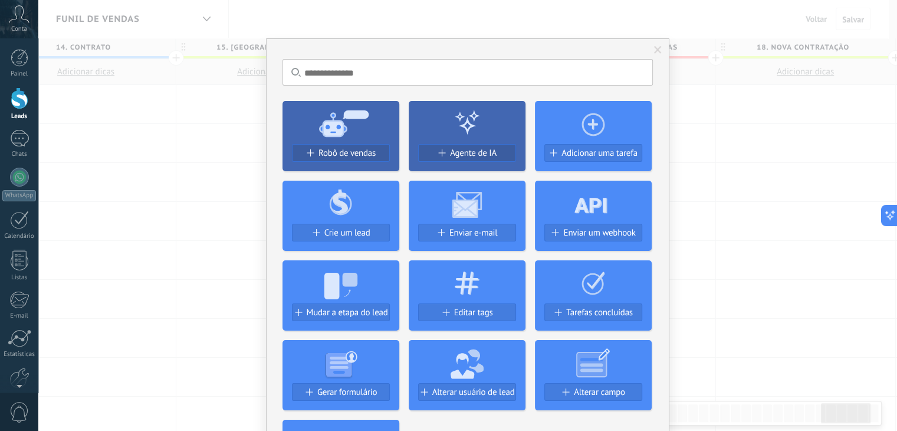
scroll to position [0, 2943]
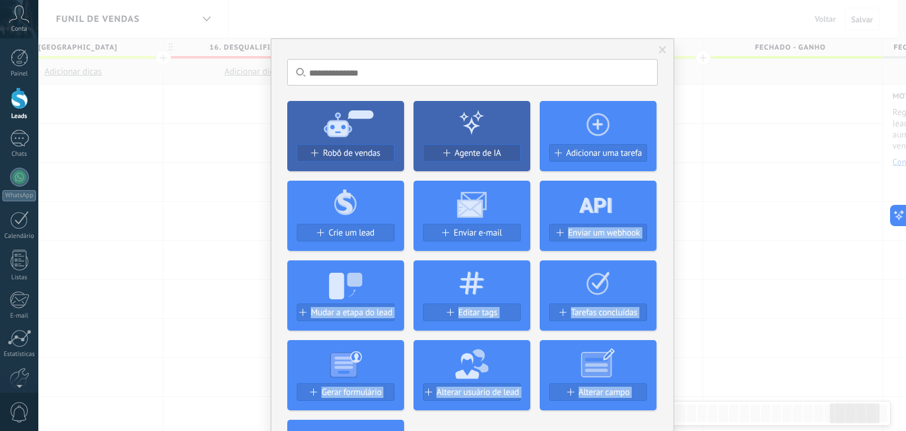
drag, startPoint x: 817, startPoint y: 173, endPoint x: 646, endPoint y: 185, distance: 171.5
click at [646, 185] on div "Sem resultados. Robô de vendas Agente de IA Adicionar uma tarefa Crie um lead E…" at bounding box center [471, 215] width 867 height 431
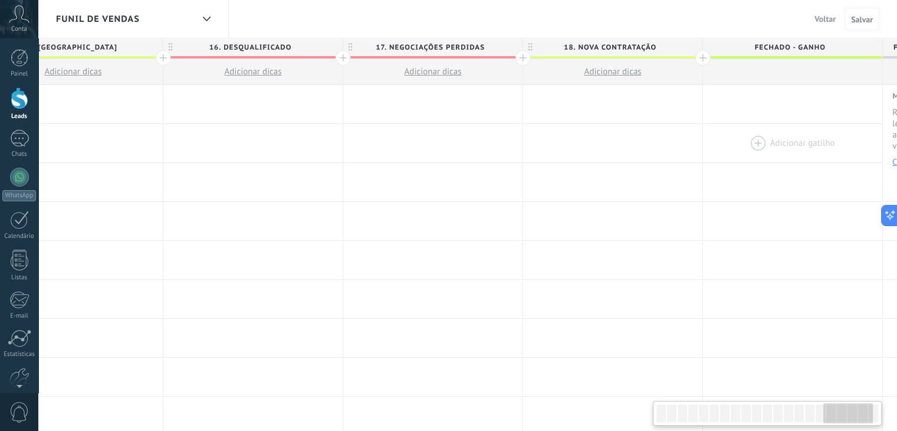
scroll to position [0, 3107]
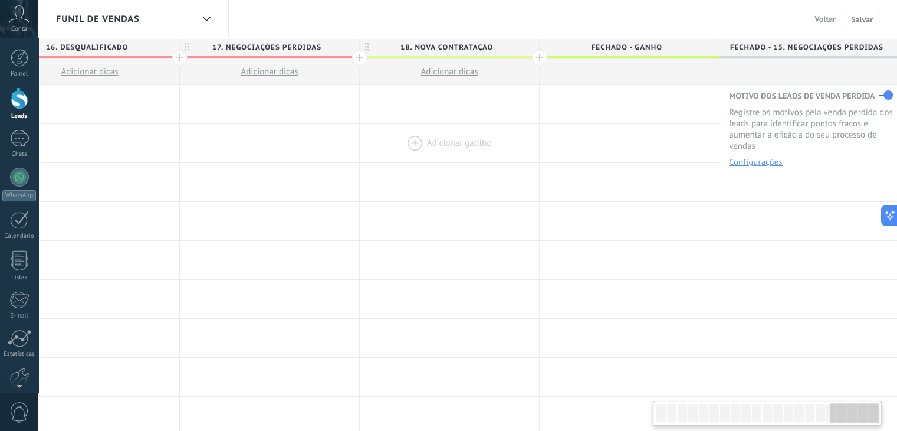
drag, startPoint x: 800, startPoint y: 135, endPoint x: 362, endPoint y: 151, distance: 437.9
click at [764, 161] on button "Configurações" at bounding box center [756, 161] width 54 height 8
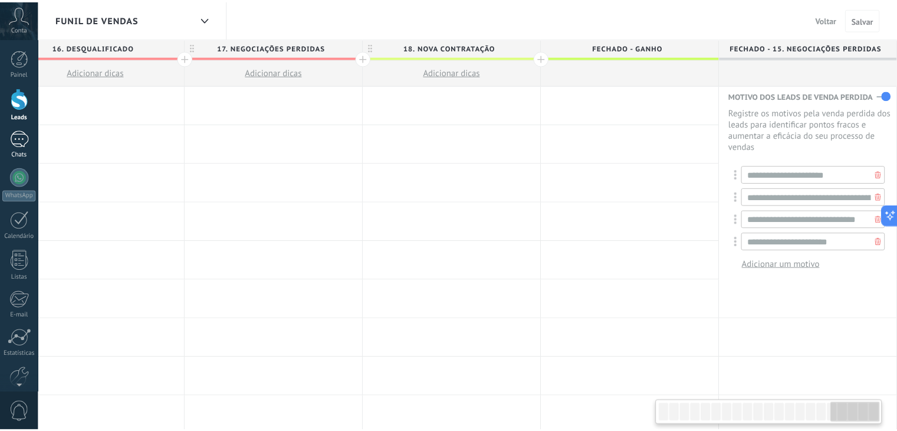
scroll to position [0, 3097]
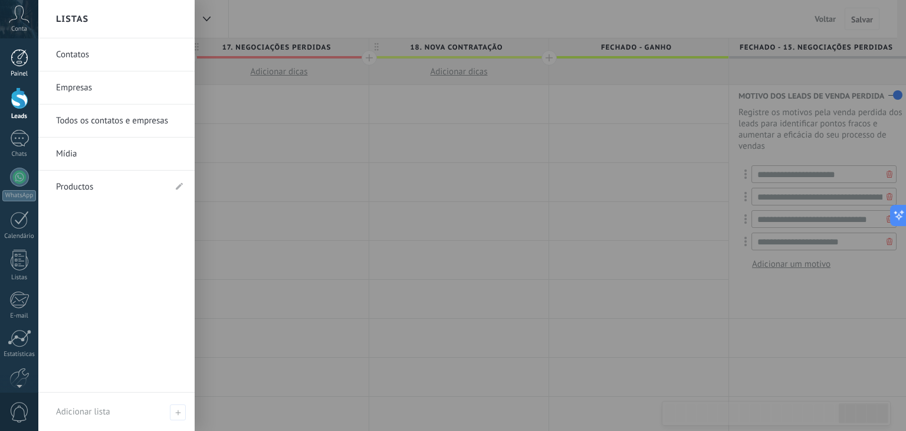
click at [17, 63] on div at bounding box center [20, 58] width 18 height 18
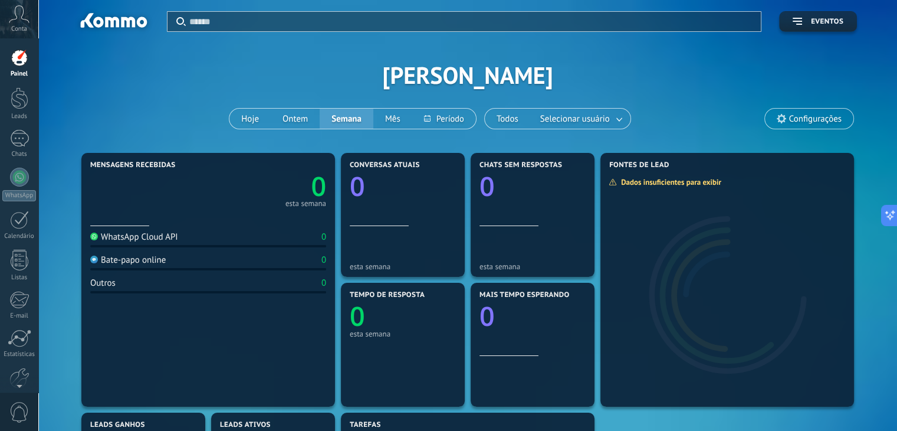
click at [810, 118] on span "Configurações" at bounding box center [815, 119] width 52 height 10
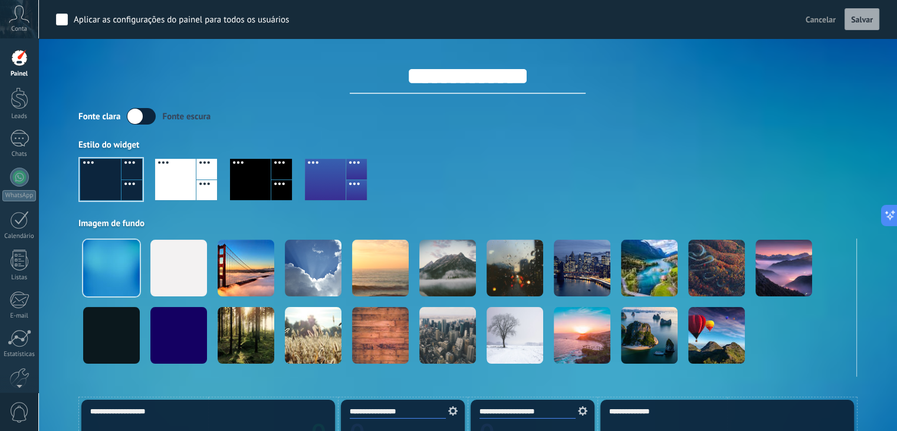
click at [491, 169] on div at bounding box center [467, 183] width 778 height 67
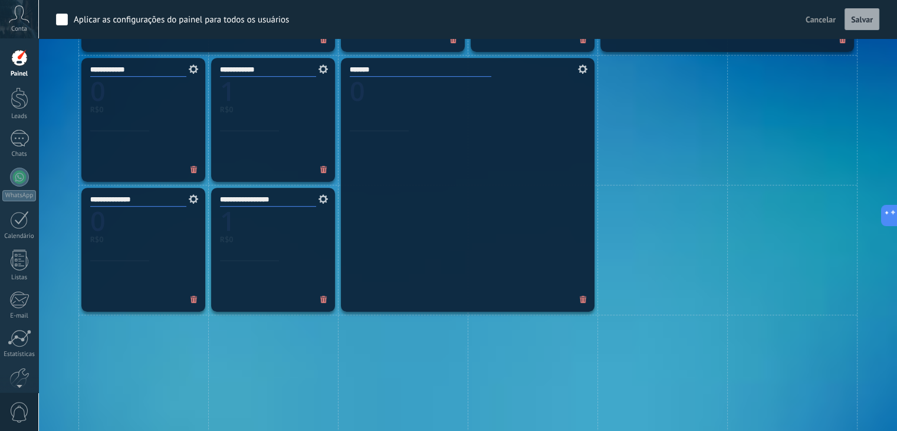
scroll to position [472, 0]
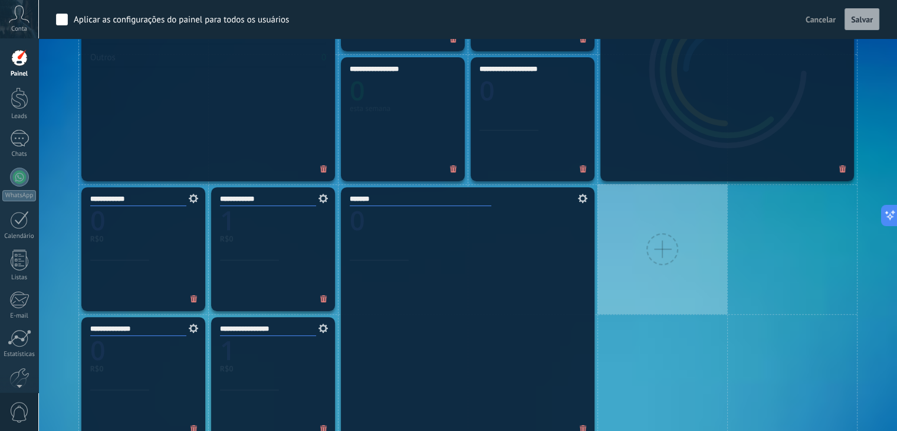
click at [686, 273] on div at bounding box center [662, 249] width 130 height 130
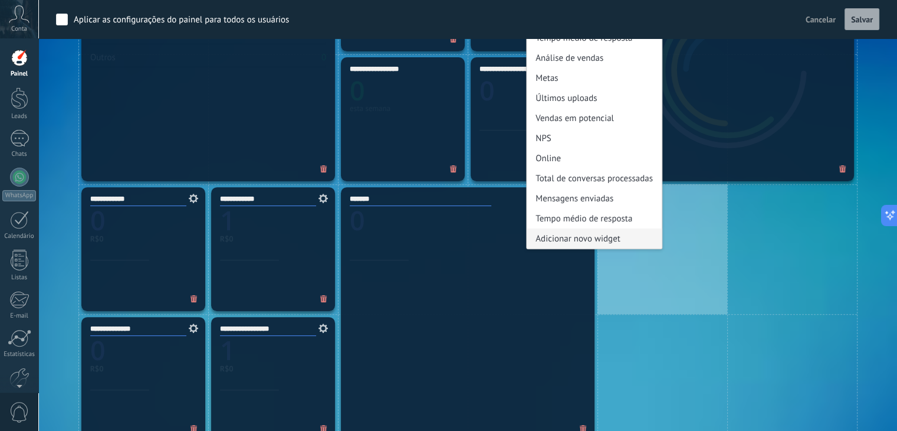
click at [604, 244] on div "Adicionar novo widget" at bounding box center [594, 238] width 135 height 20
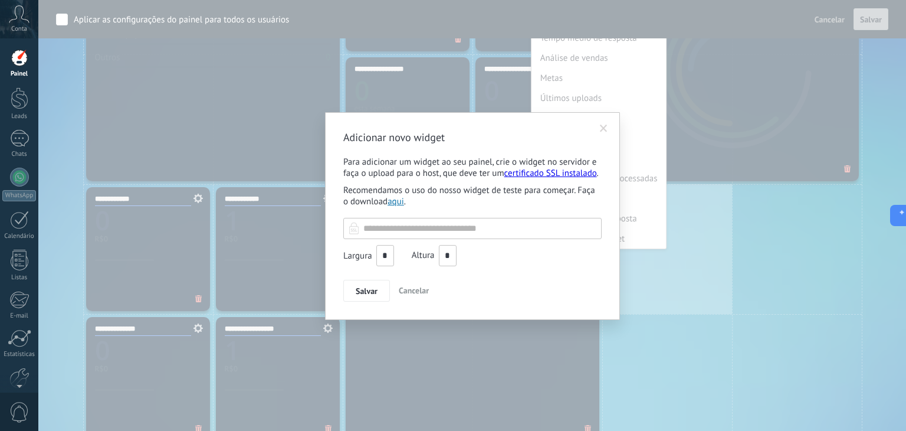
click at [756, 279] on div "Adicionar novo widget Para adicionar um widget ao seu painel, crie o widget no …" at bounding box center [471, 215] width 867 height 431
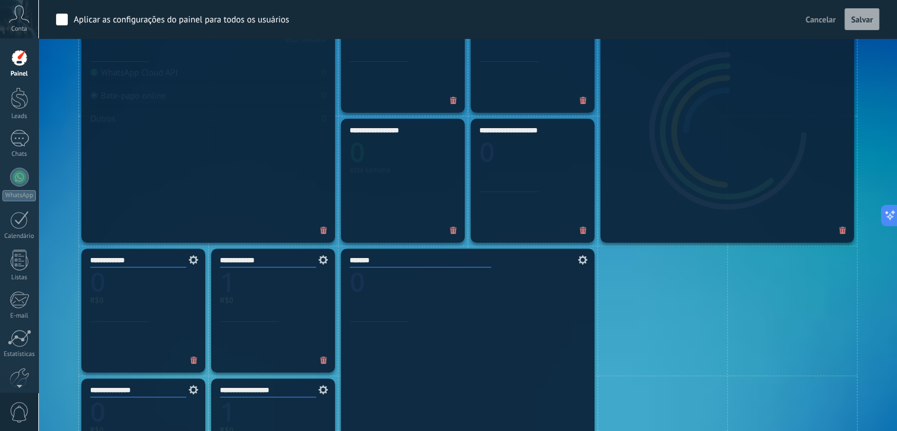
scroll to position [354, 0]
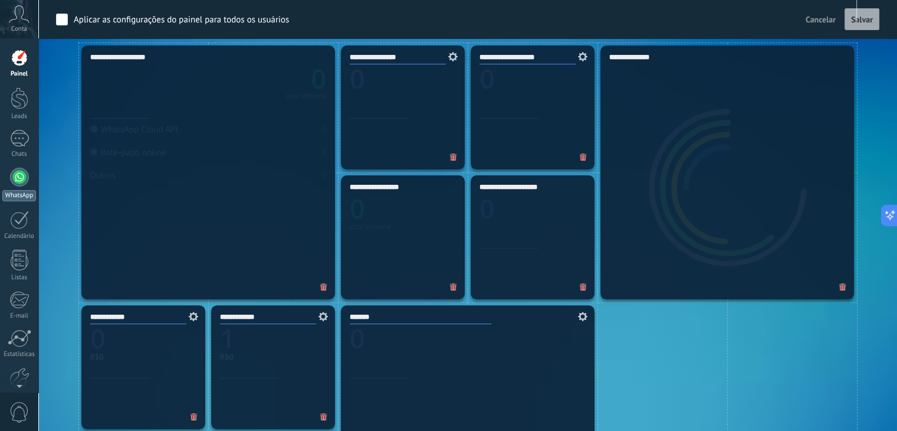
click at [12, 190] on div "WhatsApp" at bounding box center [19, 195] width 34 height 11
